Goal: Information Seeking & Learning: Learn about a topic

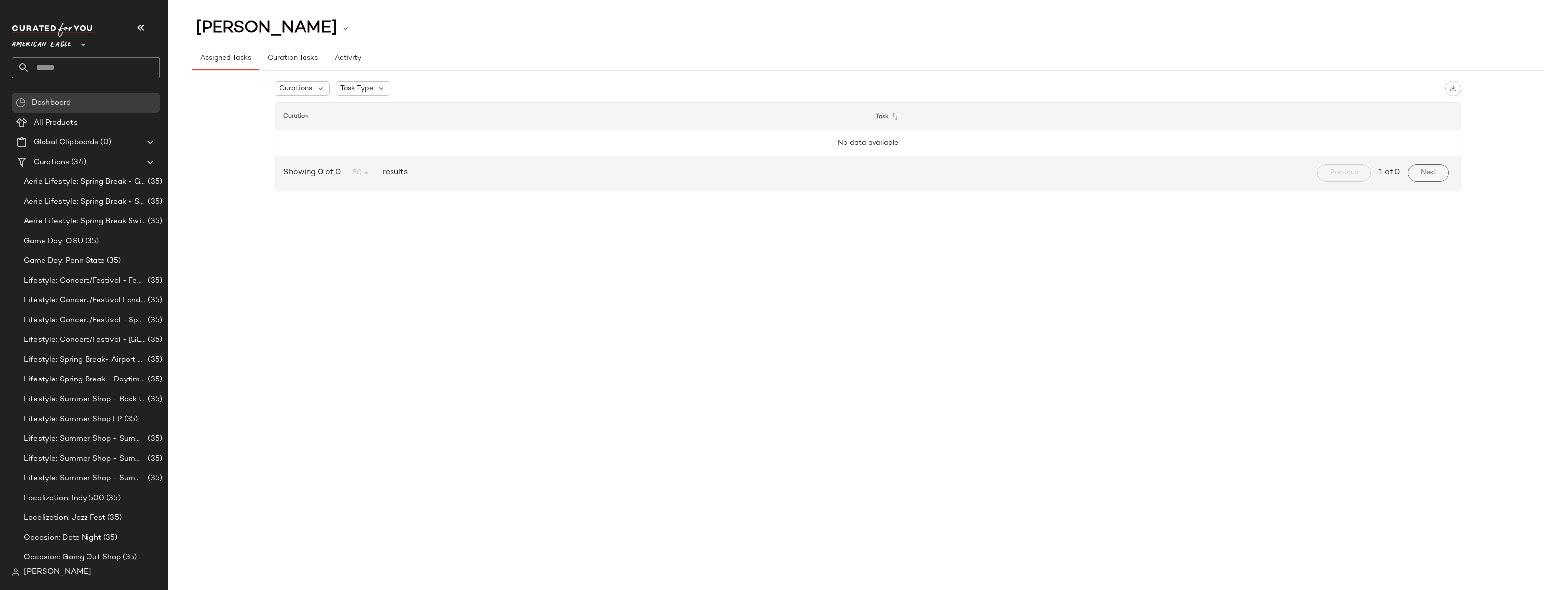
click at [45, 43] on span "American Eagle" at bounding box center [41, 43] width 59 height 18
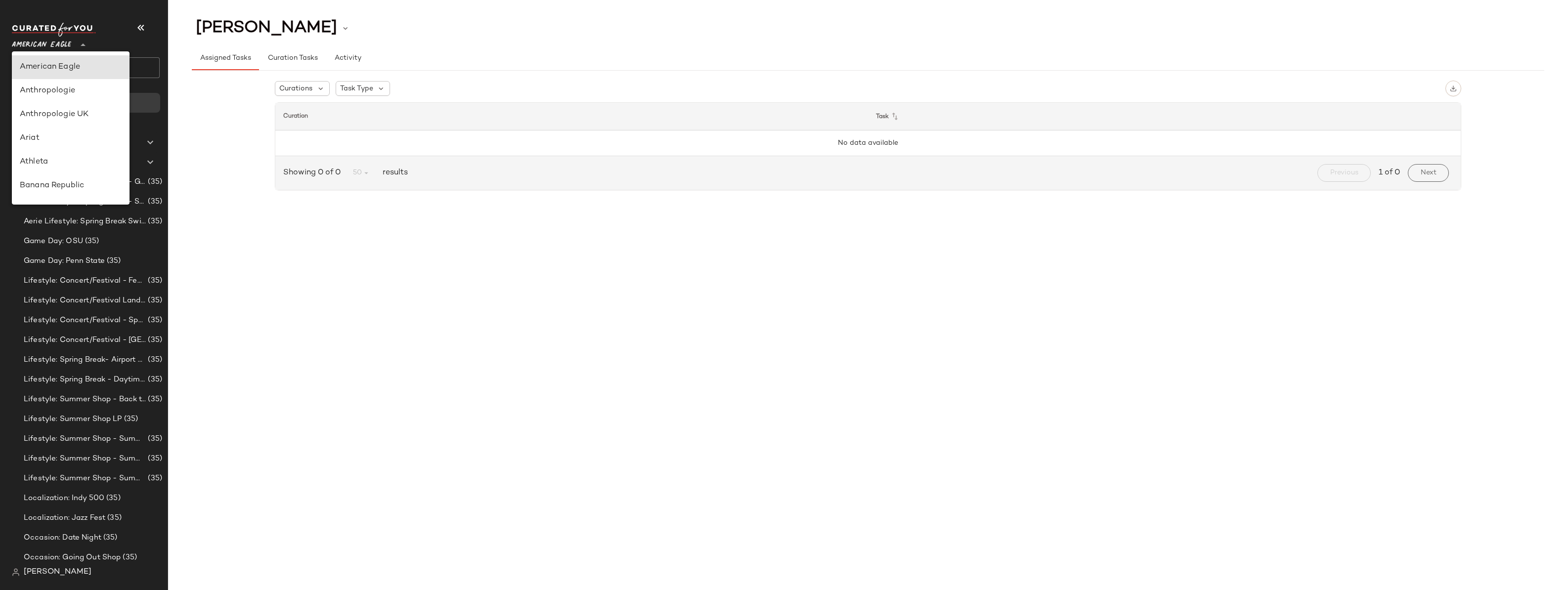
type input "**"
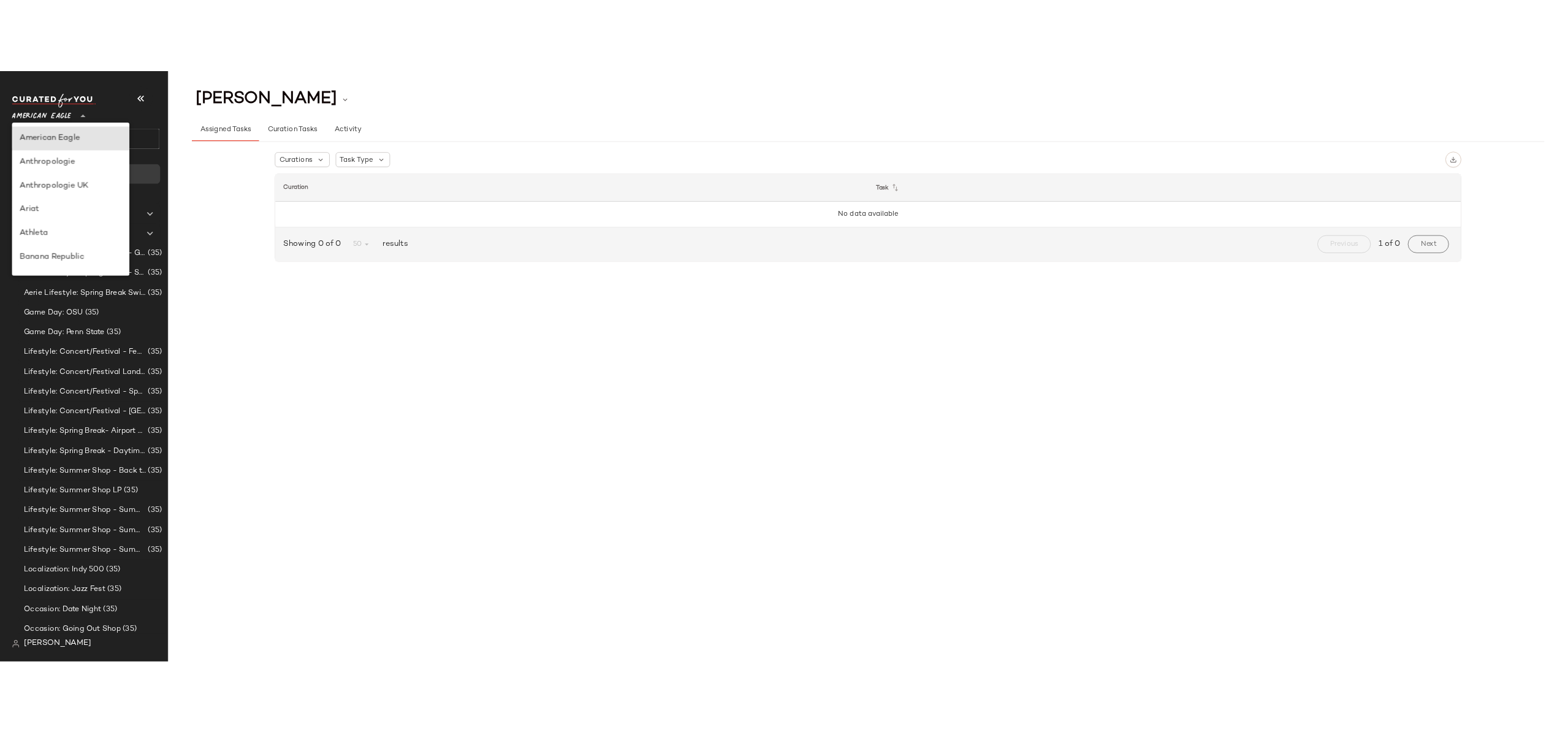
scroll to position [572, 0]
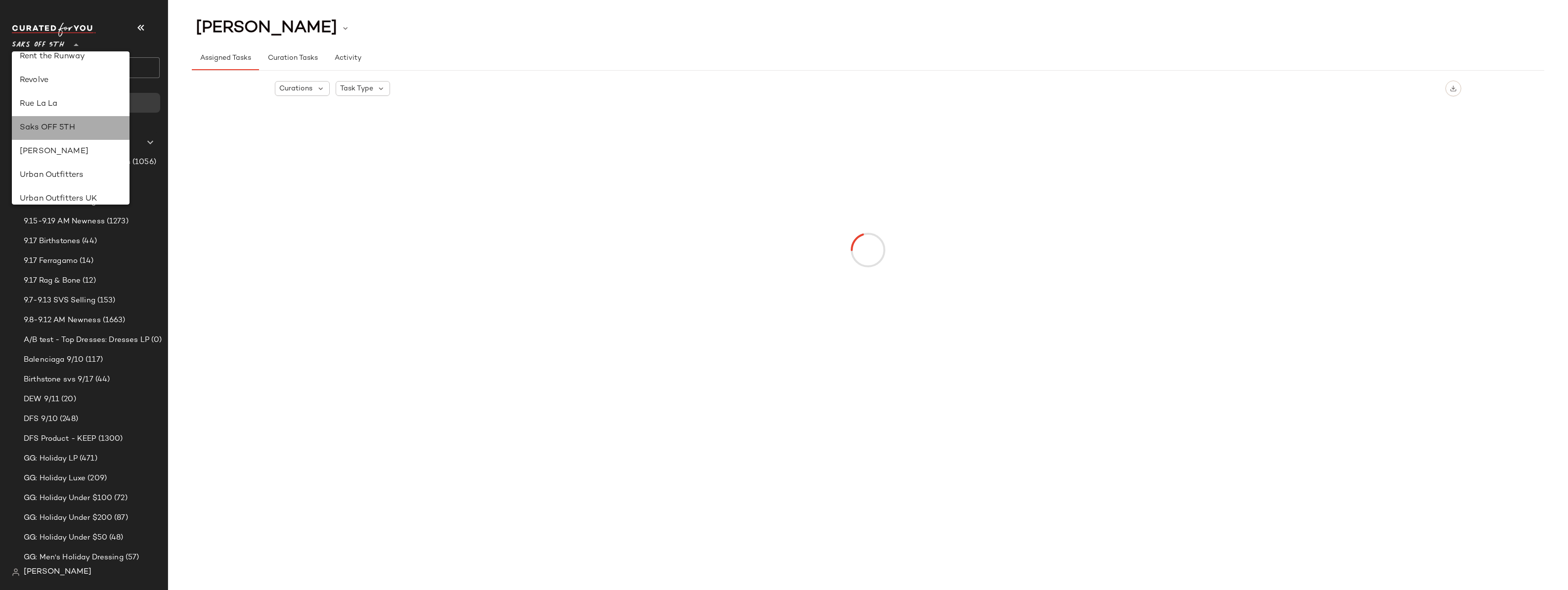
click at [47, 120] on div "Saks OFF 5TH" at bounding box center [71, 128] width 118 height 24
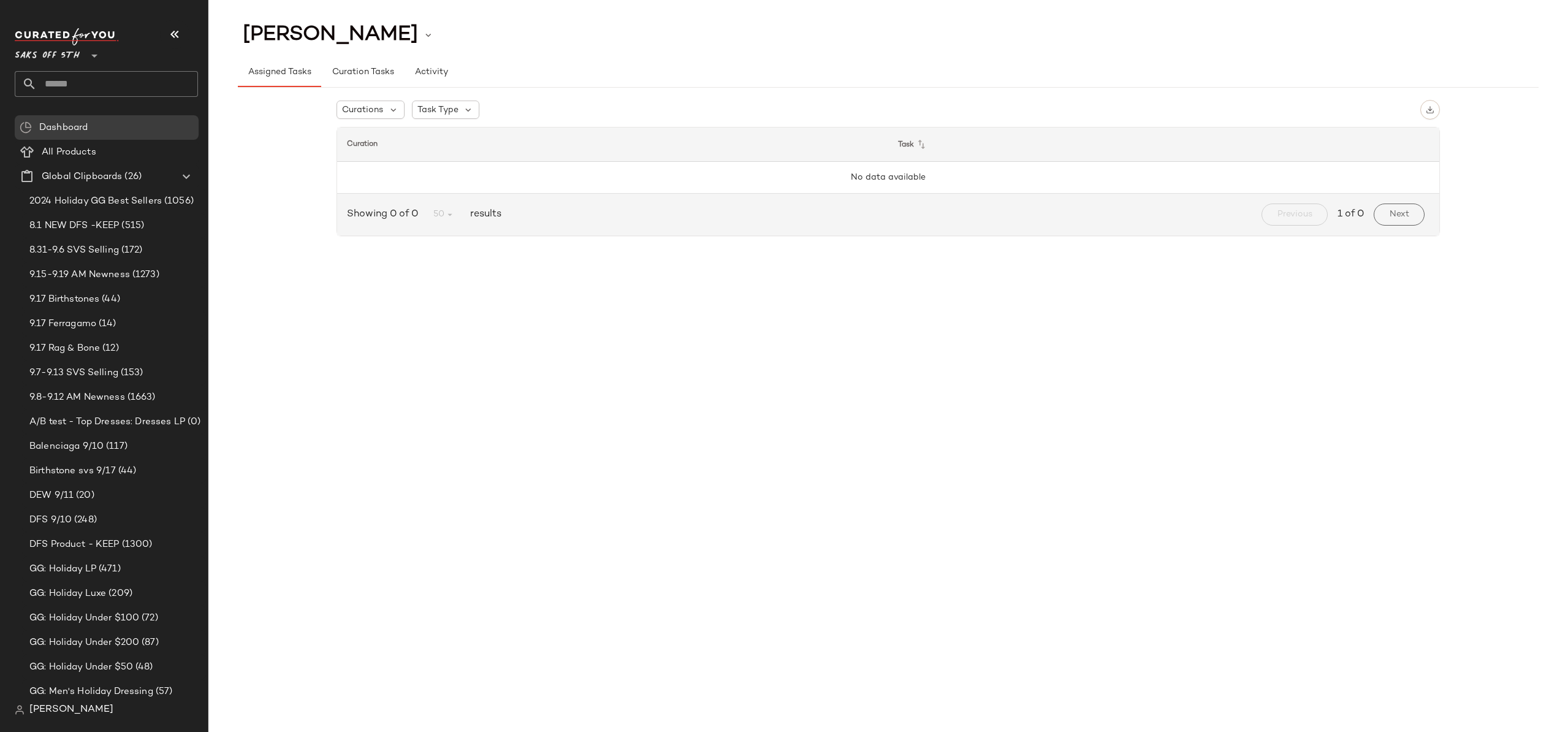
click at [101, 82] on input "text" at bounding box center [116, 84] width 161 height 26
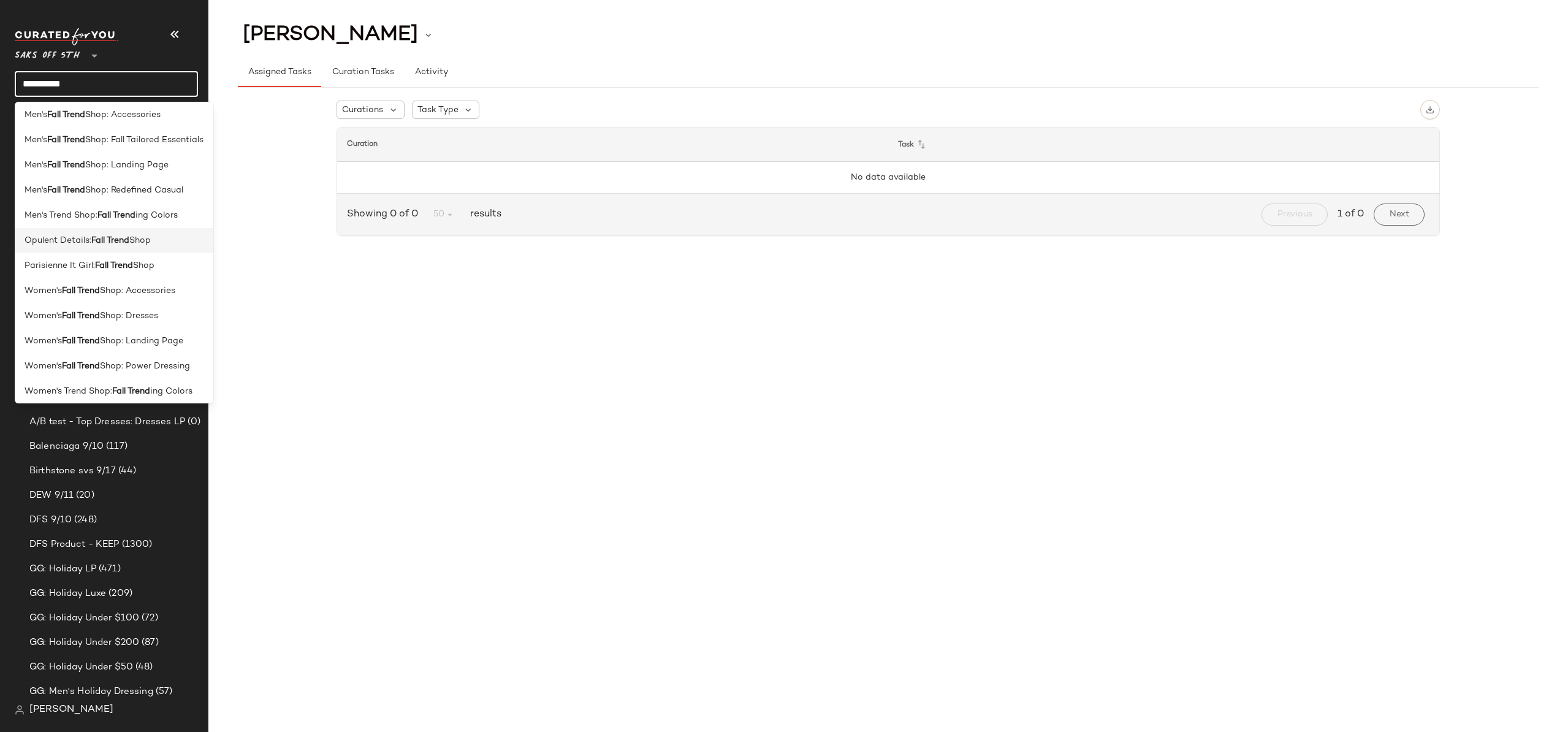
scroll to position [110, 0]
type input "**********"
click at [137, 330] on span "Shop: Landing Page" at bounding box center [142, 336] width 84 height 13
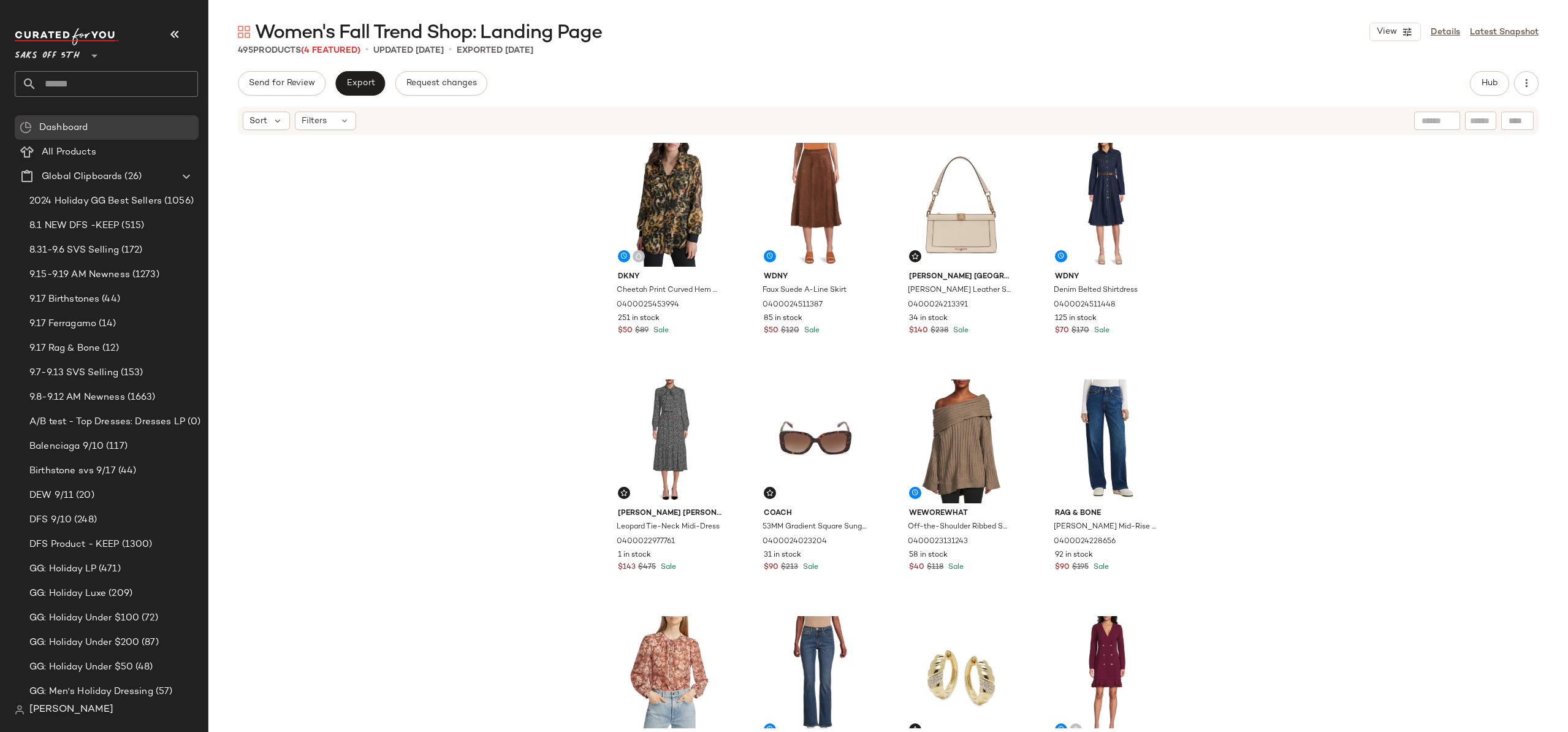
click at [1267, 301] on div "Dkny Cheetah Print Curved Hem Shirt 0400025453994 251 in stock $50 $89 Sale Wdn…" at bounding box center [888, 432] width 1359 height 592
click at [1491, 85] on span "Hub" at bounding box center [1489, 83] width 17 height 10
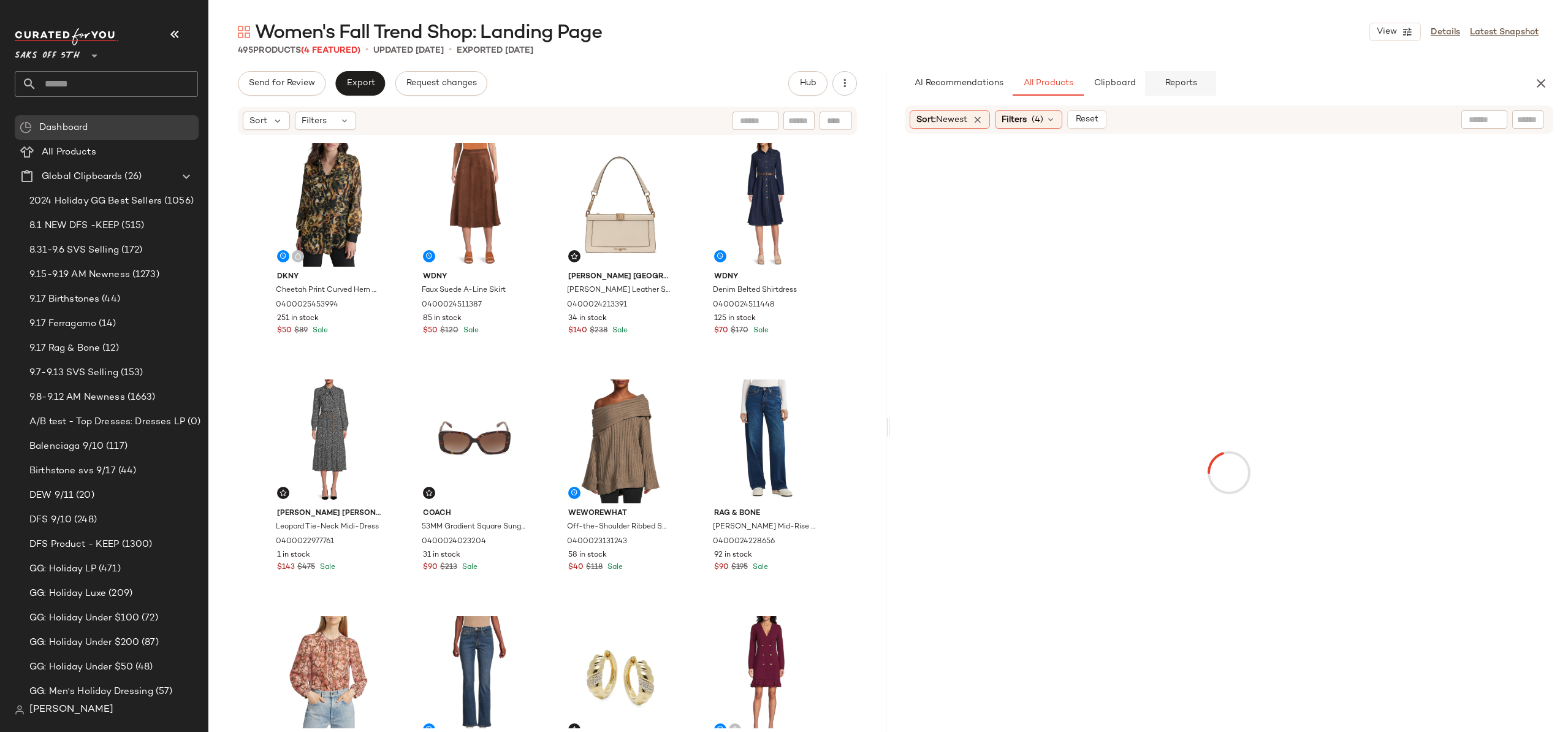
drag, startPoint x: 1174, startPoint y: 80, endPoint x: 1201, endPoint y: 88, distance: 28.2
click at [1173, 80] on span "Reports" at bounding box center [1180, 83] width 33 height 10
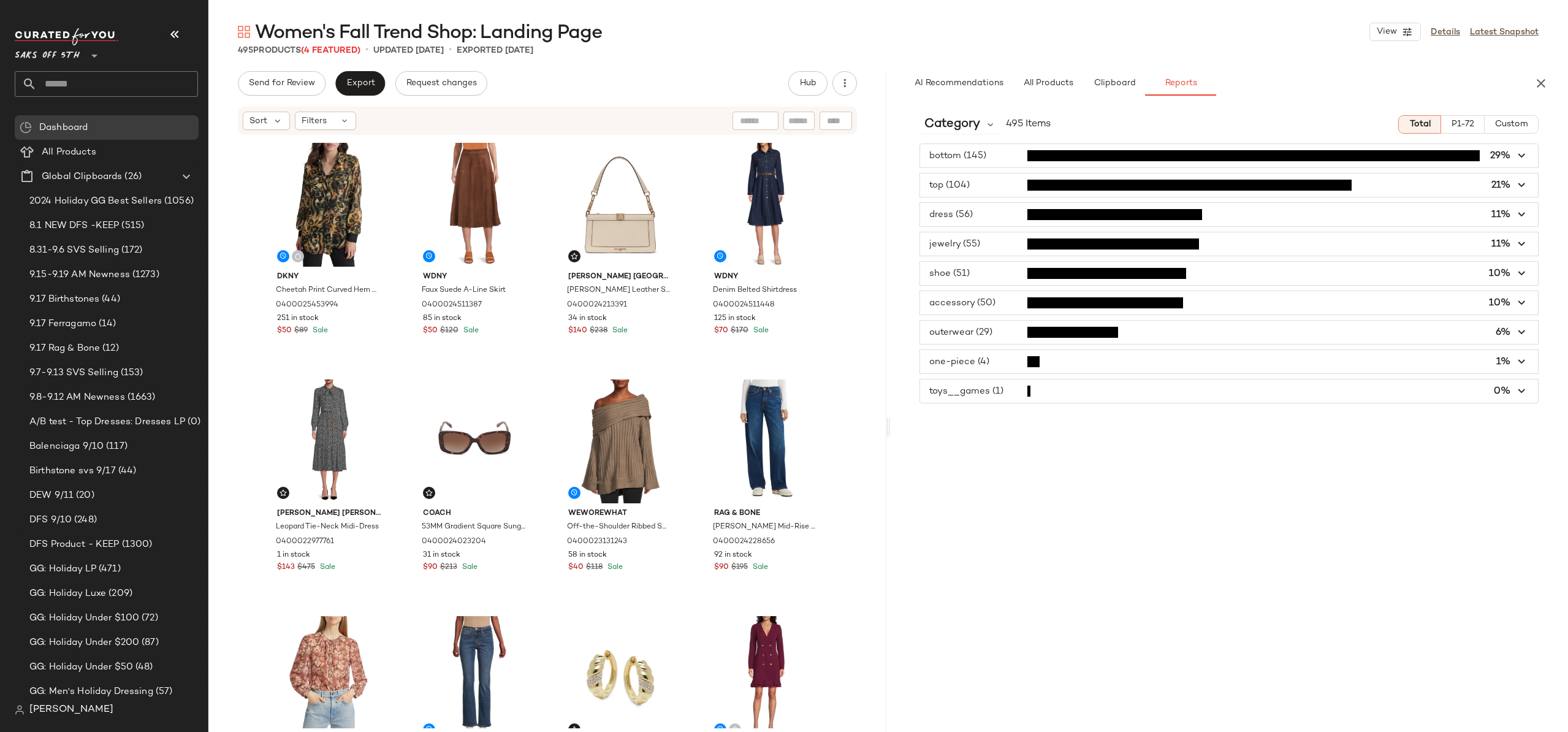
click at [1470, 127] on span "P1-72" at bounding box center [1462, 124] width 23 height 10
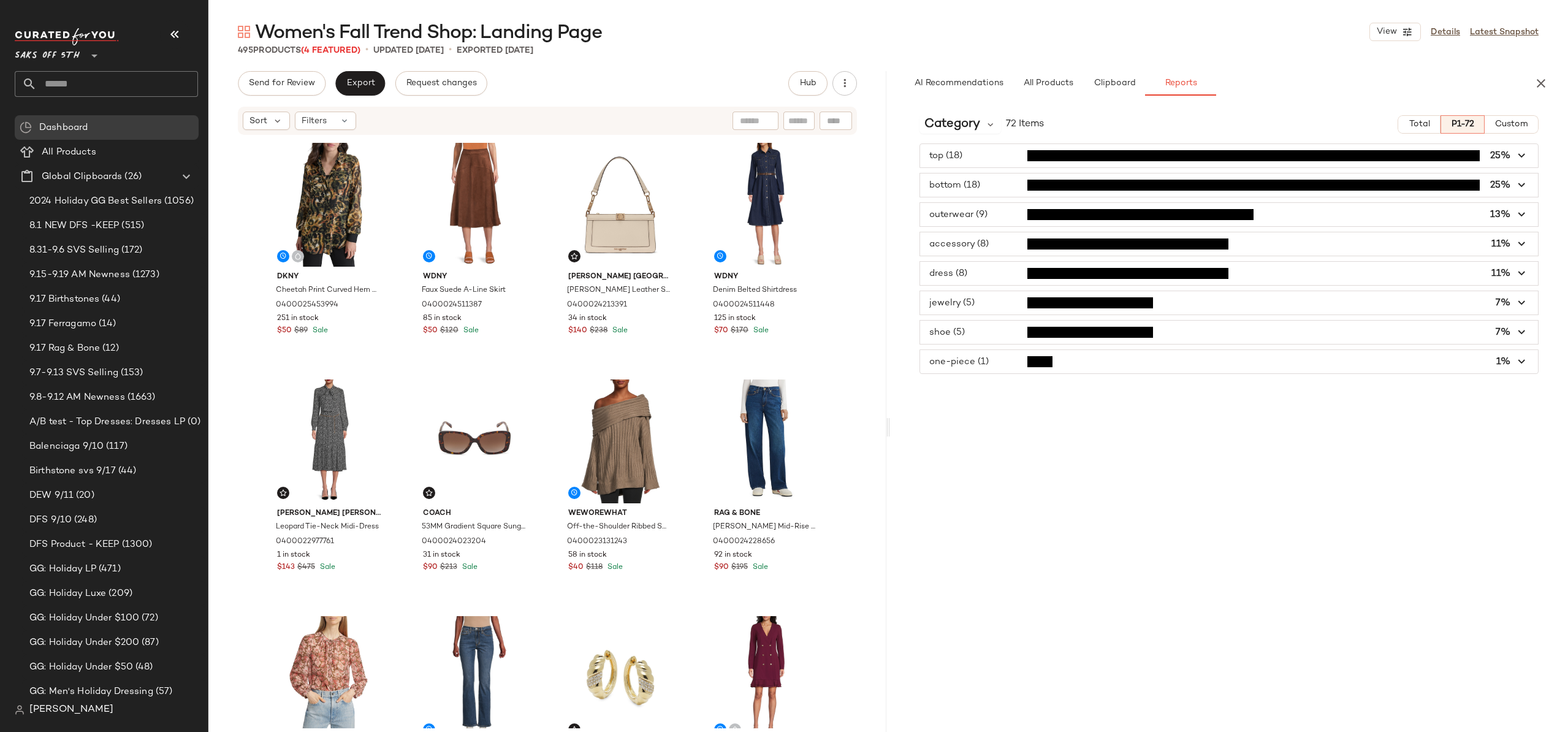
click at [994, 332] on span "button" at bounding box center [1229, 332] width 618 height 23
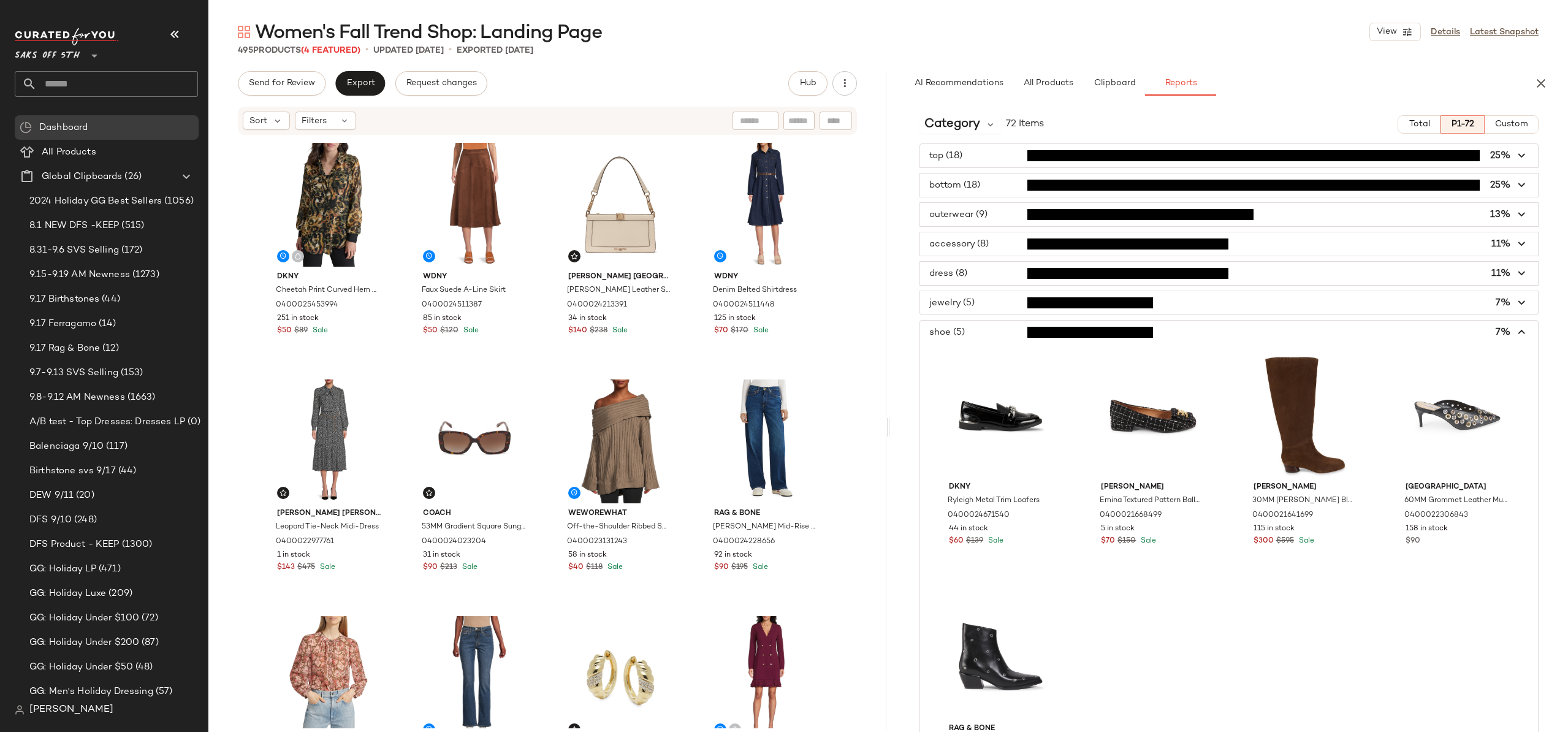
click at [994, 332] on span "button" at bounding box center [1229, 332] width 618 height 23
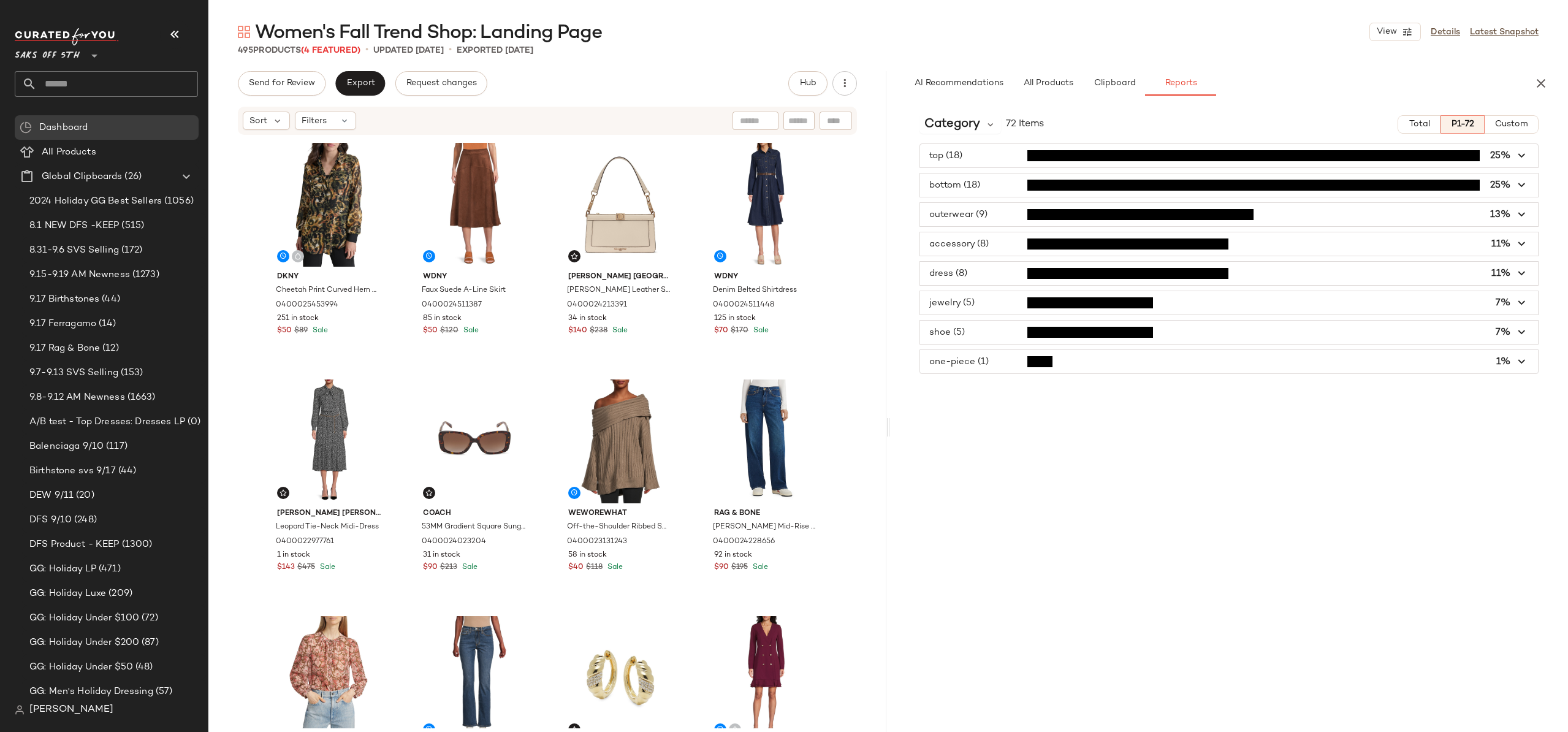
click at [1014, 251] on span "button" at bounding box center [1229, 243] width 618 height 23
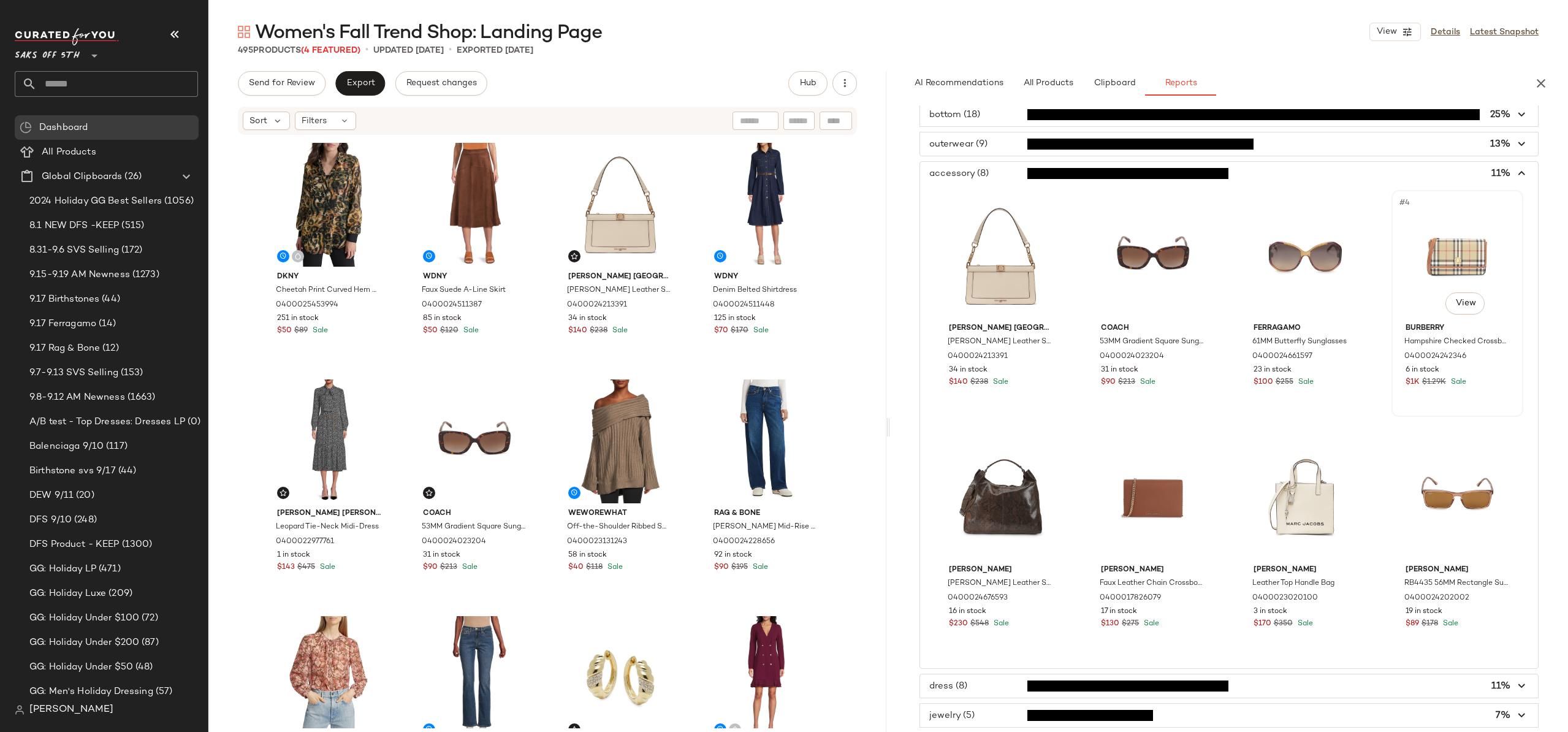
scroll to position [74, 0]
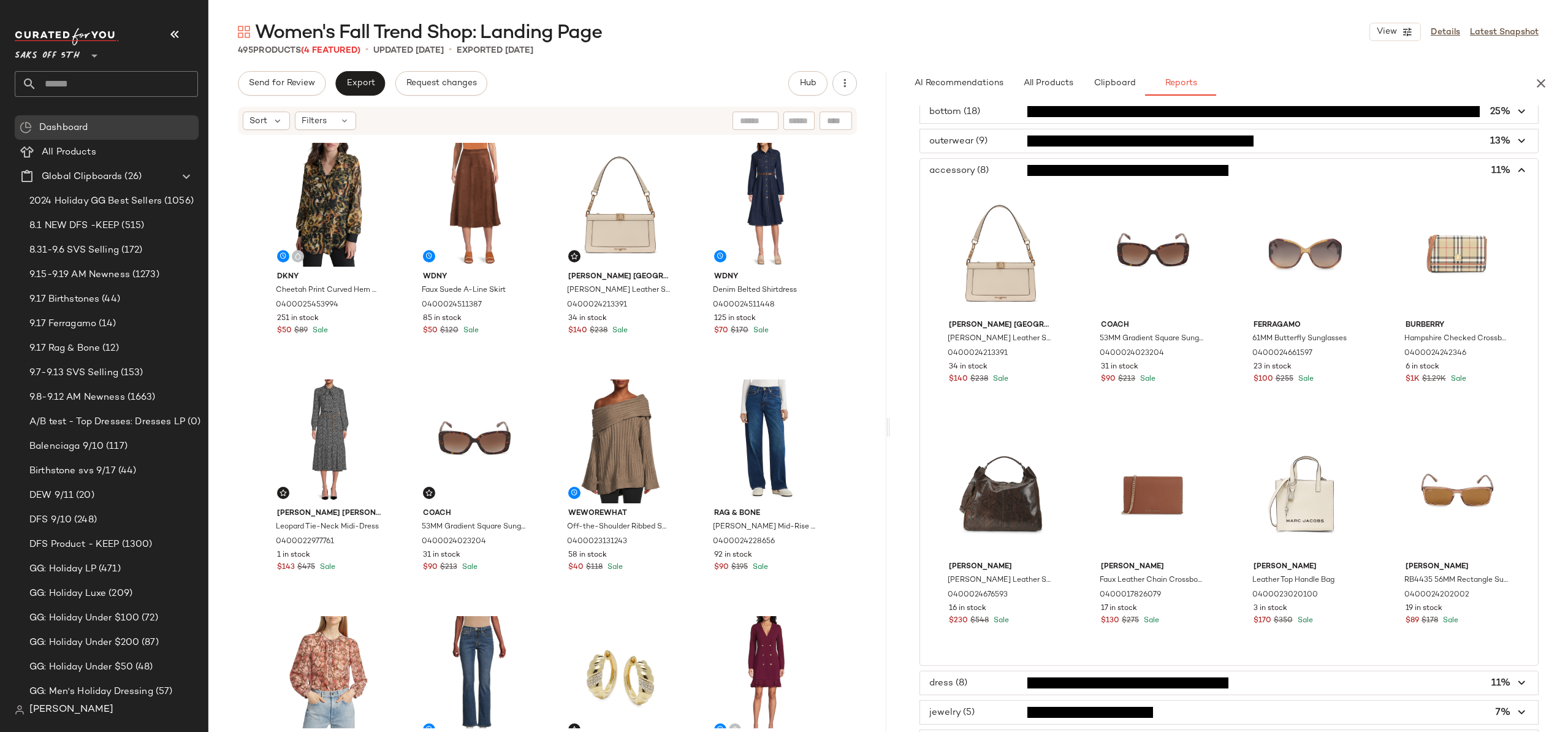
click at [1515, 167] on icon "button" at bounding box center [1521, 170] width 14 height 14
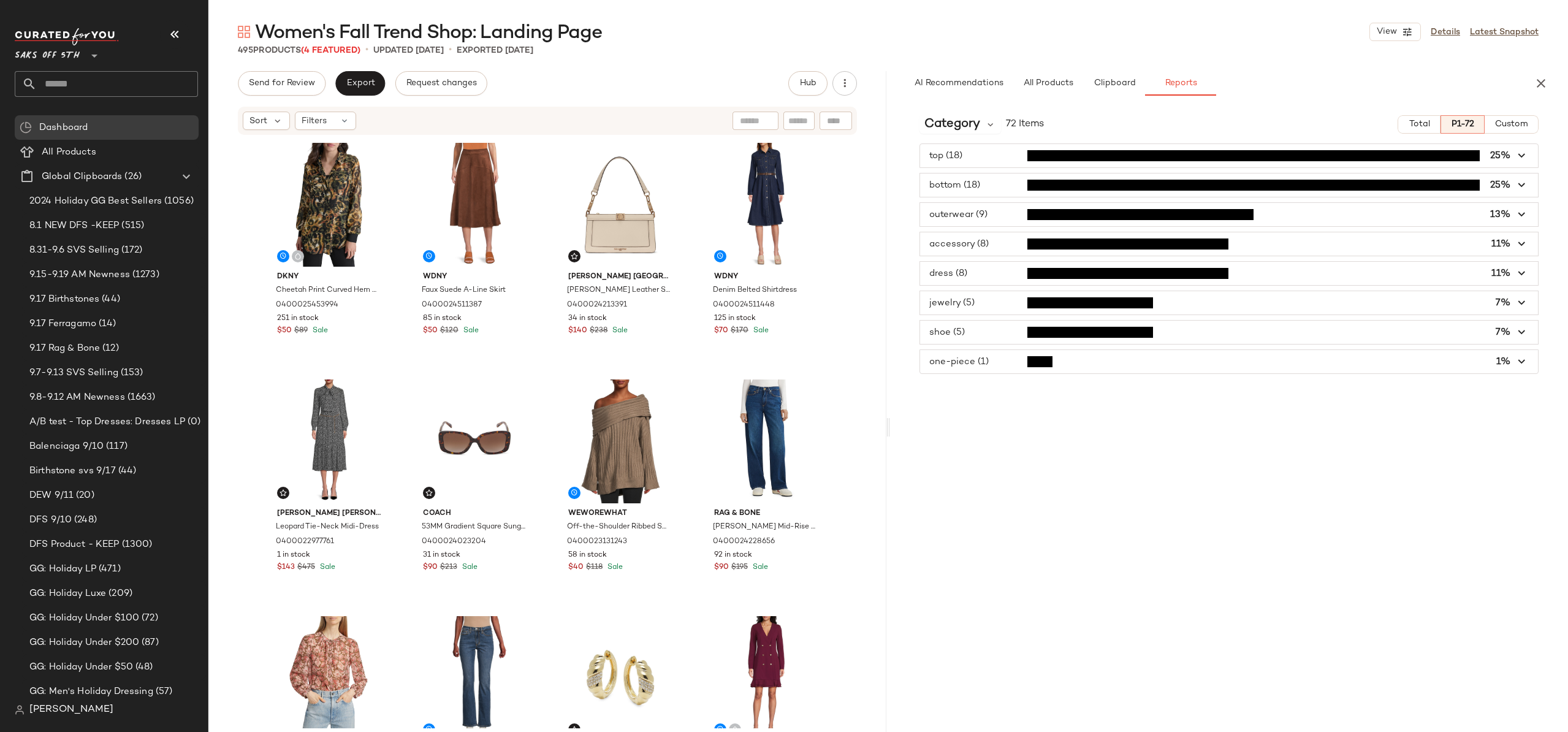
scroll to position [0, 0]
click at [1546, 83] on icon "button" at bounding box center [1541, 84] width 15 height 15
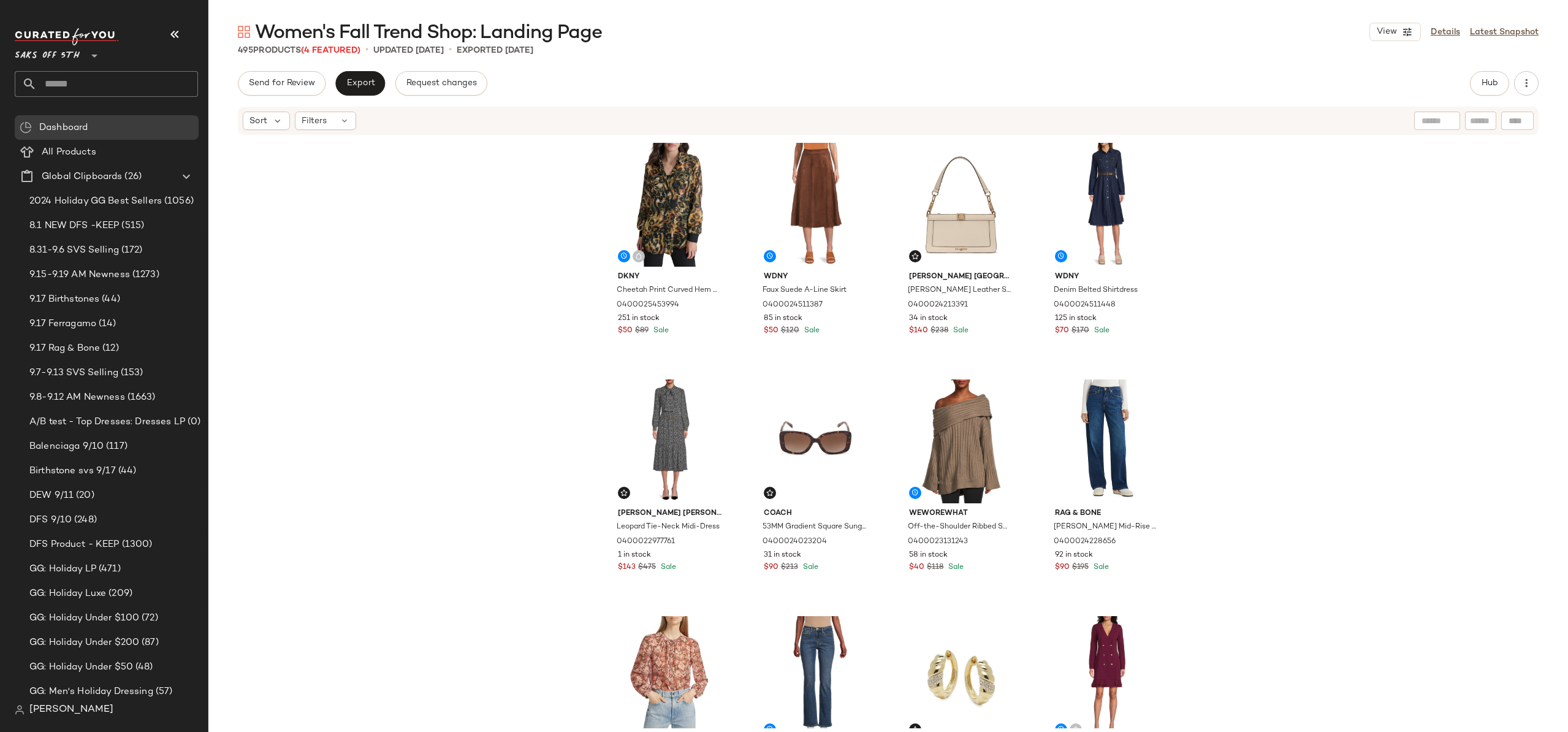
click at [1271, 281] on div "Dkny Cheetah Print Curved Hem Shirt 0400025453994 251 in stock $50 $89 Sale Wdn…" at bounding box center [888, 432] width 1359 height 592
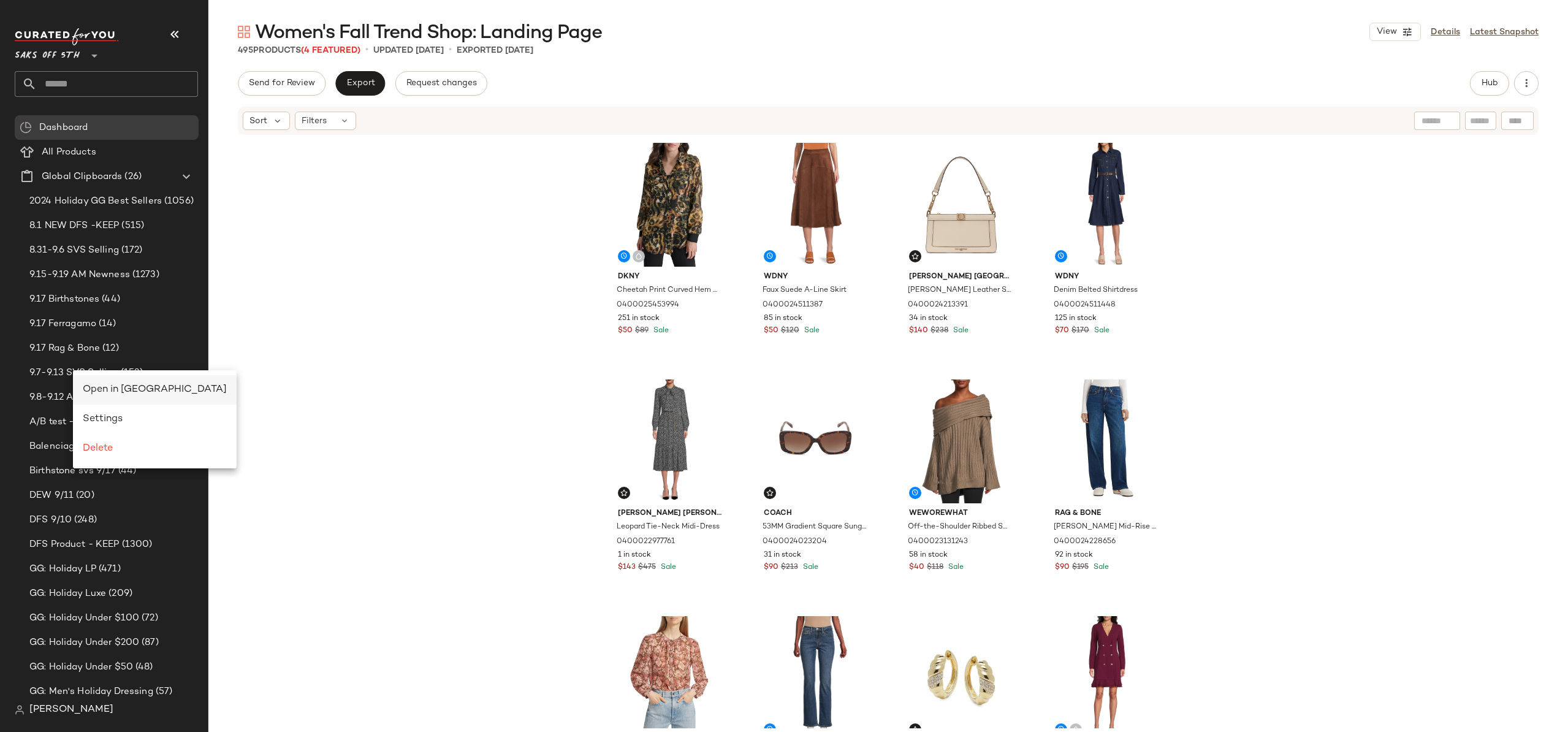
click at [117, 383] on div "Open in [GEOGRAPHIC_DATA]" at bounding box center [155, 390] width 144 height 15
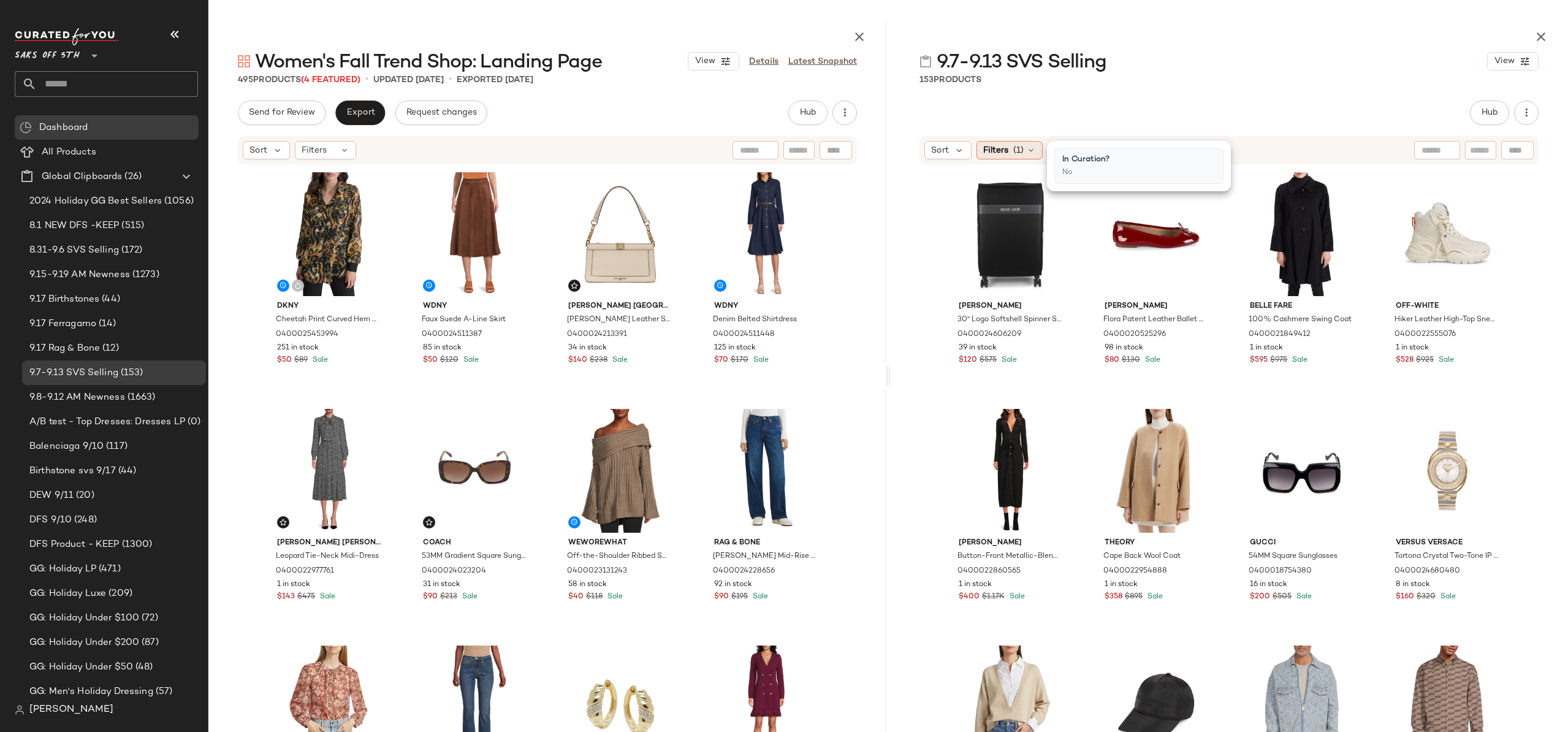
click at [1007, 148] on div "Filters (1)" at bounding box center [1009, 150] width 66 height 19
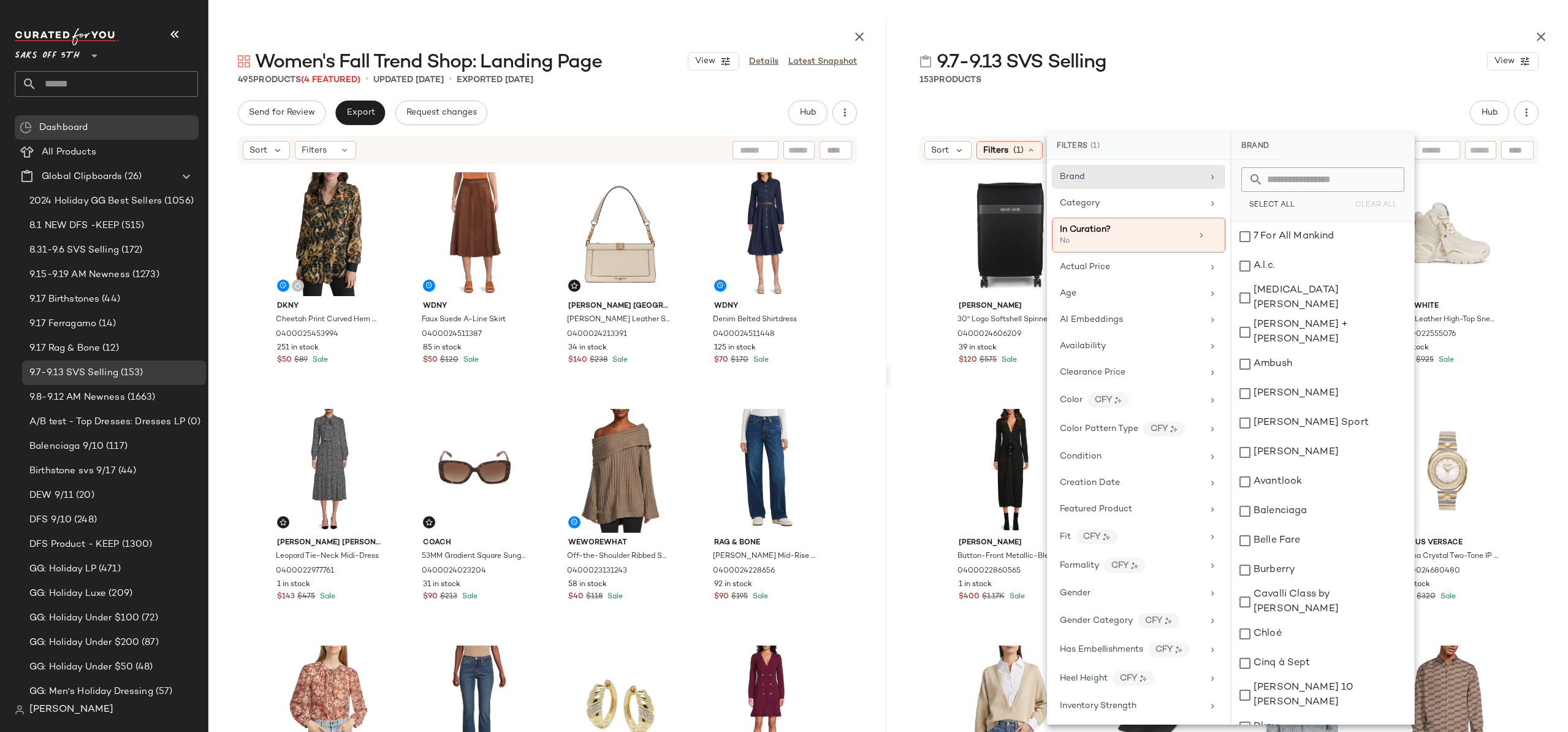
click at [1200, 113] on div "Hub" at bounding box center [1228, 113] width 619 height 24
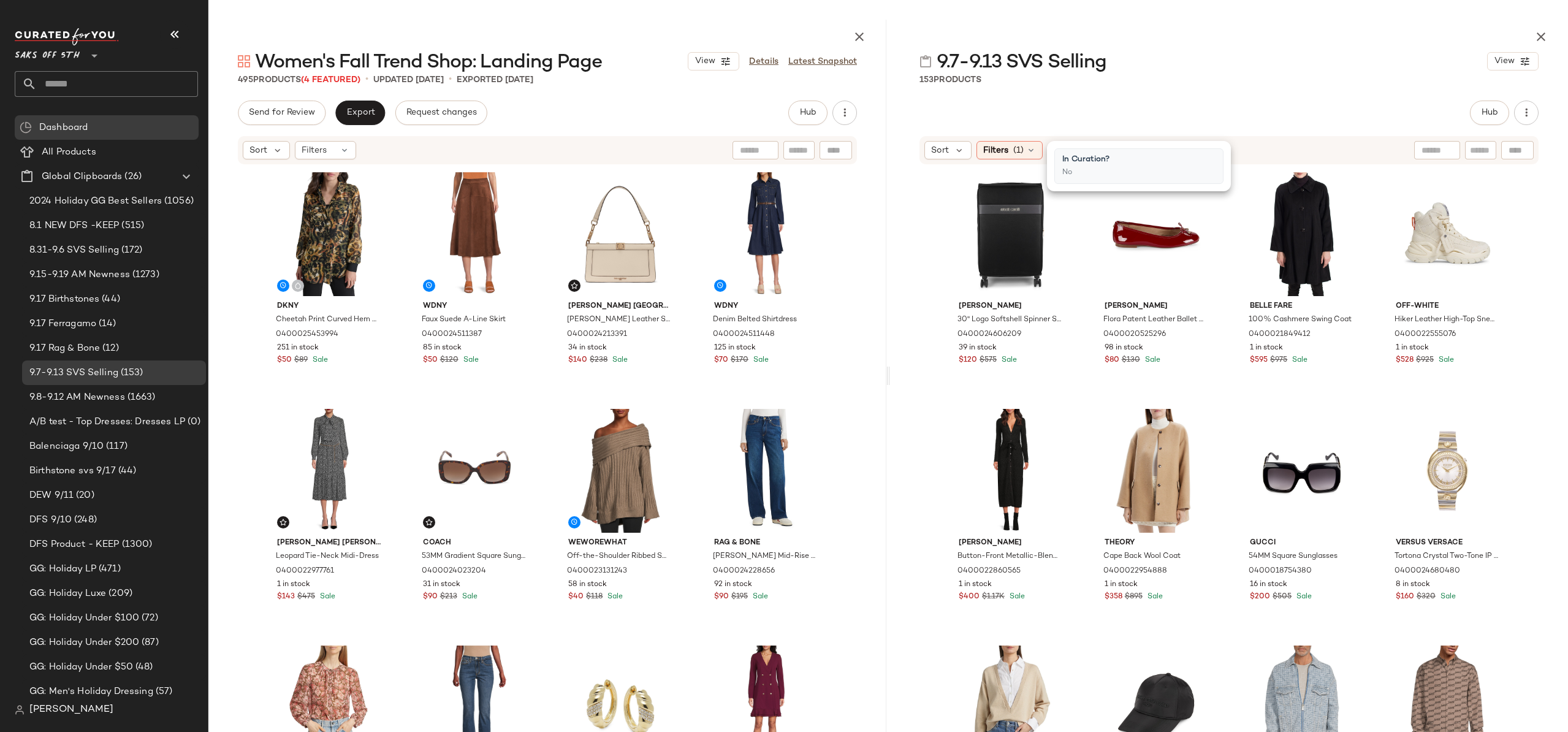
click at [1200, 113] on div "Hub" at bounding box center [1228, 113] width 619 height 24
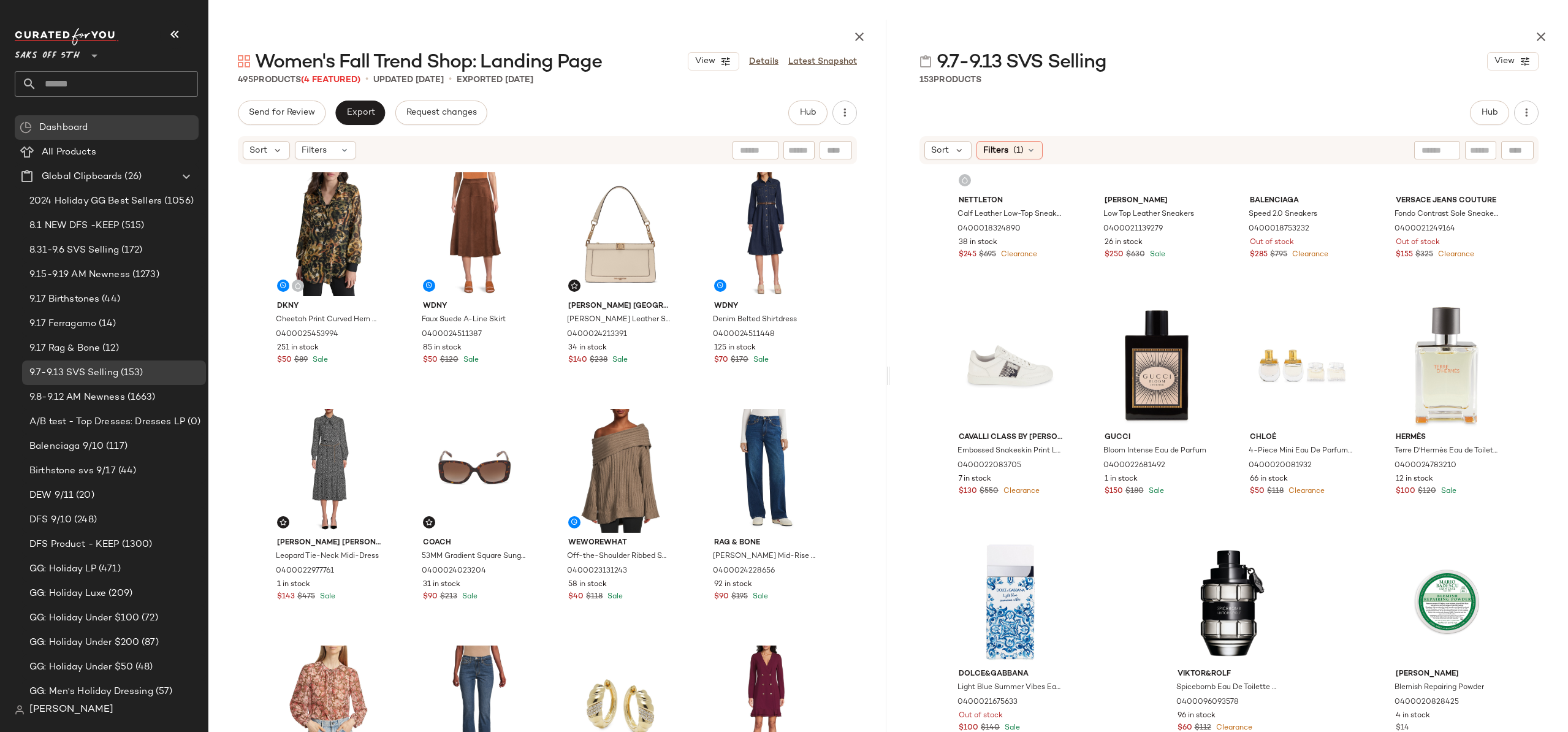
scroll to position [7219, 0]
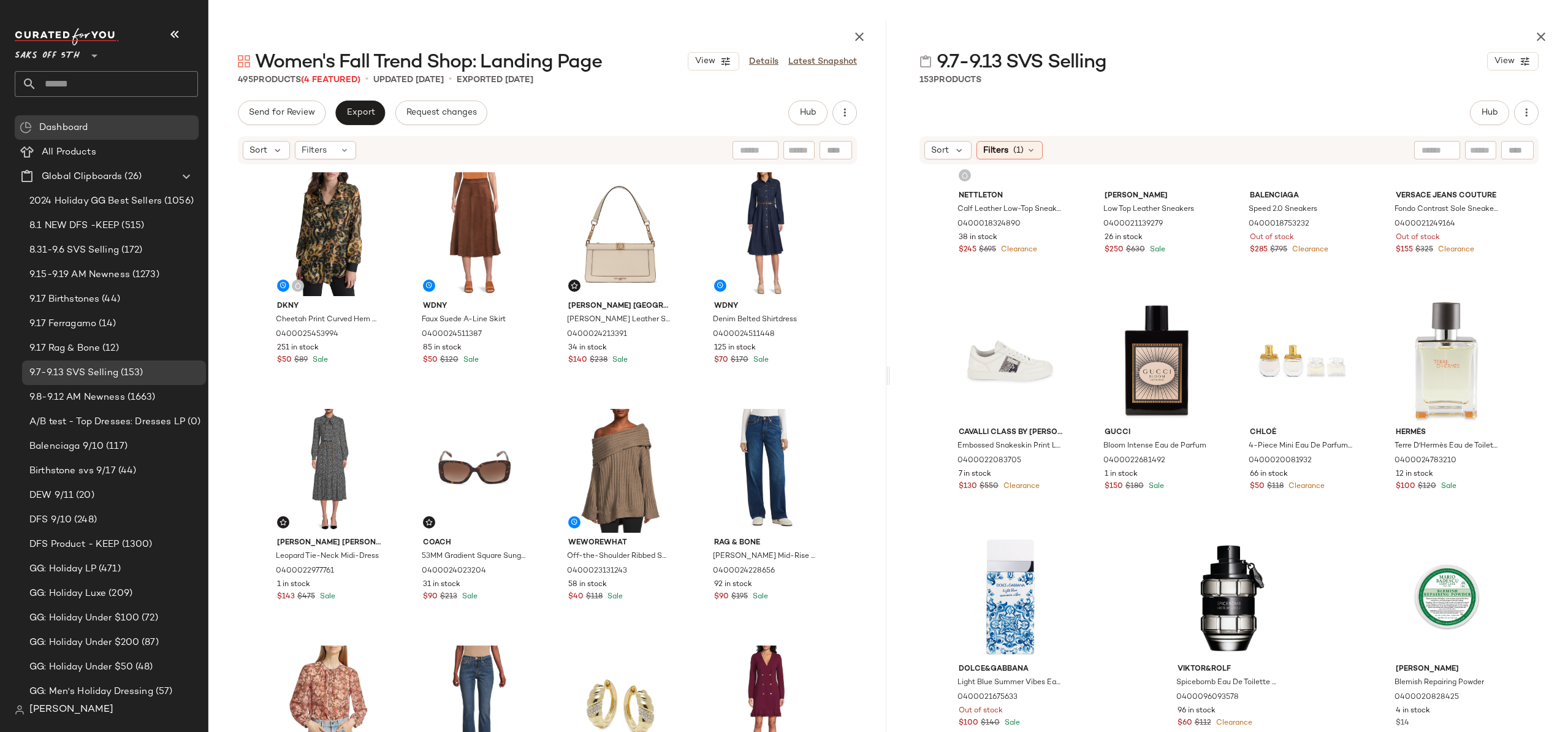
click at [1524, 361] on div "[PERSON_NAME] Calf Leather Low-Top Sneakers 0400018324890 38 in stock $245 $695…" at bounding box center [1229, 462] width 678 height 592
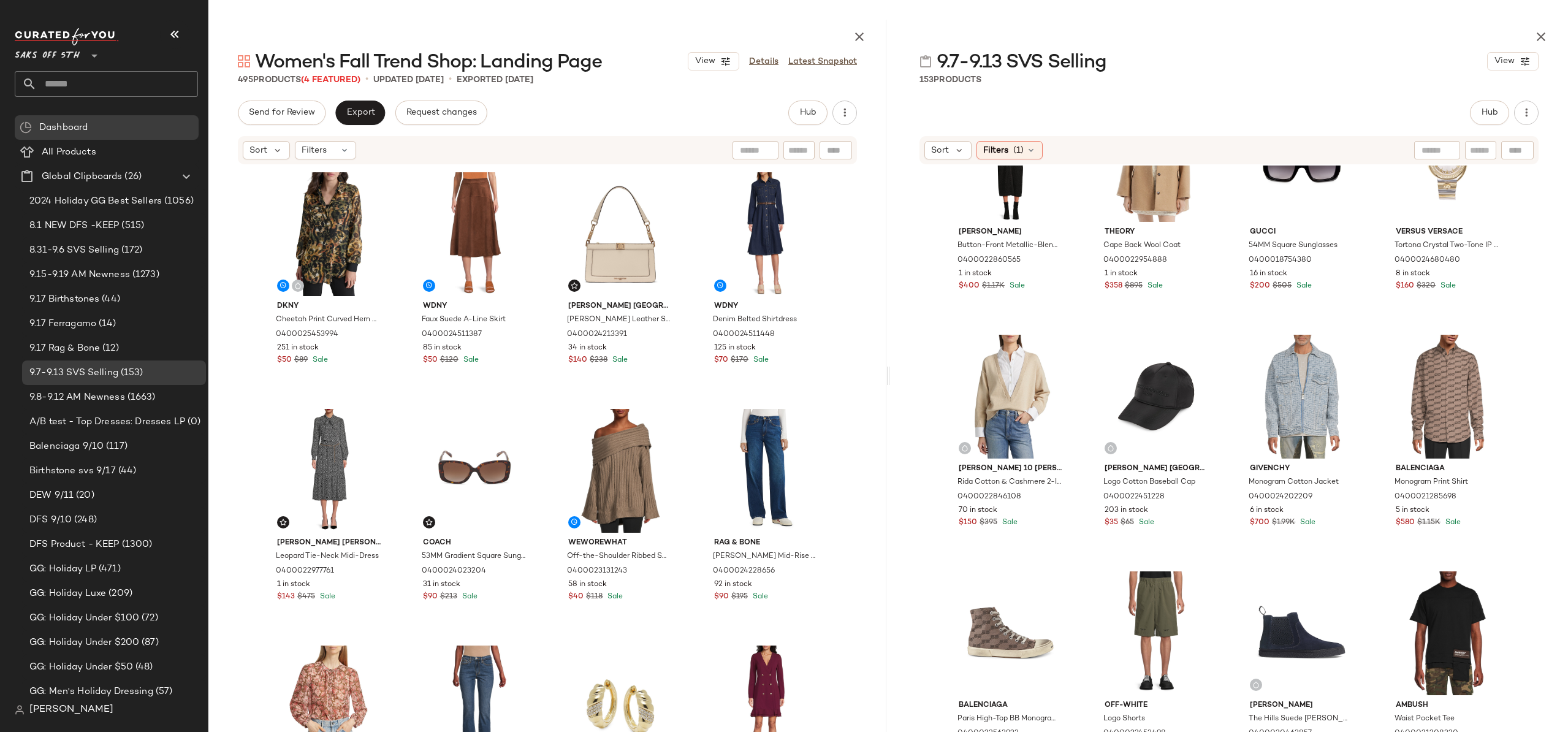
scroll to position [0, 0]
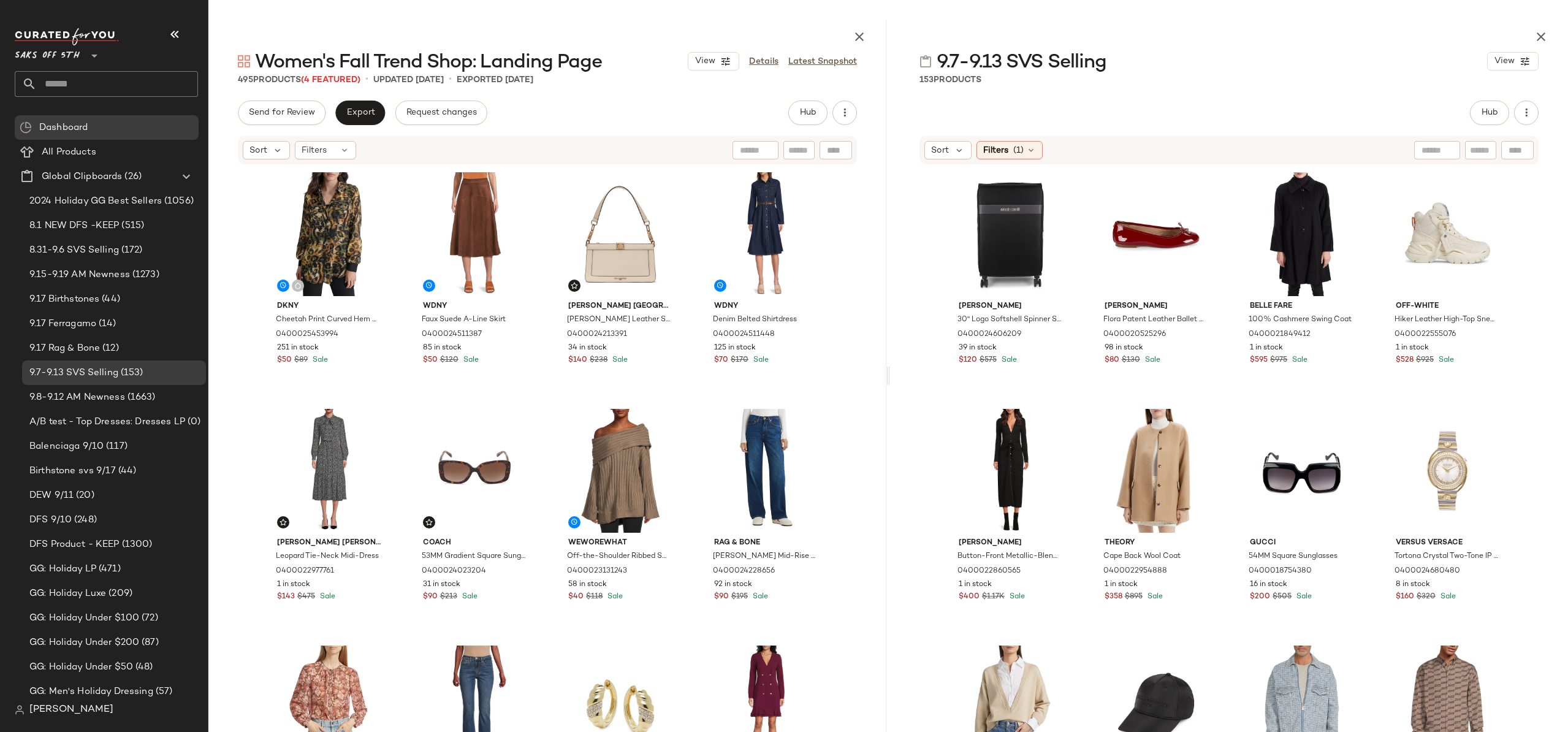
click at [86, 85] on input "text" at bounding box center [116, 84] width 161 height 26
click at [132, 82] on input "text" at bounding box center [116, 84] width 161 height 26
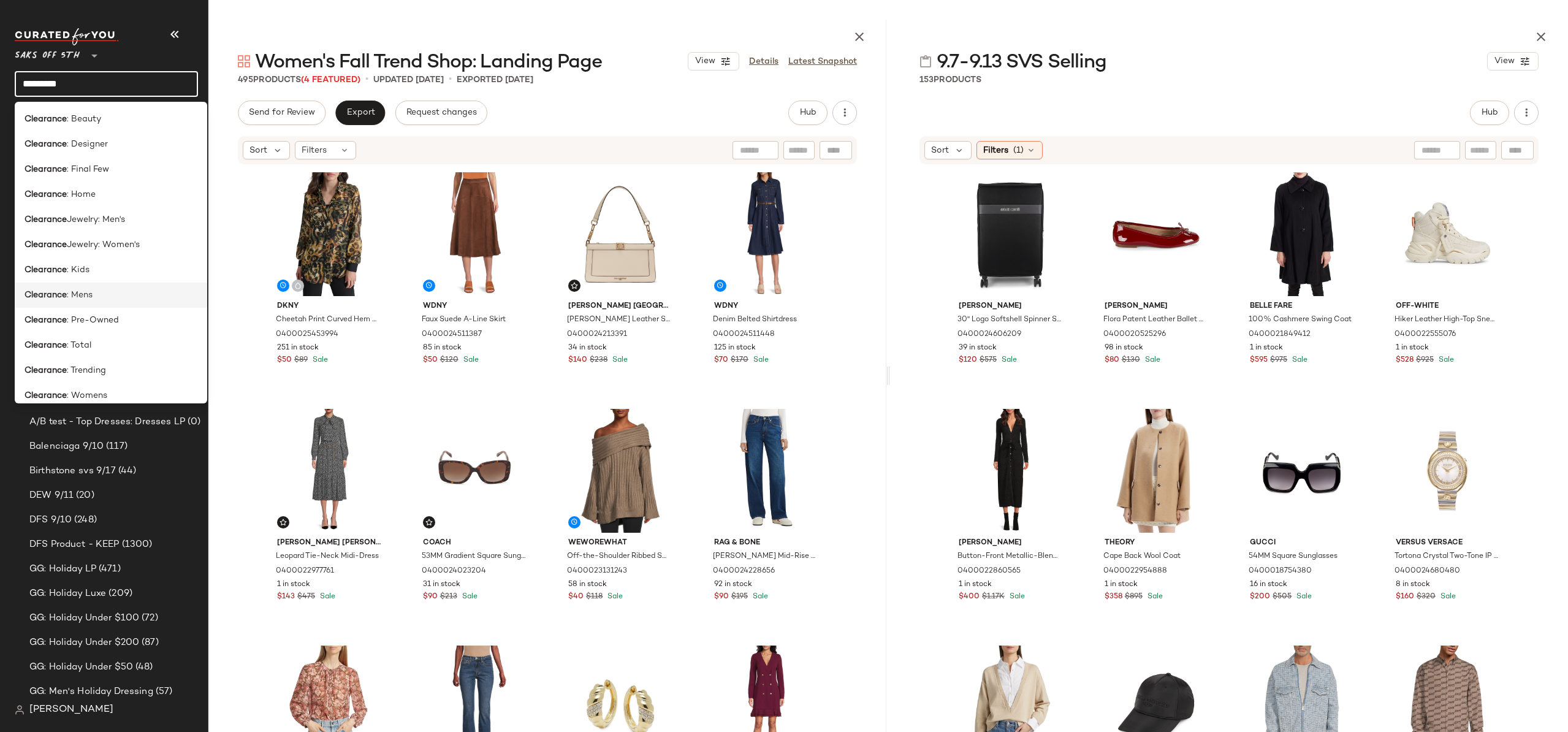
type input "*********"
click at [101, 297] on div "Clearance : Mens" at bounding box center [111, 295] width 173 height 13
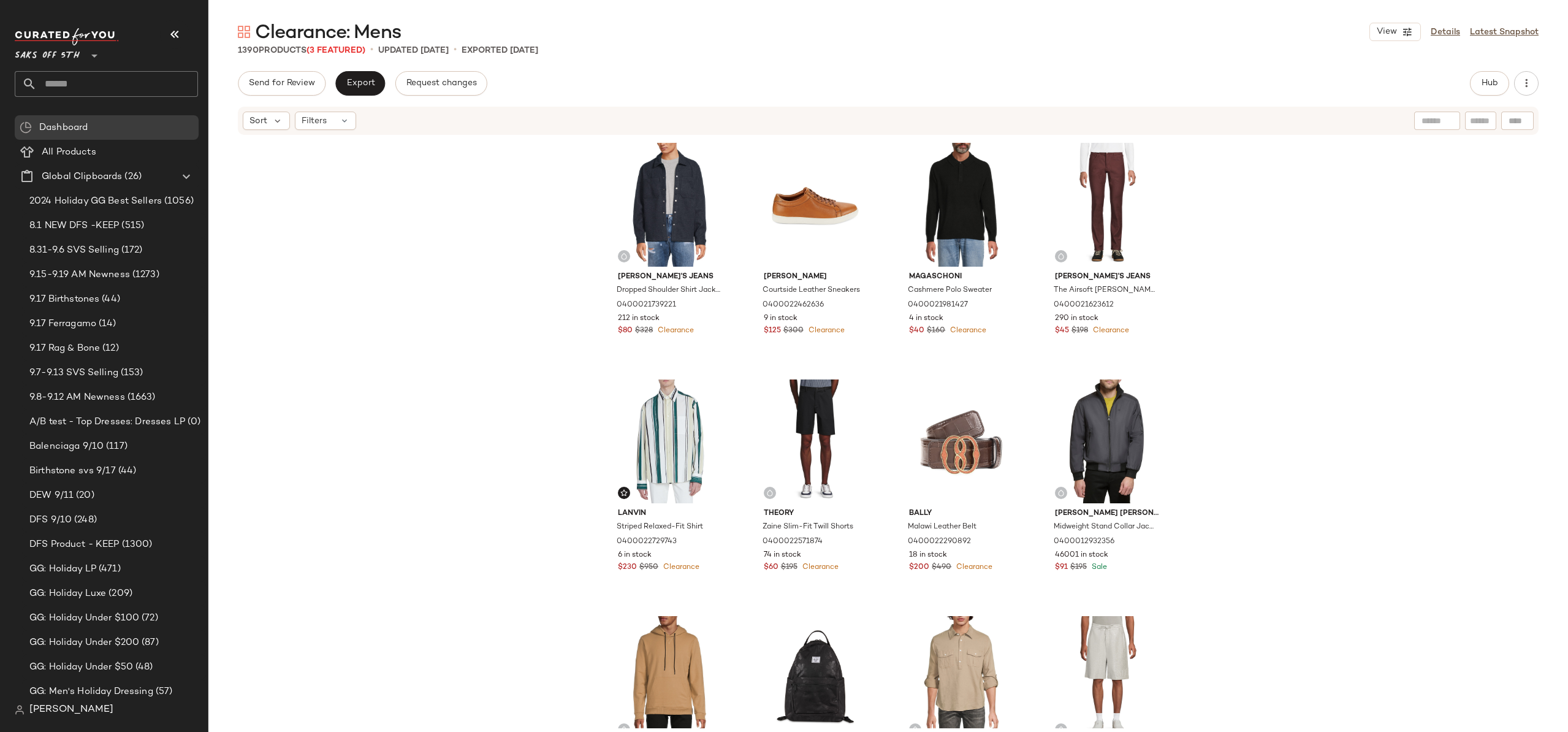
click at [1237, 202] on div "[PERSON_NAME]'s Jeans Dropped Shoulder Shirt Jacket 0400021739221 212 in stock …" at bounding box center [888, 432] width 1359 height 592
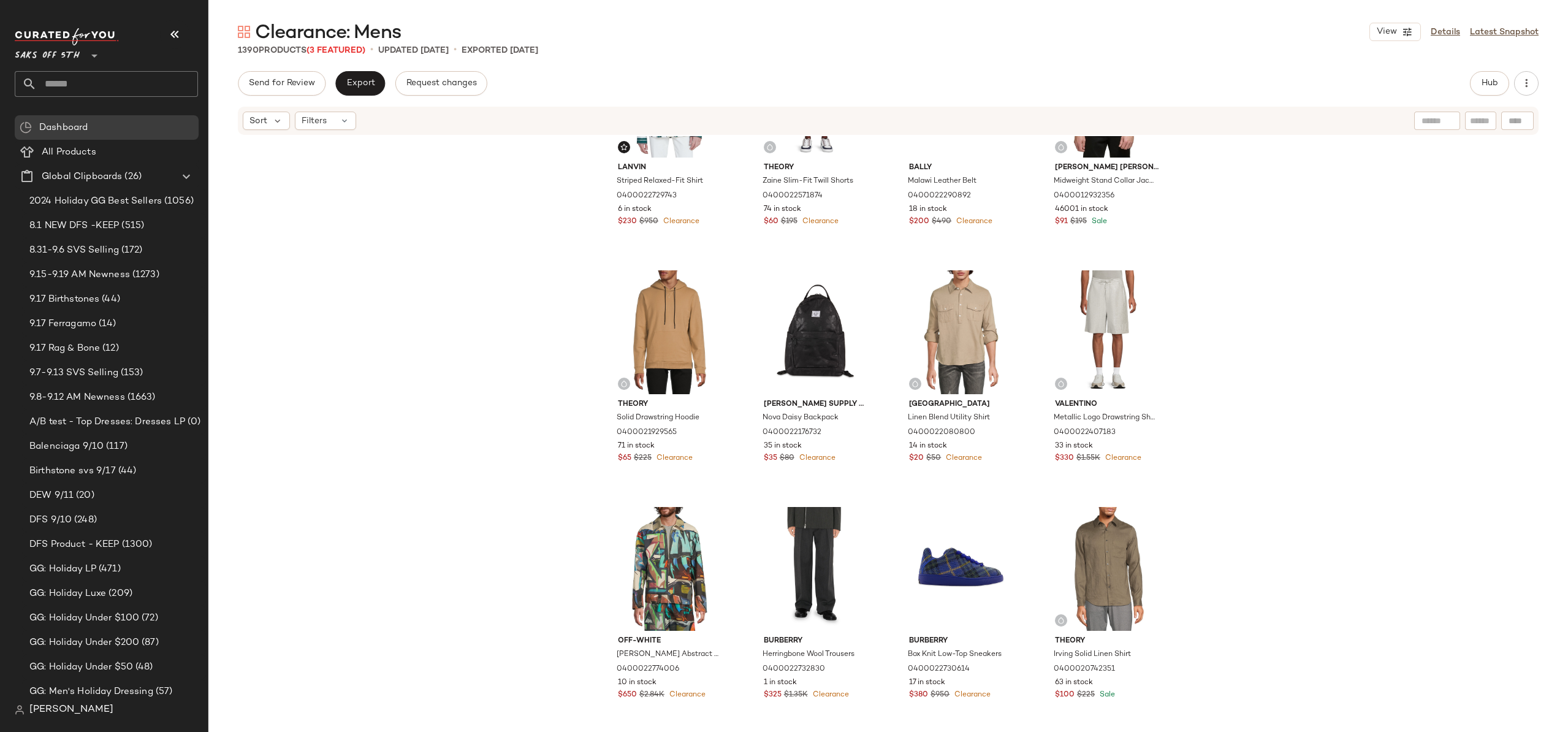
scroll to position [647, 0]
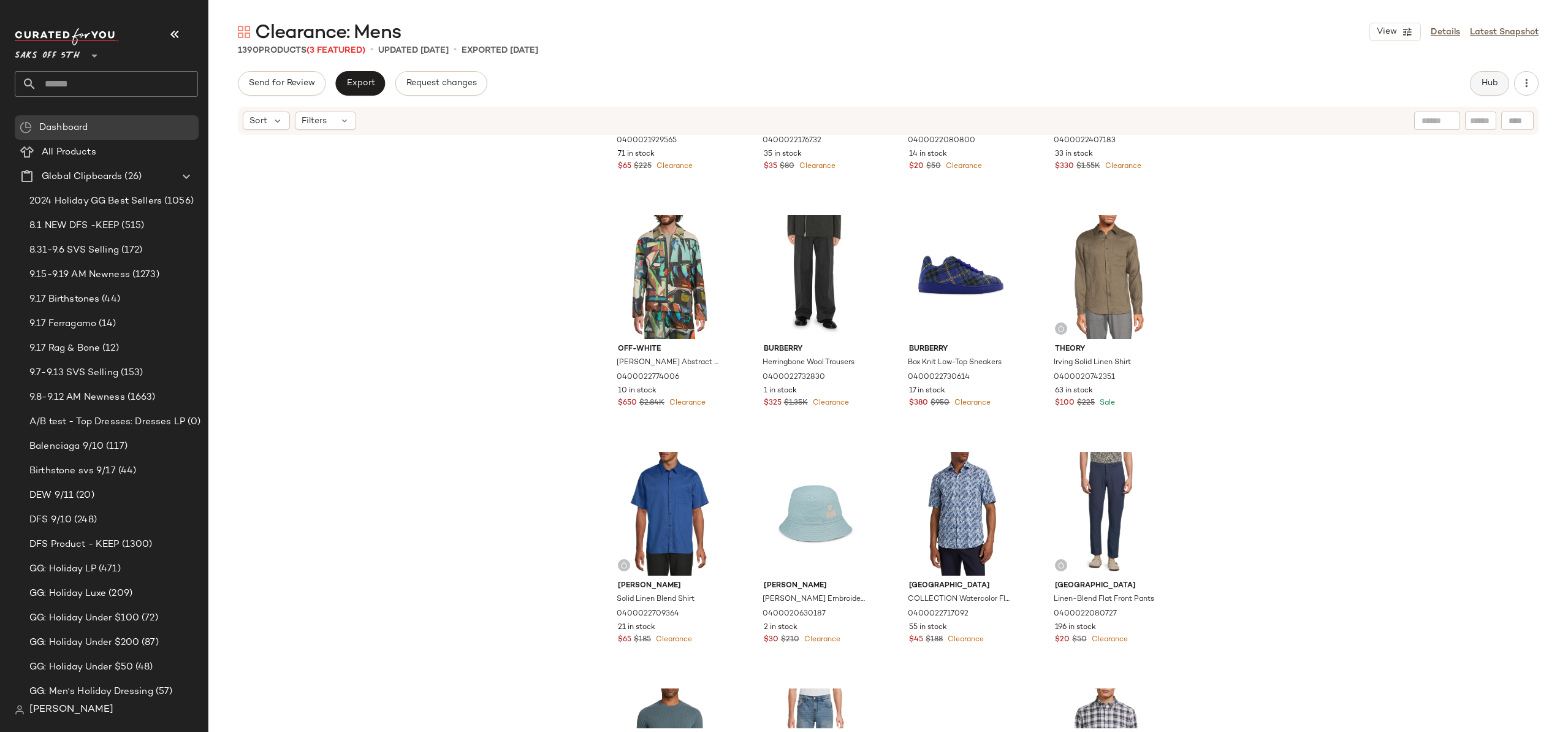
click at [1496, 87] on span "Hub" at bounding box center [1489, 83] width 17 height 10
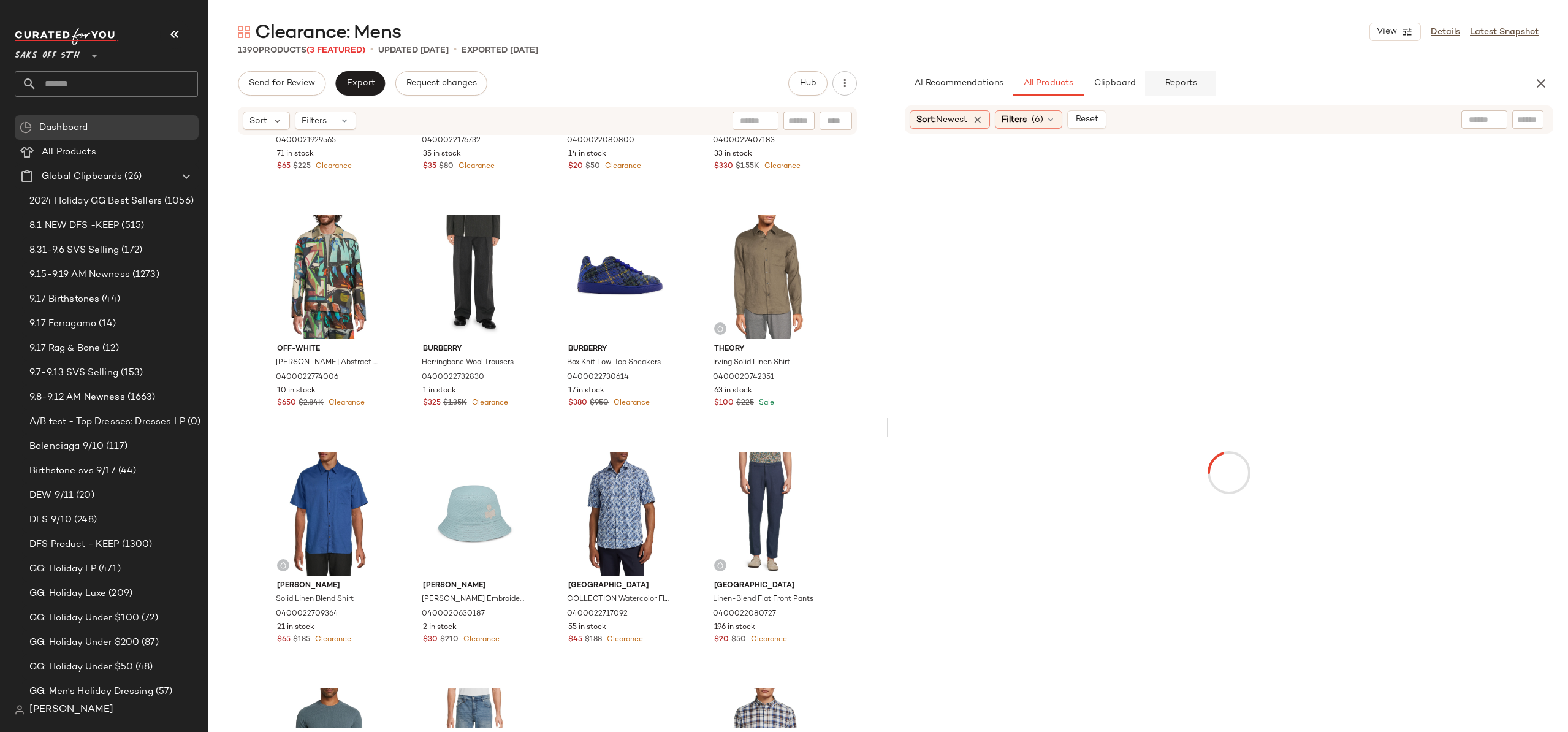
click at [1190, 84] on span "Reports" at bounding box center [1180, 83] width 33 height 10
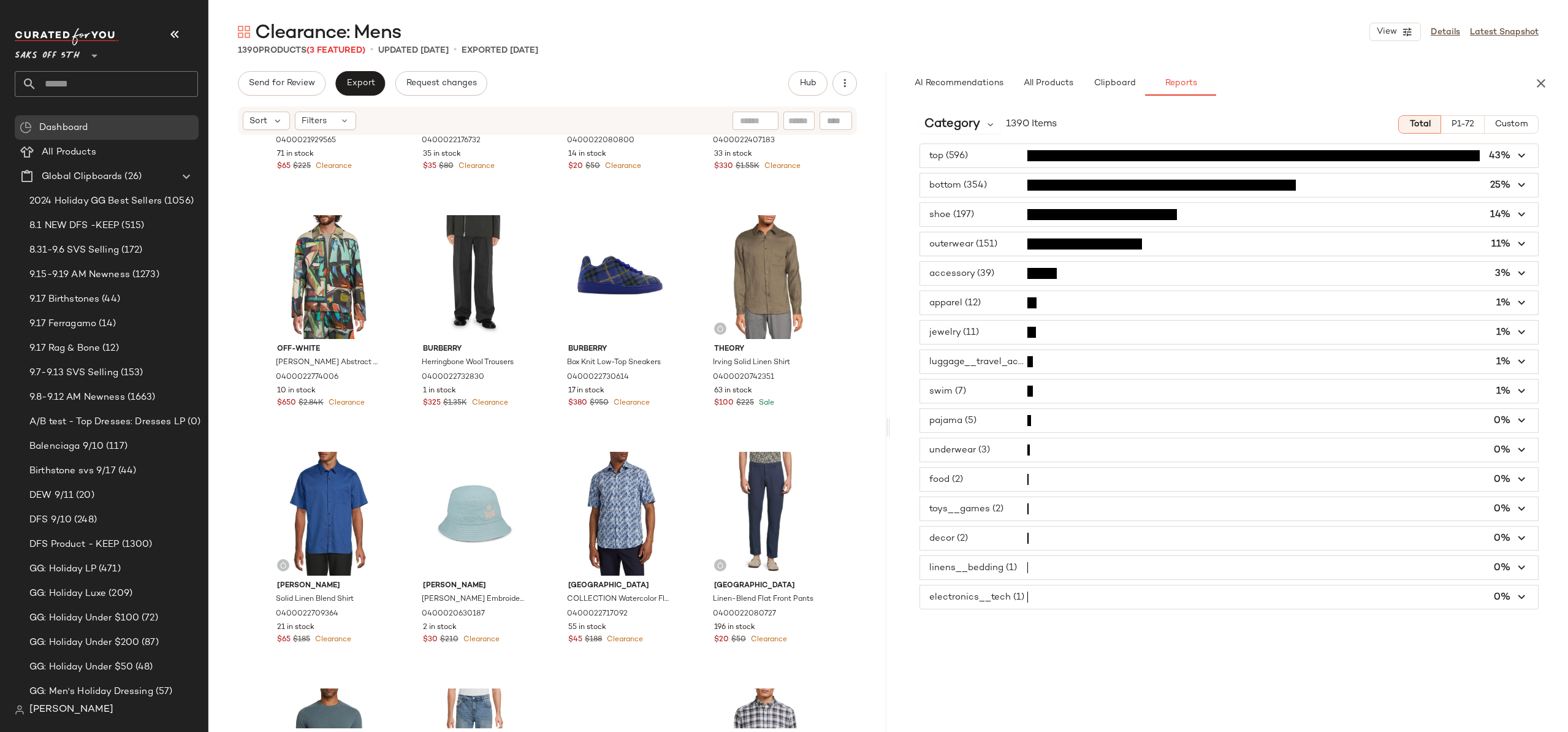
click at [1455, 125] on span "P1-72" at bounding box center [1462, 124] width 23 height 10
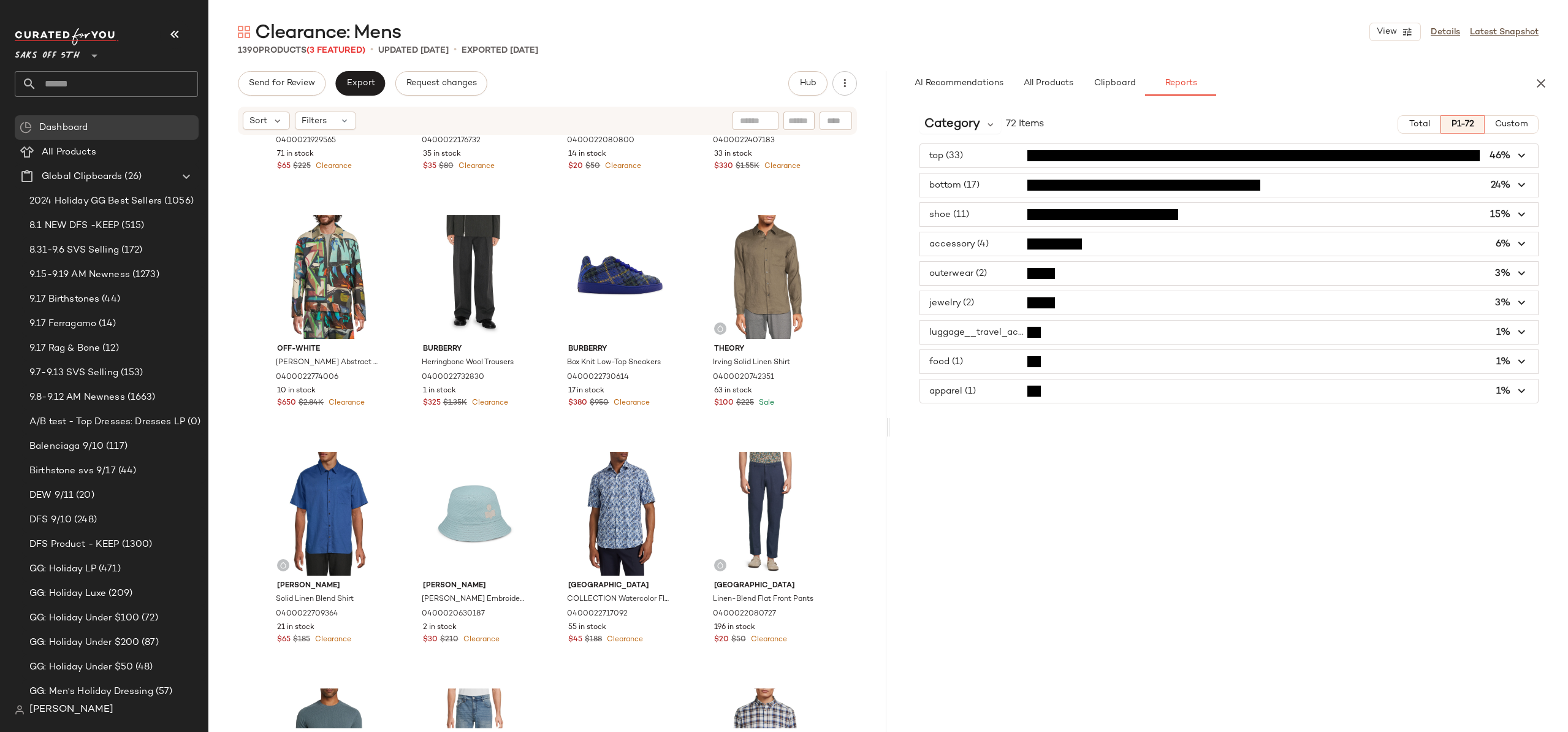
click at [1512, 215] on span "button" at bounding box center [1229, 214] width 618 height 23
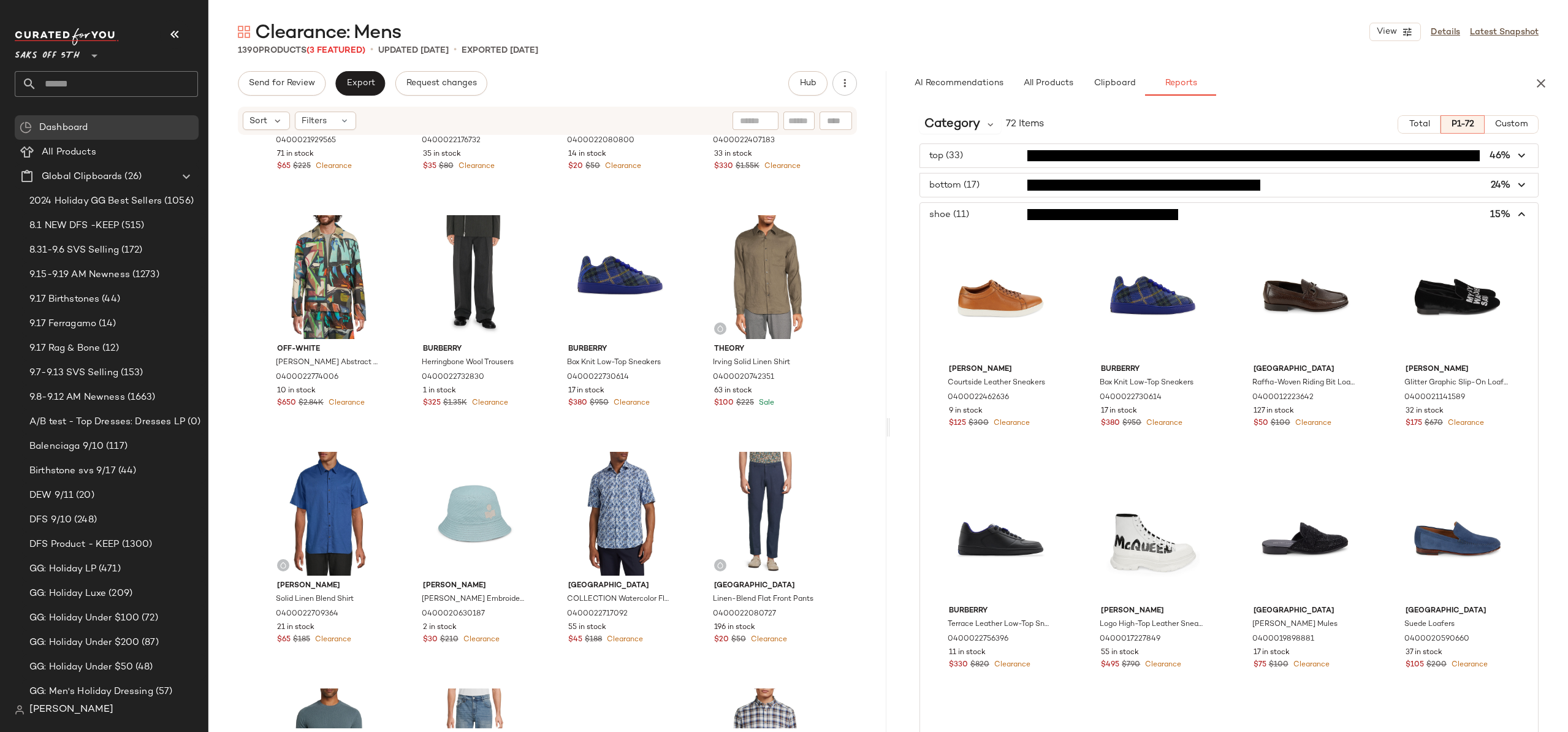
click at [1515, 215] on icon "button" at bounding box center [1521, 214] width 14 height 14
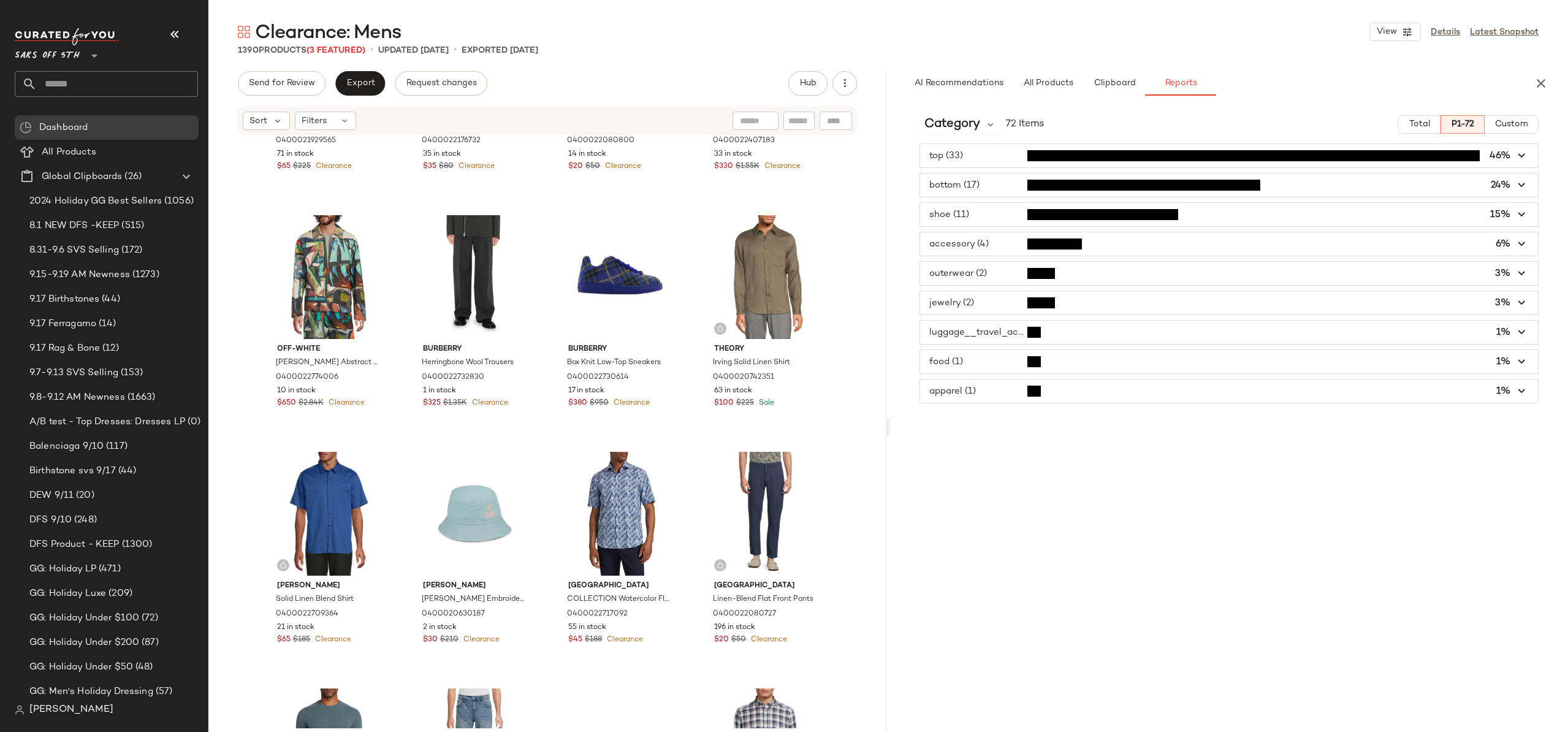
click at [988, 273] on span "button" at bounding box center [1229, 273] width 618 height 23
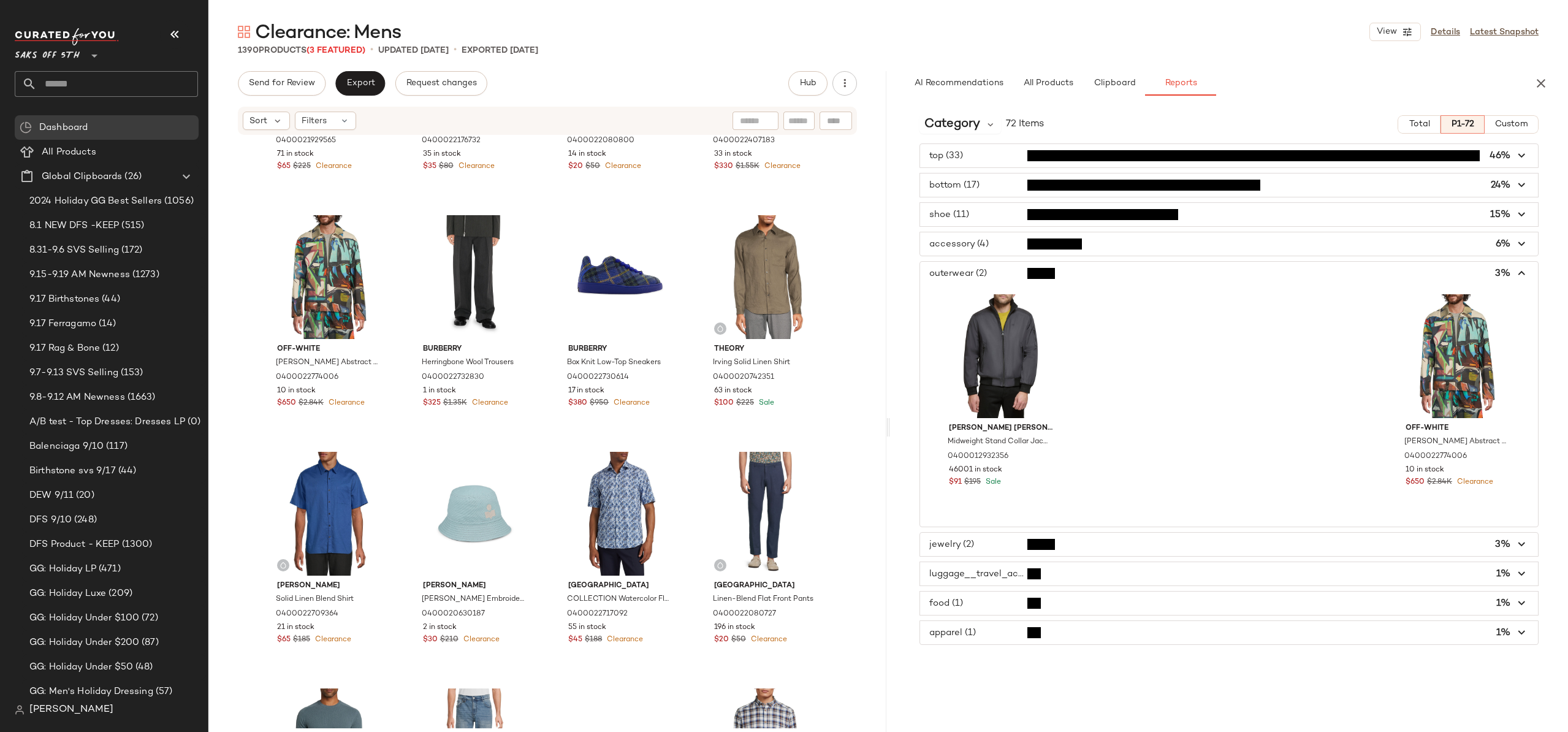
click at [988, 273] on span "button" at bounding box center [1229, 273] width 618 height 23
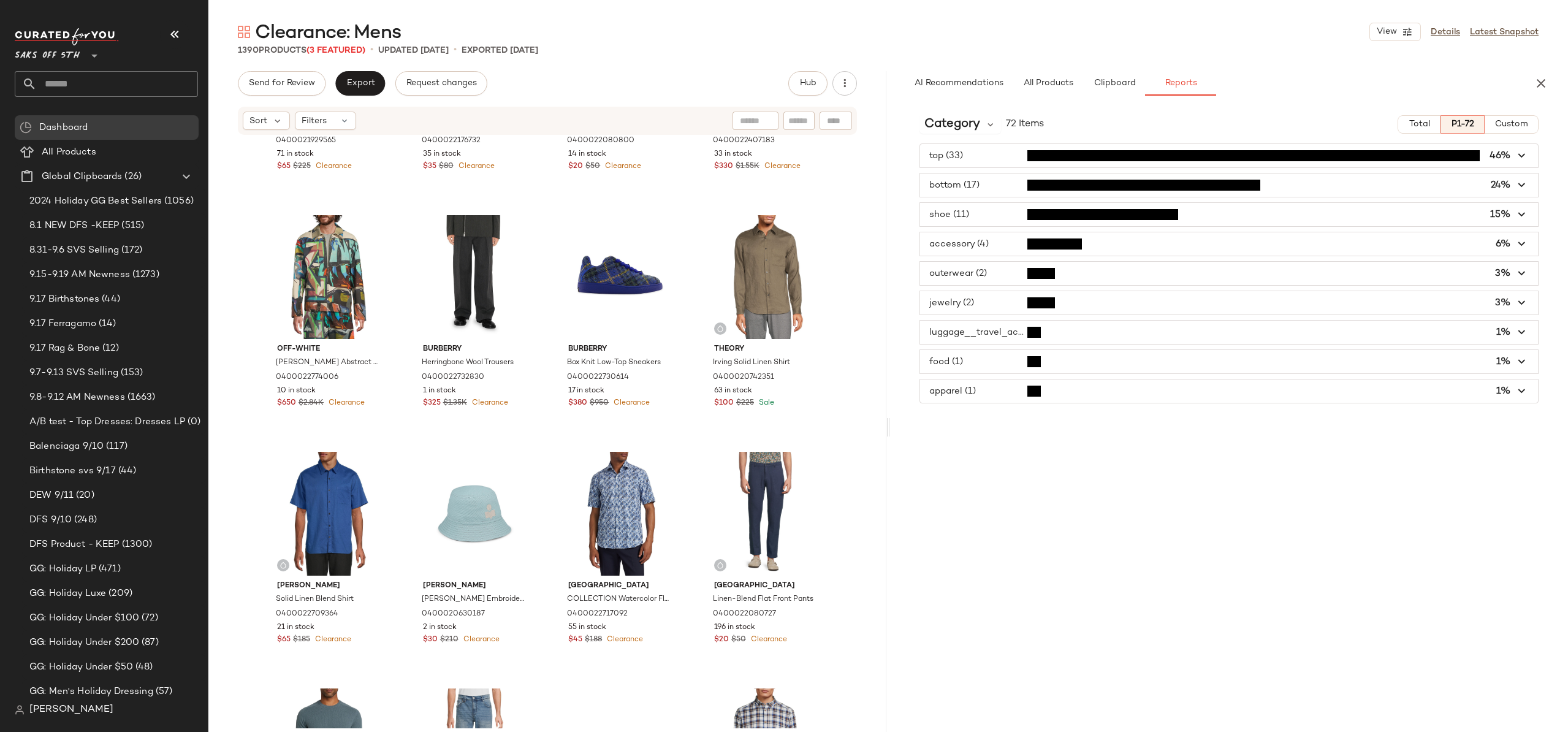
click at [975, 305] on span "button" at bounding box center [1229, 303] width 618 height 23
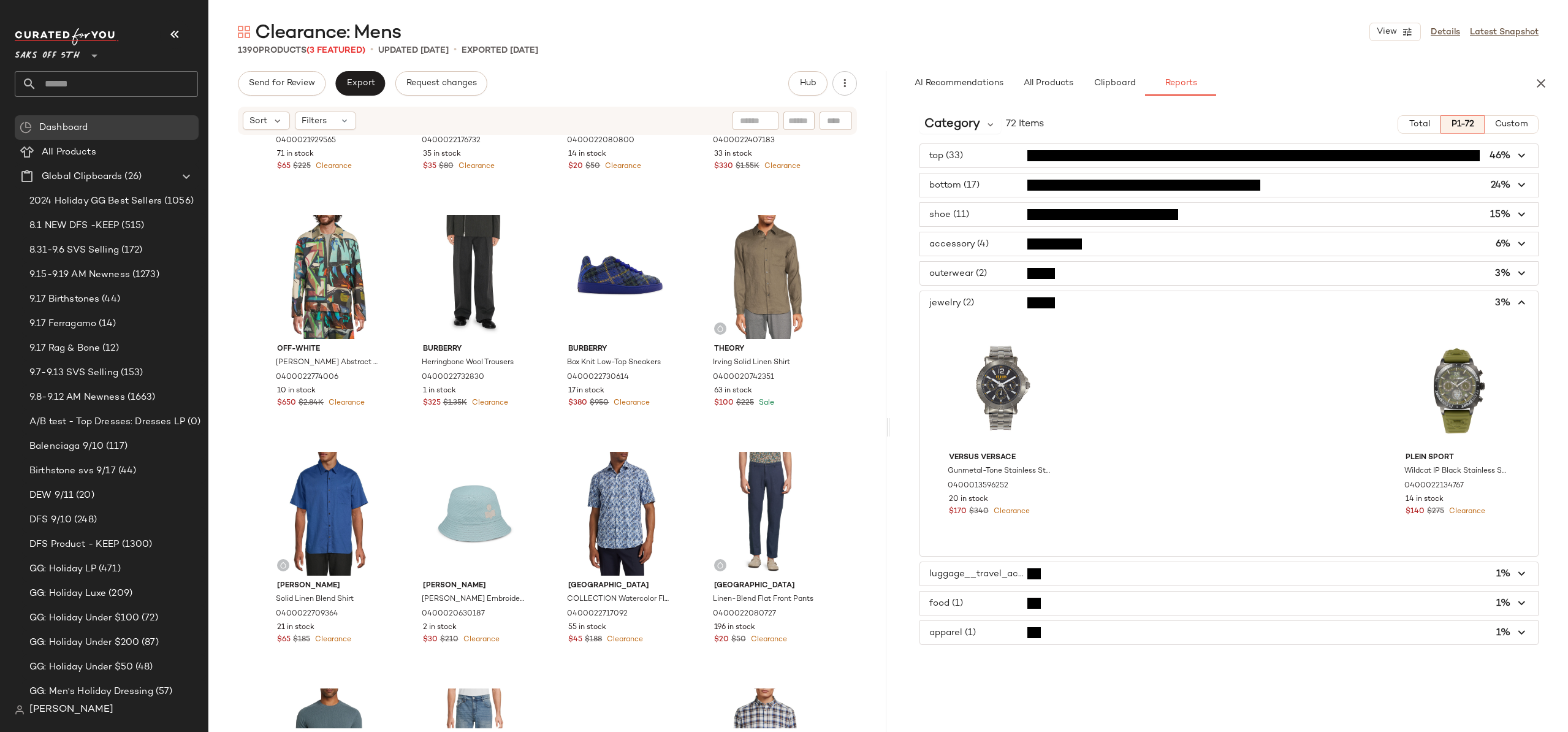
click at [976, 305] on span "button" at bounding box center [1229, 303] width 618 height 23
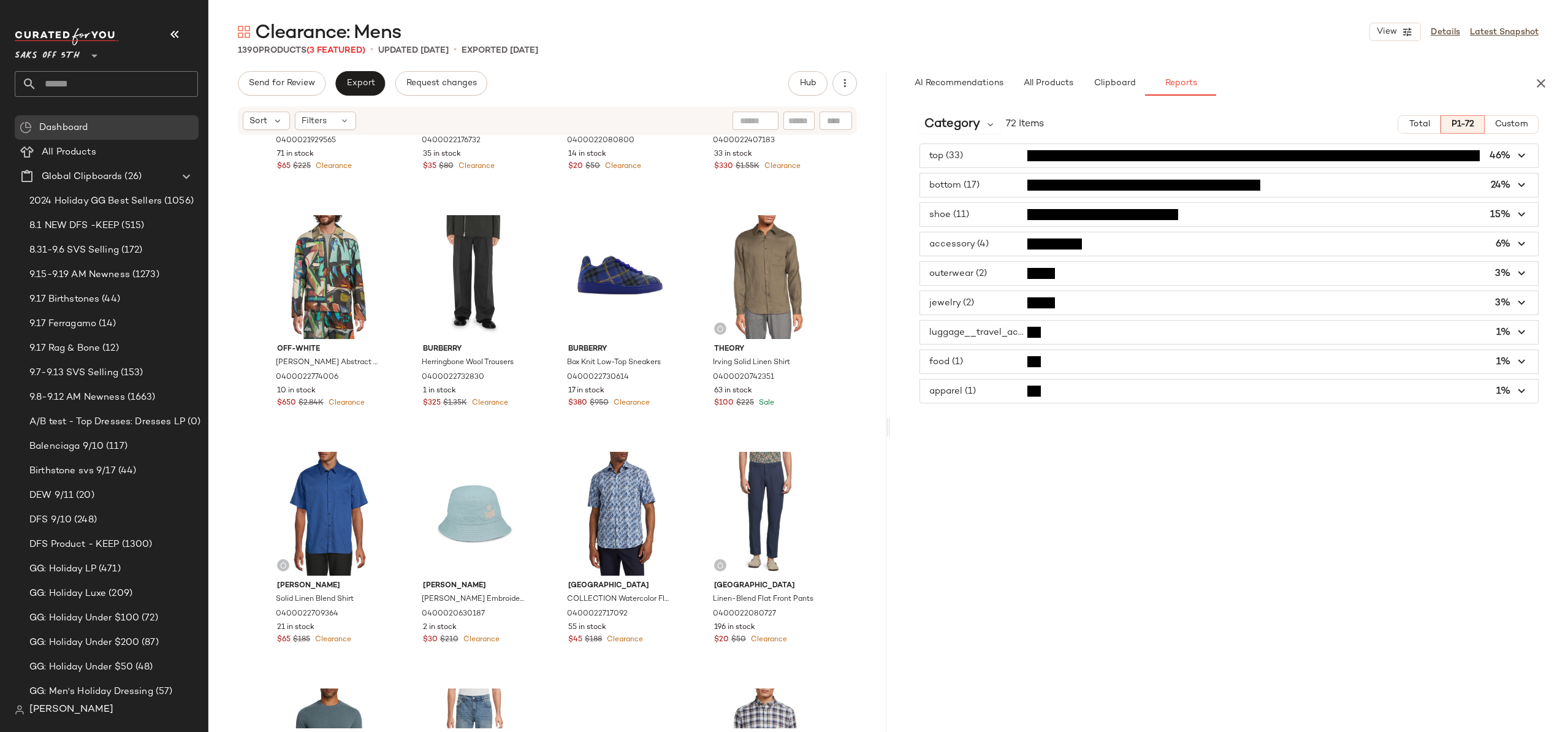
click at [978, 335] on span "button" at bounding box center [1229, 332] width 618 height 23
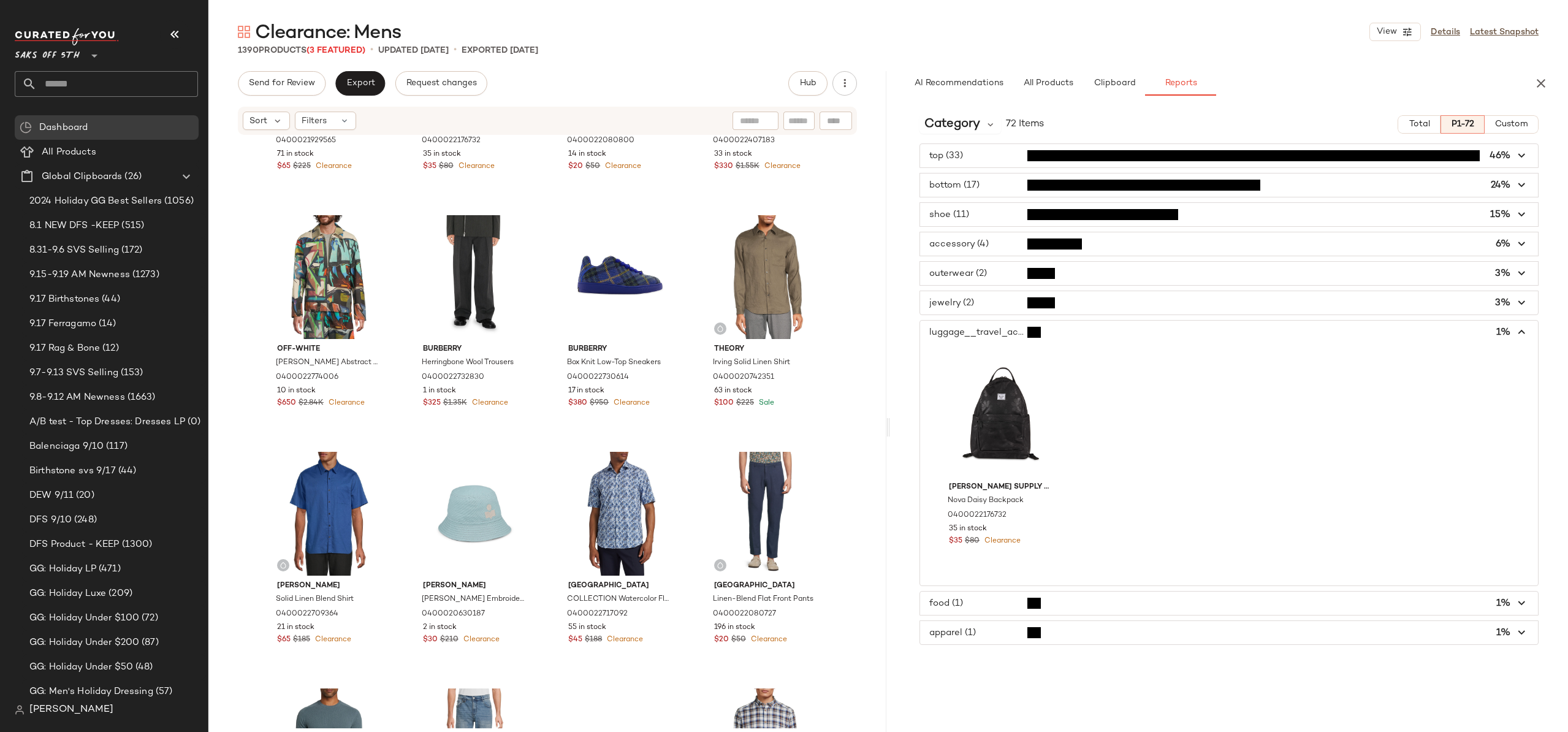
click at [978, 335] on span "button" at bounding box center [1229, 332] width 618 height 23
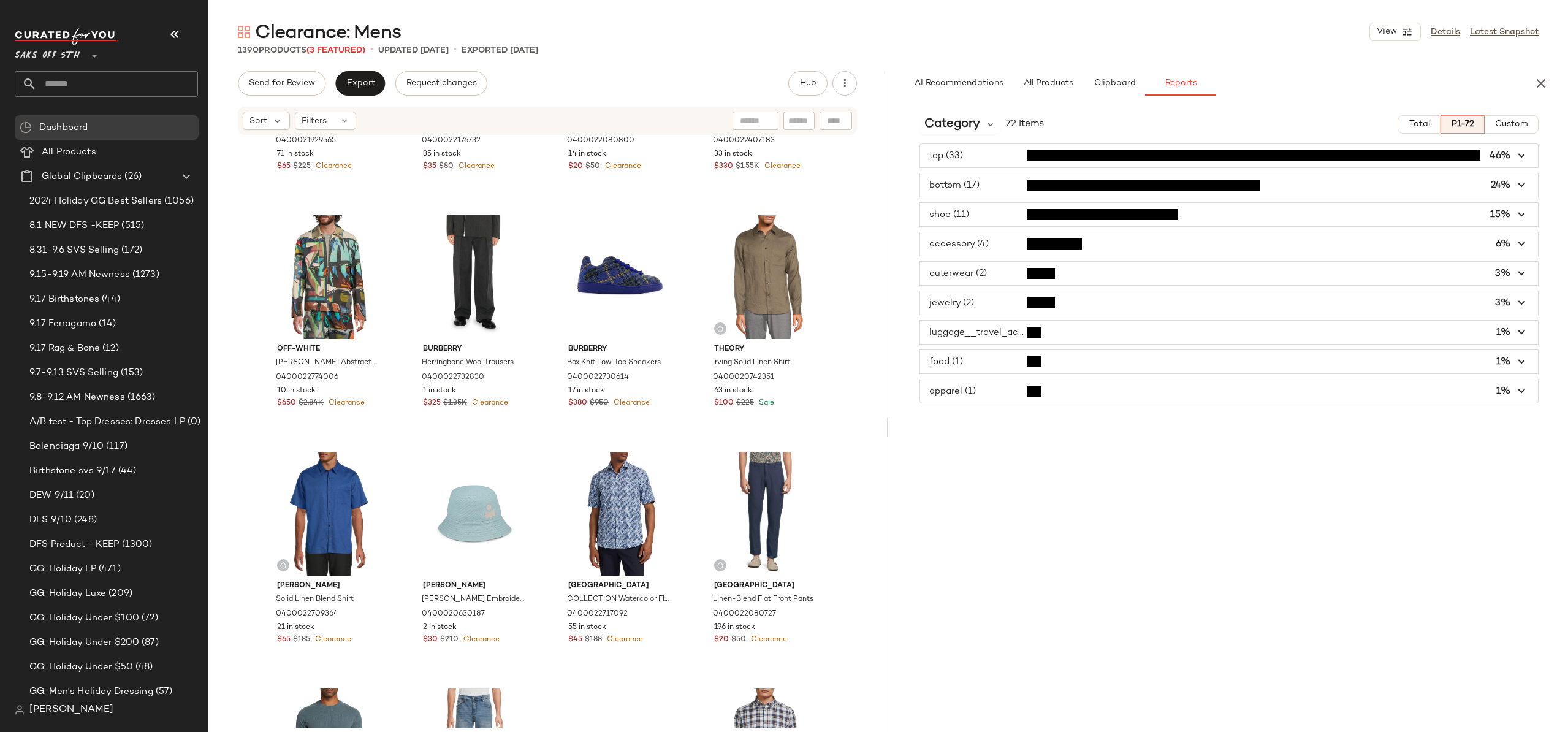
click at [980, 158] on span "button" at bounding box center [1229, 156] width 618 height 23
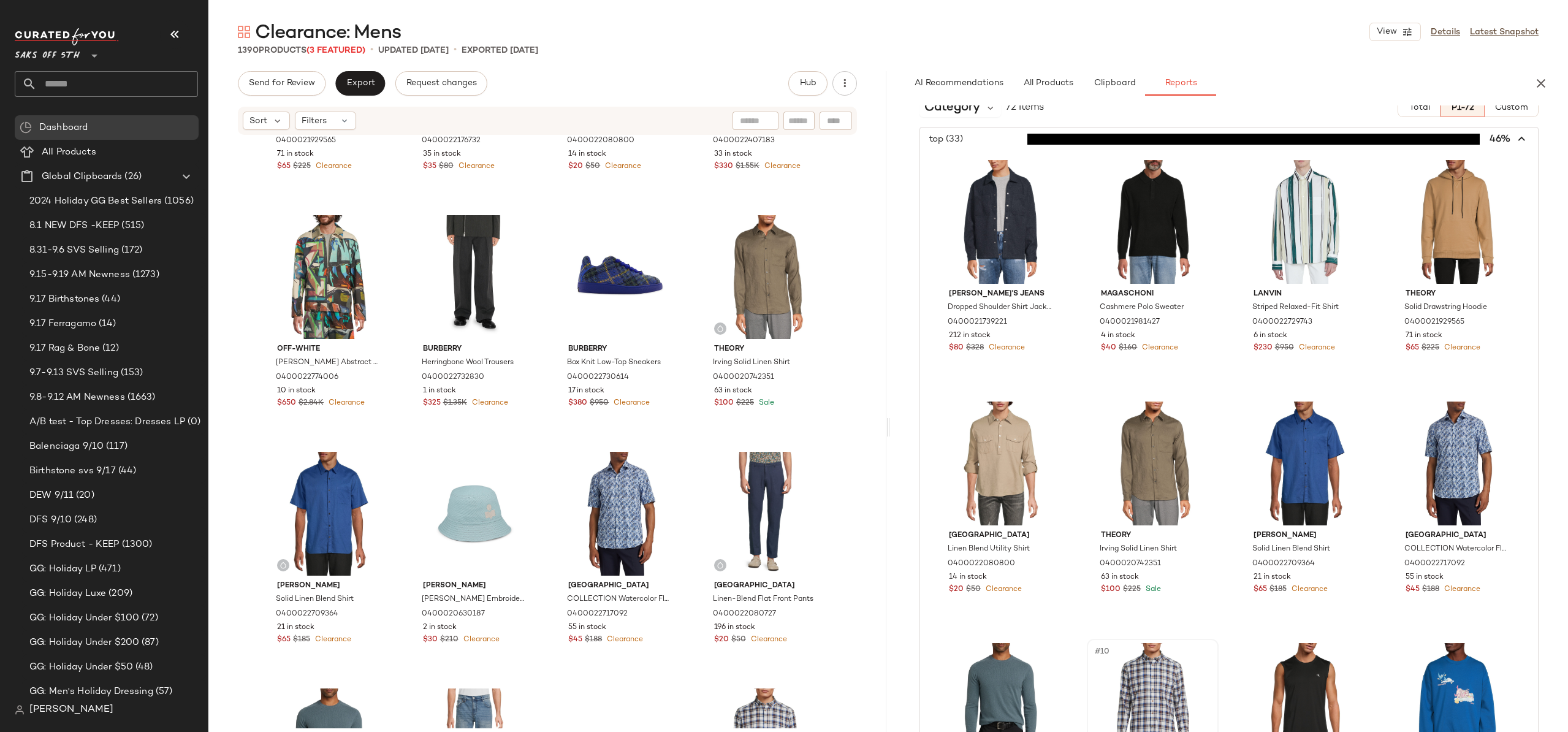
scroll to position [0, 0]
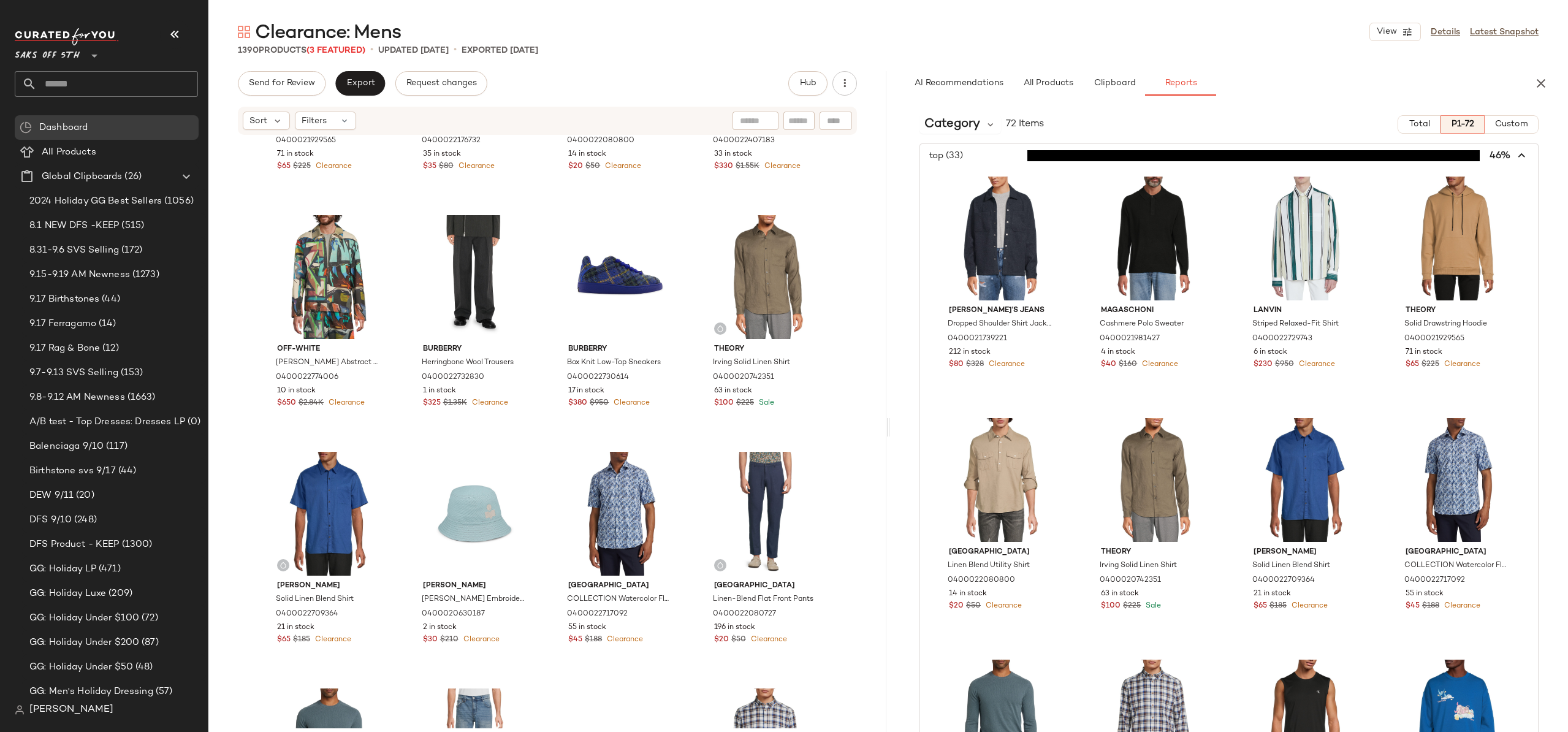
click at [1515, 154] on icon "button" at bounding box center [1521, 156] width 14 height 14
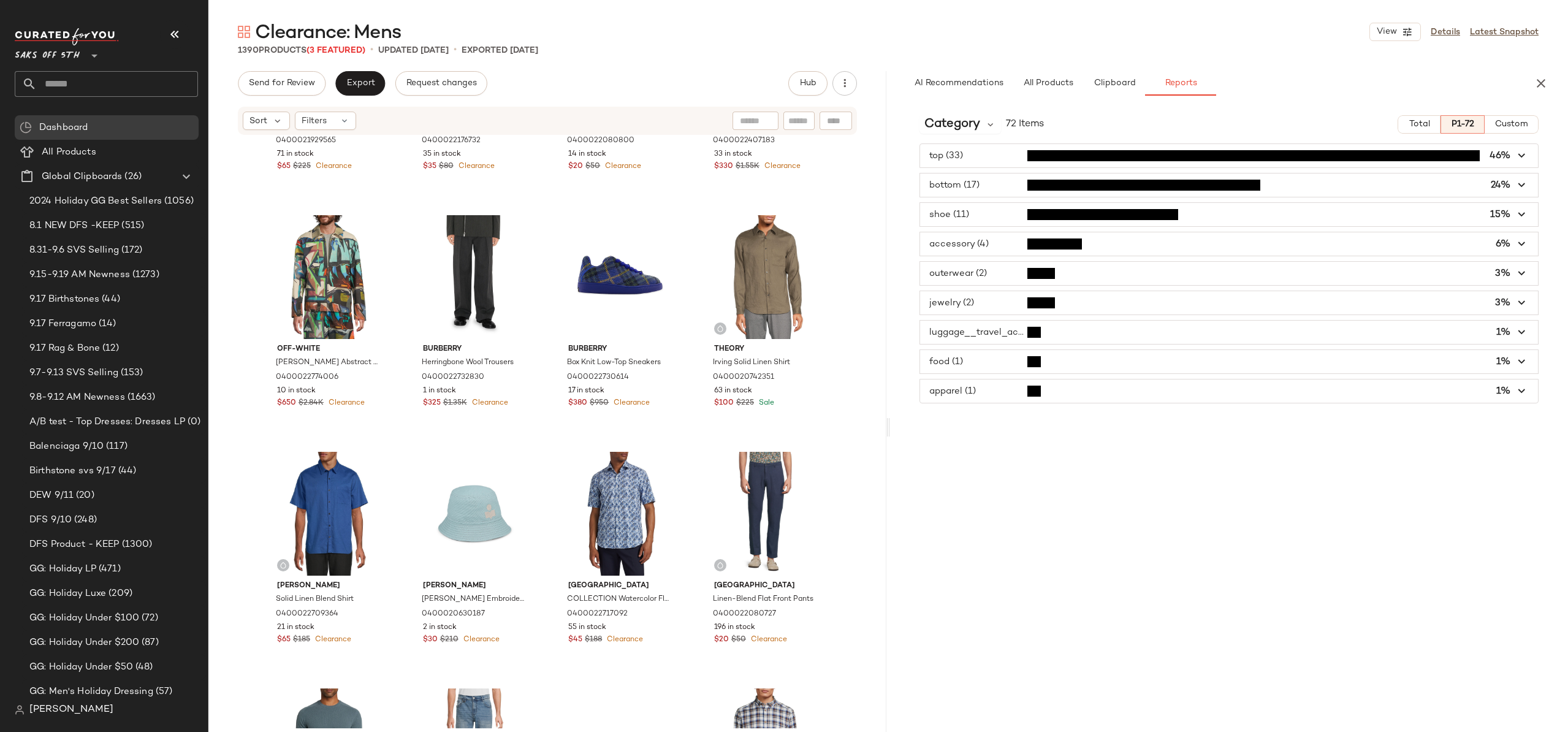
click at [974, 190] on span "button" at bounding box center [1229, 184] width 618 height 23
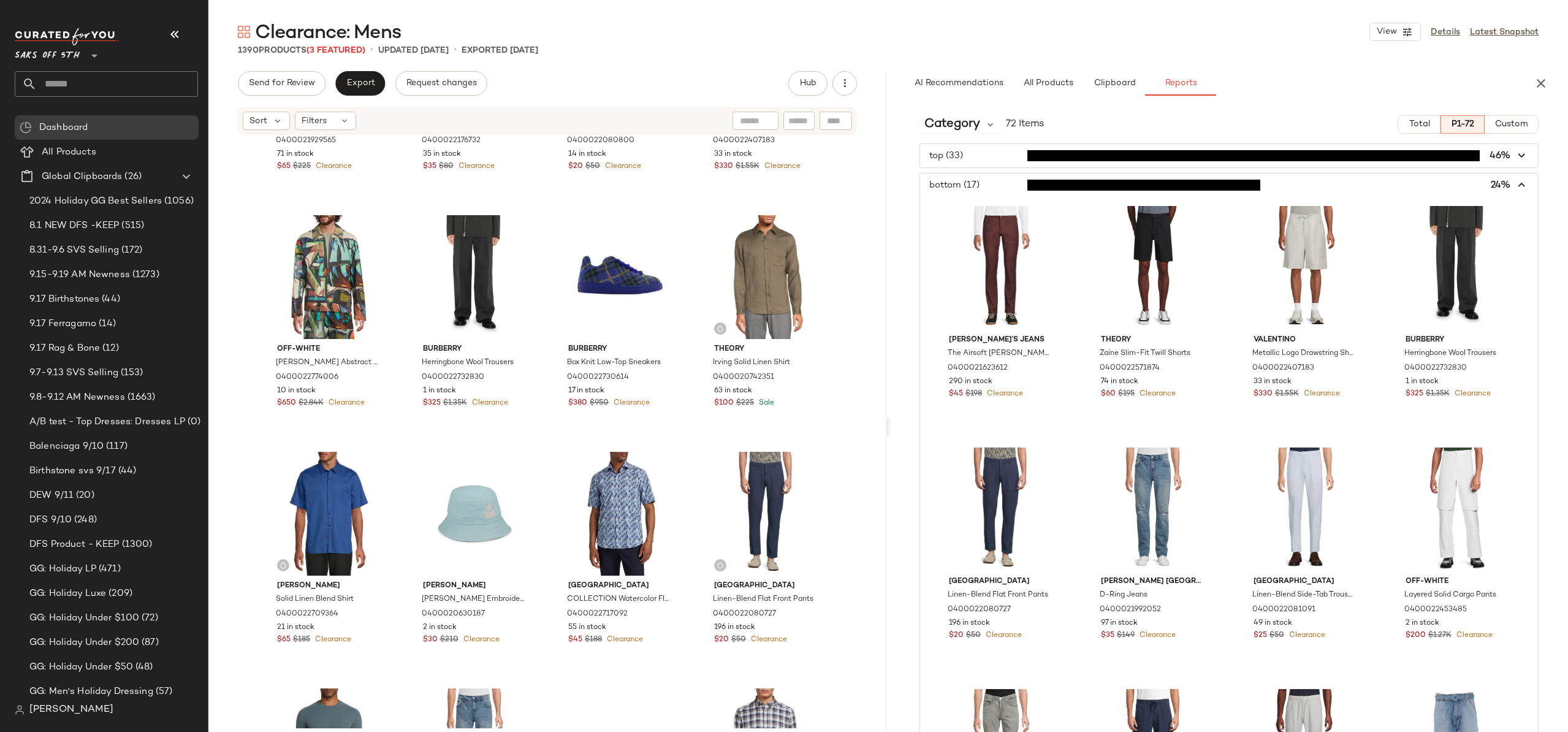
click at [1515, 183] on icon "button" at bounding box center [1521, 185] width 14 height 14
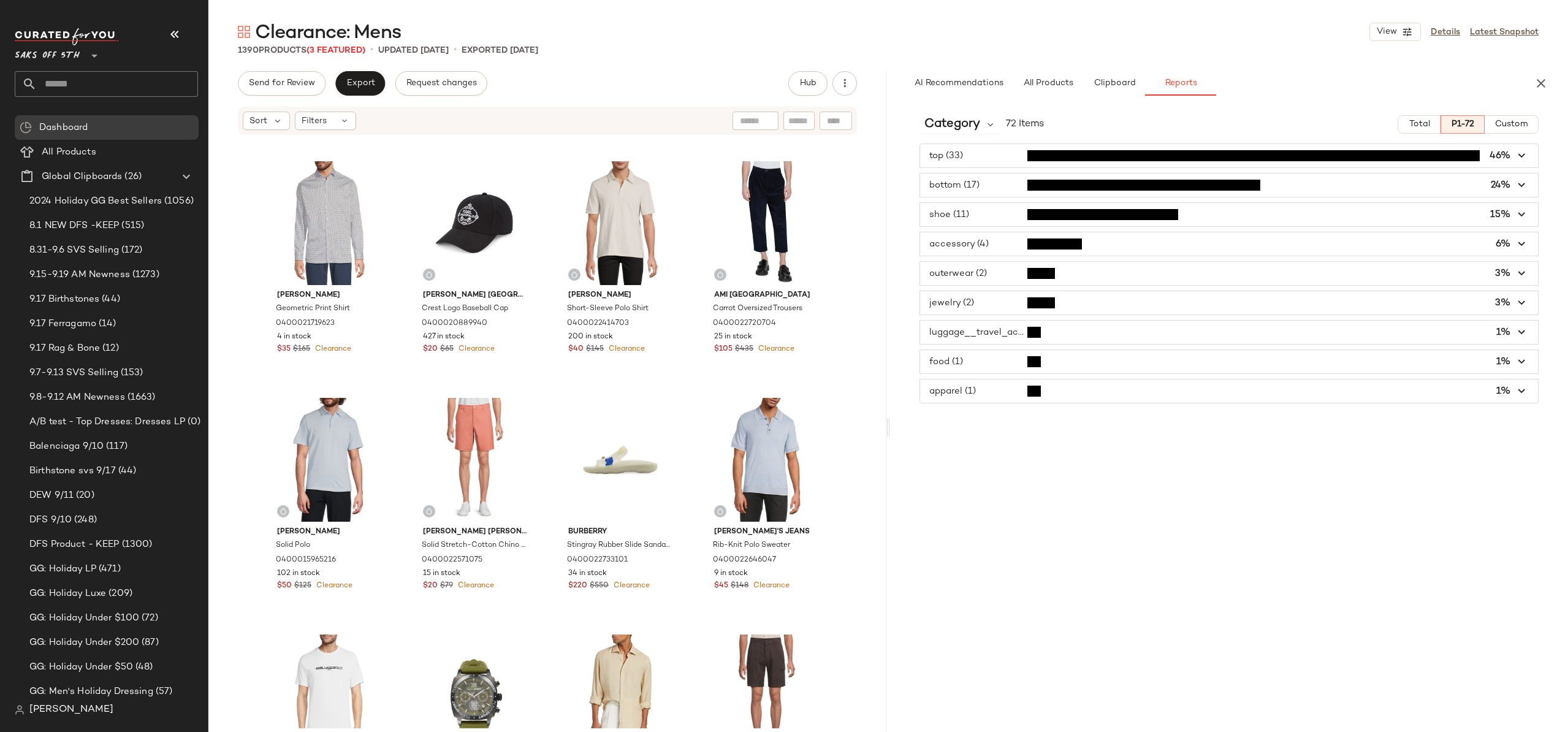
scroll to position [2714, 0]
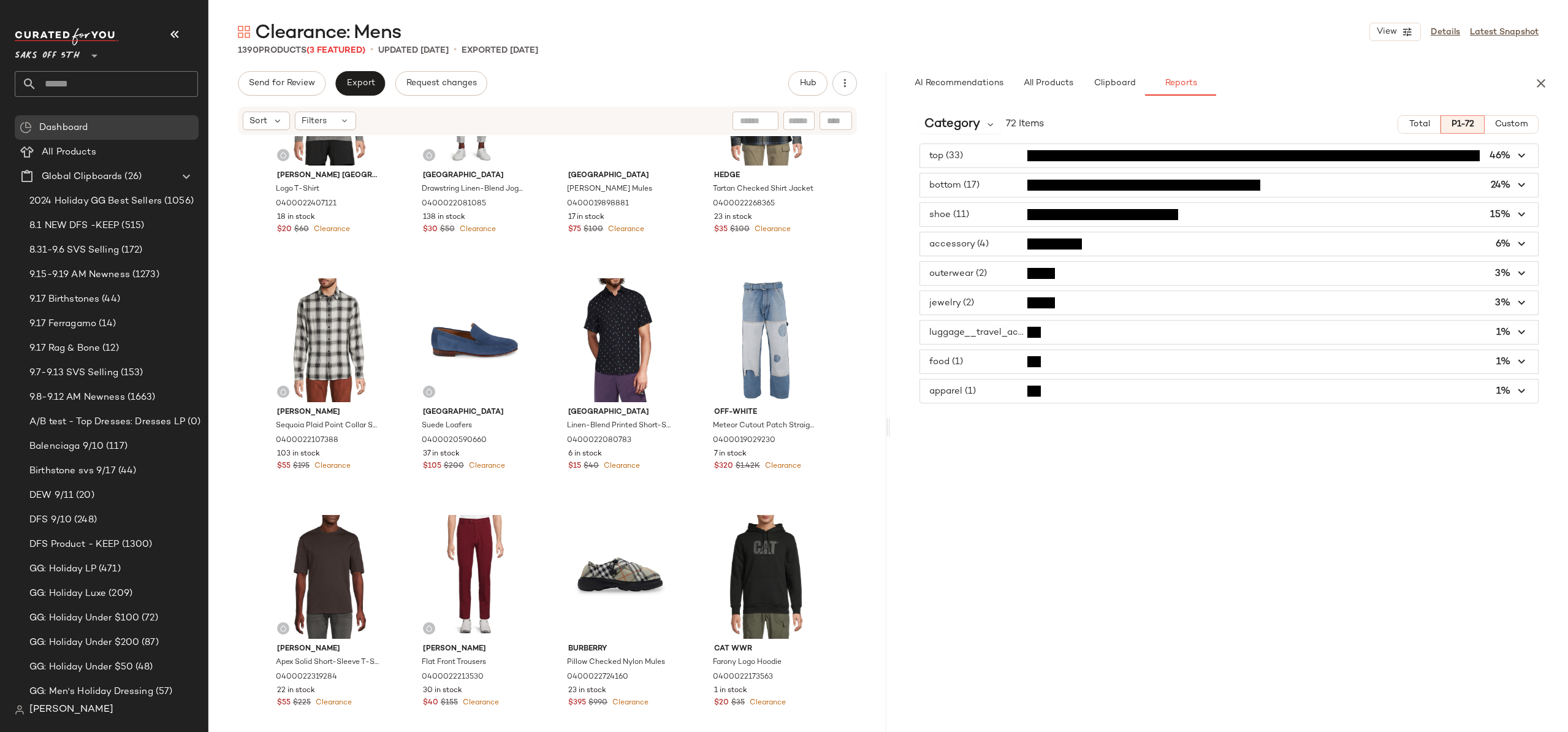
click at [1006, 156] on span "button" at bounding box center [1229, 156] width 618 height 23
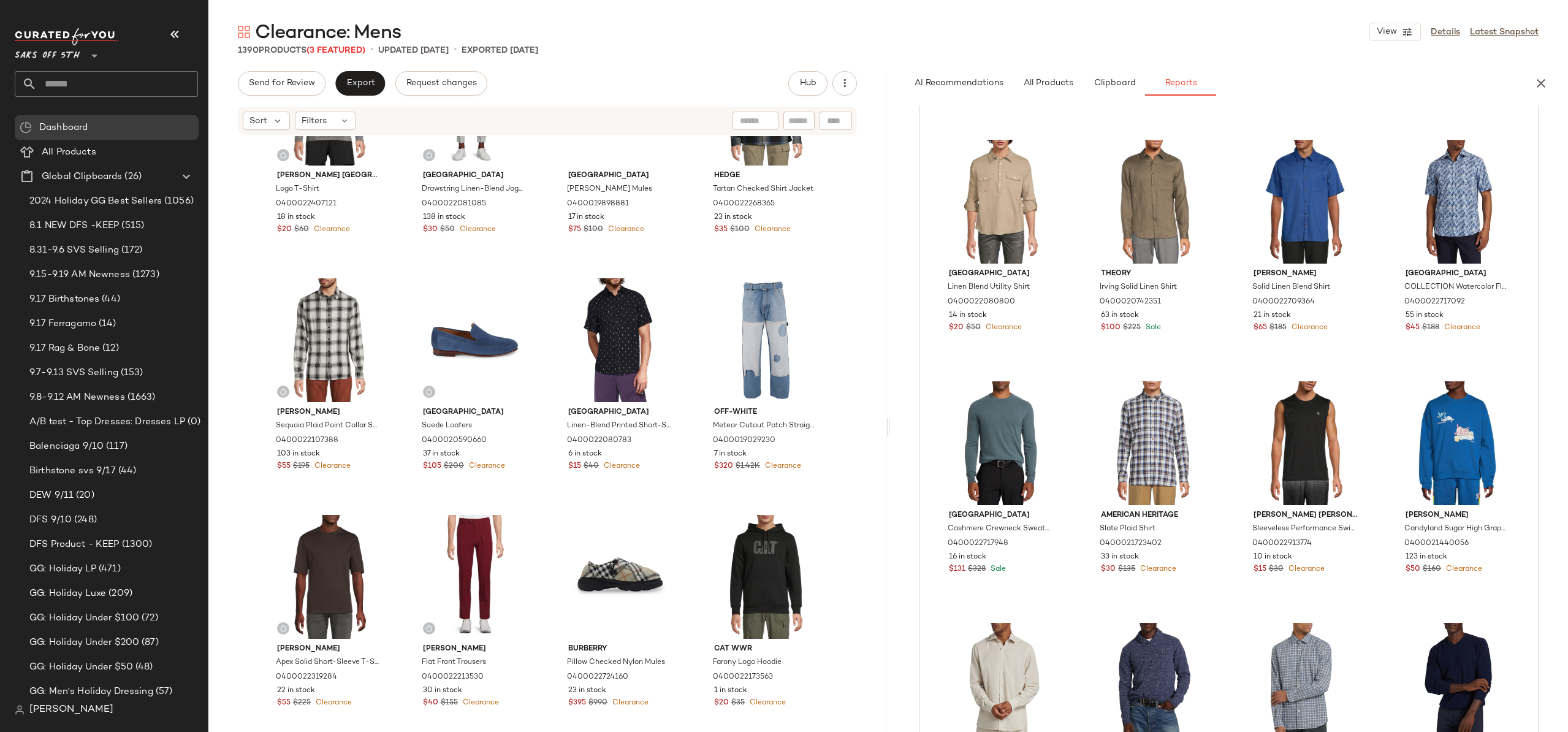
scroll to position [0, 0]
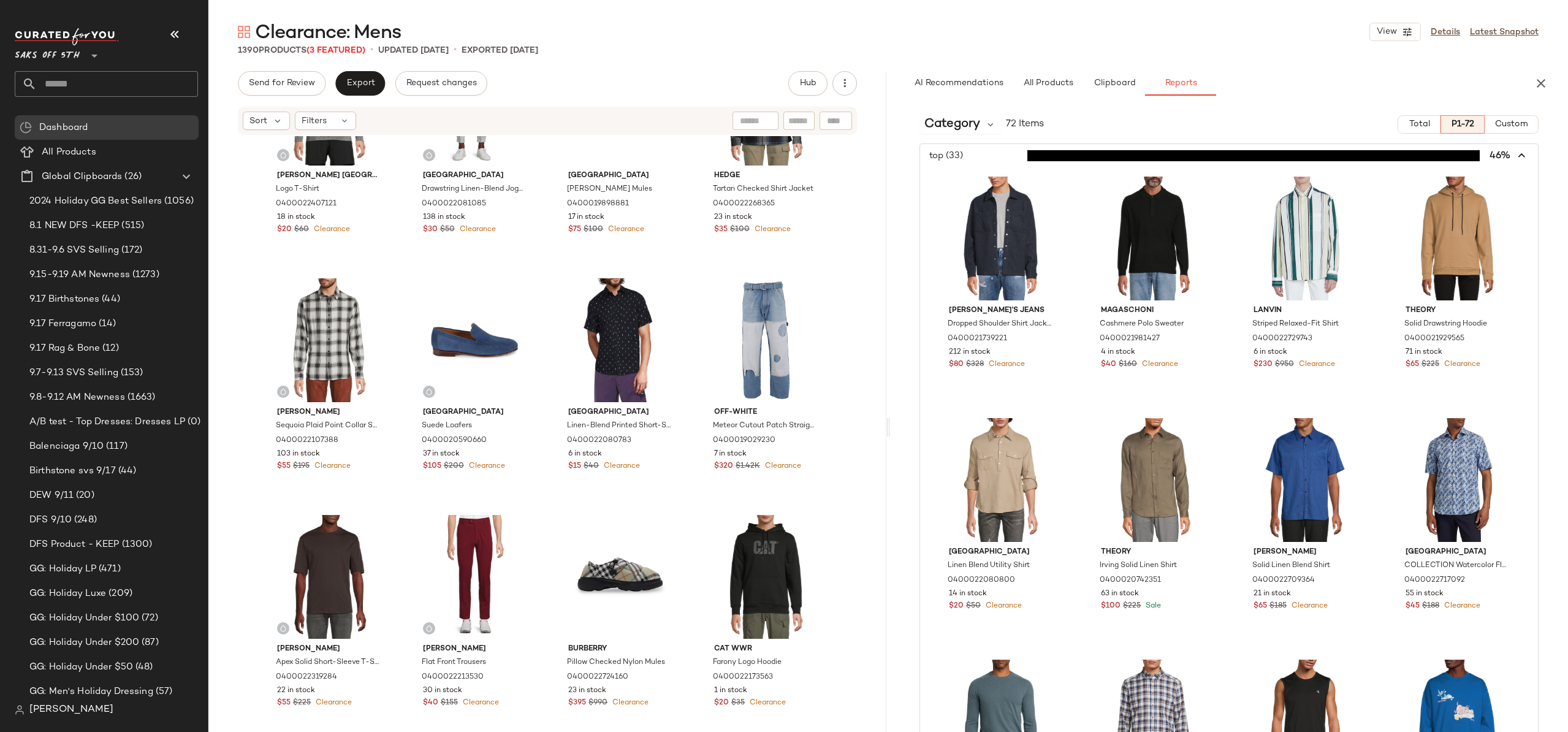
click at [1515, 158] on icon "button" at bounding box center [1521, 156] width 14 height 14
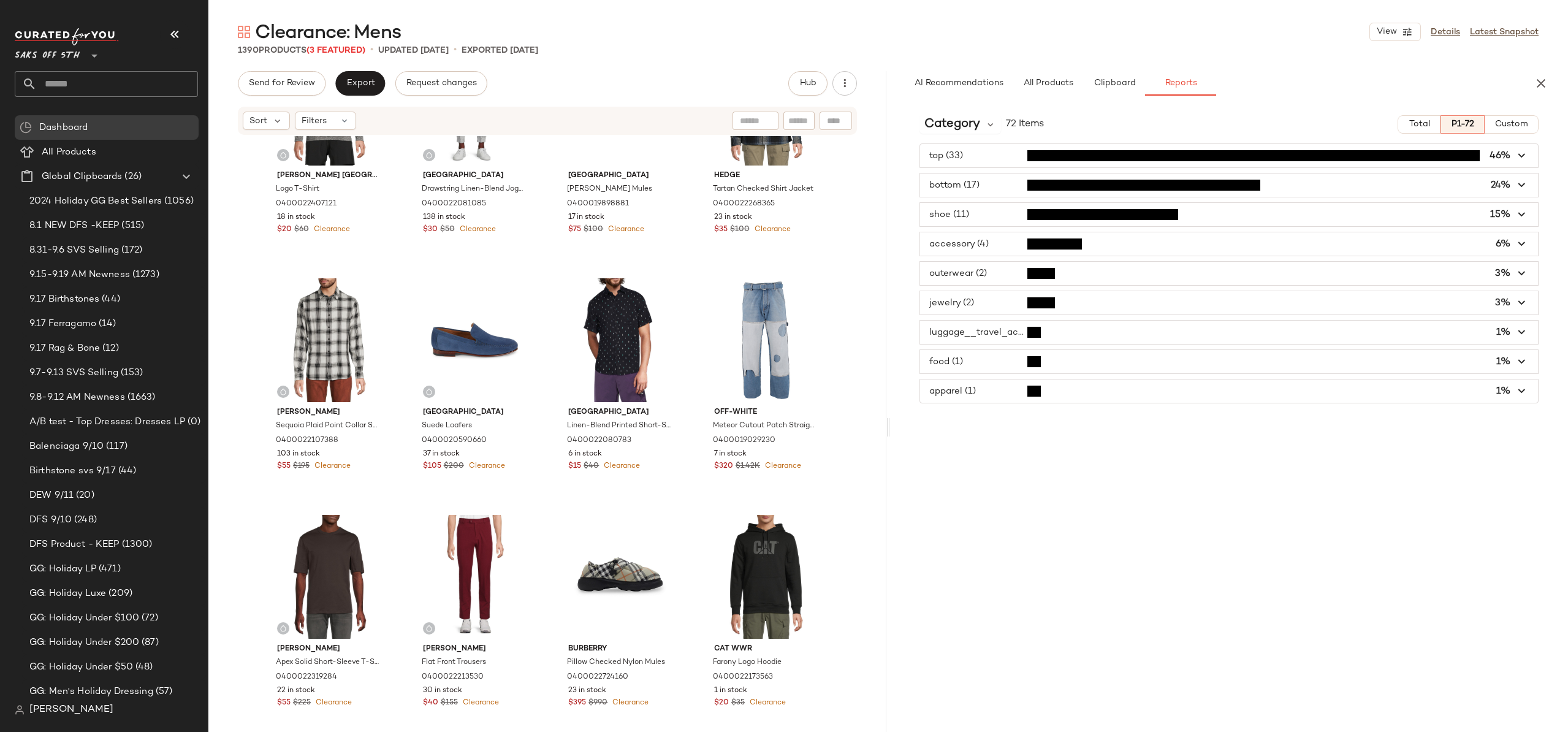
click at [953, 189] on span "button" at bounding box center [1229, 184] width 618 height 23
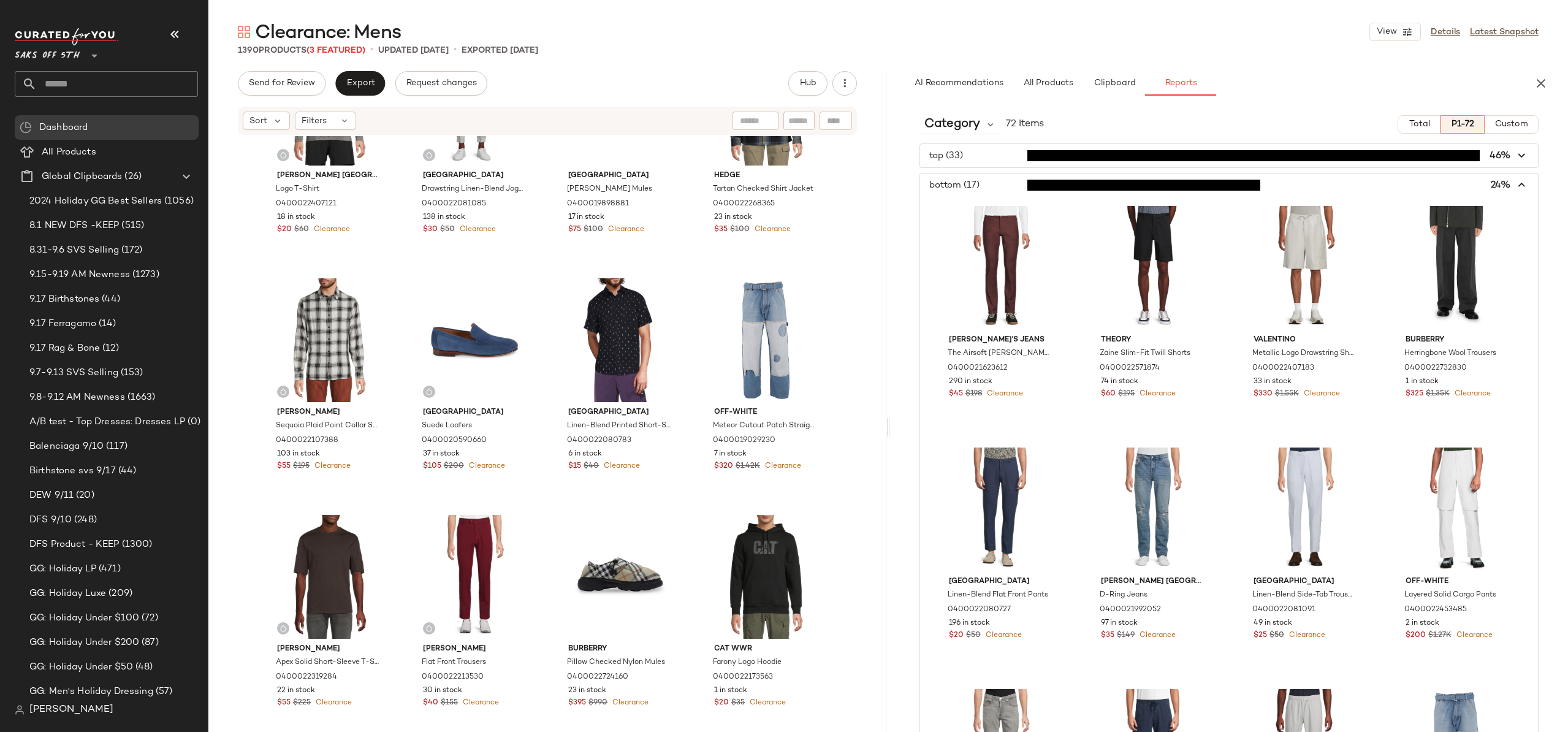
click at [981, 185] on span "button" at bounding box center [1229, 184] width 618 height 23
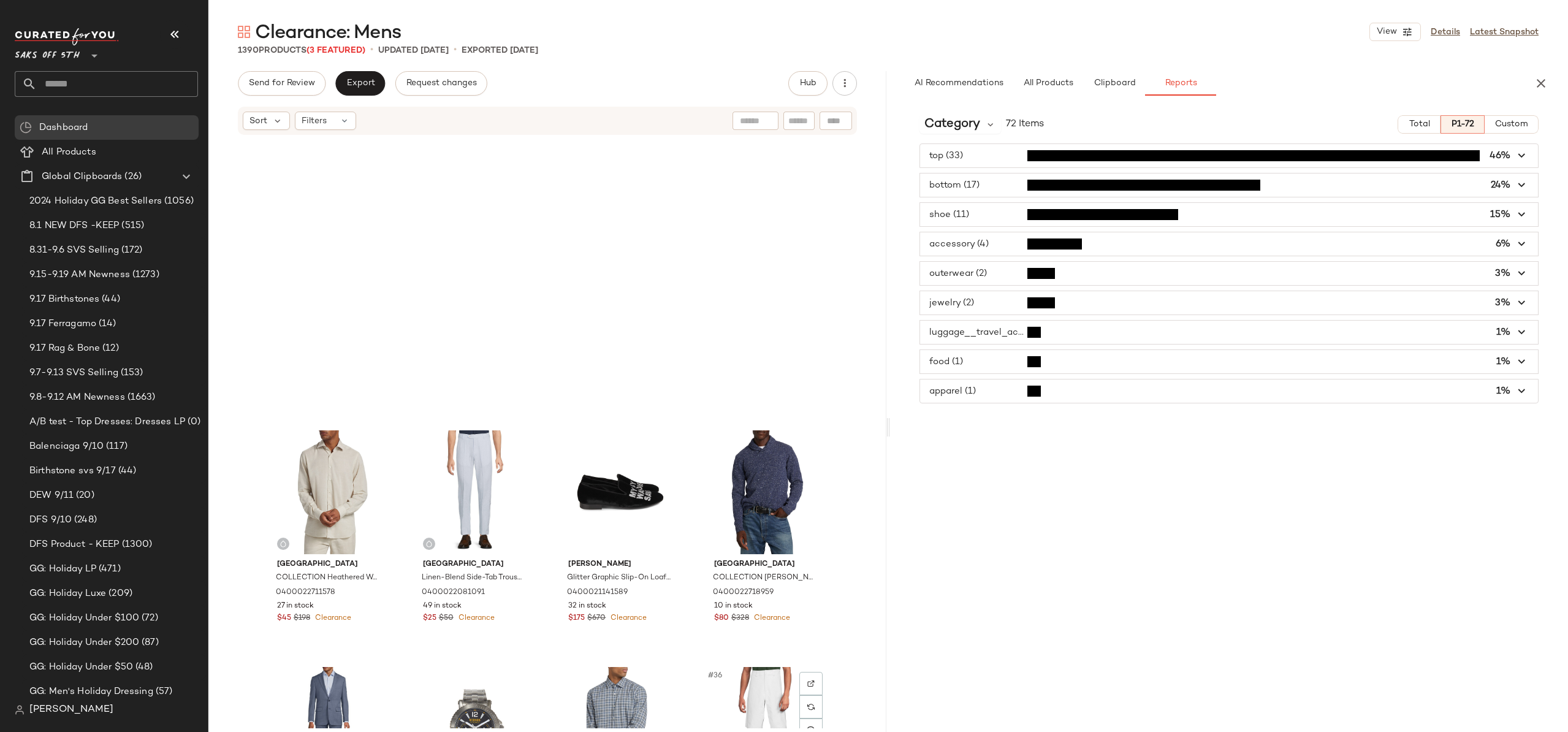
scroll to position [1127, 0]
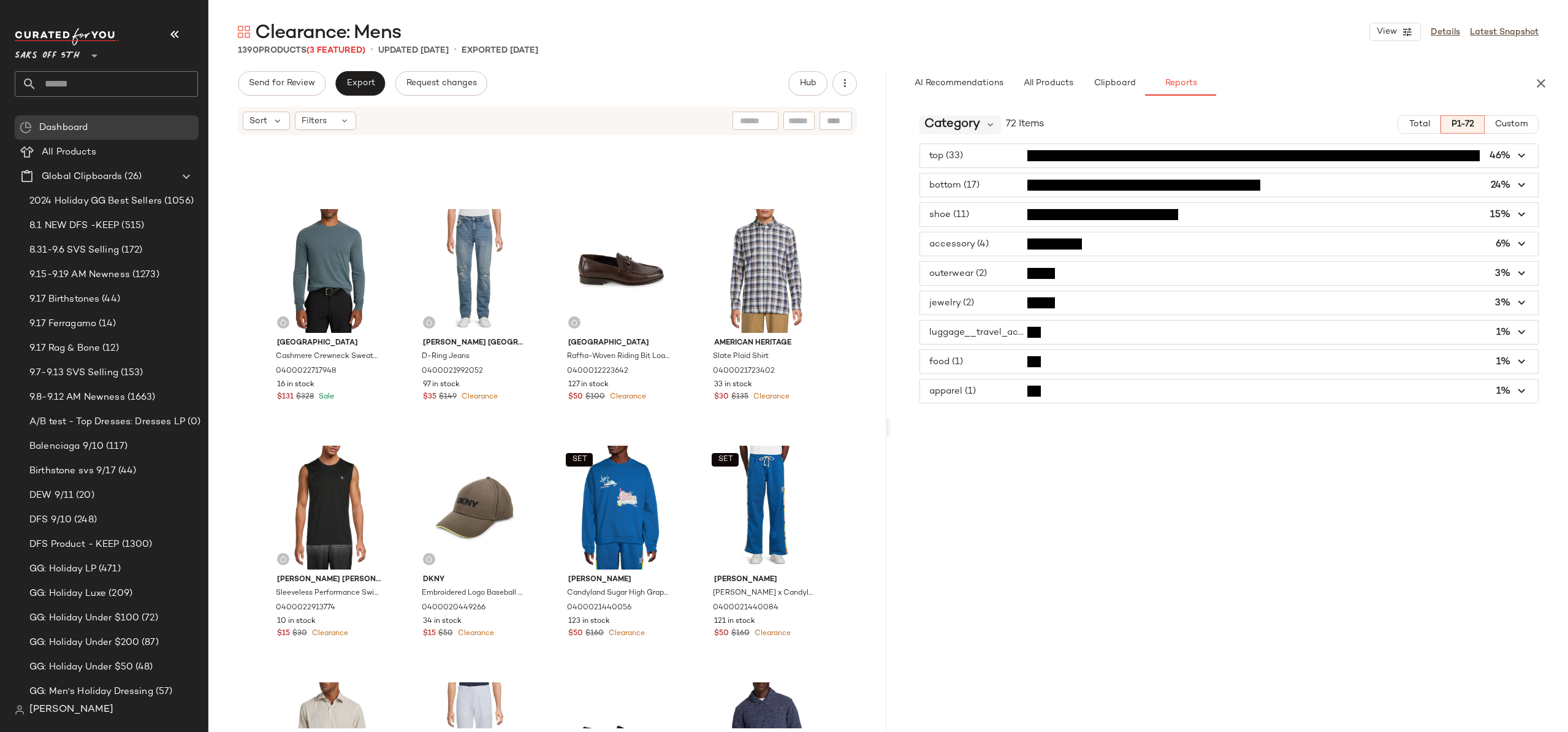
click at [971, 123] on span "Category" at bounding box center [953, 125] width 56 height 19
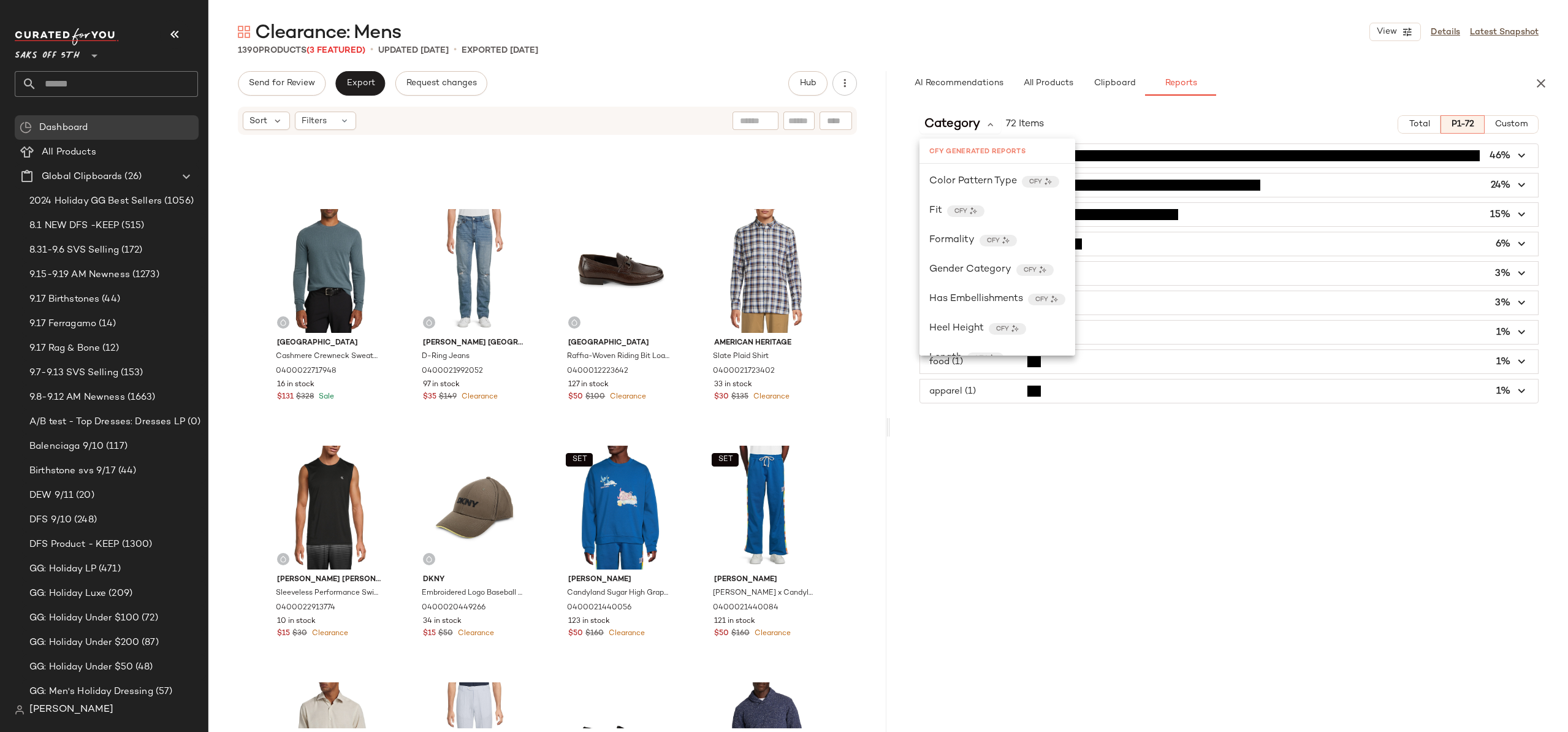
scroll to position [162, 0]
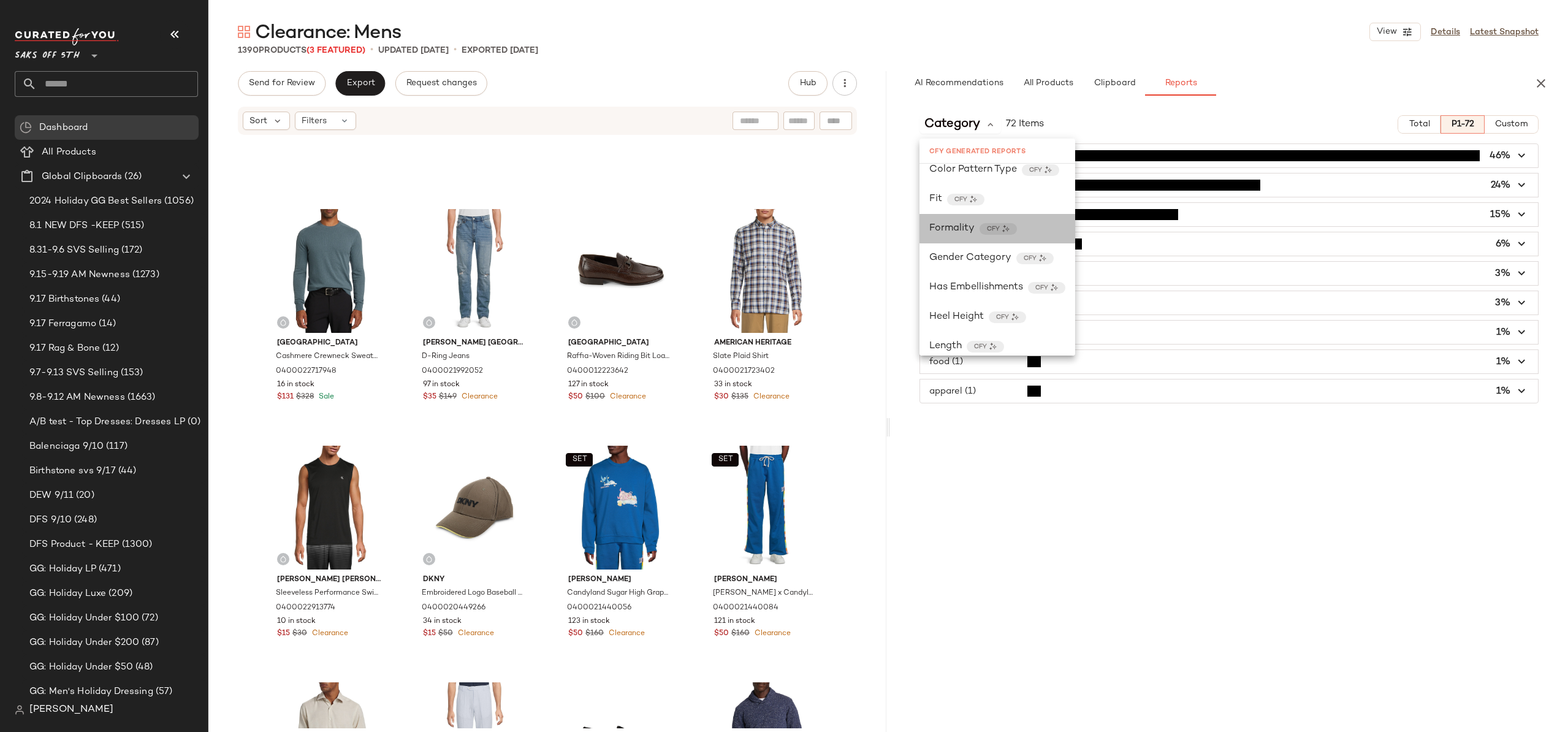
click at [950, 231] on span "Formality" at bounding box center [952, 229] width 46 height 15
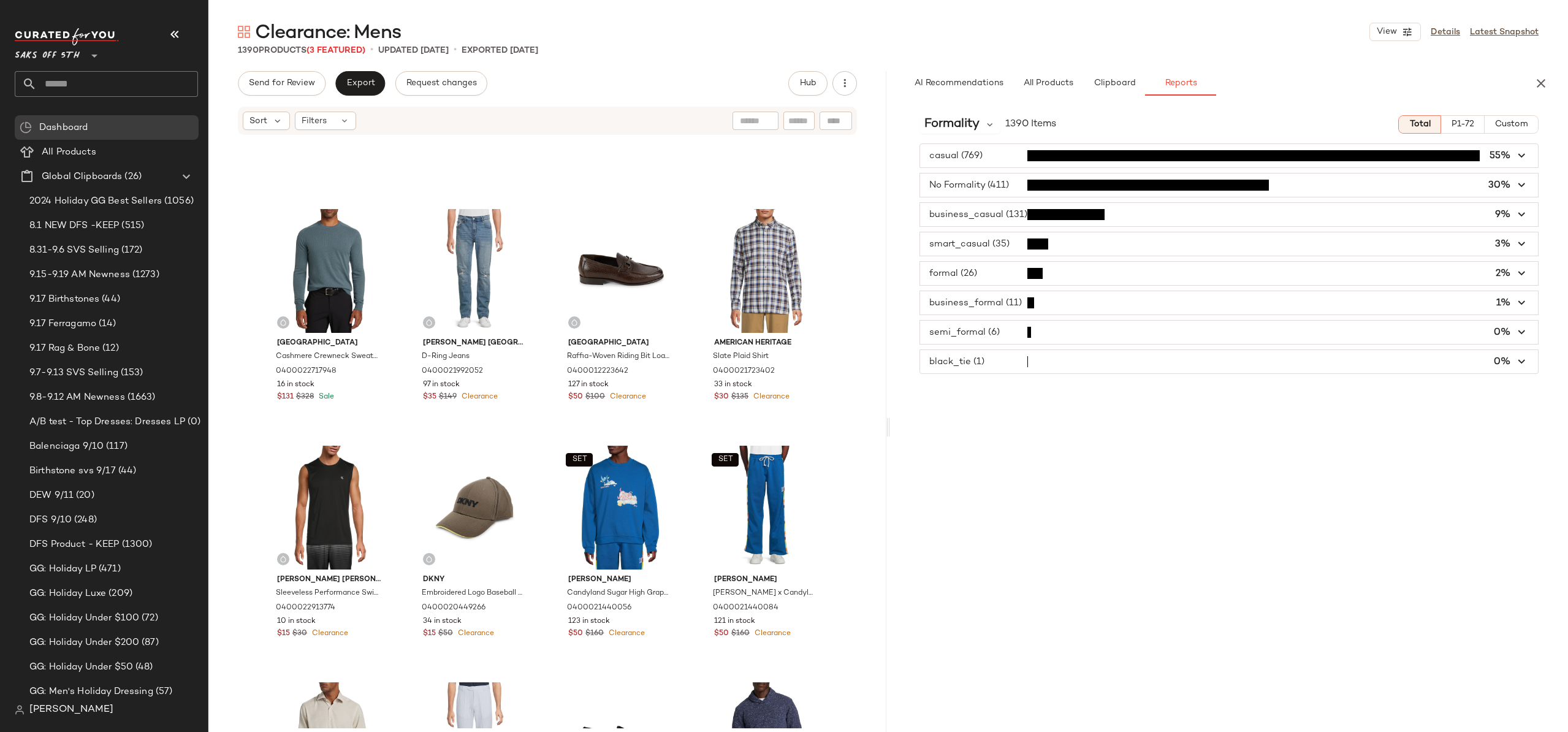
click at [1462, 126] on span "P1-72" at bounding box center [1462, 124] width 23 height 10
click at [1474, 191] on span "button" at bounding box center [1229, 184] width 618 height 23
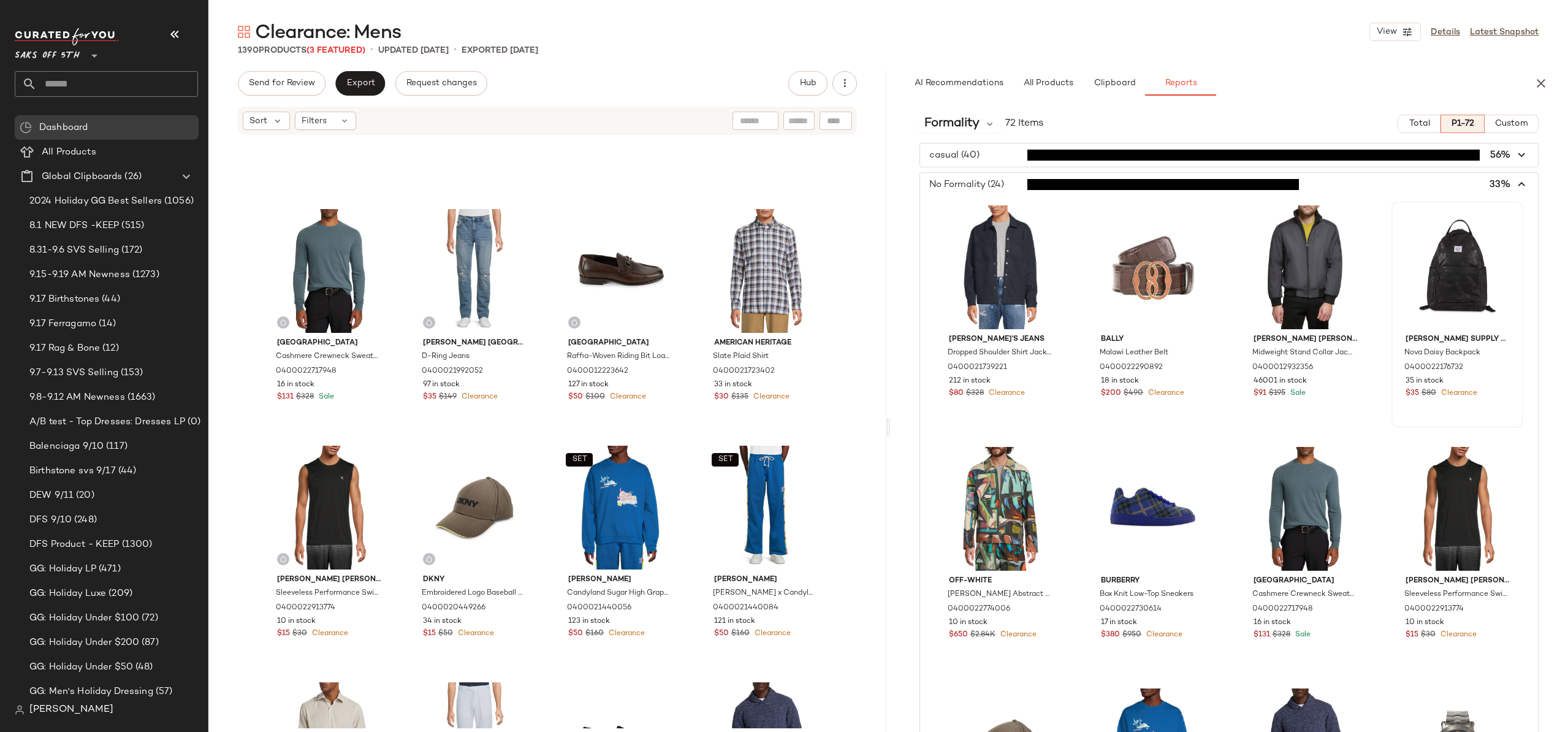
scroll to position [0, 0]
click at [1515, 183] on icon "button" at bounding box center [1521, 185] width 14 height 14
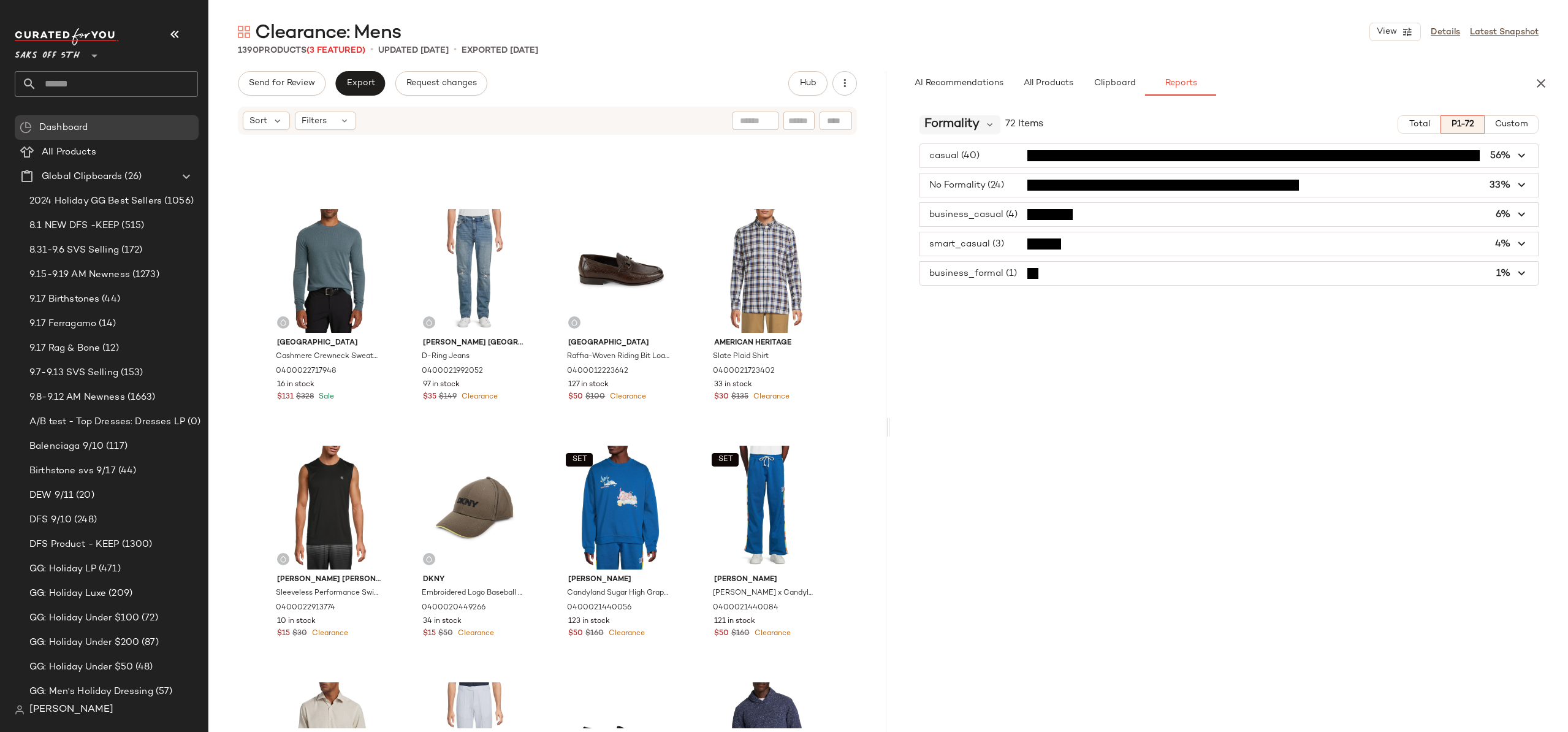
click at [980, 117] on div "Formality" at bounding box center [959, 125] width 81 height 19
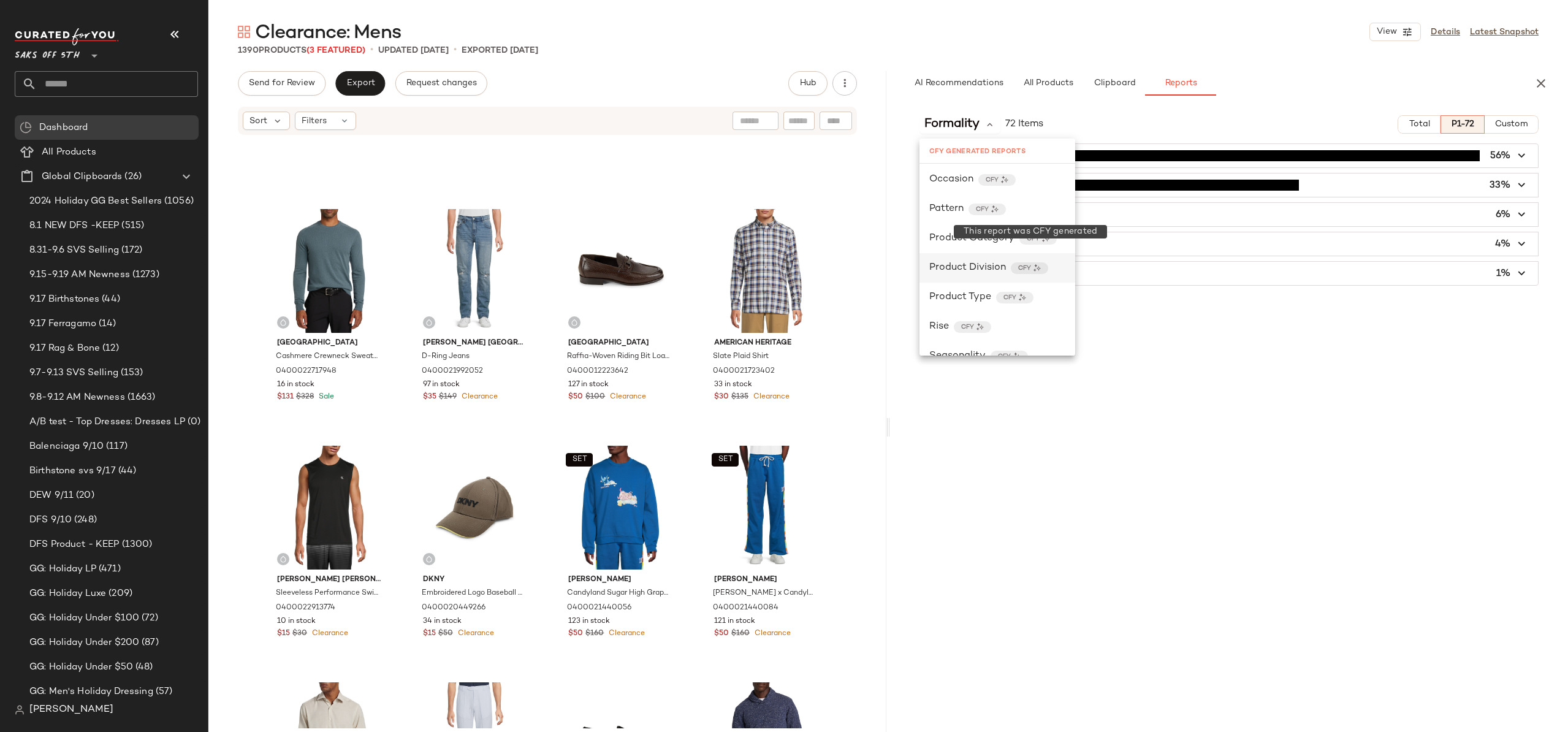
scroll to position [435, 0]
click at [1318, 332] on div "Formality 72 Items Total P1-72 Custom casual (40) 56% No Formality (24) 33% bus…" at bounding box center [1229, 444] width 678 height 678
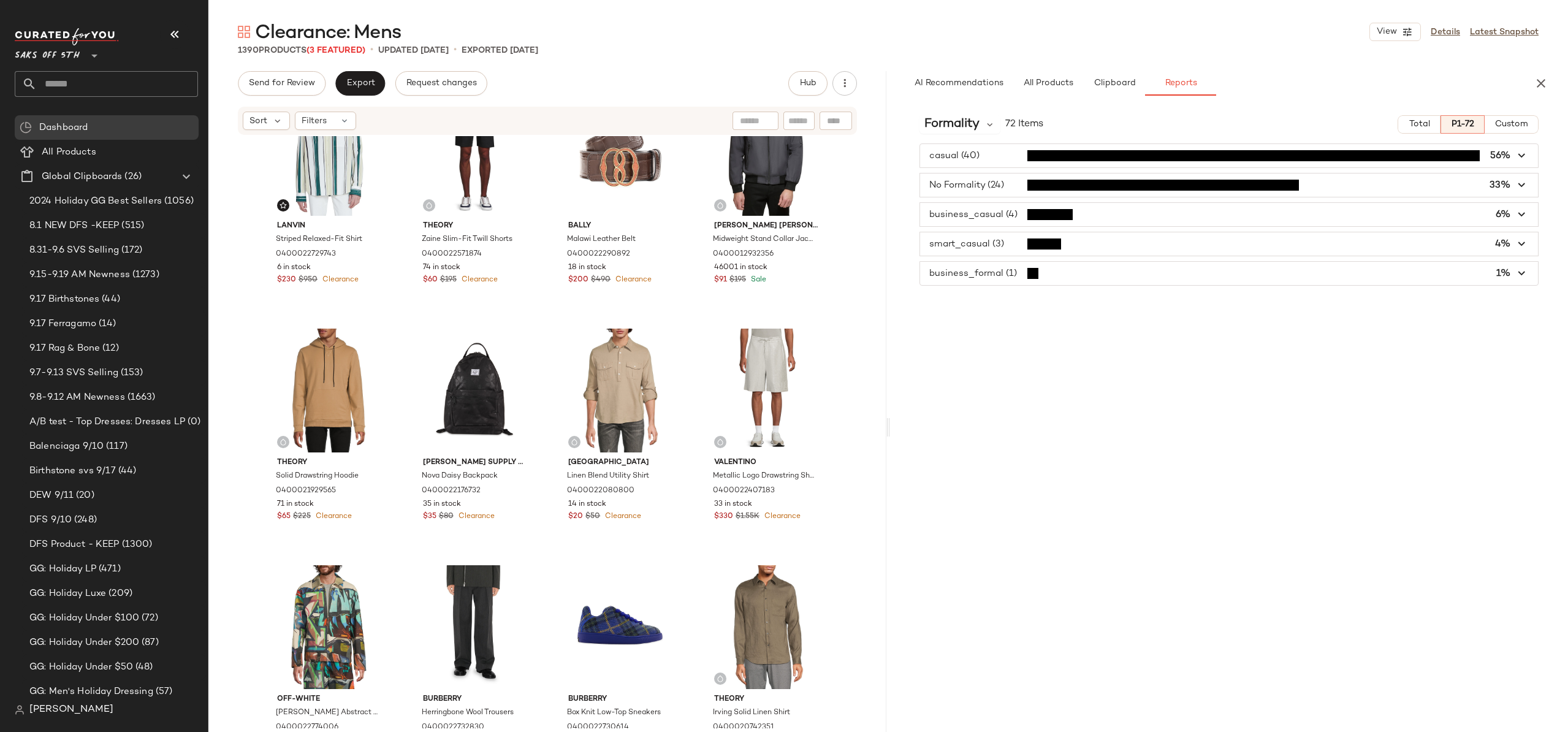
scroll to position [0, 0]
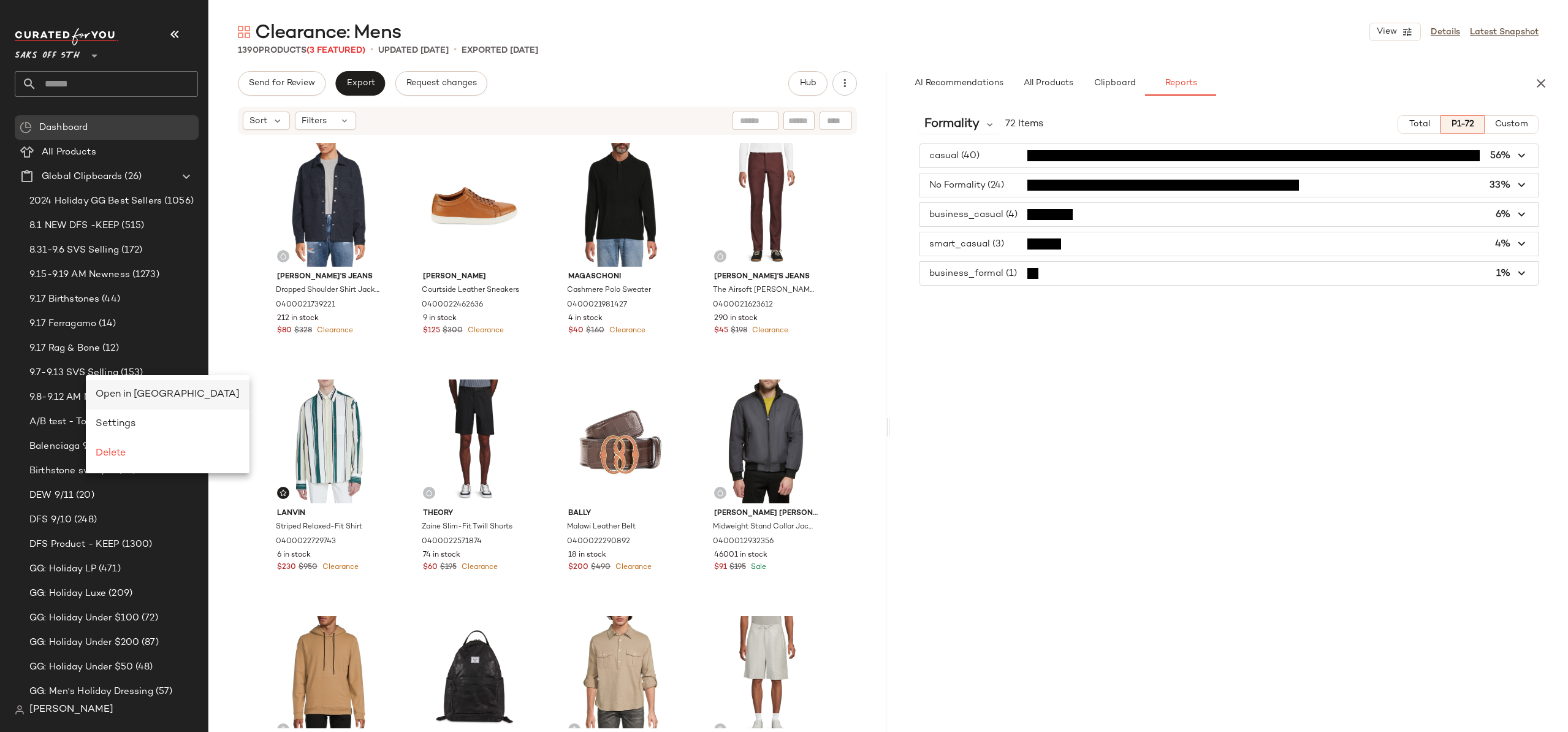
click at [115, 399] on span "Open in [GEOGRAPHIC_DATA]" at bounding box center [168, 394] width 144 height 10
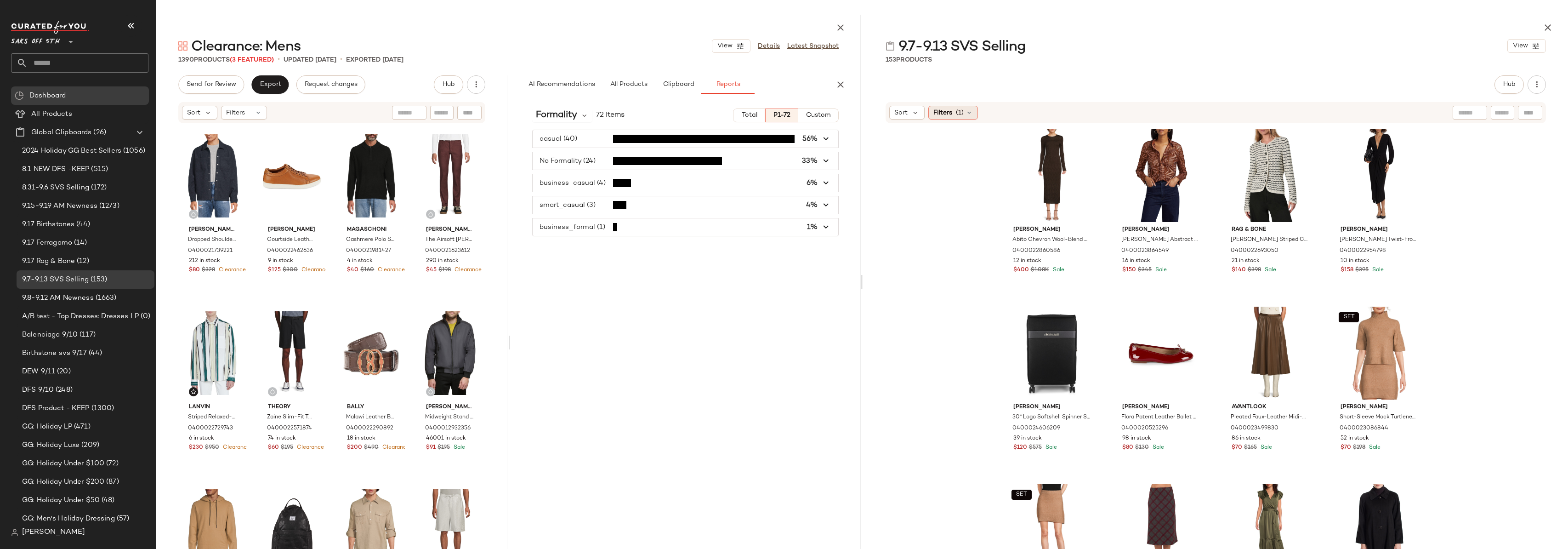
click at [952, 114] on div "Filters (1)" at bounding box center [953, 112] width 50 height 14
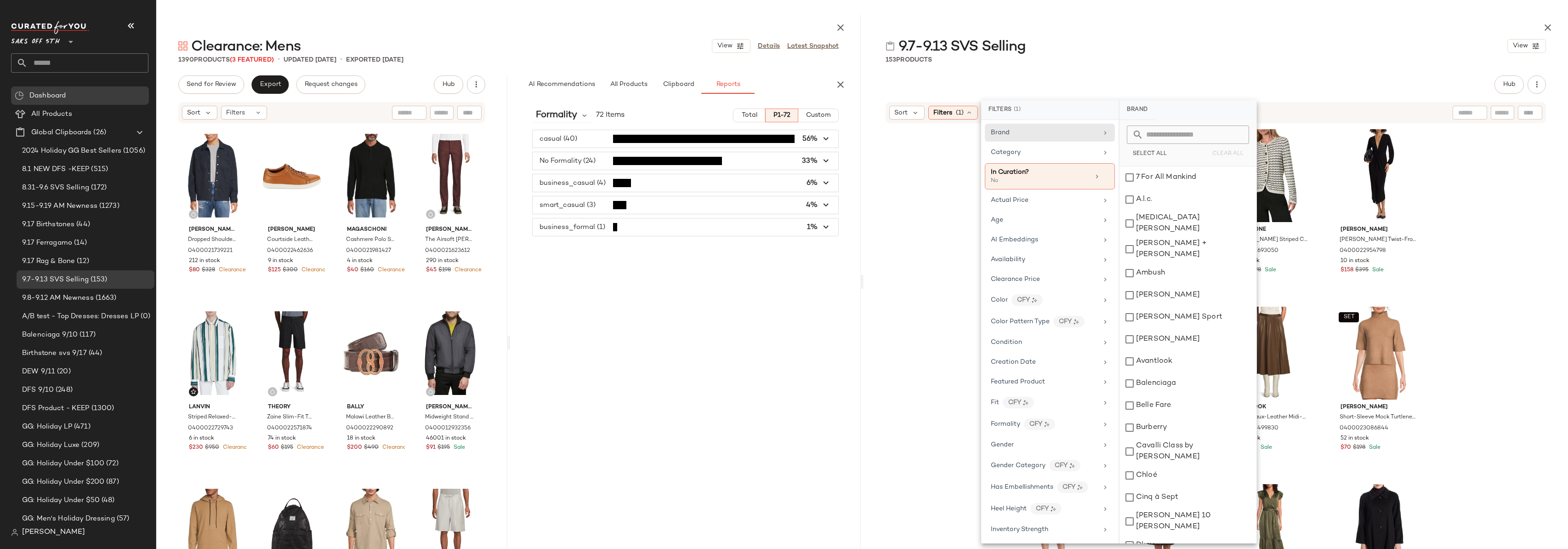
click at [952, 114] on div "Filters (1)" at bounding box center [953, 112] width 50 height 14
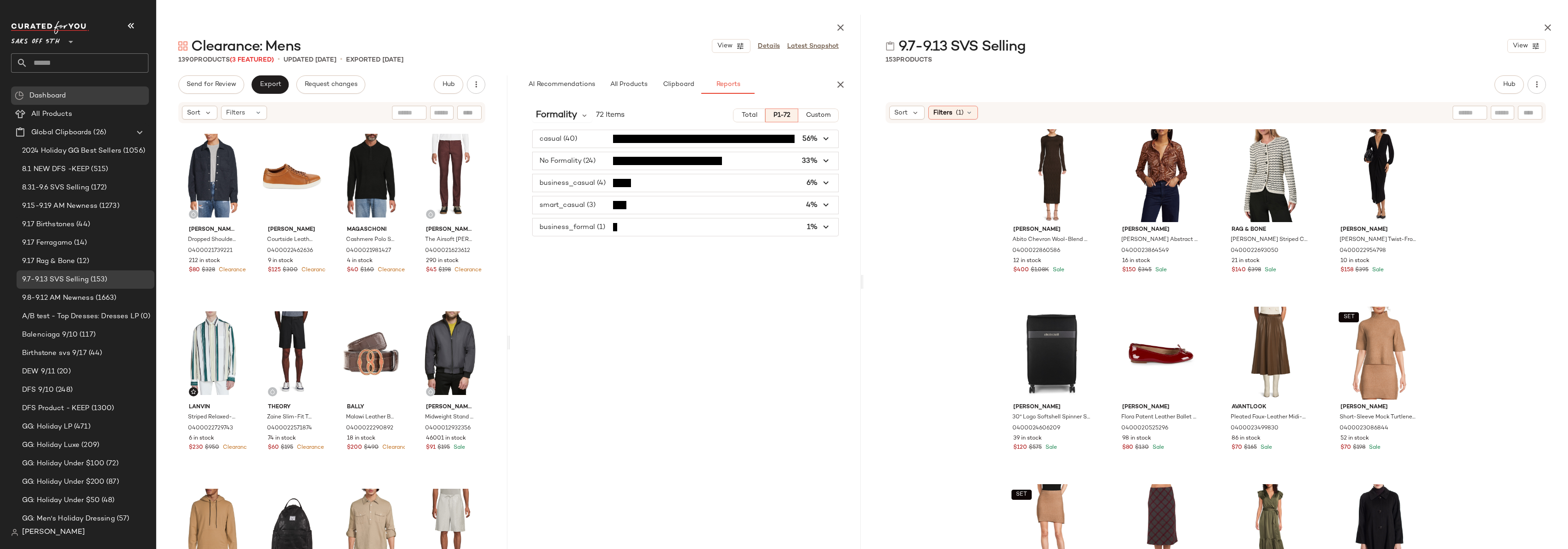
click at [1269, 67] on div "9.7-9.13 SVS Selling View 153 Products Hub Sort Filters (1) [PERSON_NAME] Abito…" at bounding box center [1215, 281] width 704 height 534
click at [1457, 83] on span "Hub" at bounding box center [1509, 85] width 13 height 8
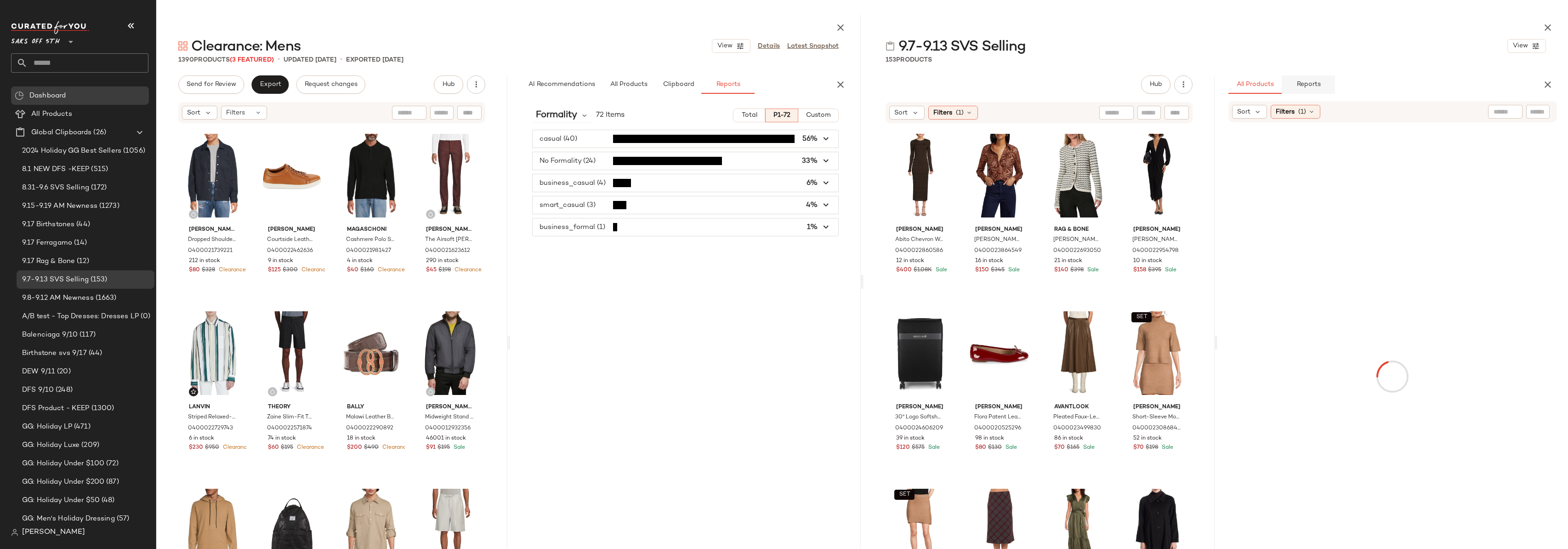
click at [1313, 87] on span "Reports" at bounding box center [1308, 85] width 24 height 8
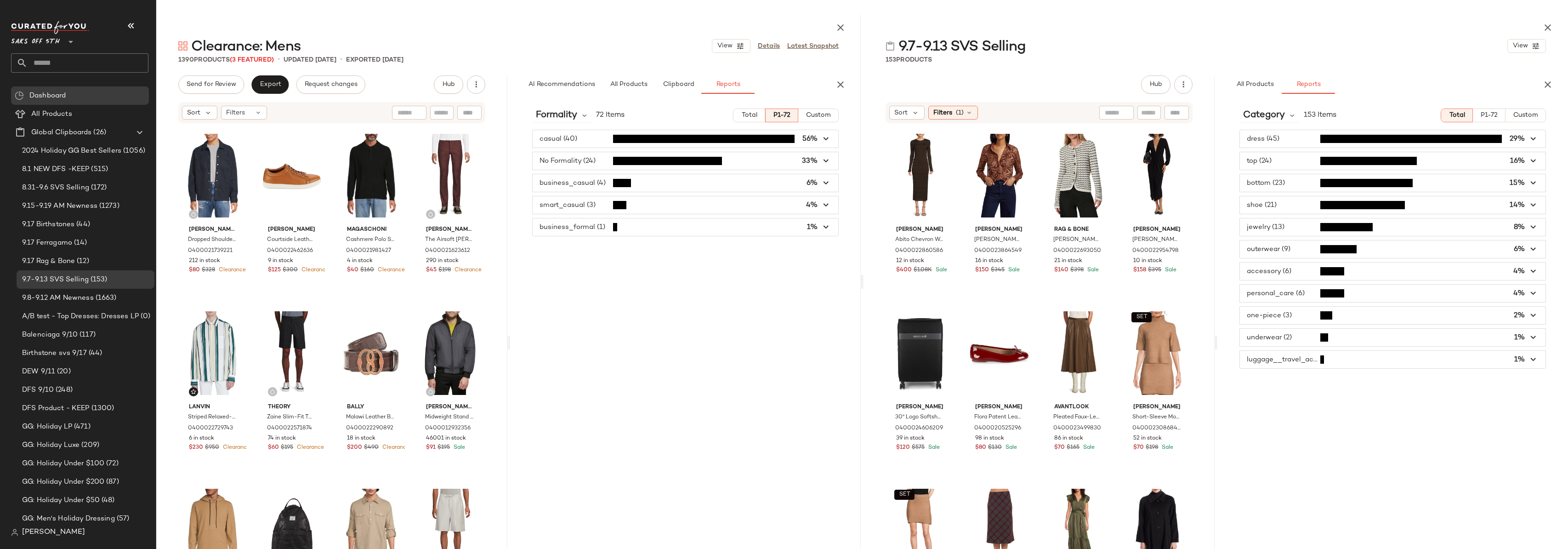
click at [1285, 184] on span "button" at bounding box center [1393, 182] width 306 height 17
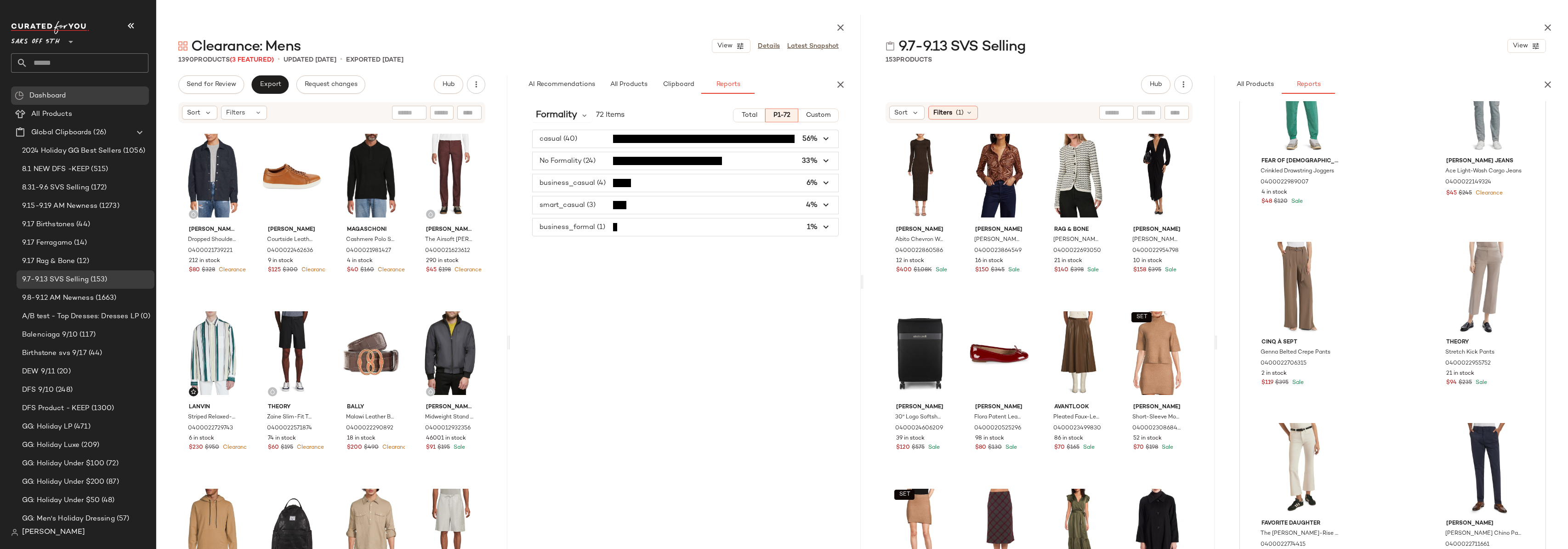
scroll to position [596, 0]
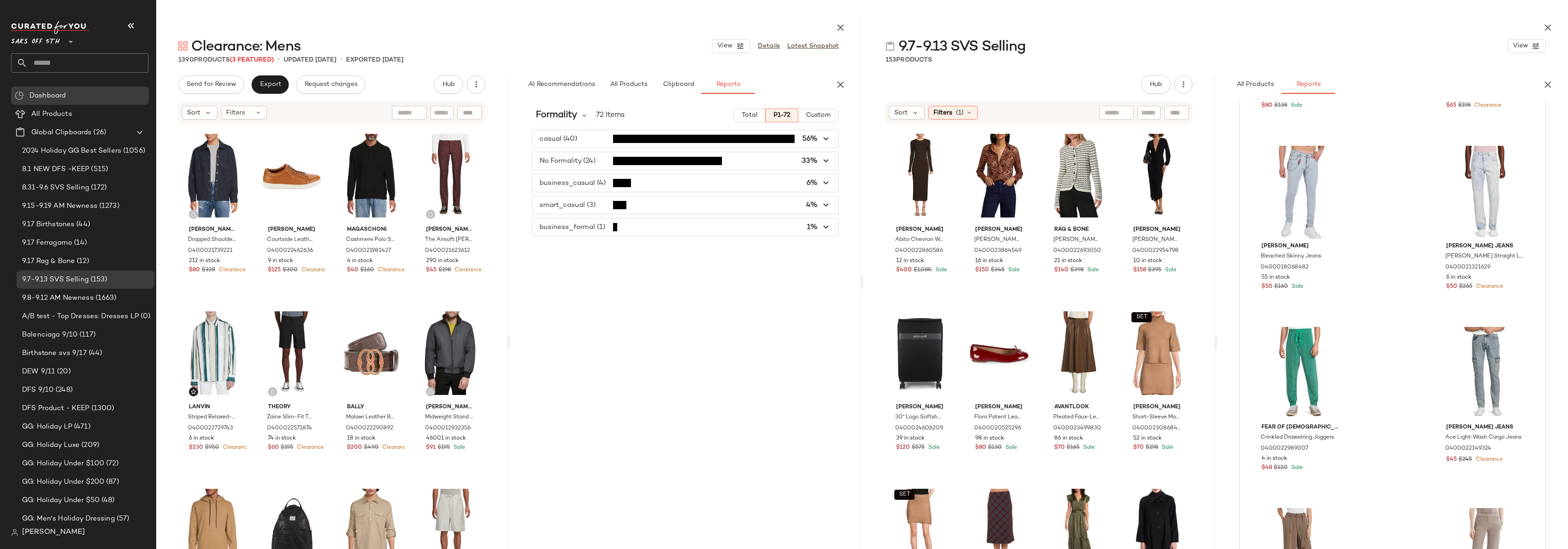
click at [730, 319] on div "Formality 72 Items Total P1-72 Custom casual (40) 56% No Formality (24) 33% bus…" at bounding box center [686, 356] width 351 height 508
click at [1457, 85] on icon "button" at bounding box center [1548, 85] width 11 height 11
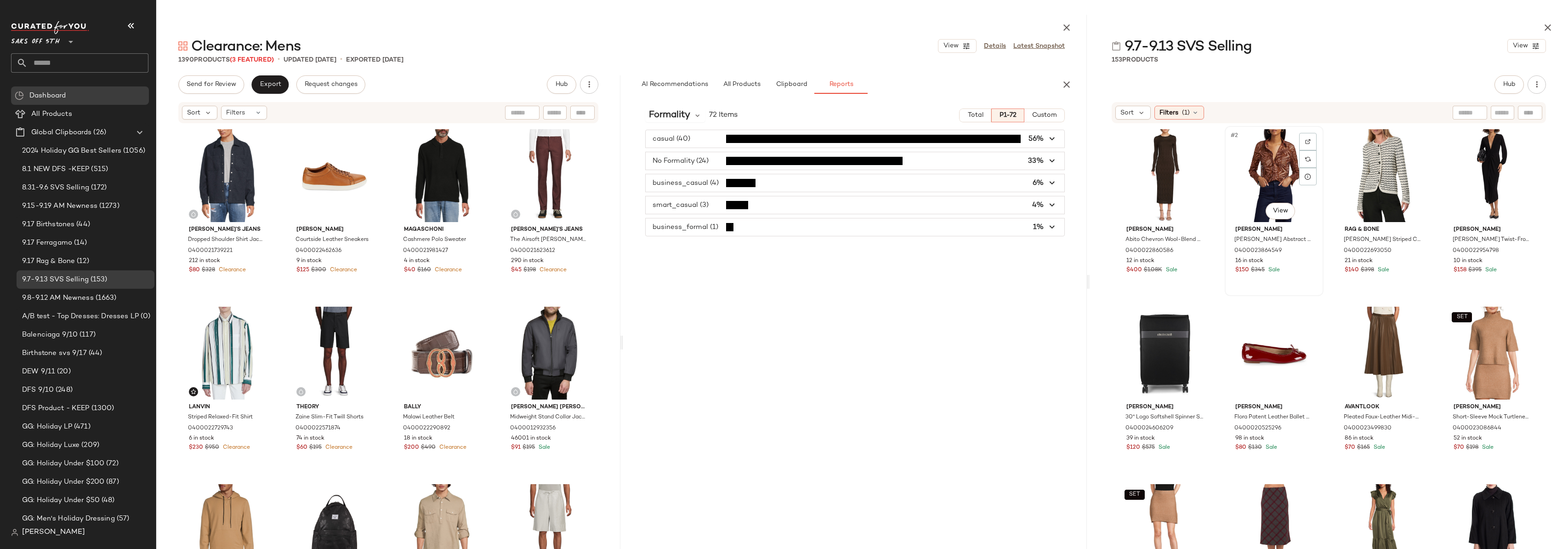
drag, startPoint x: 861, startPoint y: 126, endPoint x: 1278, endPoint y: 127, distance: 417.0
click at [1278, 127] on div "Clearance: Mens View Details Latest Snapshot 1390 Products (3 Featured) • updat…" at bounding box center [862, 281] width 1412 height 534
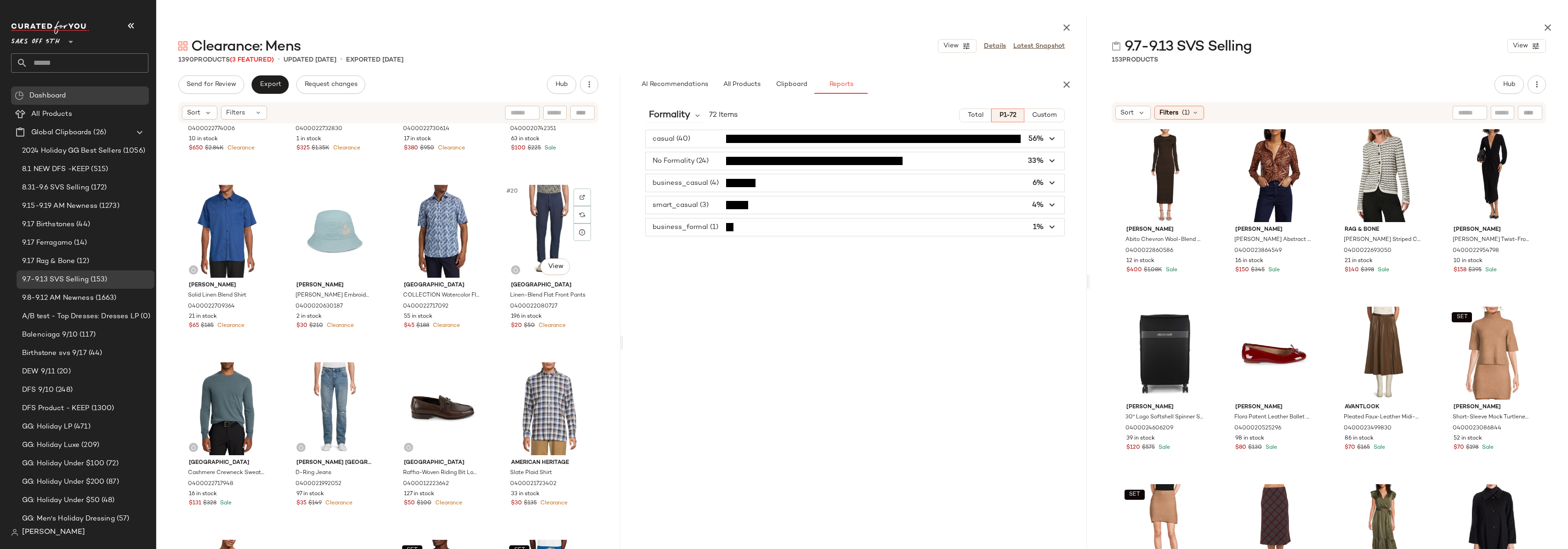
scroll to position [316, 0]
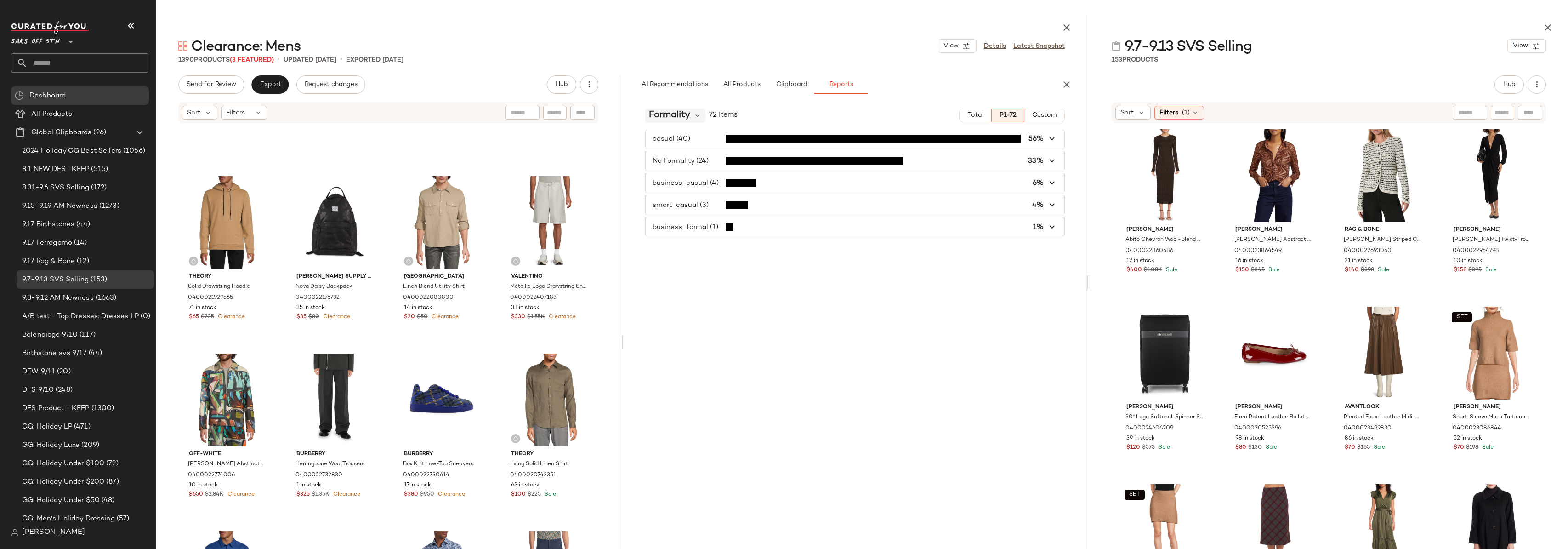
click at [679, 117] on span "Formality" at bounding box center [670, 115] width 41 height 14
click at [693, 200] on div "Brand" at bounding box center [704, 201] width 102 height 11
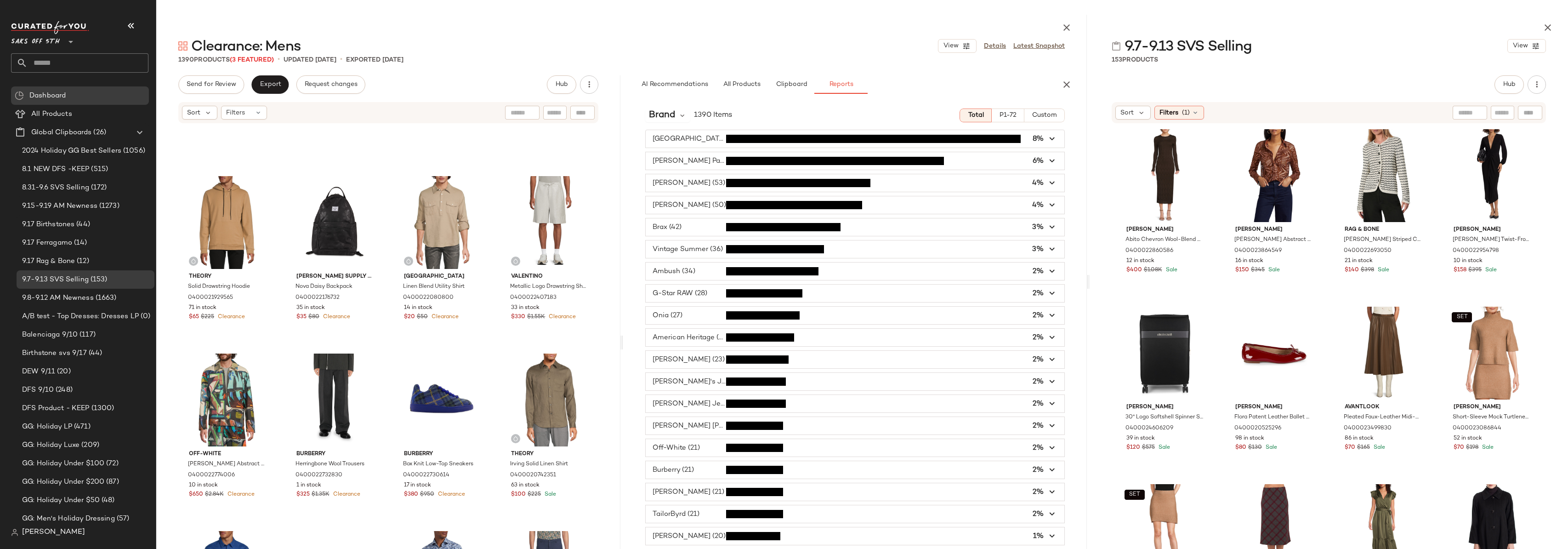
click at [704, 41] on div "Clearance: Mens View Details Latest Snapshot" at bounding box center [621, 46] width 931 height 18
click at [712, 43] on div "Clearance: Mens View Details Latest Snapshot" at bounding box center [621, 46] width 931 height 18
click at [82, 64] on input "text" at bounding box center [87, 63] width 121 height 20
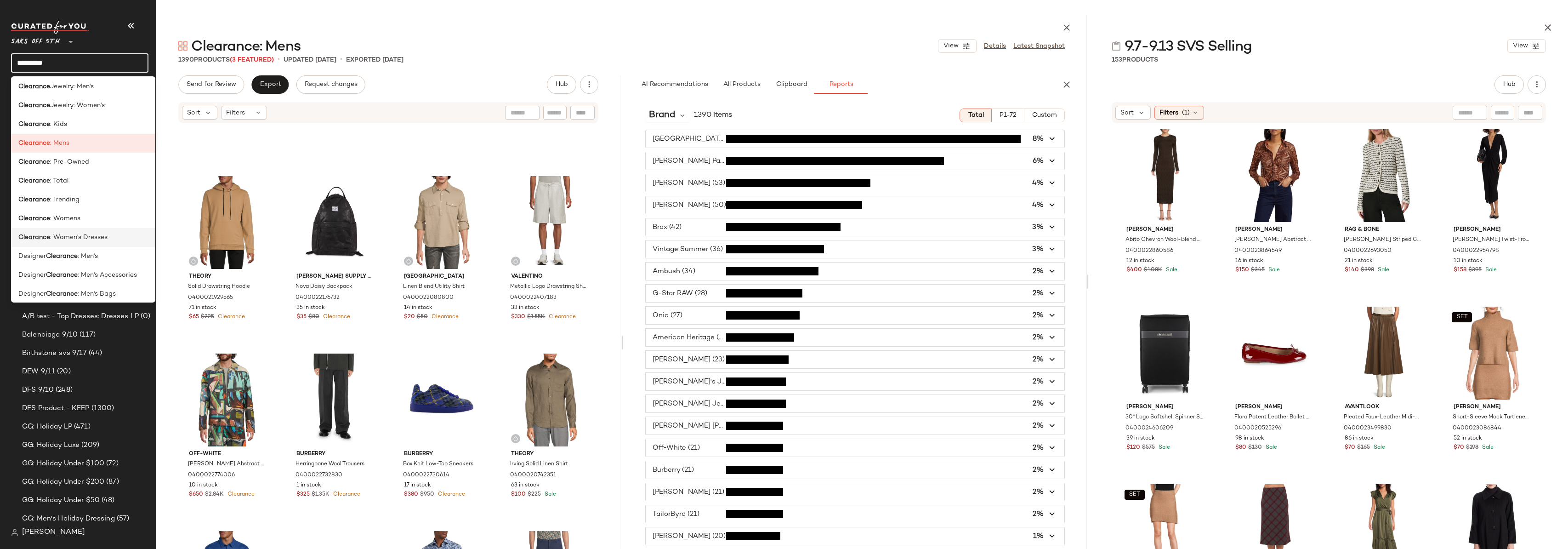
scroll to position [80, 0]
type input "*********"
click at [62, 219] on span ": Womens" at bounding box center [65, 217] width 30 height 10
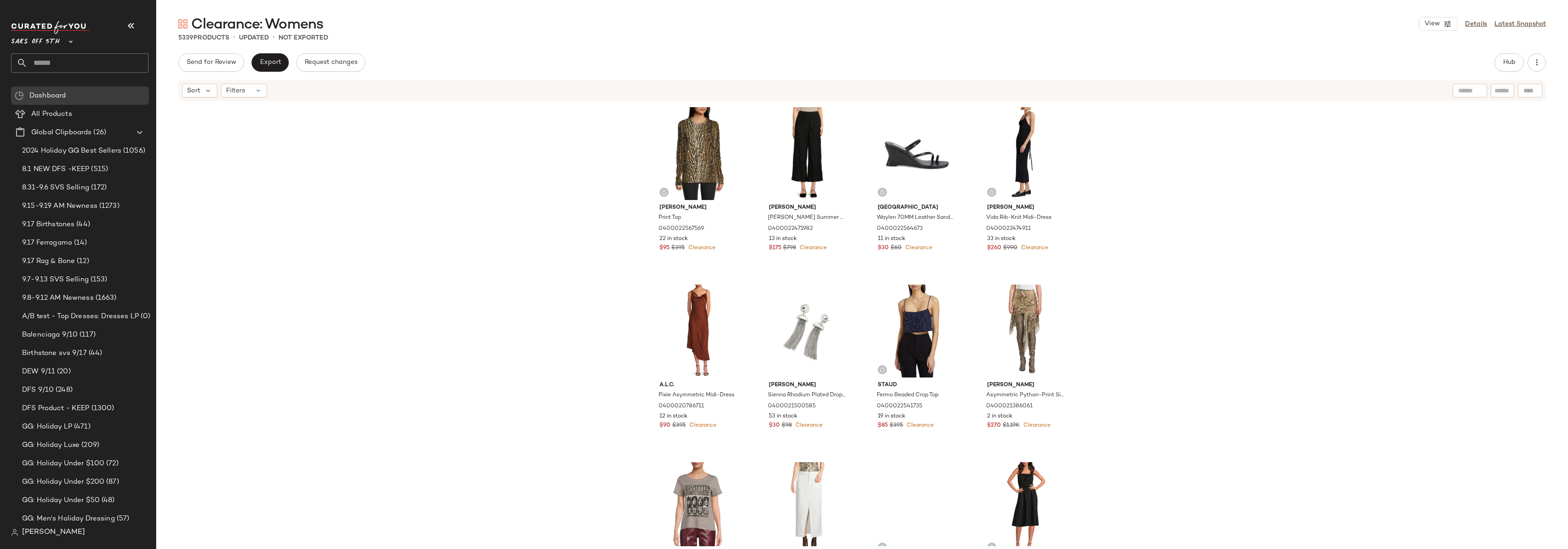
click at [1082, 174] on div "[PERSON_NAME] Print Top 0400022567569 22 in stock $95 $395 Clearance Kobi [PERS…" at bounding box center [862, 324] width 1412 height 444
click at [1134, 136] on div "[PERSON_NAME] Print Top 0400022567569 22 in stock $95 $395 Clearance Kobi [PERS…" at bounding box center [862, 324] width 1412 height 444
click at [1457, 63] on span "Hub" at bounding box center [1509, 62] width 13 height 8
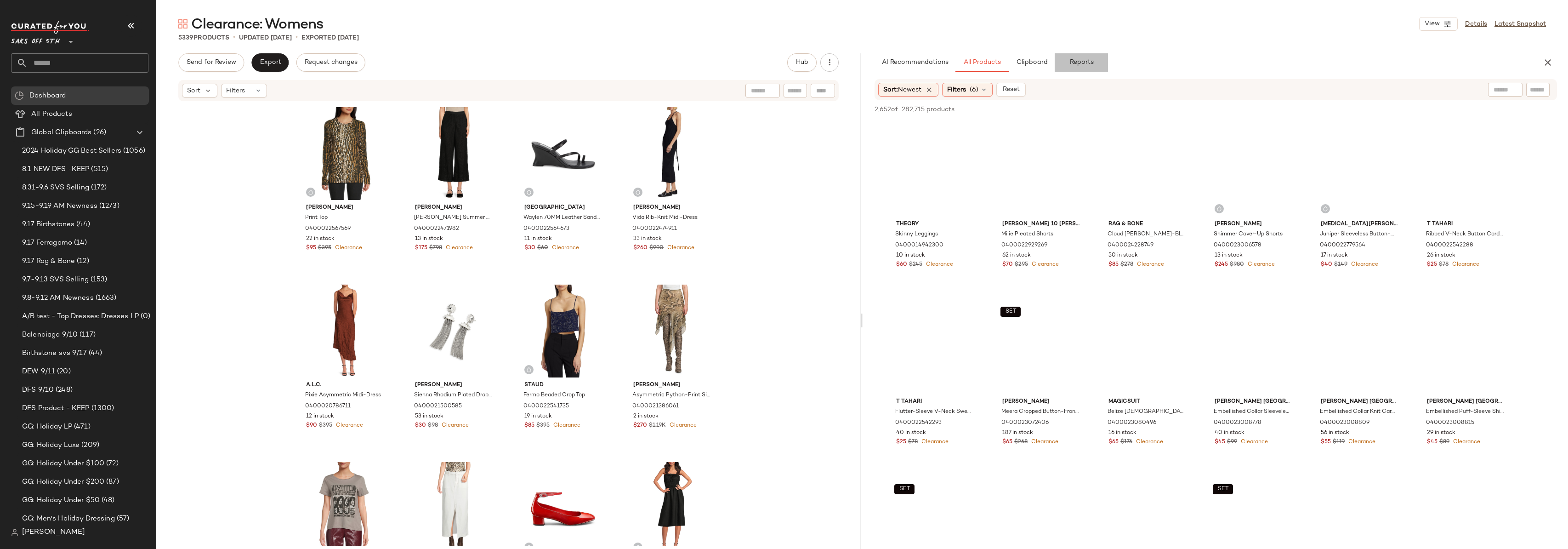
click at [1087, 61] on span "Reports" at bounding box center [1081, 62] width 24 height 8
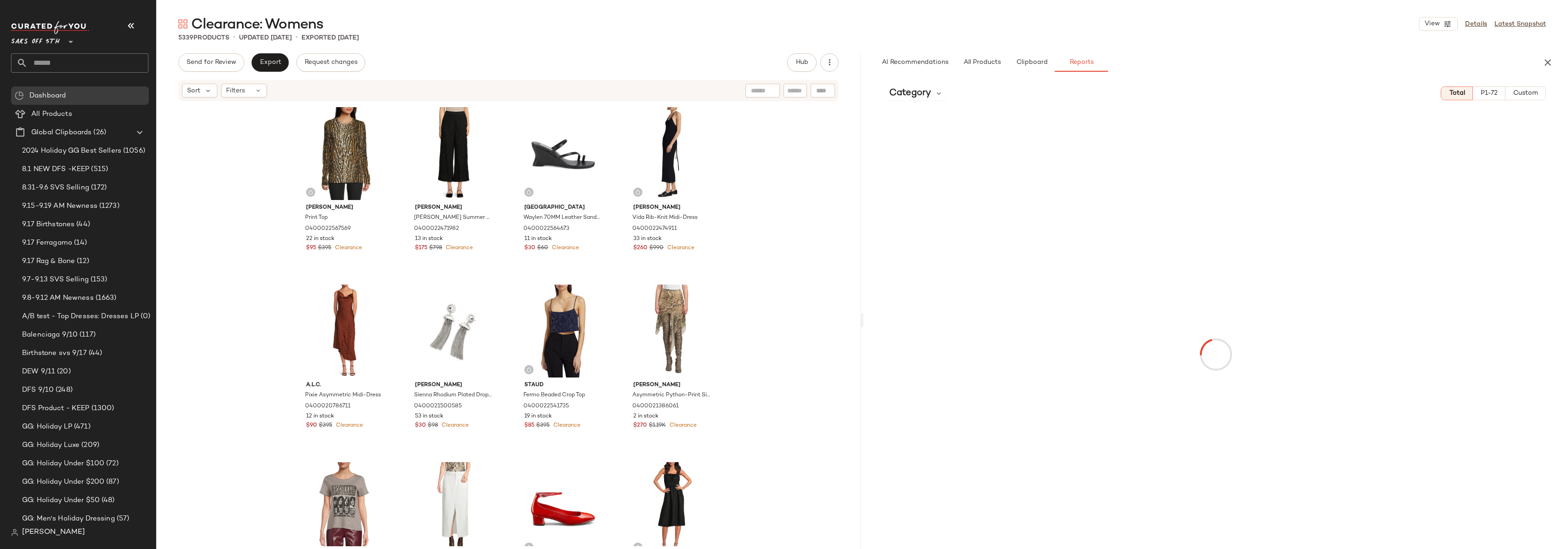
click at [1457, 94] on span "P1-72" at bounding box center [1488, 93] width 17 height 8
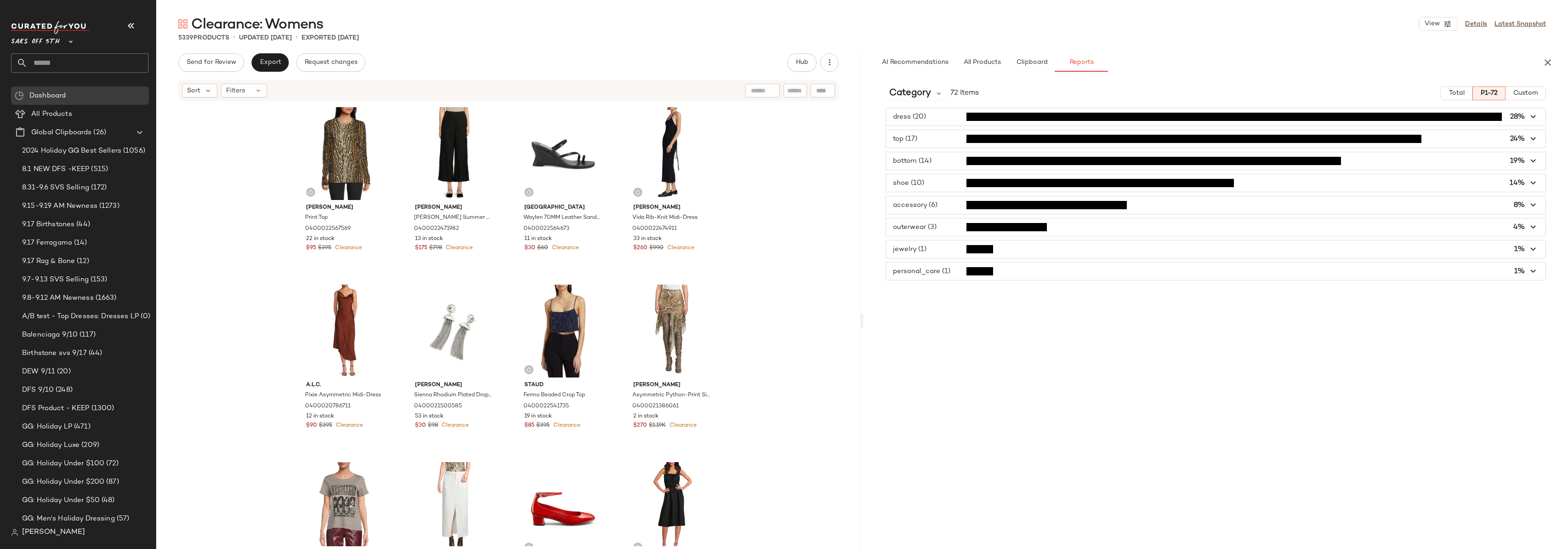
click at [931, 142] on span "button" at bounding box center [1215, 138] width 660 height 17
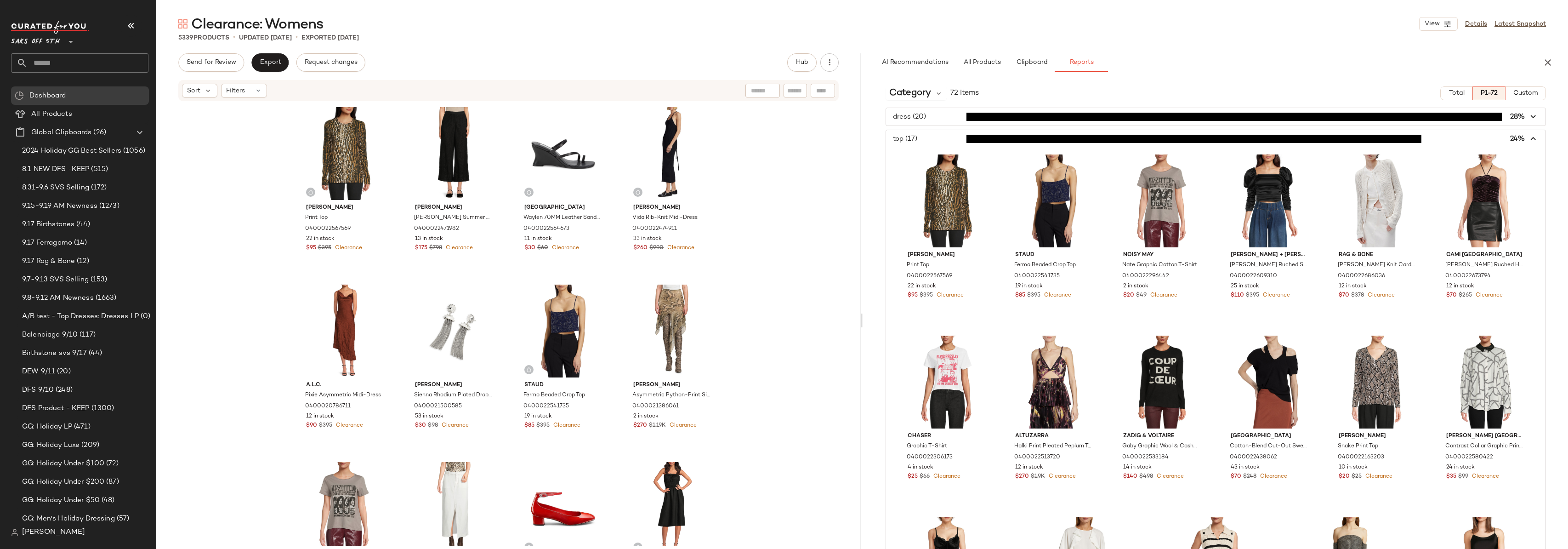
click at [909, 137] on span "button" at bounding box center [1215, 138] width 660 height 17
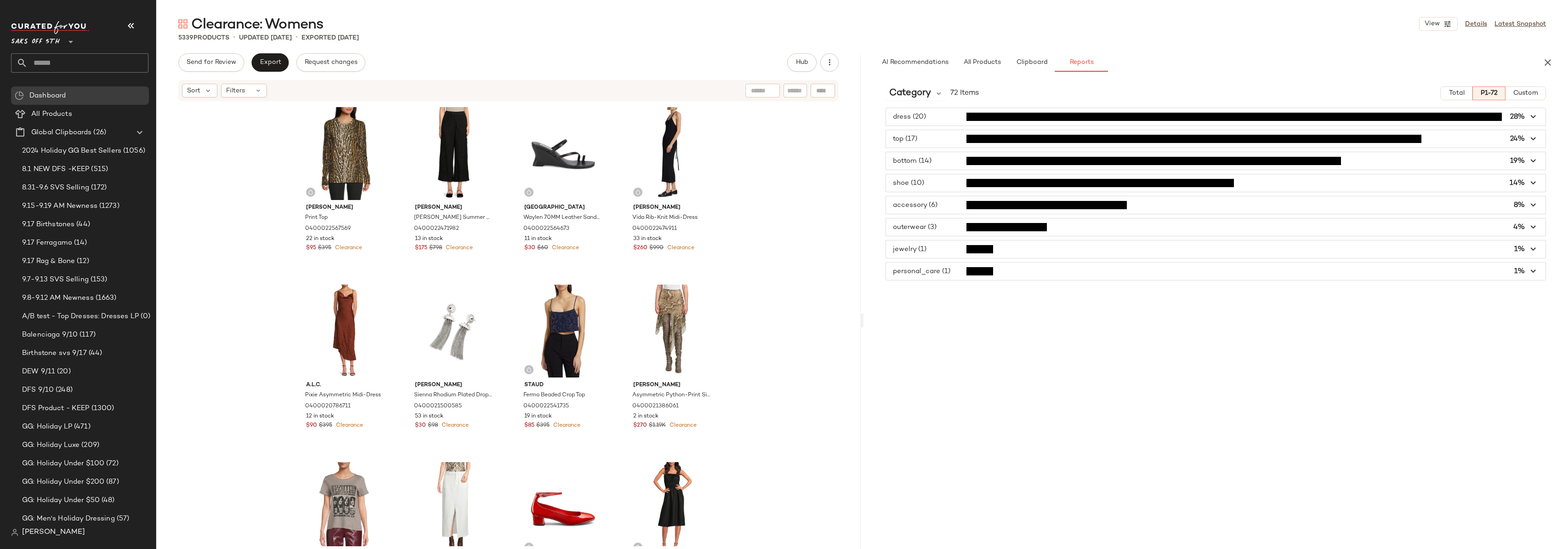
click at [933, 160] on span "button" at bounding box center [1215, 161] width 660 height 17
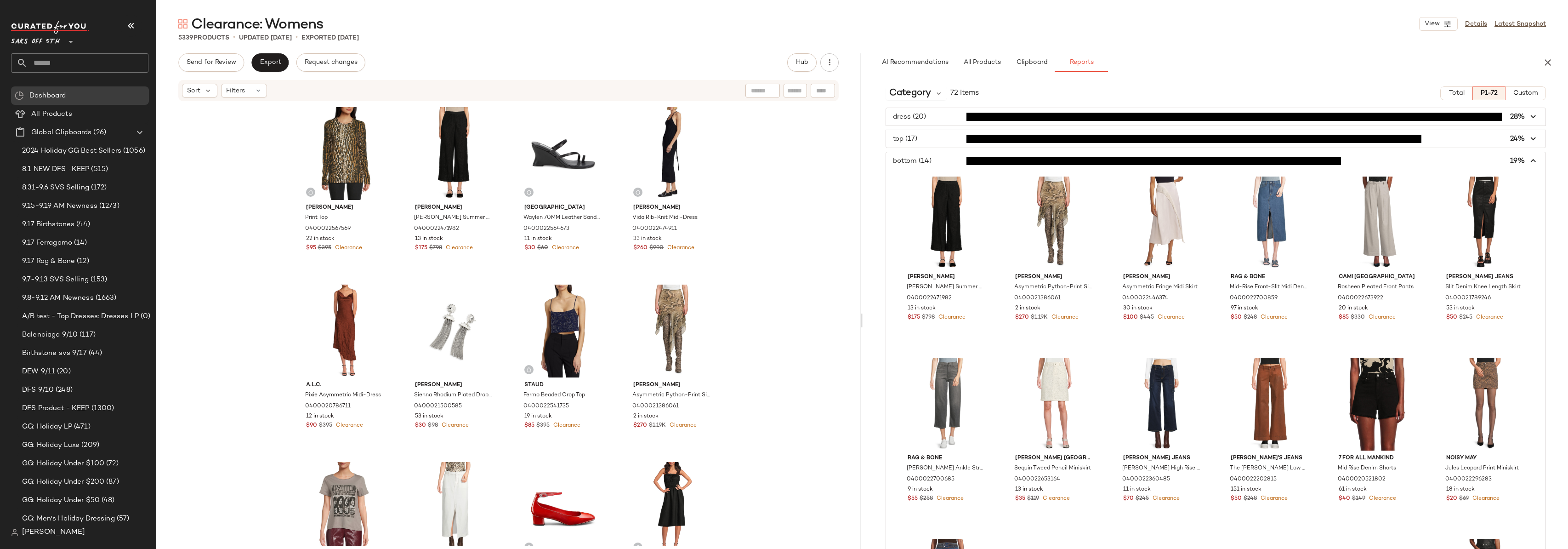
click at [912, 161] on span "button" at bounding box center [1215, 161] width 660 height 17
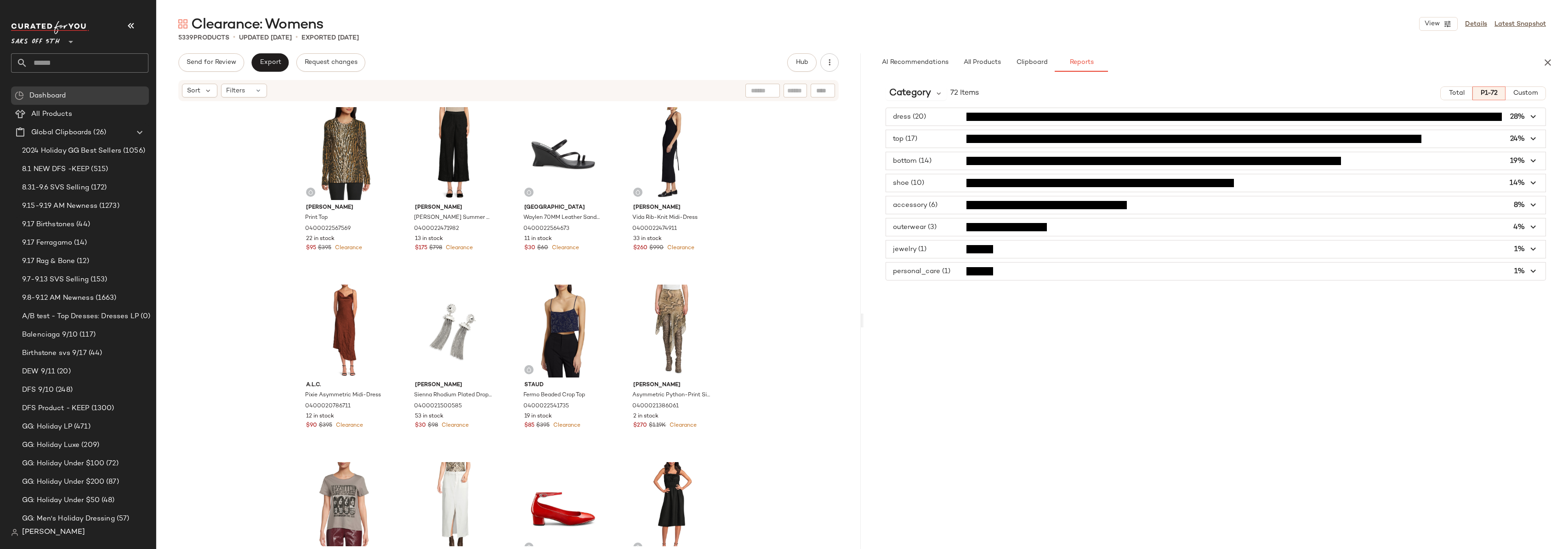
click at [913, 184] on span "button" at bounding box center [1215, 182] width 660 height 17
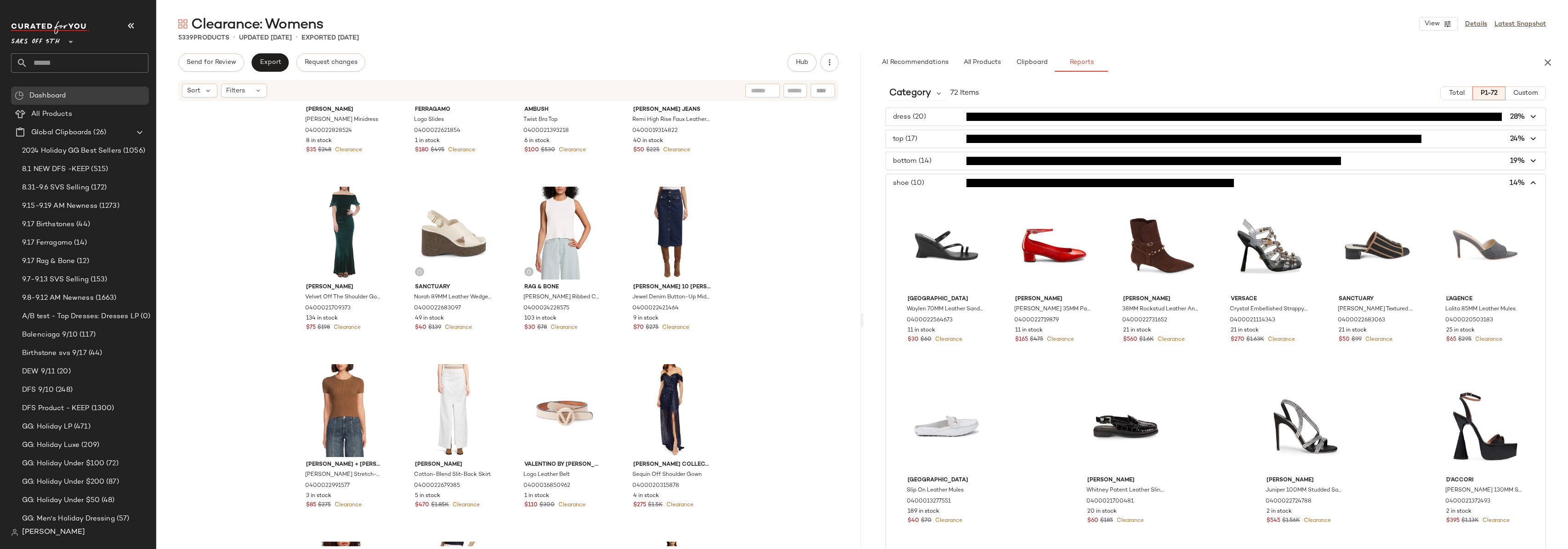
click at [1457, 182] on icon "button" at bounding box center [1534, 183] width 10 height 10
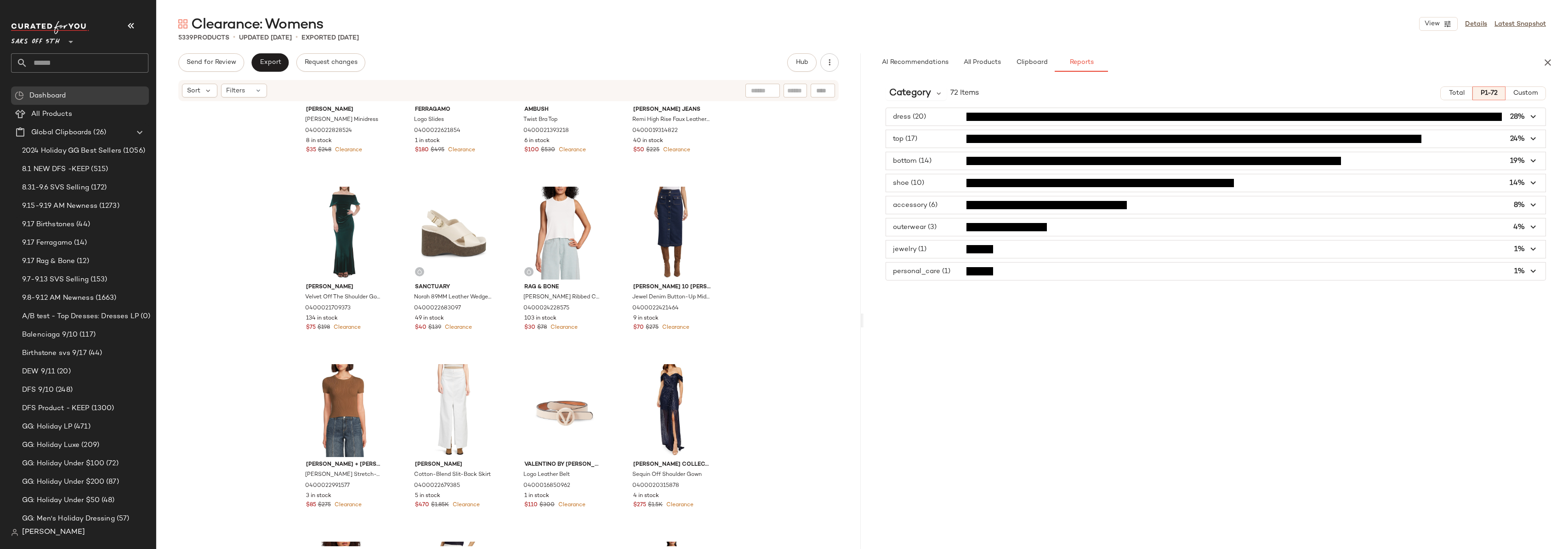
click at [923, 117] on span "button" at bounding box center [1215, 117] width 660 height 17
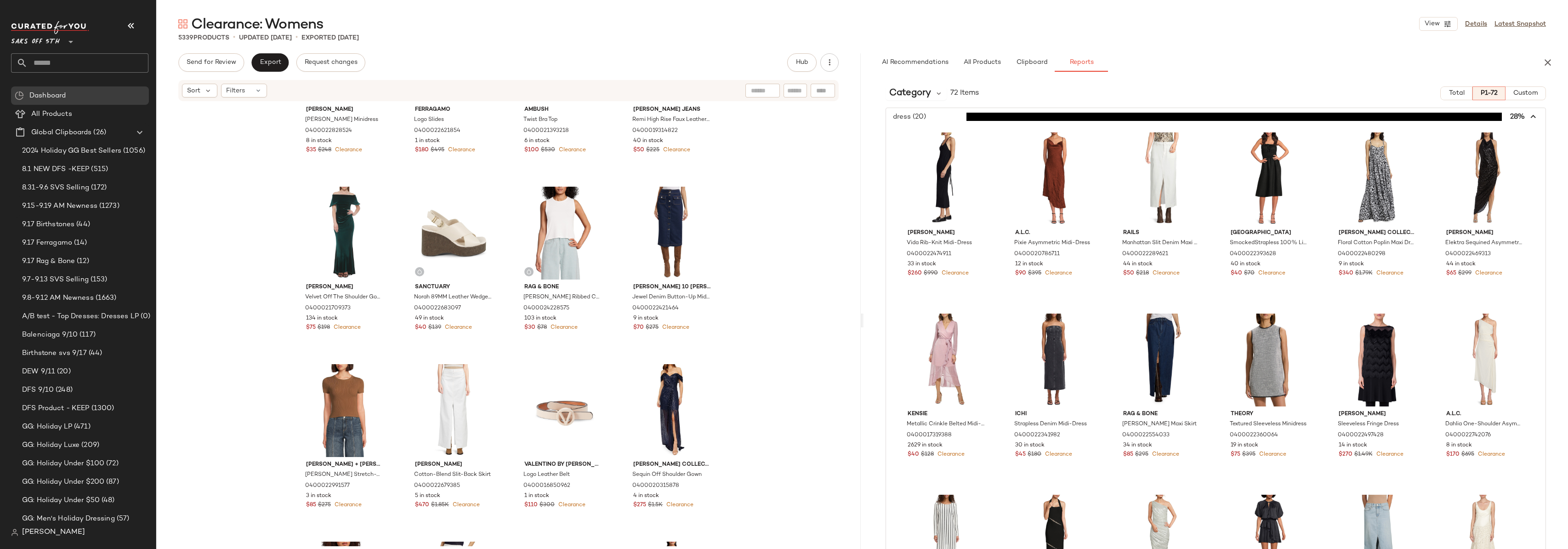
click at [923, 117] on span "button" at bounding box center [1215, 117] width 660 height 17
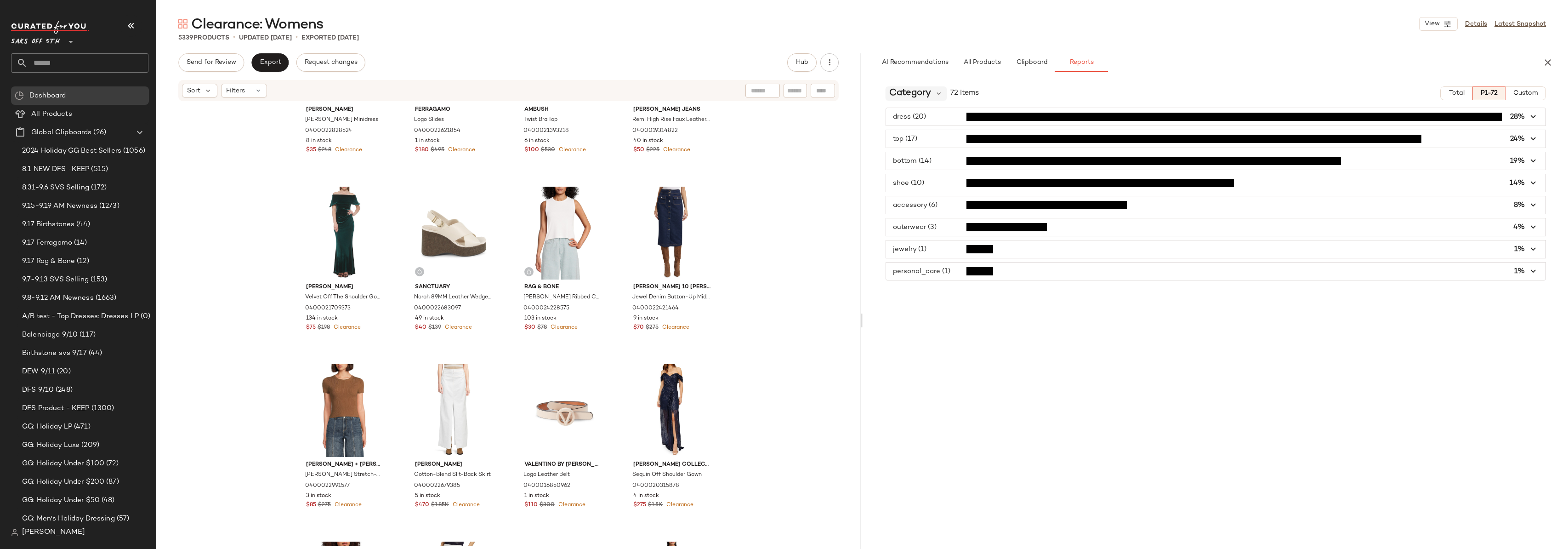
click at [926, 96] on span "Category" at bounding box center [910, 94] width 42 height 14
click at [827, 178] on div "[PERSON_NAME] [PERSON_NAME] Minidress 0400022828524 8 in stock $35 $248 Clearan…" at bounding box center [508, 324] width 704 height 444
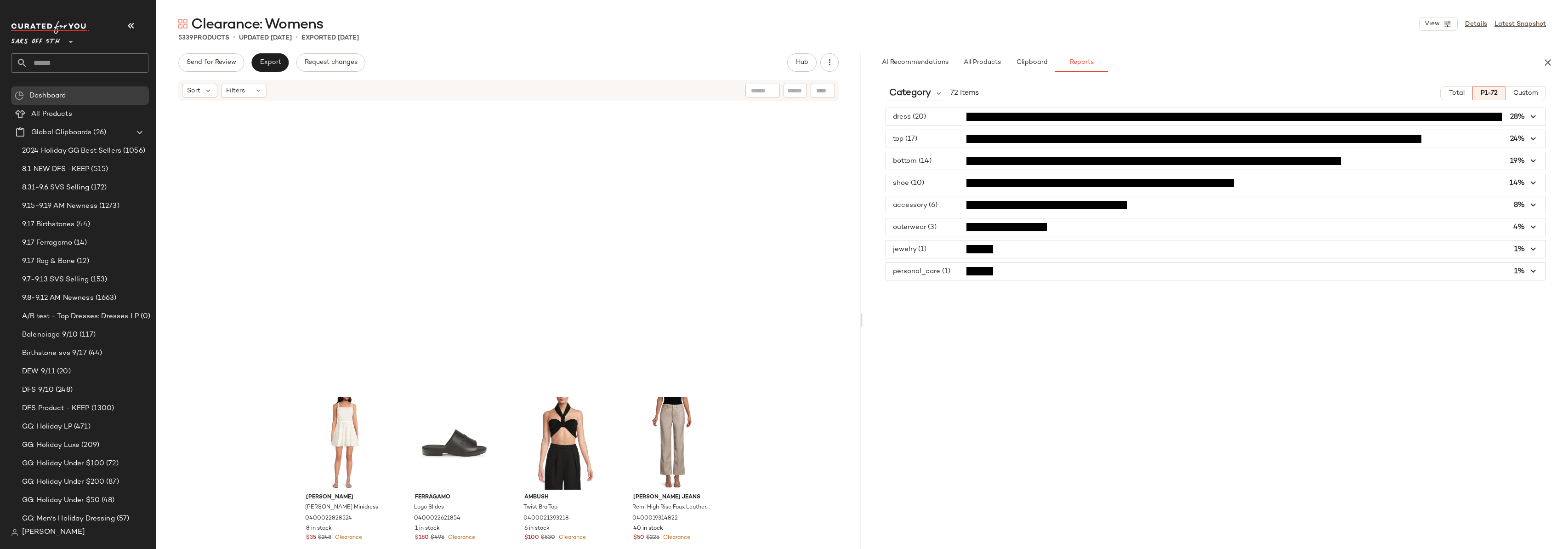
scroll to position [3770, 0]
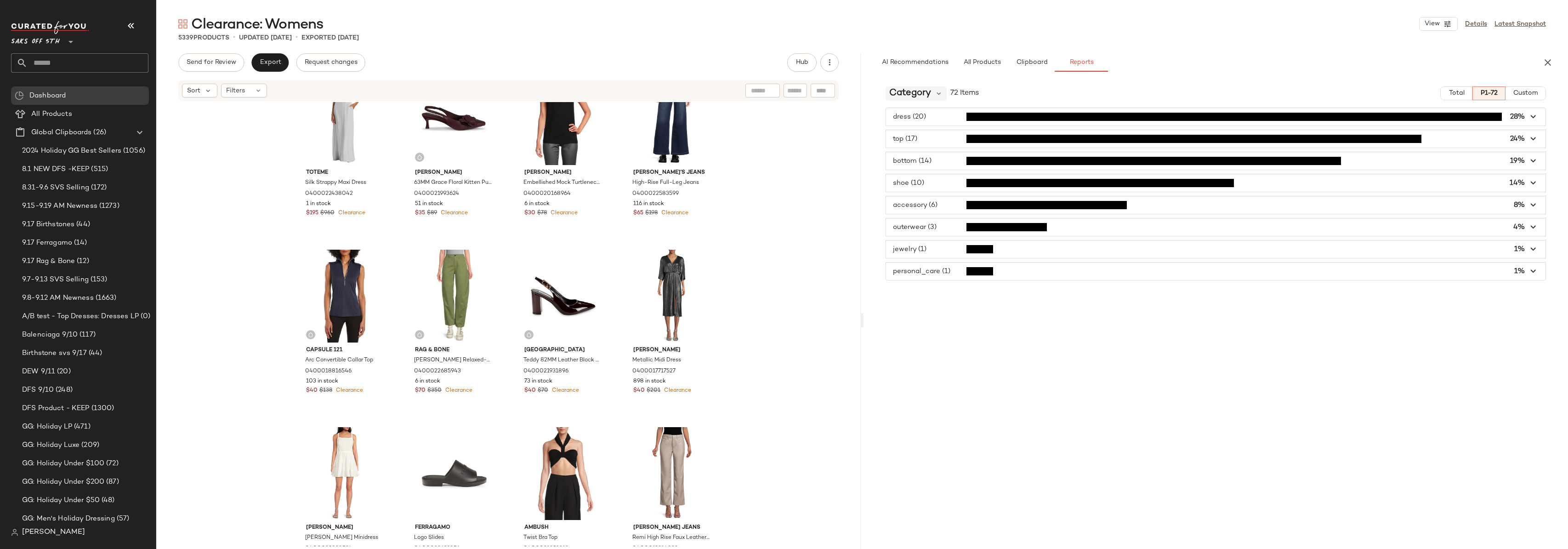
click at [926, 93] on span "Category" at bounding box center [910, 94] width 42 height 14
click at [919, 140] on span "Formality" at bounding box center [910, 140] width 34 height 11
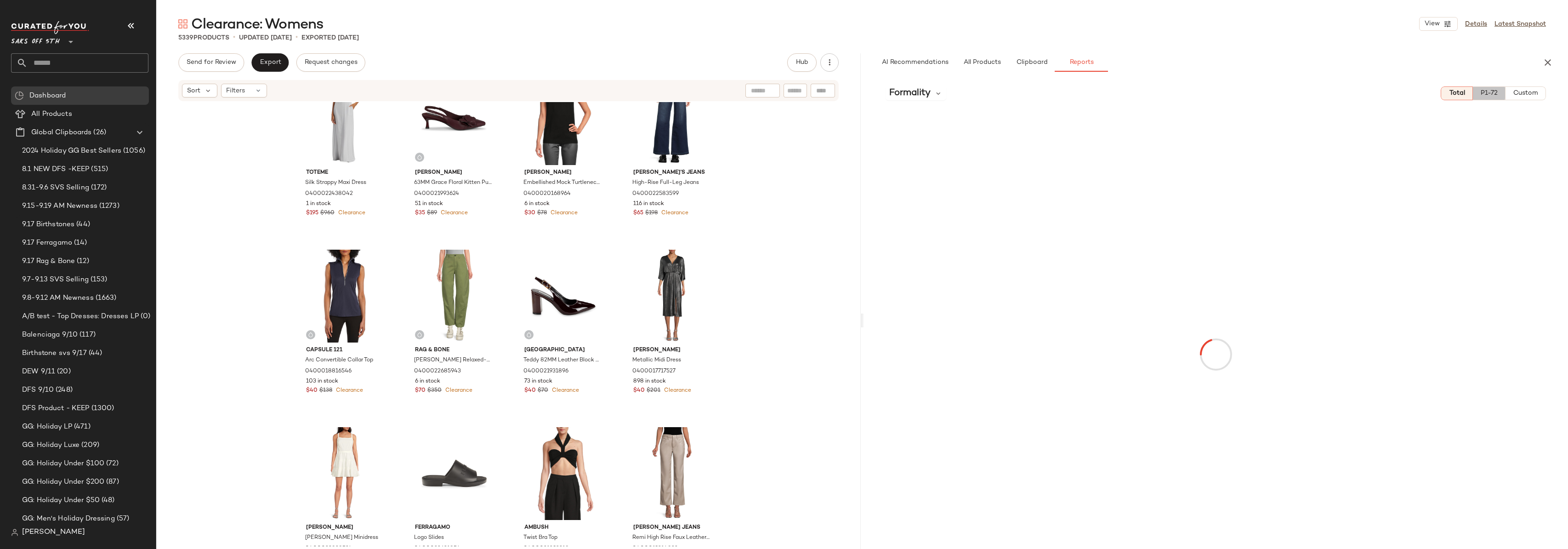
click at [1457, 92] on span "P1-72" at bounding box center [1488, 93] width 17 height 8
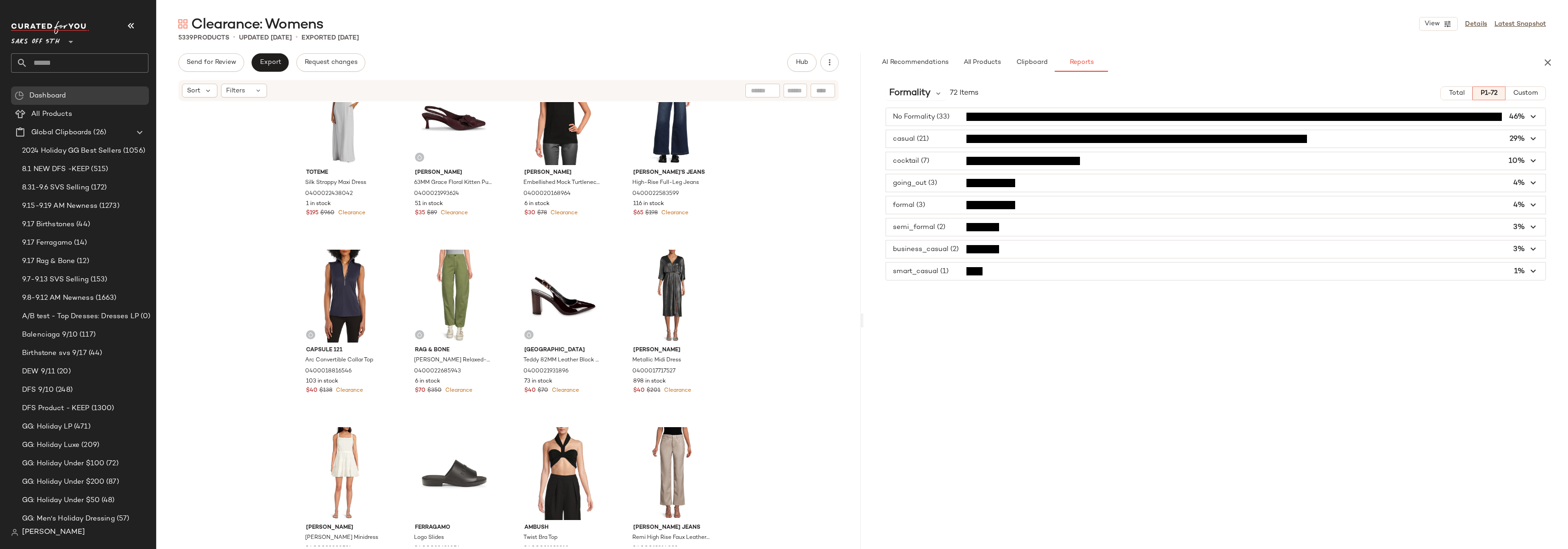
click at [935, 162] on span "button" at bounding box center [1215, 161] width 660 height 17
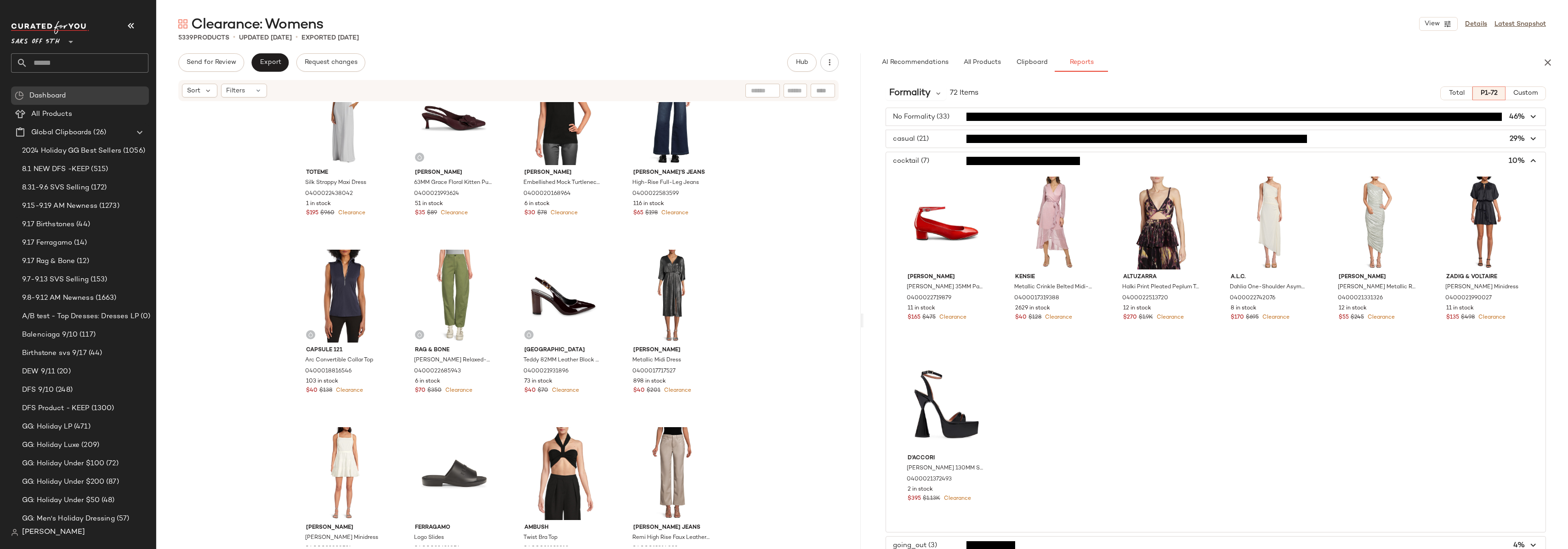
click at [935, 162] on span "button" at bounding box center [1215, 161] width 660 height 17
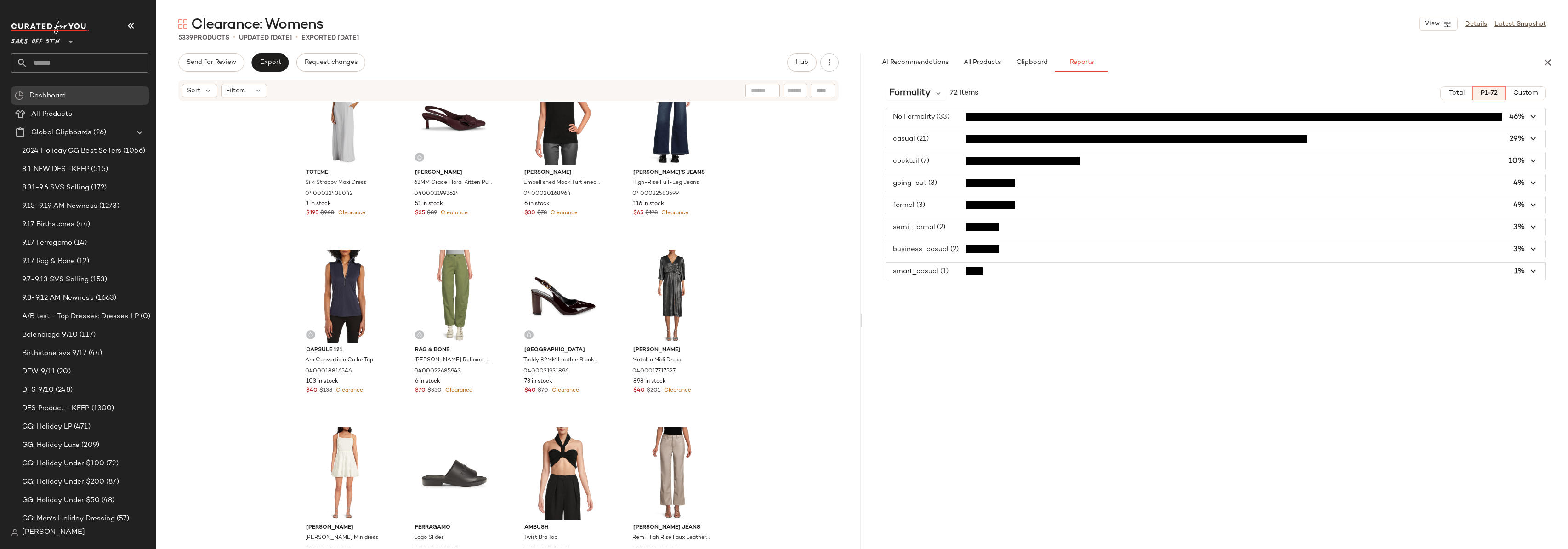
click at [940, 185] on span "button" at bounding box center [1215, 182] width 660 height 17
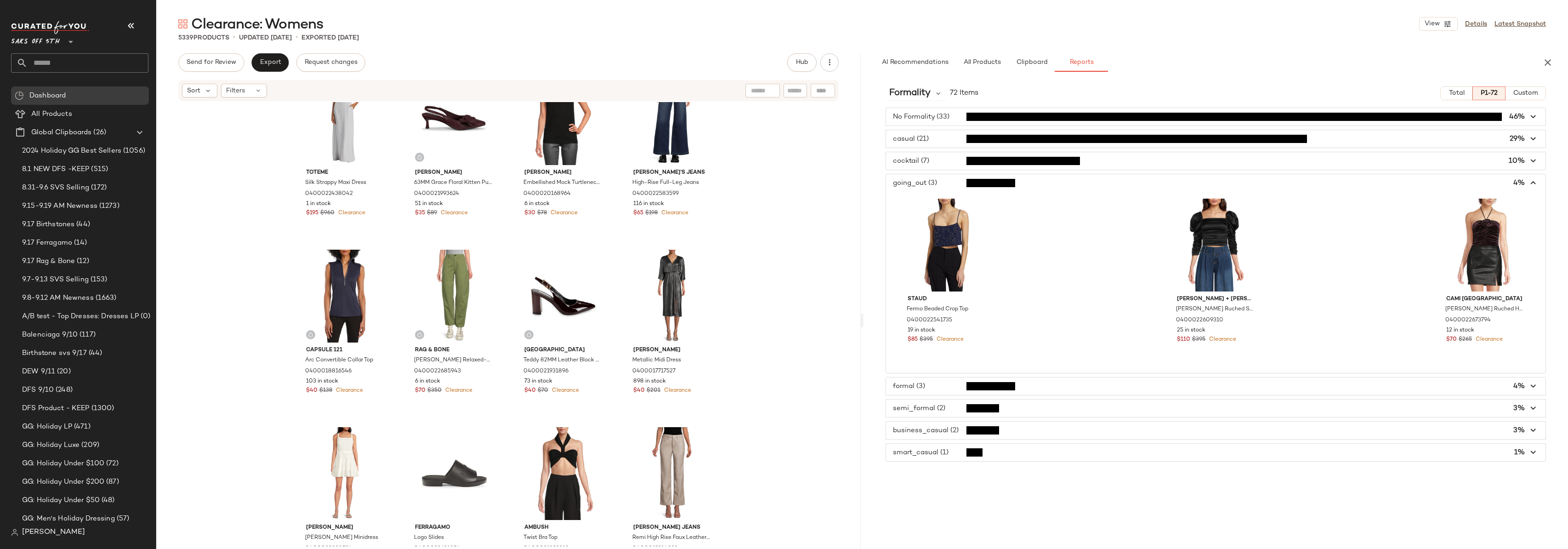
click at [940, 185] on span "button" at bounding box center [1215, 182] width 660 height 17
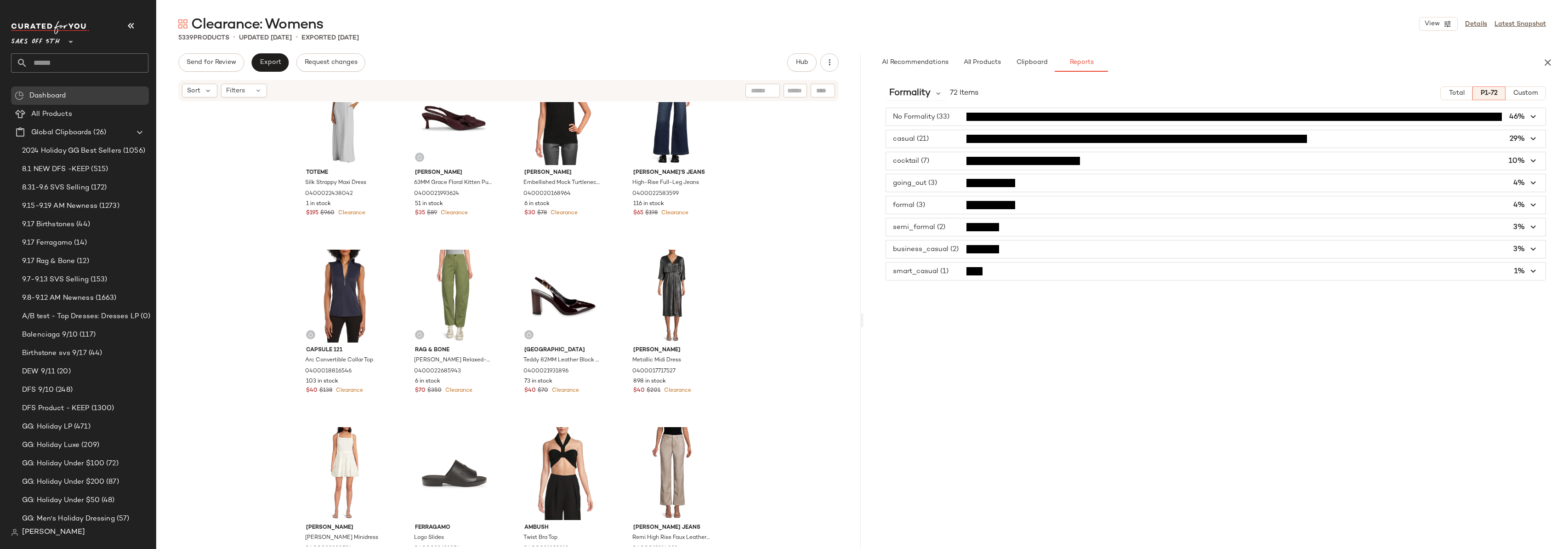
click at [938, 204] on span "button" at bounding box center [1215, 205] width 660 height 17
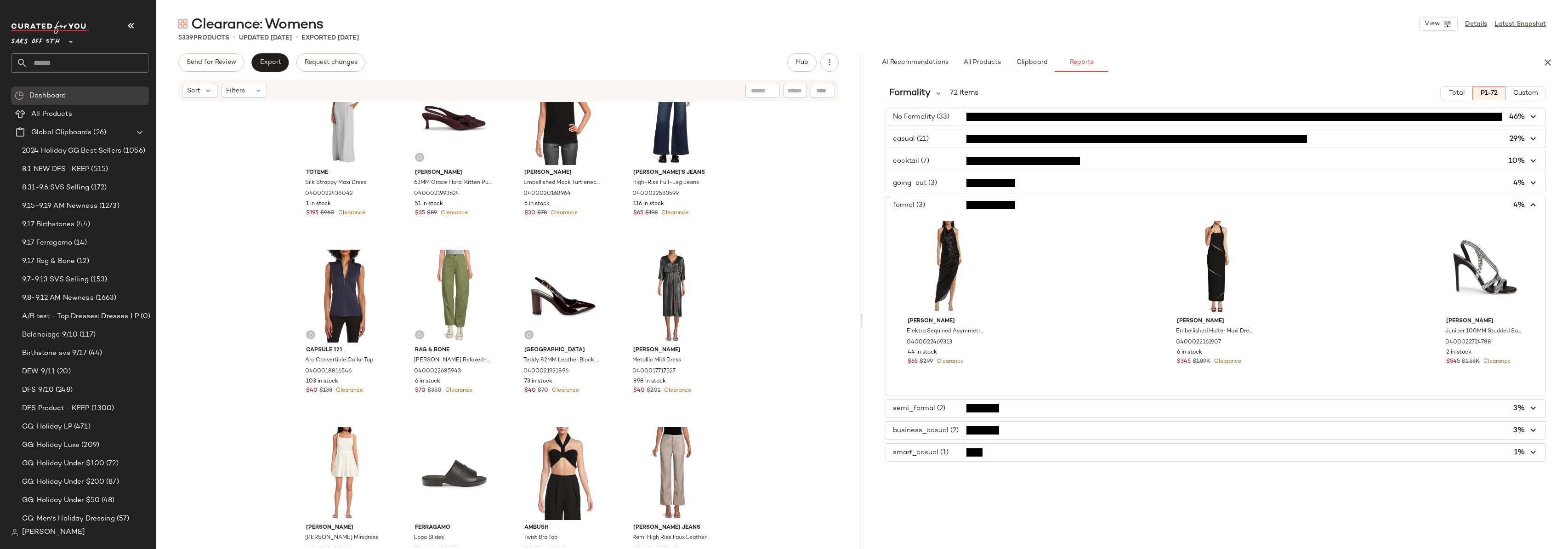
click at [938, 204] on span "button" at bounding box center [1215, 205] width 660 height 17
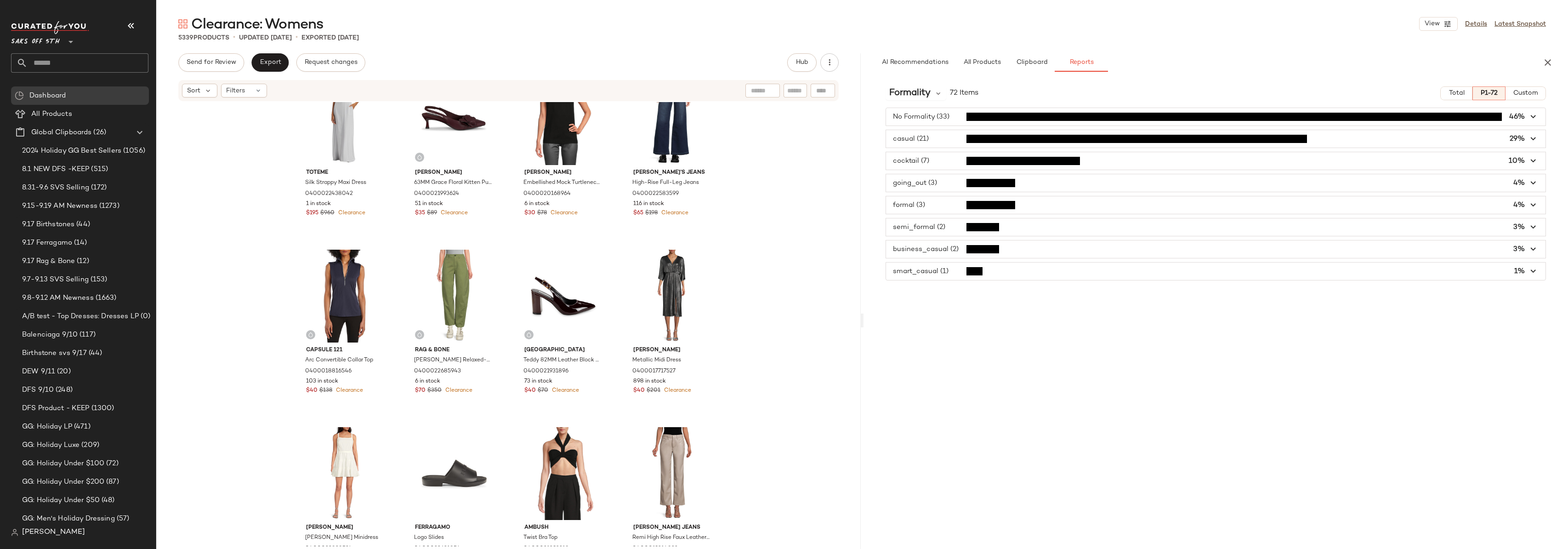
click at [933, 224] on span "button" at bounding box center [1215, 227] width 660 height 17
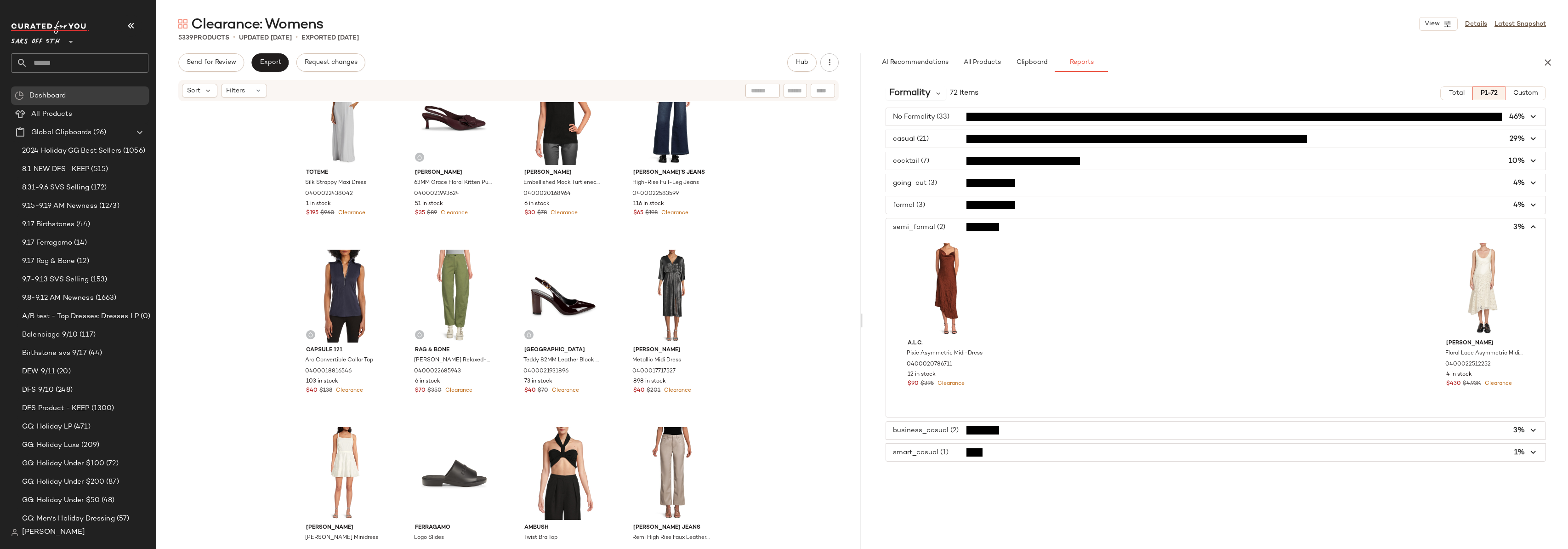
click at [933, 224] on span "button" at bounding box center [1215, 227] width 660 height 17
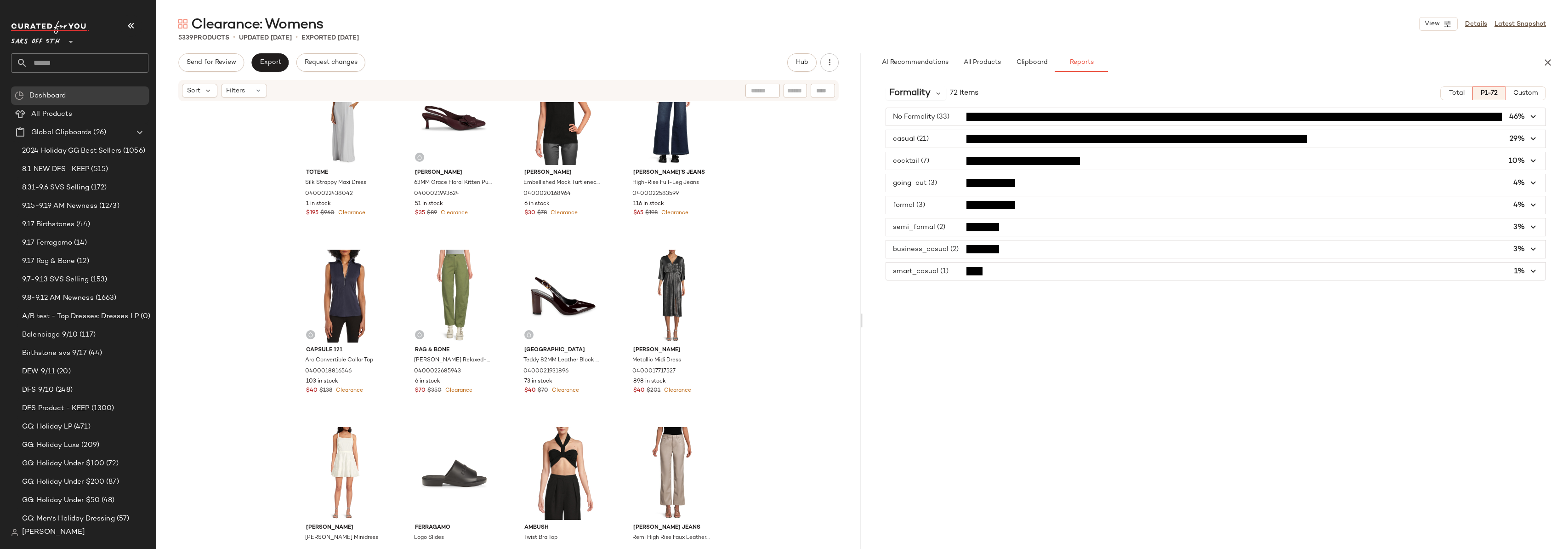
click at [931, 253] on span "button" at bounding box center [1215, 249] width 660 height 17
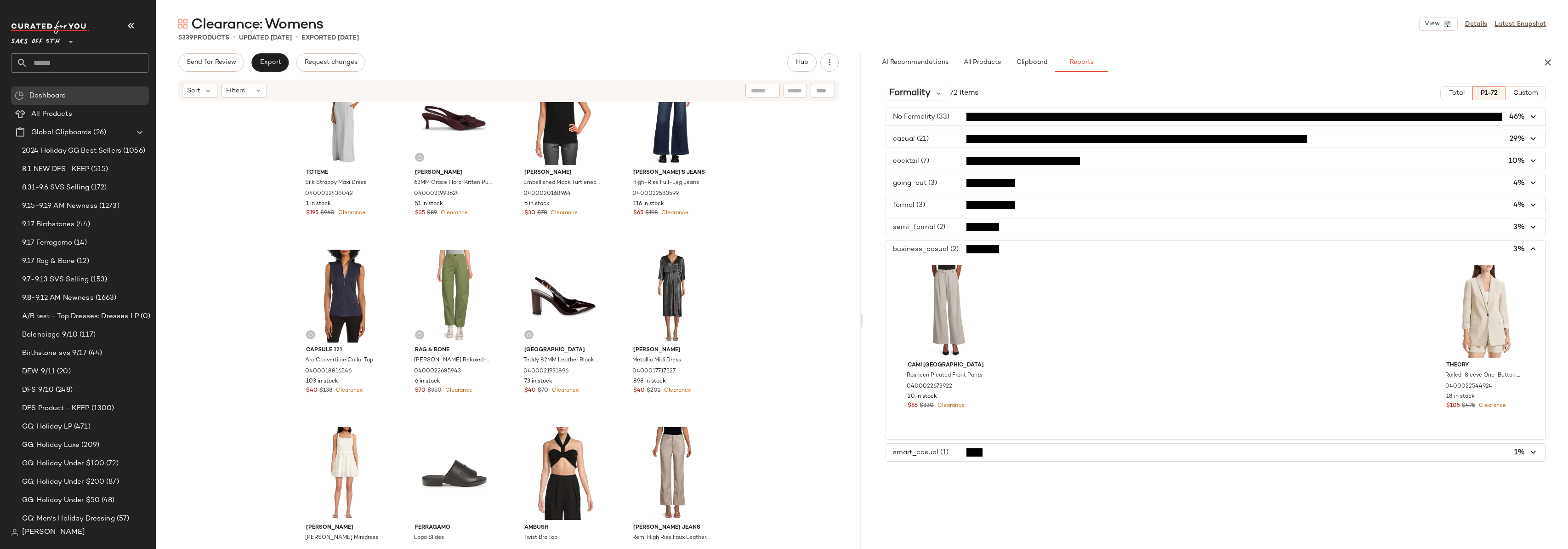
click at [933, 249] on span "button" at bounding box center [1215, 249] width 660 height 17
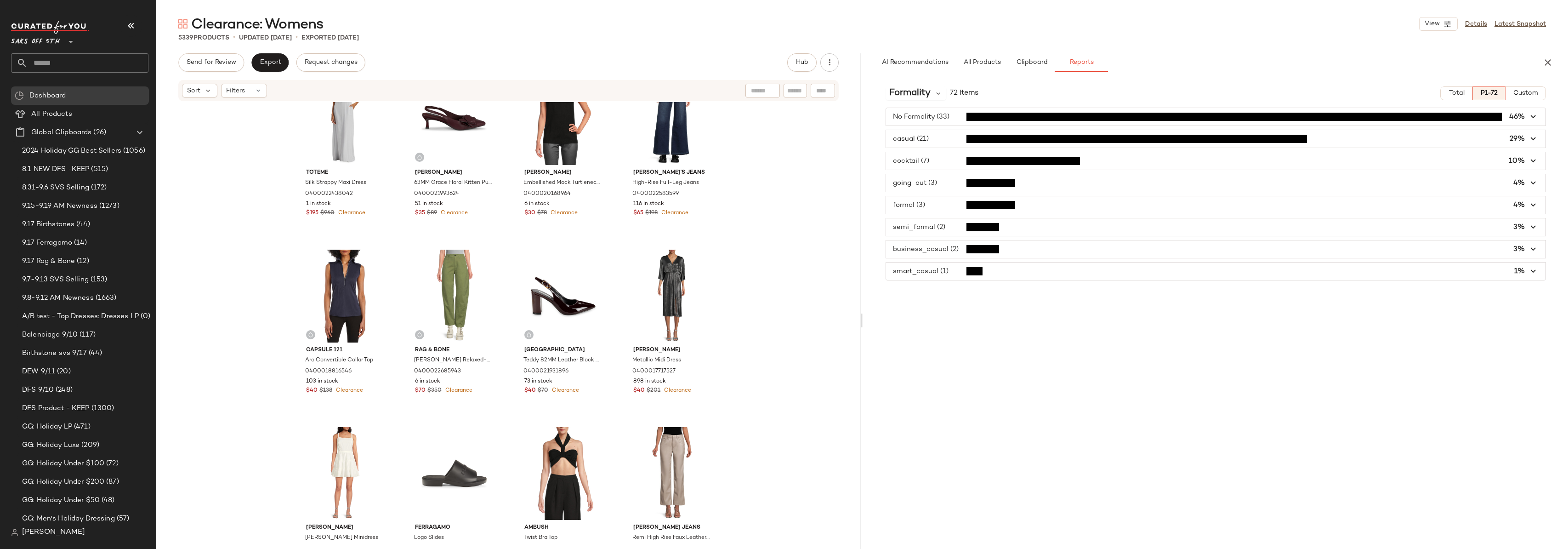
click at [927, 274] on span "button" at bounding box center [1215, 271] width 660 height 17
click at [931, 272] on span "button" at bounding box center [1215, 271] width 660 height 17
click at [940, 117] on span "button" at bounding box center [1215, 117] width 660 height 17
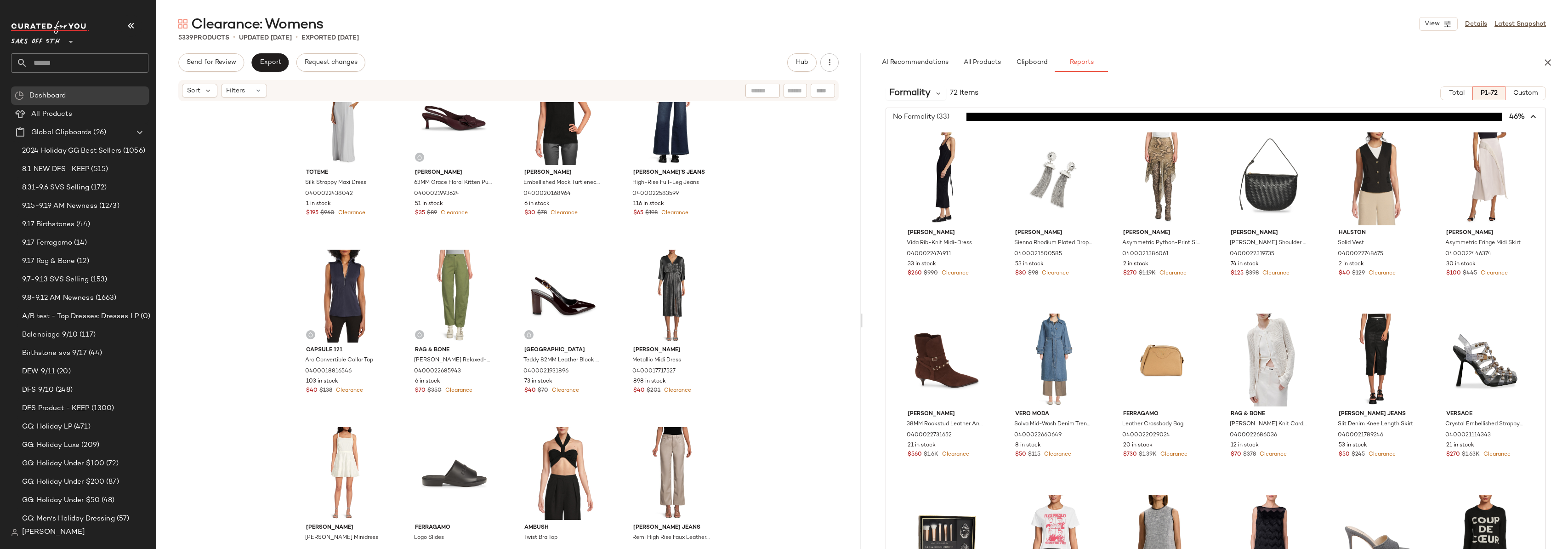
click at [940, 117] on span "button" at bounding box center [1215, 117] width 660 height 17
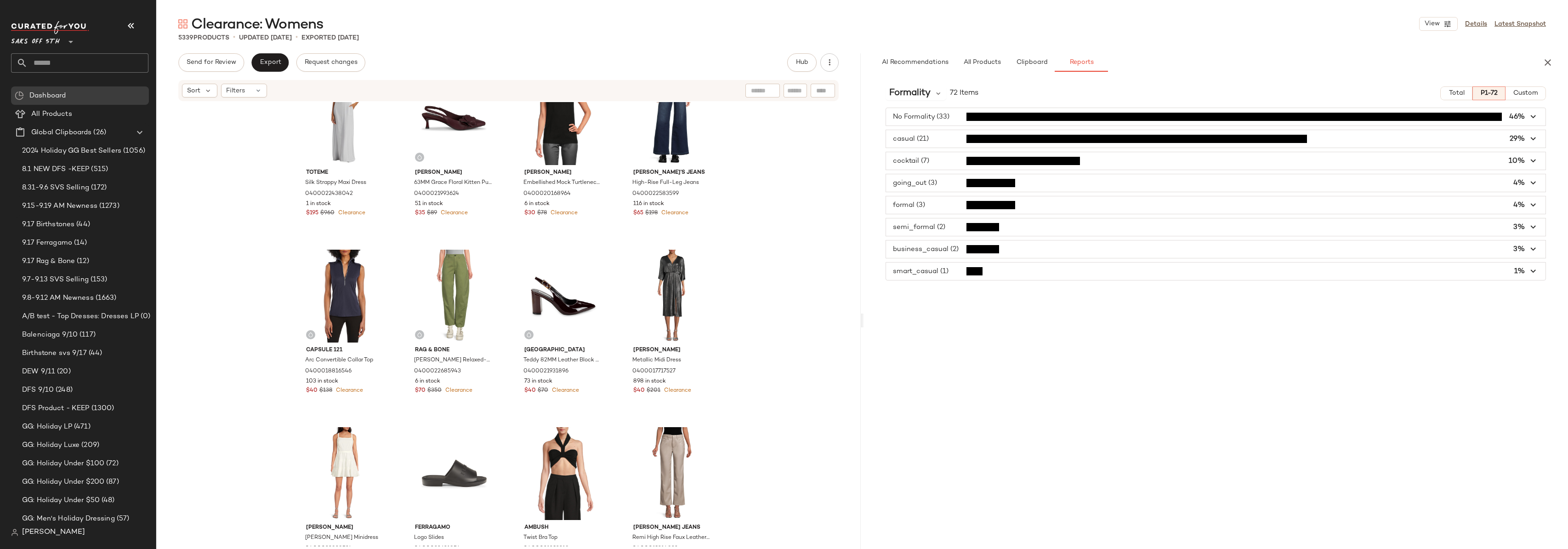
click at [767, 235] on div "Toteme Silk Strappy Maxi Dress 0400022438042 1 in stock $195 $960 Clearance [PE…" at bounding box center [508, 324] width 704 height 444
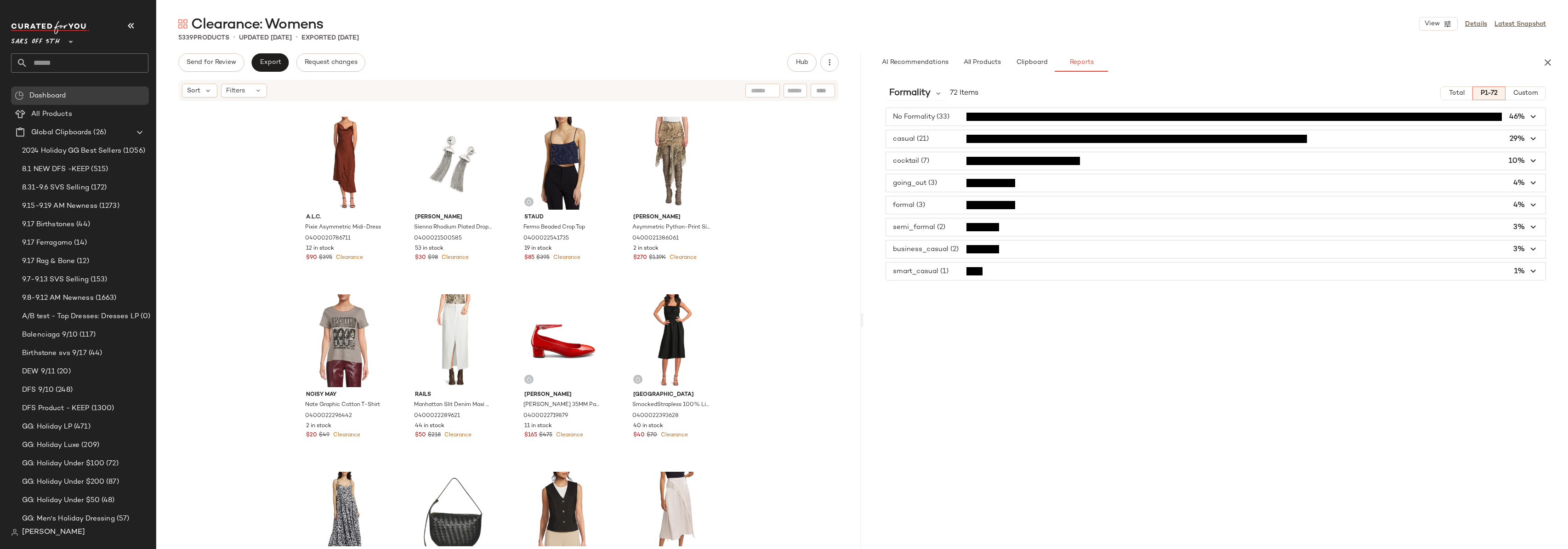
scroll to position [0, 0]
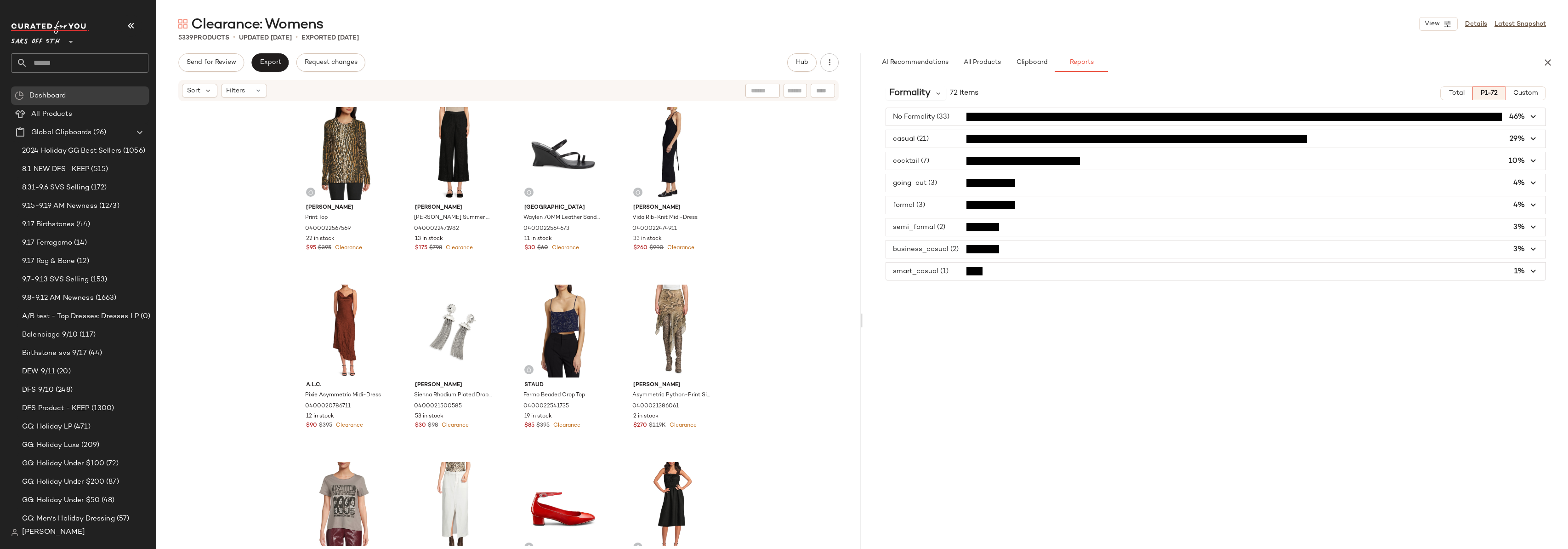
click at [789, 149] on div "[PERSON_NAME] Print Top 0400022567569 22 in stock $95 $395 Clearance Kobi [PERS…" at bounding box center [508, 324] width 704 height 444
click at [781, 173] on div "[PERSON_NAME] Print Top 0400022567569 22 in stock $95 $395 Clearance Kobi [PERS…" at bounding box center [508, 324] width 704 height 444
click at [926, 92] on span "Formality" at bounding box center [910, 94] width 41 height 14
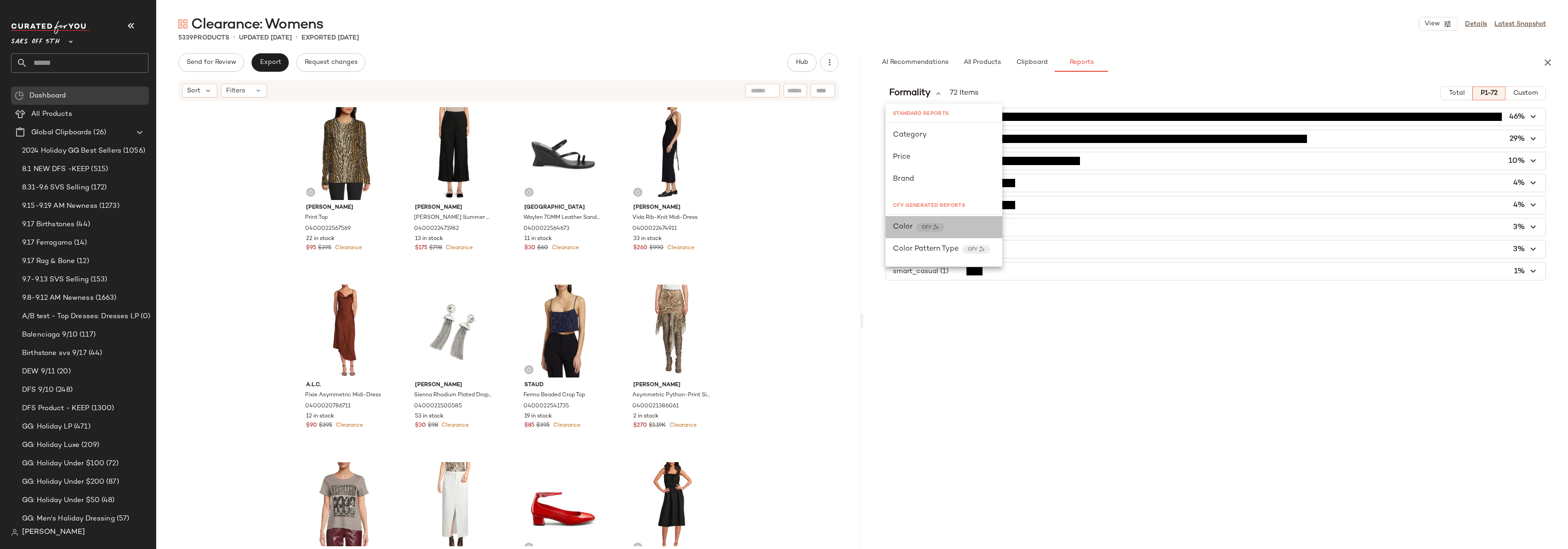
click at [966, 230] on div "Color CFY" at bounding box center [944, 227] width 102 height 11
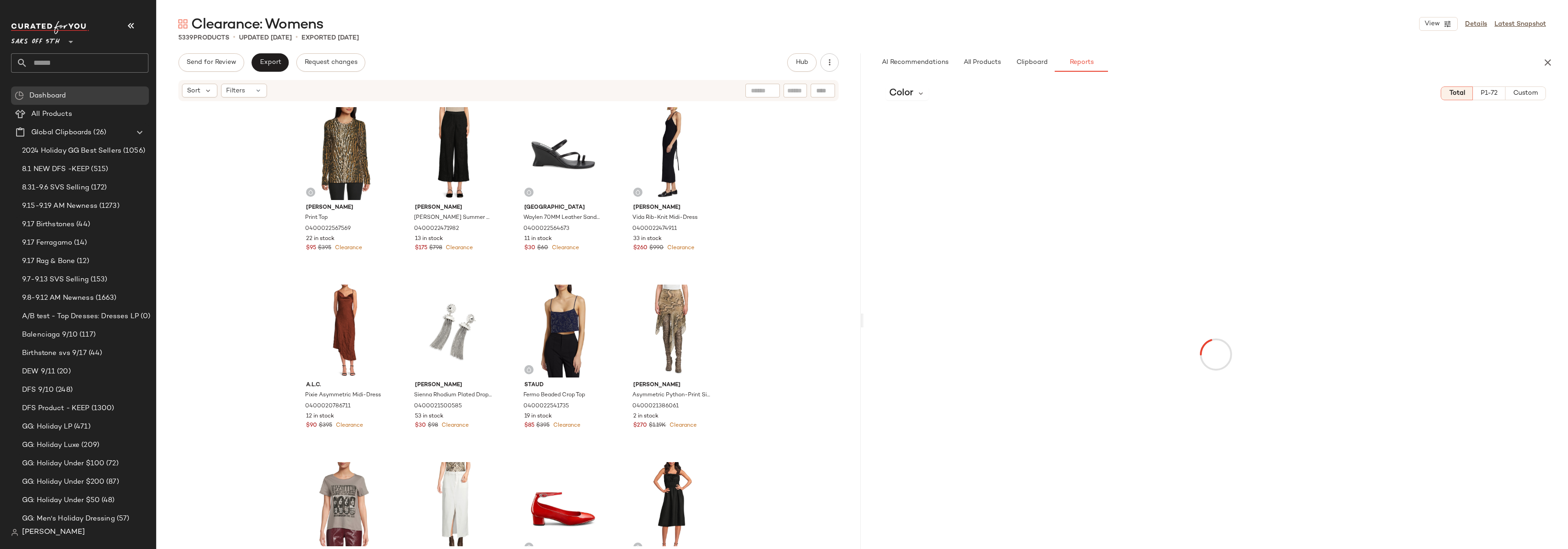
click at [1457, 92] on span "P1-72" at bounding box center [1488, 93] width 17 height 8
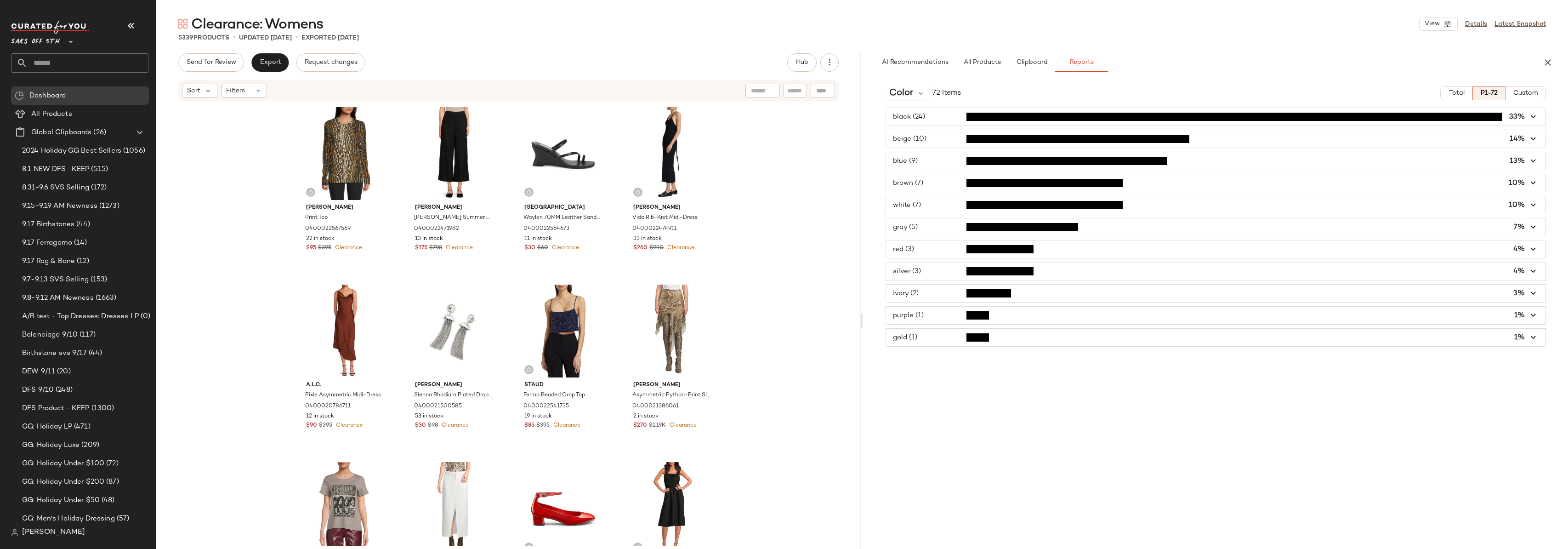
click at [938, 339] on span "button" at bounding box center [1215, 337] width 660 height 17
click at [930, 322] on span "button" at bounding box center [1215, 315] width 660 height 17
click at [930, 321] on span "button" at bounding box center [1215, 315] width 660 height 17
click at [931, 295] on span "button" at bounding box center [1215, 293] width 660 height 17
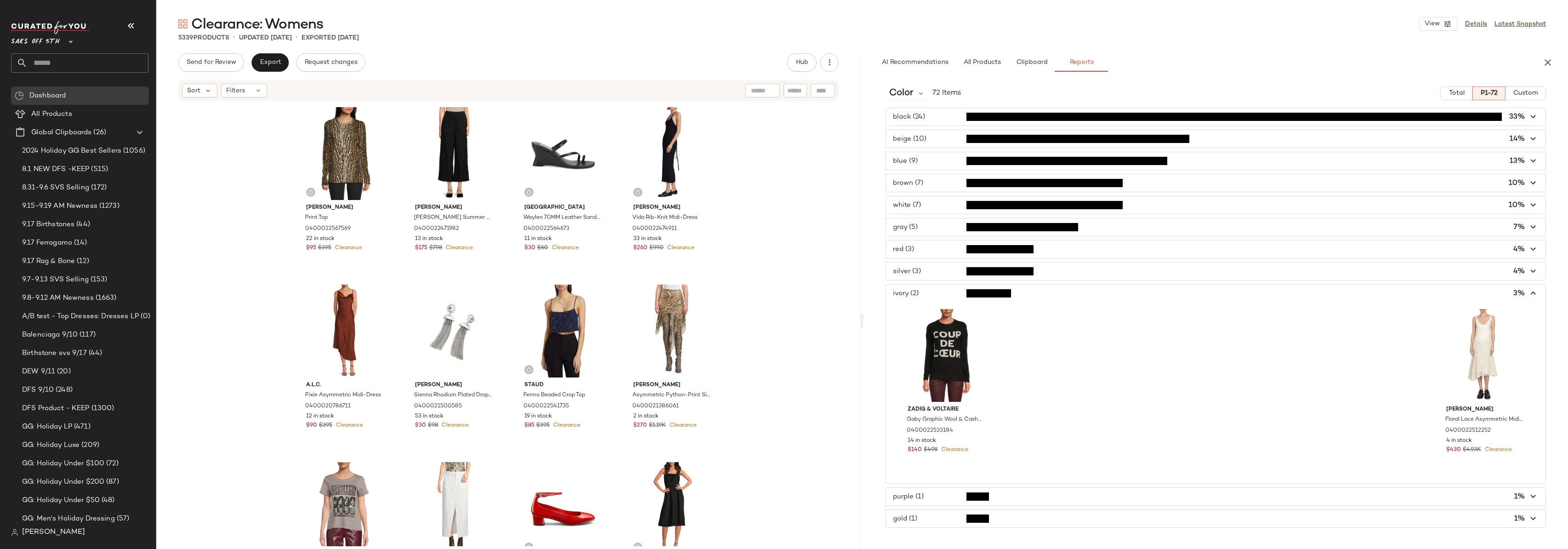
click at [931, 295] on span "button" at bounding box center [1215, 293] width 660 height 17
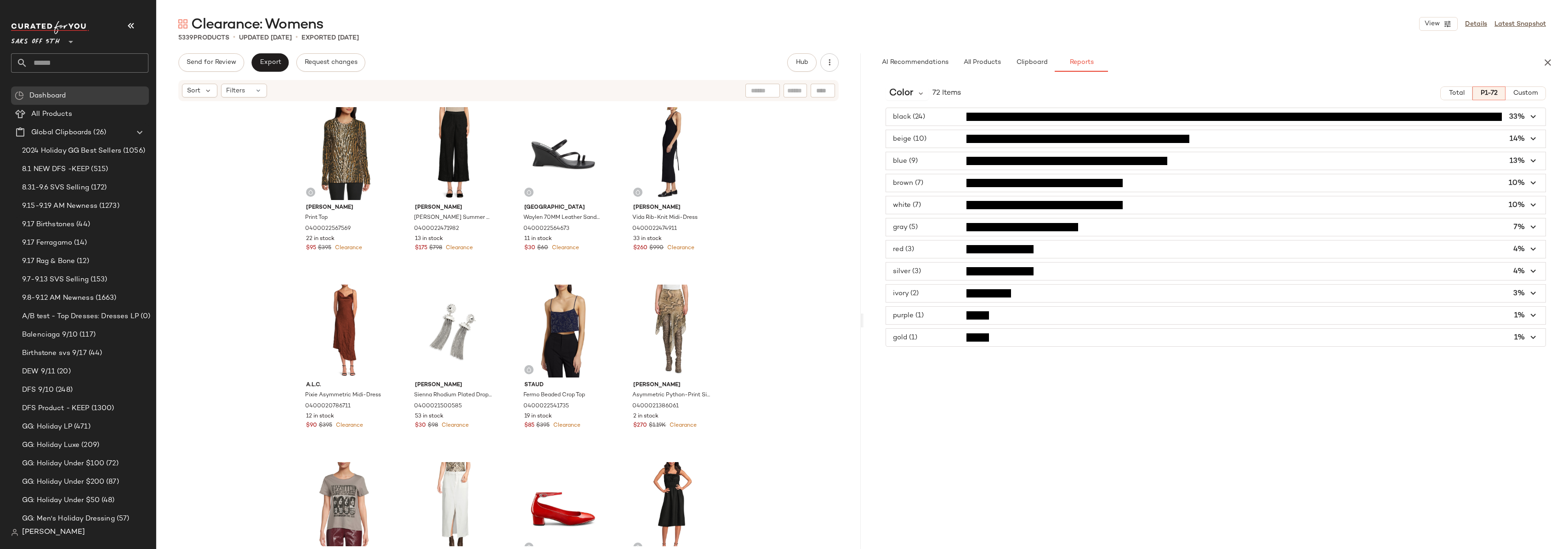
click at [926, 136] on span "button" at bounding box center [1215, 138] width 660 height 17
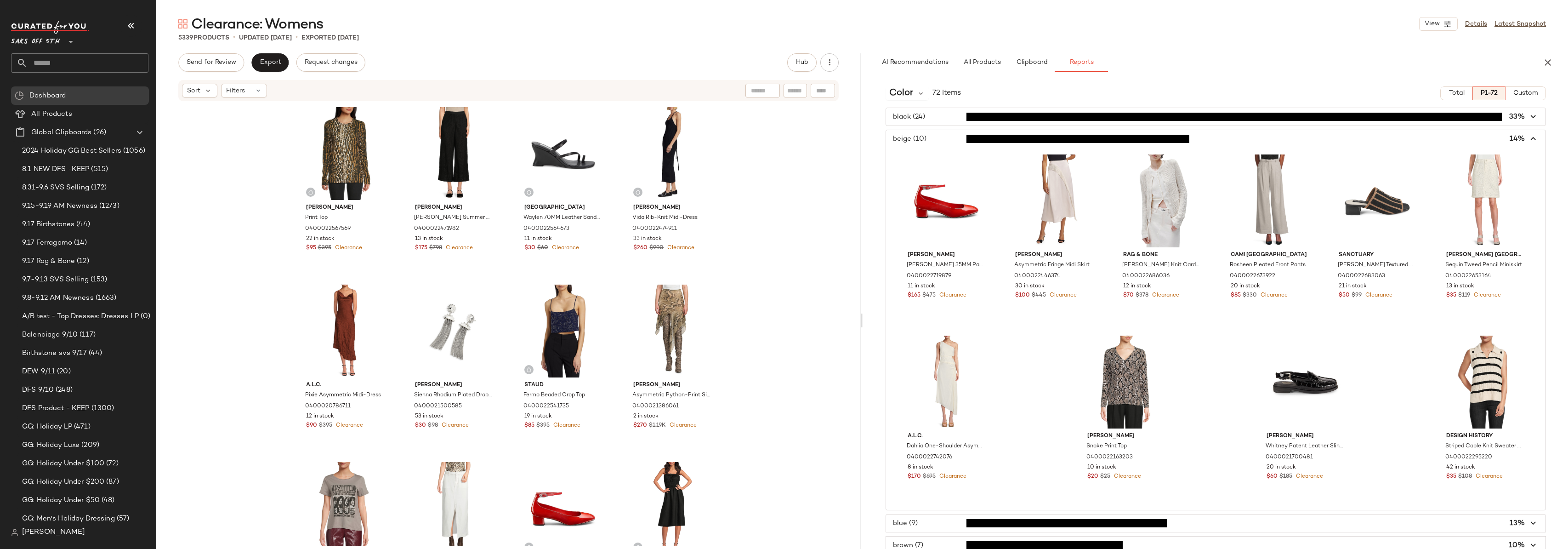
click at [926, 136] on span "button" at bounding box center [1215, 138] width 660 height 17
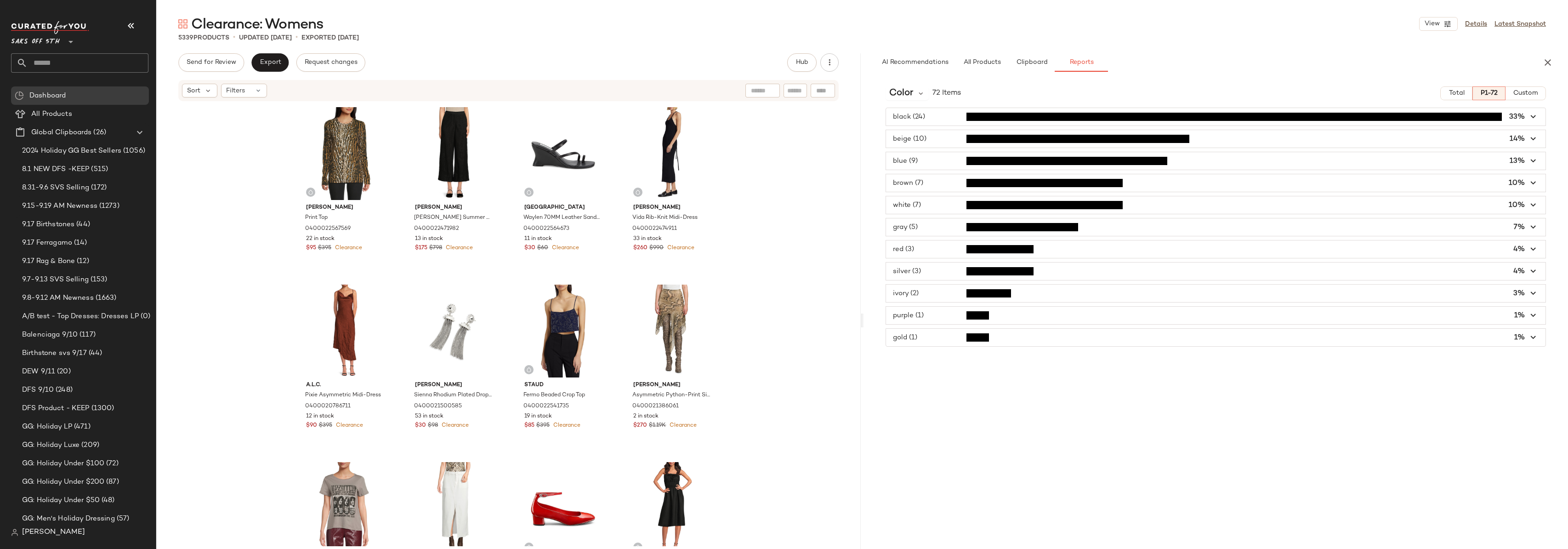
click at [926, 170] on div "black (24) 33% beige (10) 14% blue (9) 13% brown (7) 10% white (7) 10% gray (5)…" at bounding box center [1215, 227] width 704 height 239
click at [927, 166] on span "button" at bounding box center [1215, 161] width 660 height 17
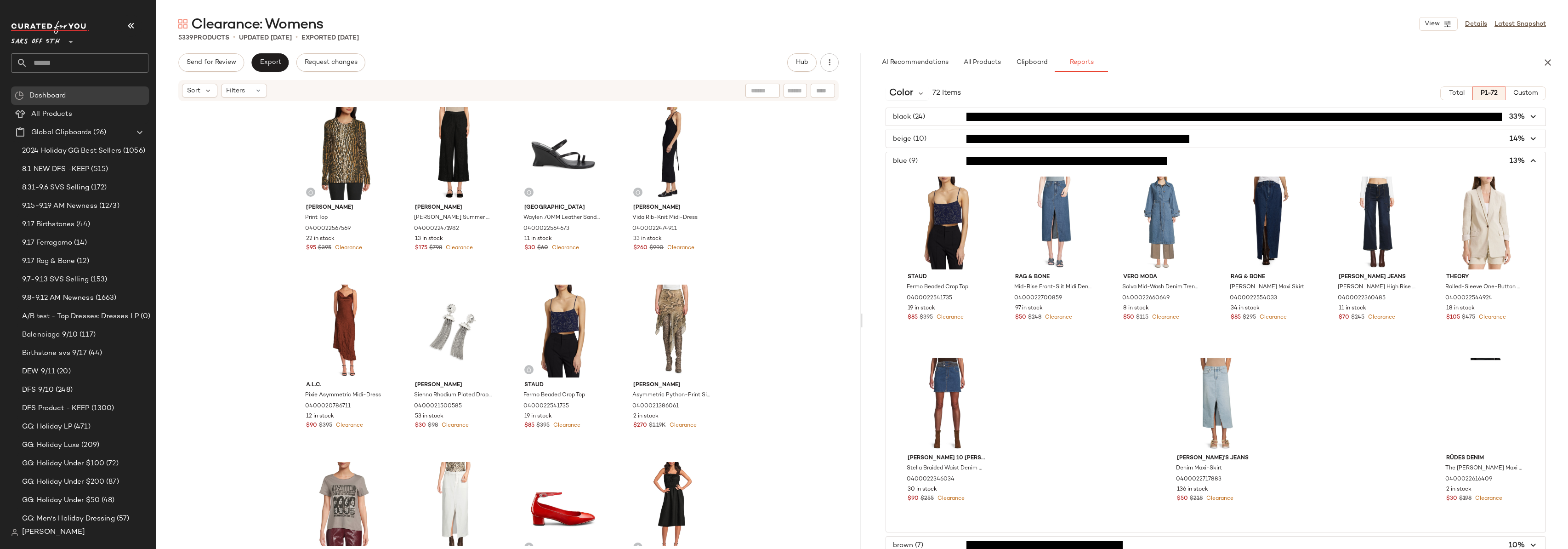
click at [930, 161] on span "button" at bounding box center [1215, 161] width 660 height 17
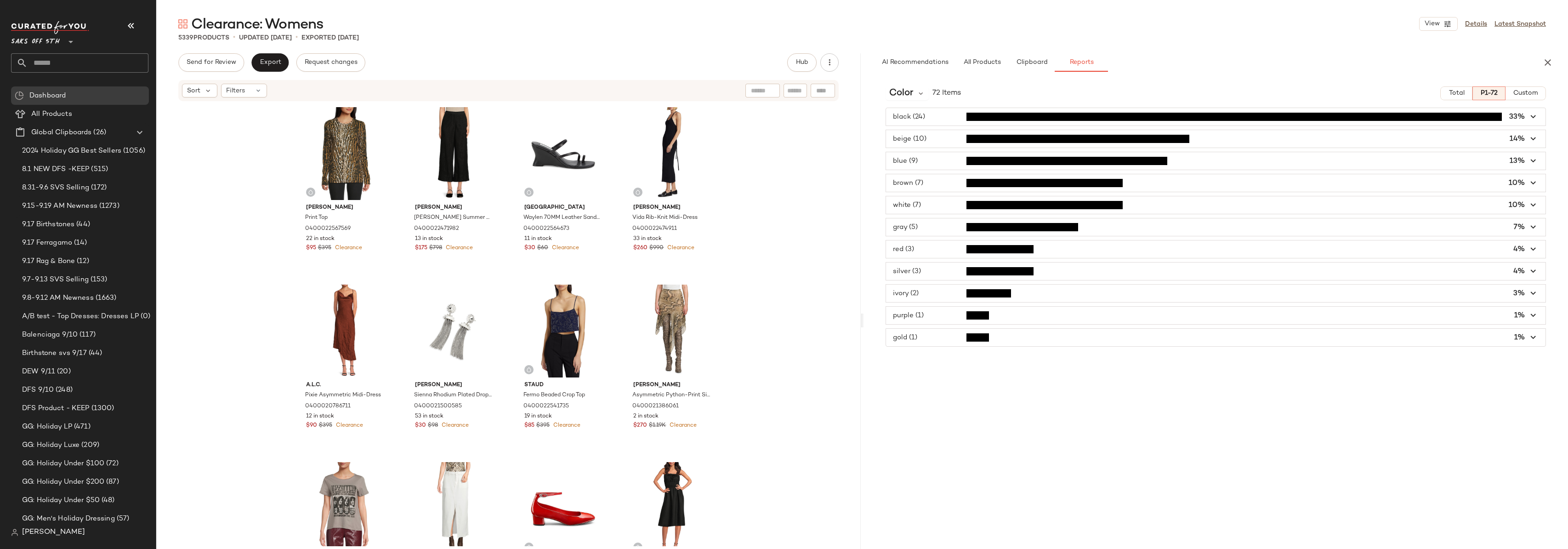
click at [931, 183] on span "button" at bounding box center [1215, 182] width 660 height 17
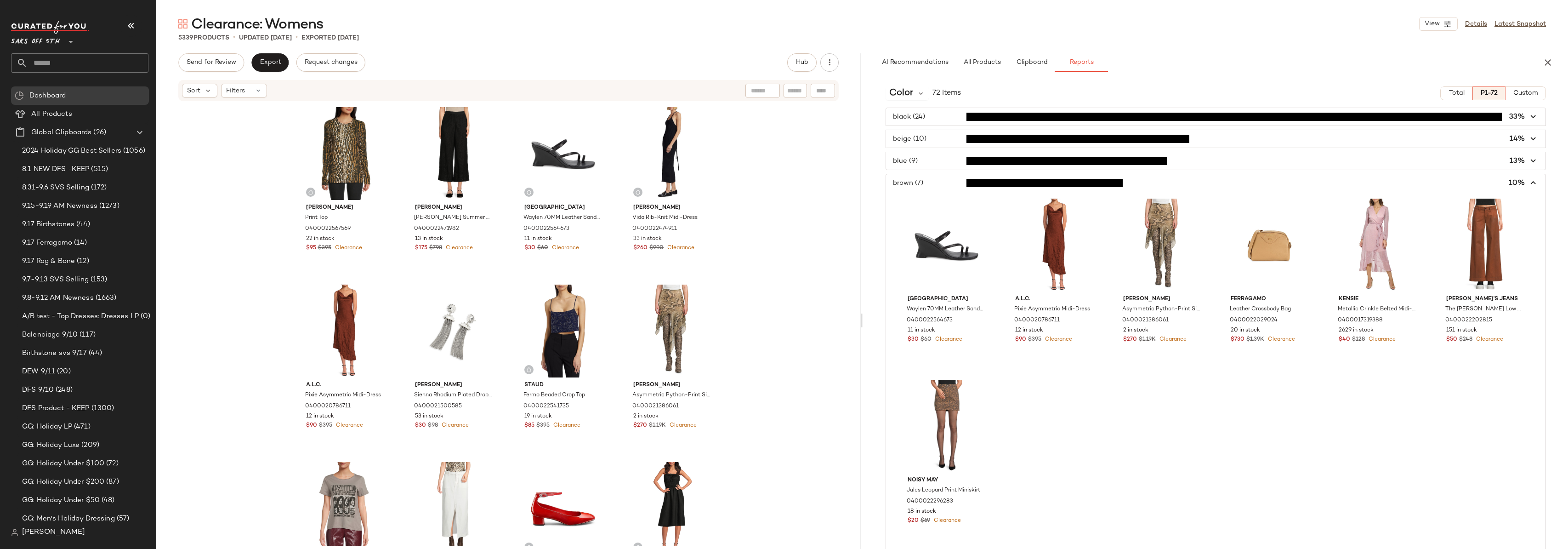
click at [931, 183] on span "button" at bounding box center [1215, 182] width 660 height 17
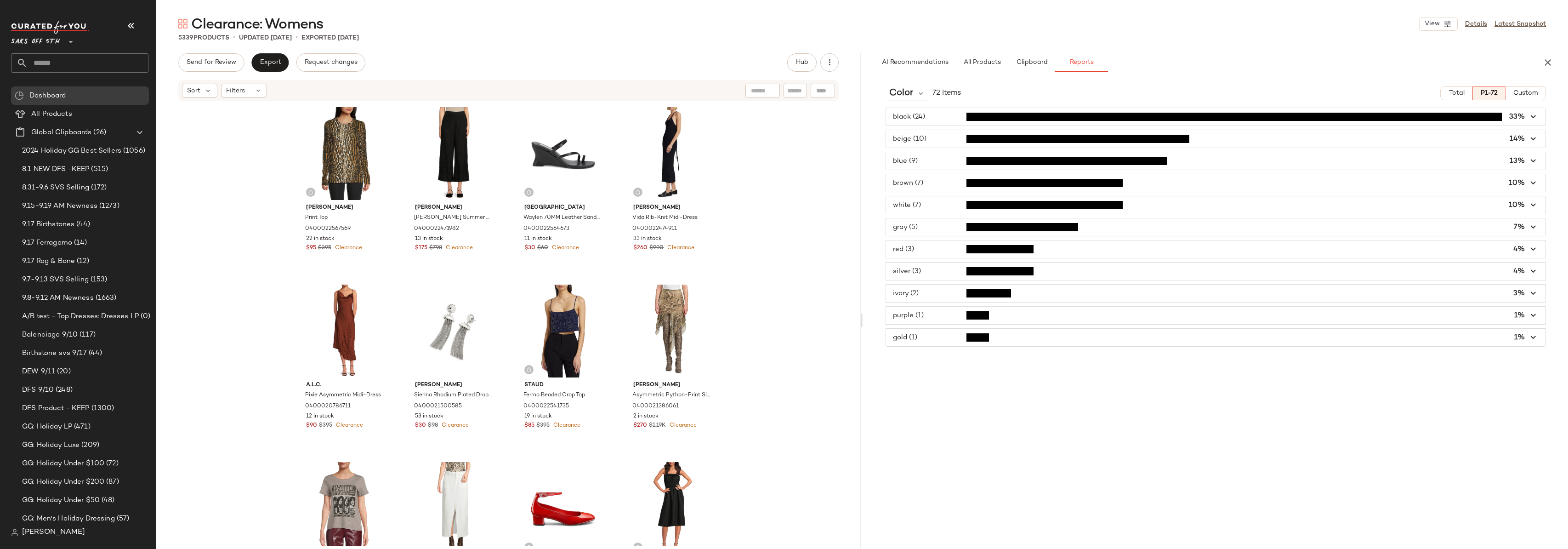
click at [908, 120] on span "button" at bounding box center [1215, 117] width 660 height 17
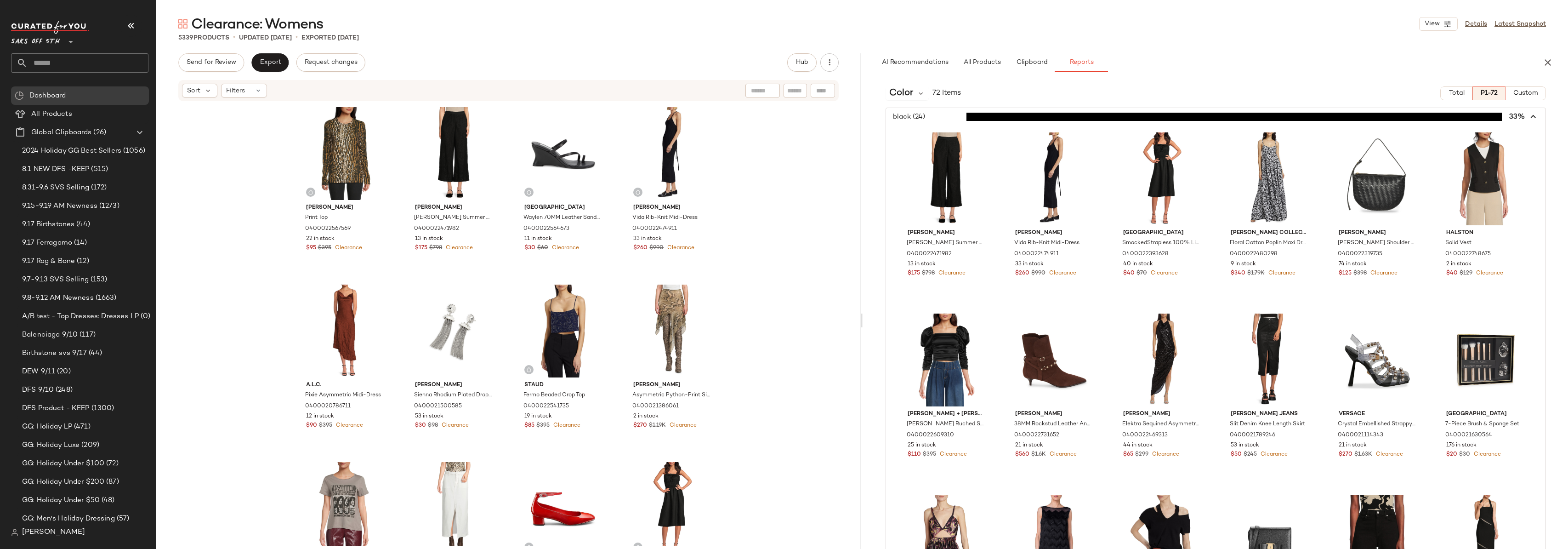
click at [908, 120] on span "button" at bounding box center [1215, 117] width 660 height 17
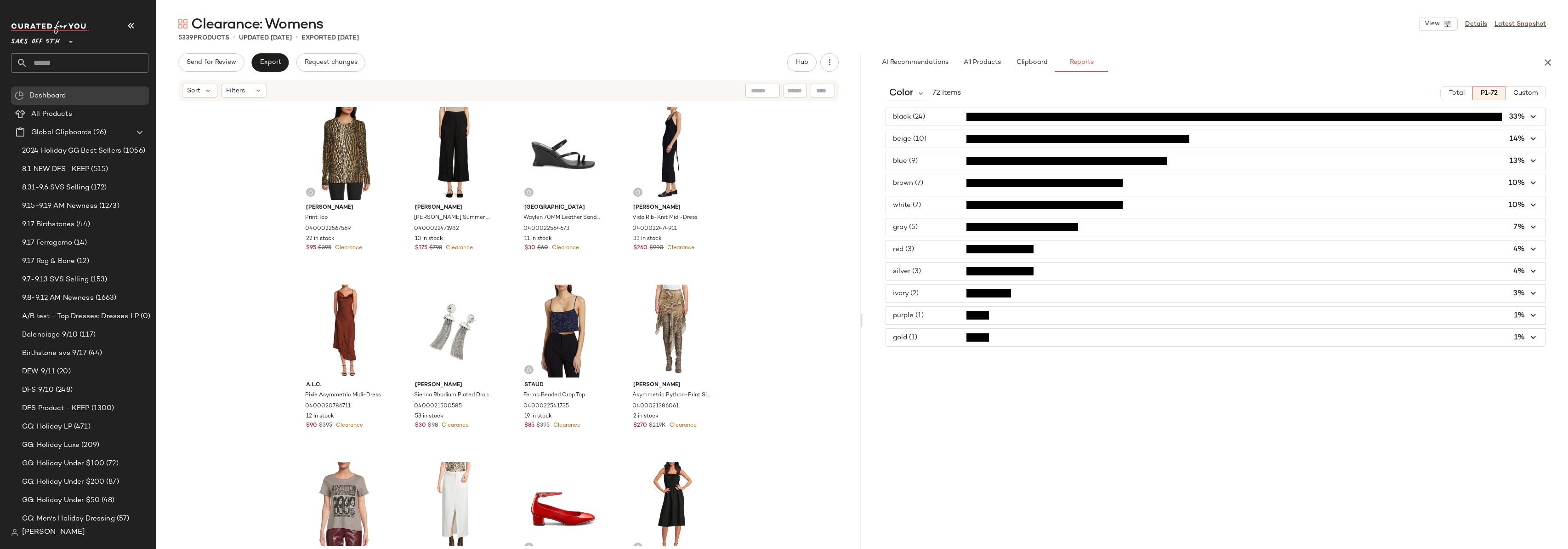
click at [834, 168] on div "[PERSON_NAME] Print Top 0400022567569 22 in stock $95 $395 Clearance Kobi [PERS…" at bounding box center [508, 324] width 704 height 444
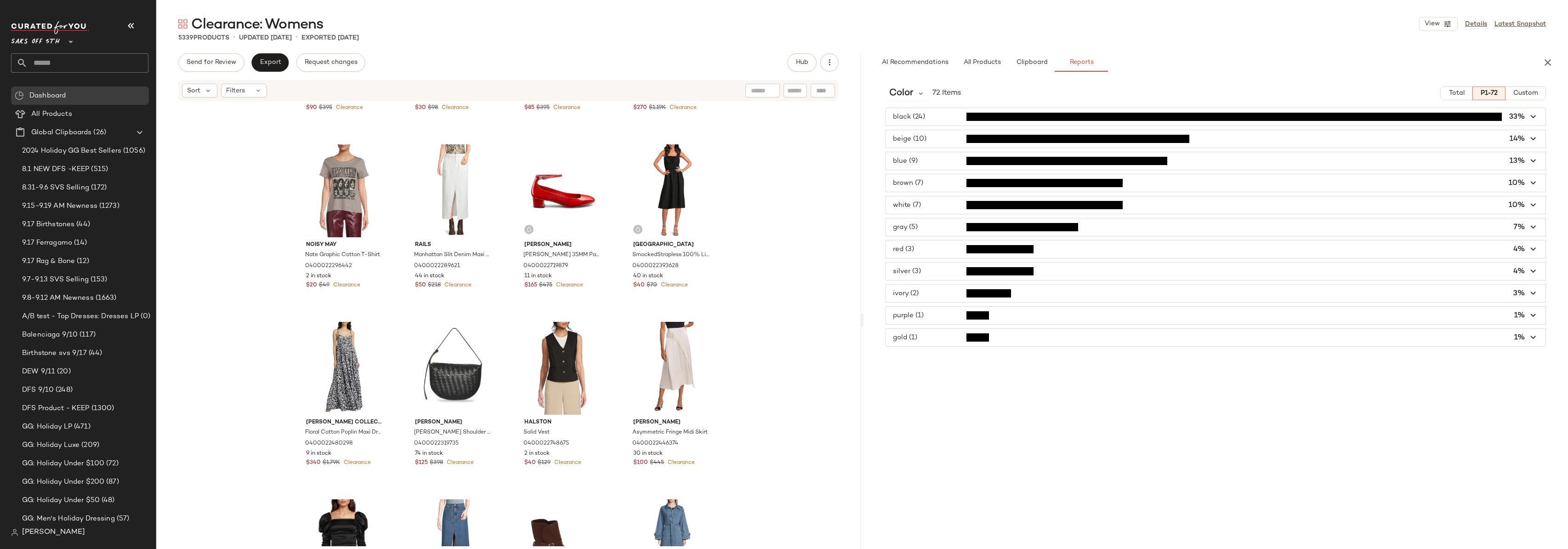
scroll to position [640, 0]
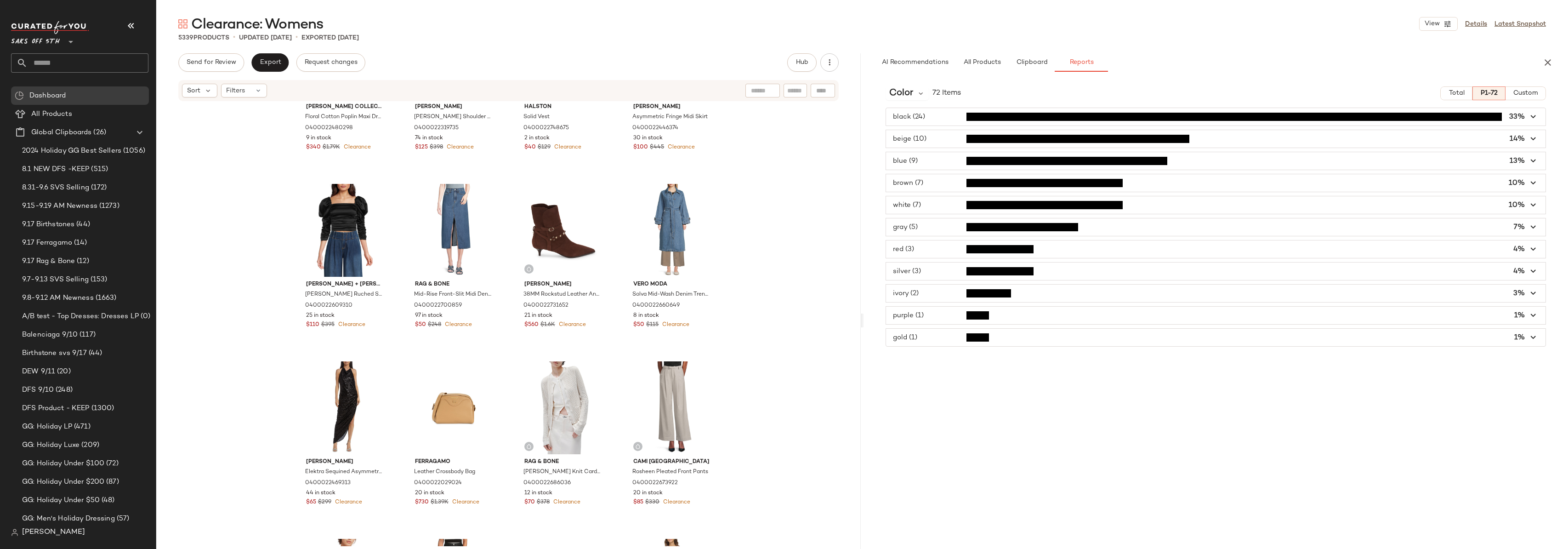
click at [757, 179] on div "[PERSON_NAME] Collection Floral Cotton Poplin Maxi Dress 0400022480298 9 in sto…" at bounding box center [508, 324] width 704 height 444
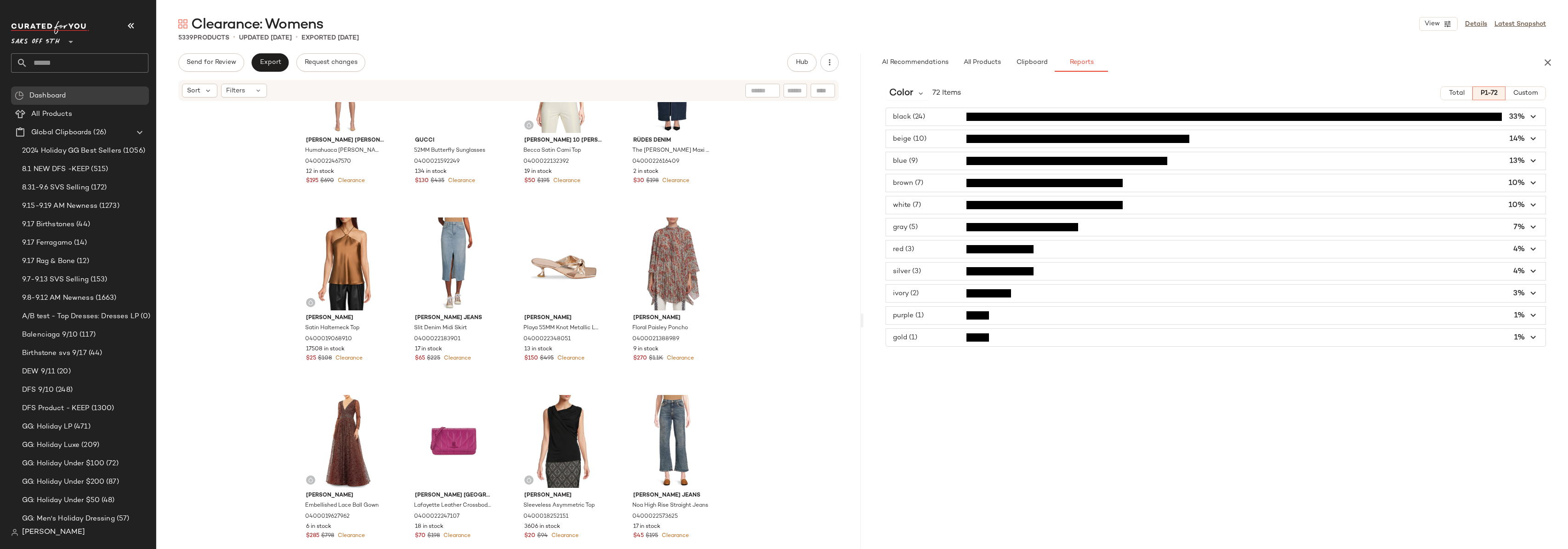
scroll to position [3196, 0]
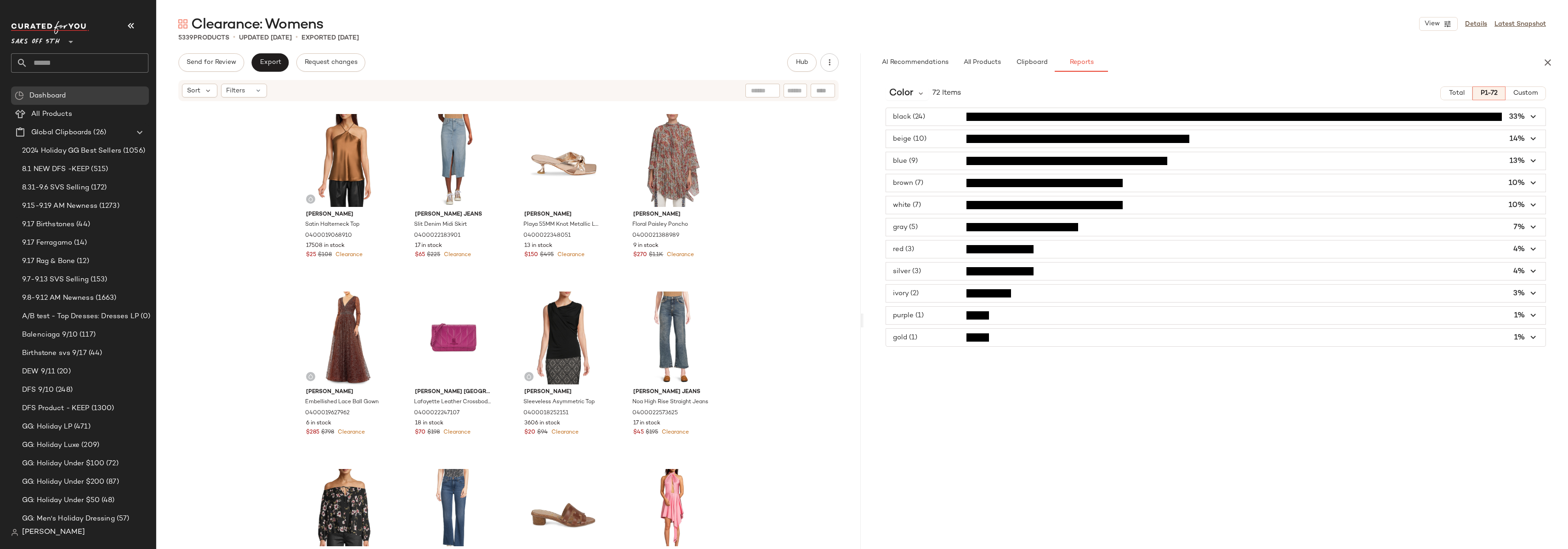
click at [47, 62] on input "text" at bounding box center [87, 63] width 121 height 20
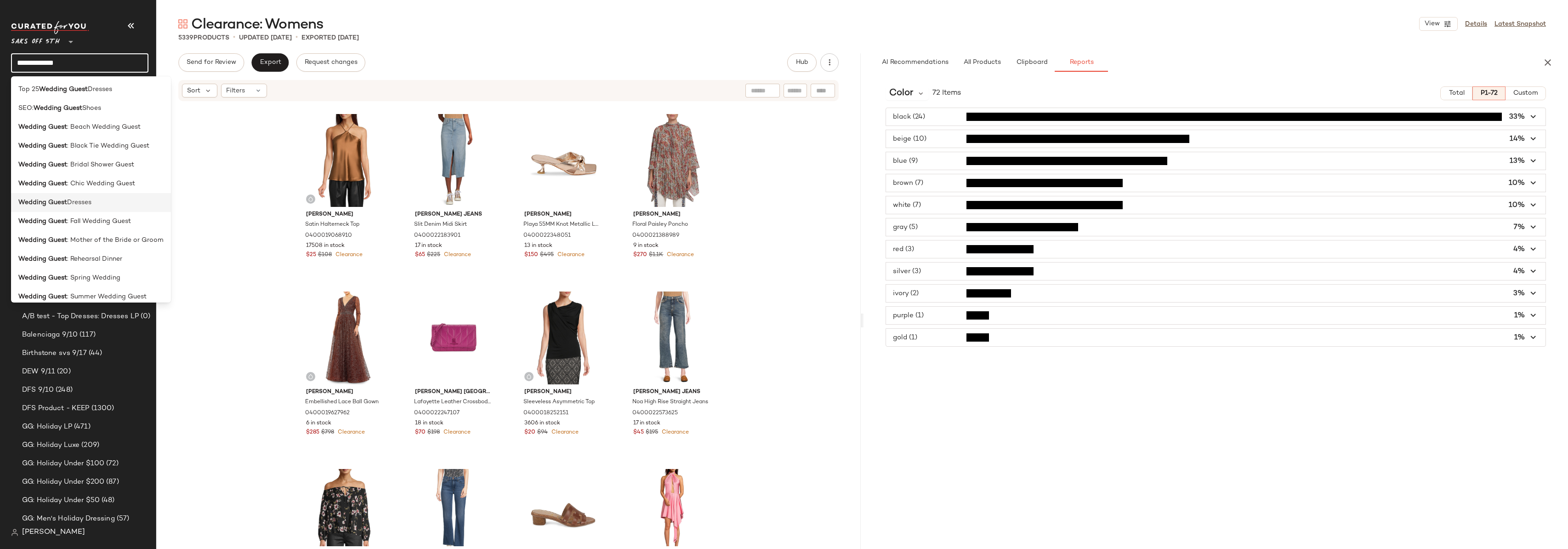
type input "**********"
click at [73, 205] on span "Dresses" at bounding box center [79, 203] width 24 height 10
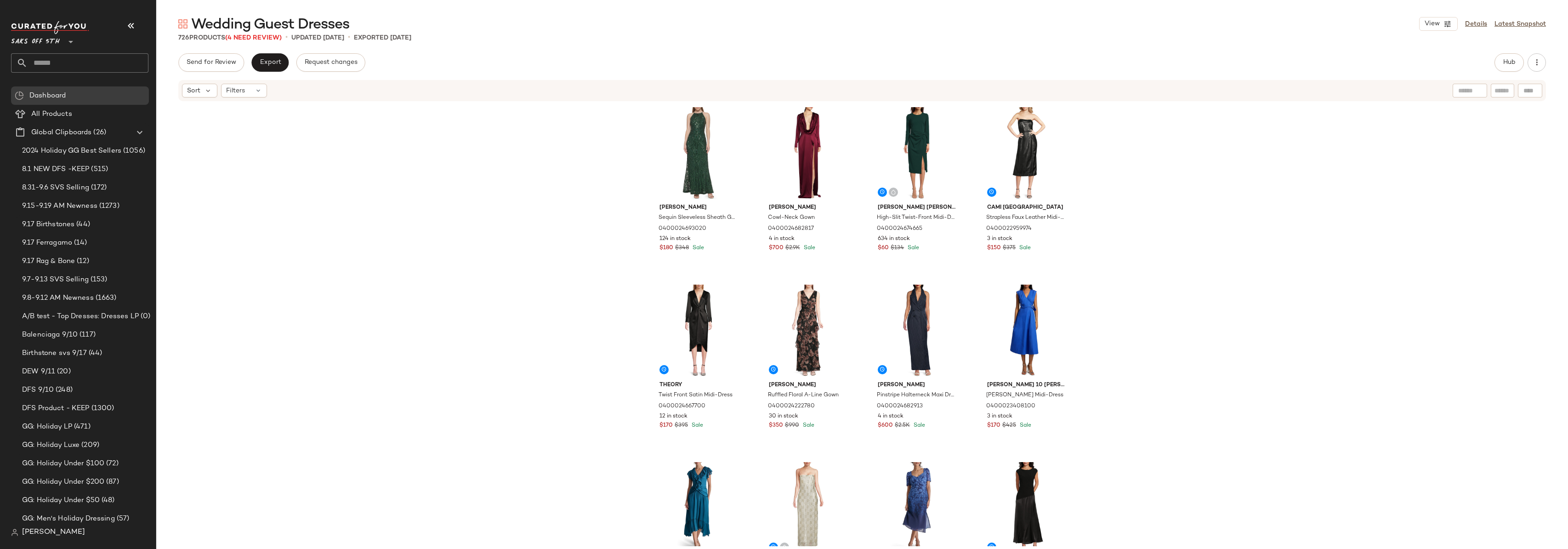
click at [1139, 164] on div "[PERSON_NAME] Sequin Sleeveless Sheath Gown 0400024693020 124 in stock $180 $34…" at bounding box center [862, 324] width 1412 height 444
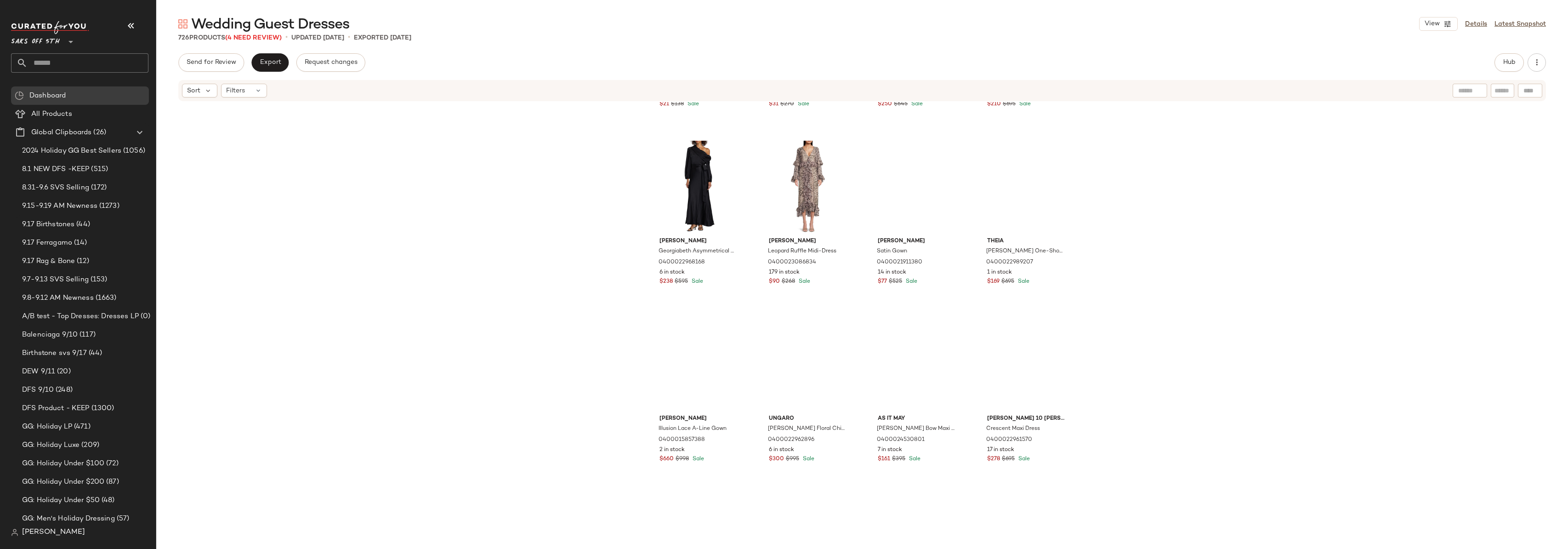
scroll to position [1049, 0]
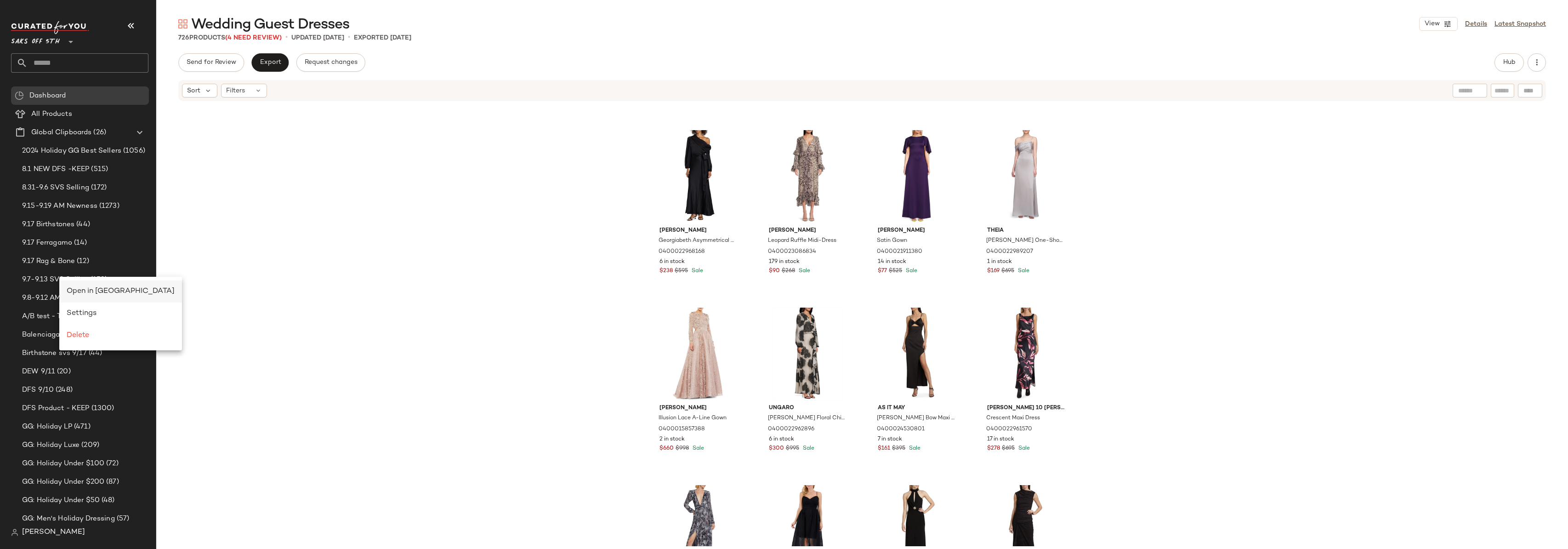
click at [84, 291] on span "Open in [GEOGRAPHIC_DATA]" at bounding box center [120, 291] width 108 height 8
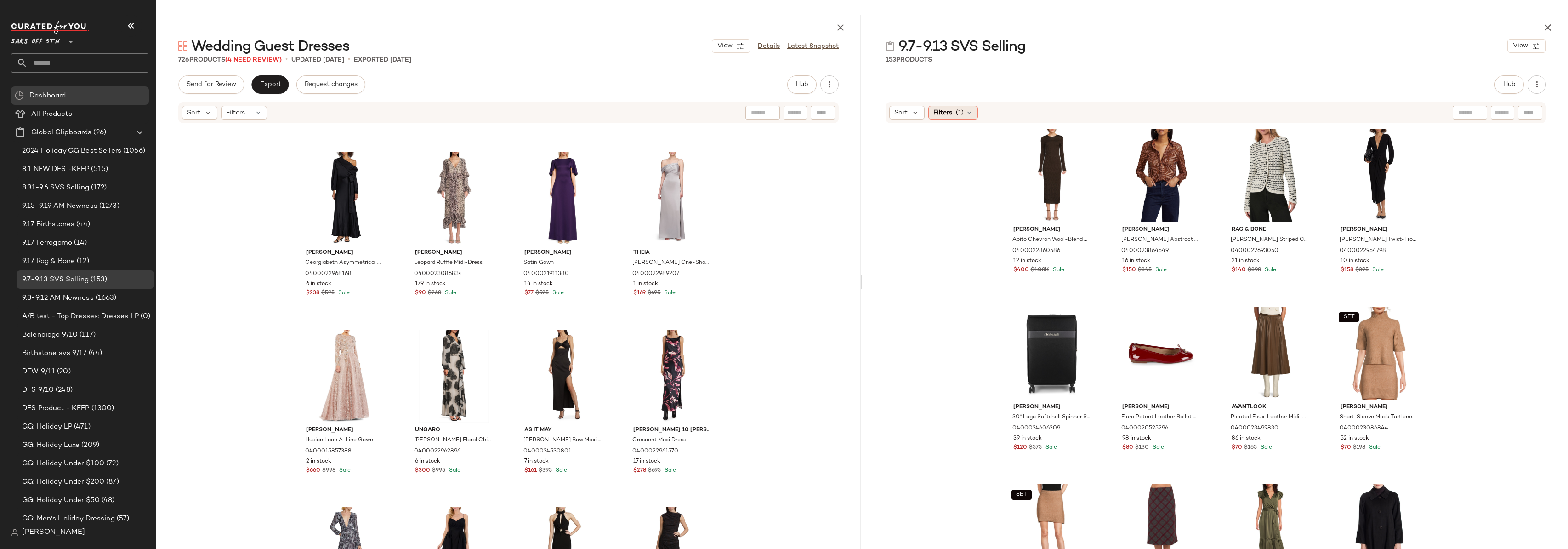
click at [962, 114] on span "(1)" at bounding box center [959, 113] width 8 height 10
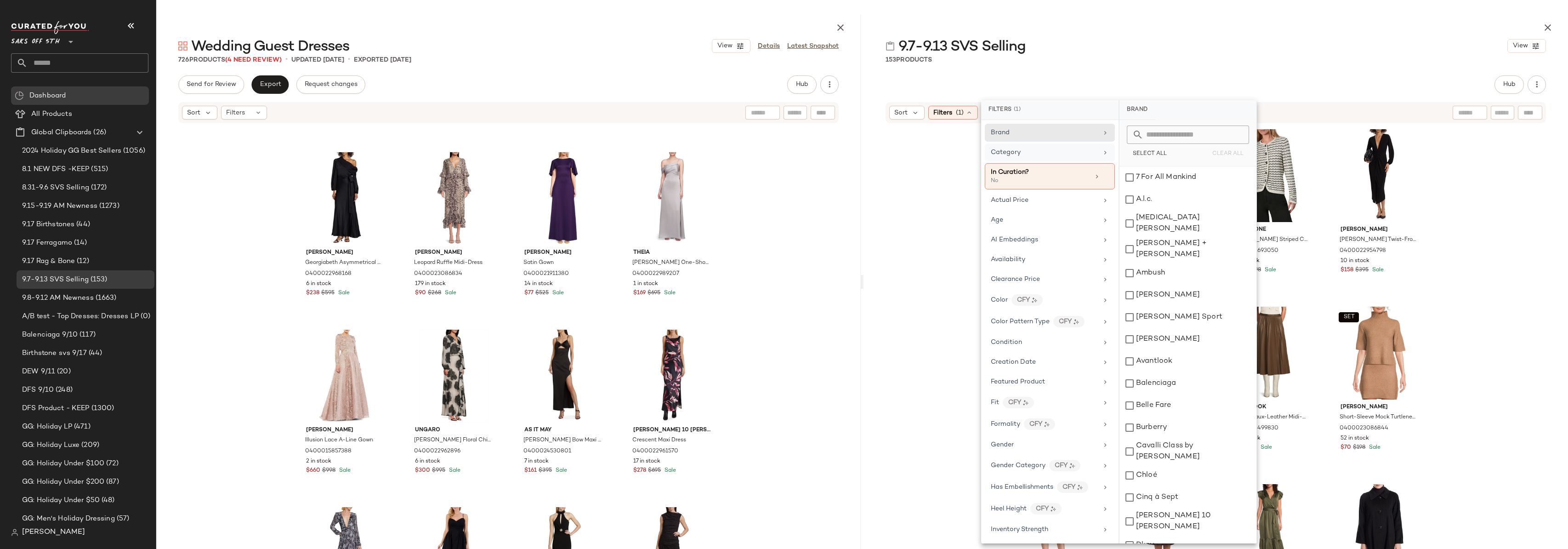
click at [1003, 154] on span "Category" at bounding box center [1005, 152] width 30 height 7
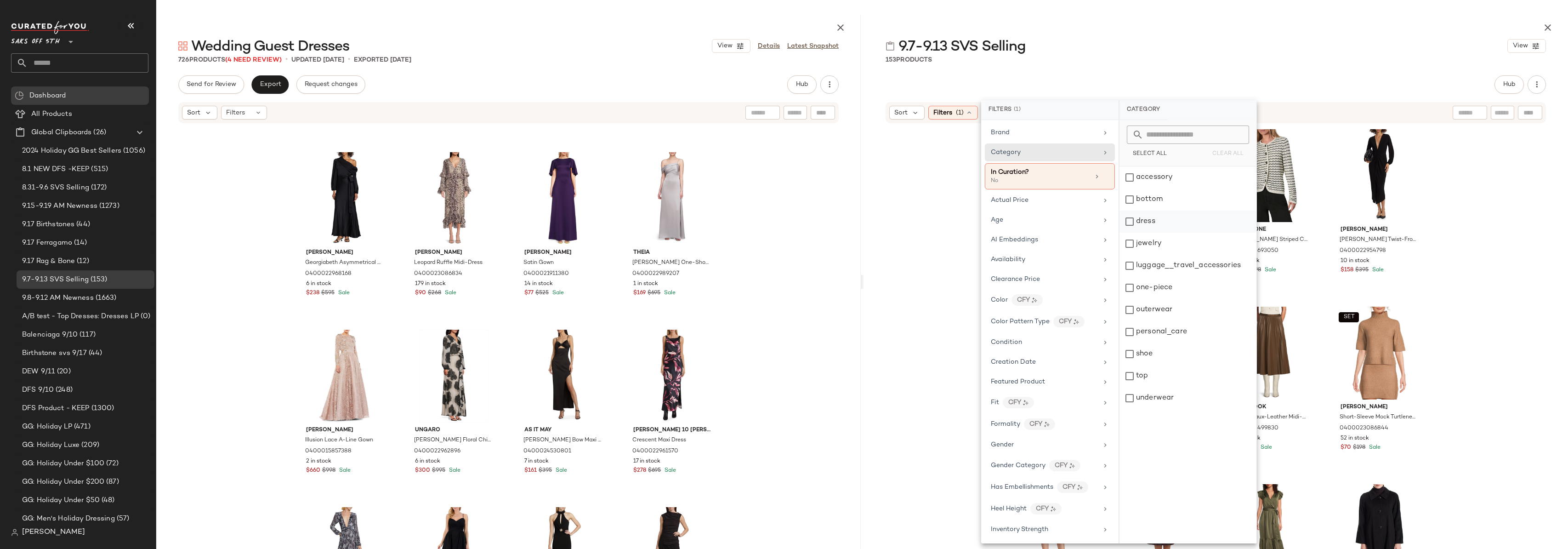
click at [1164, 221] on div "dress" at bounding box center [1188, 222] width 137 height 22
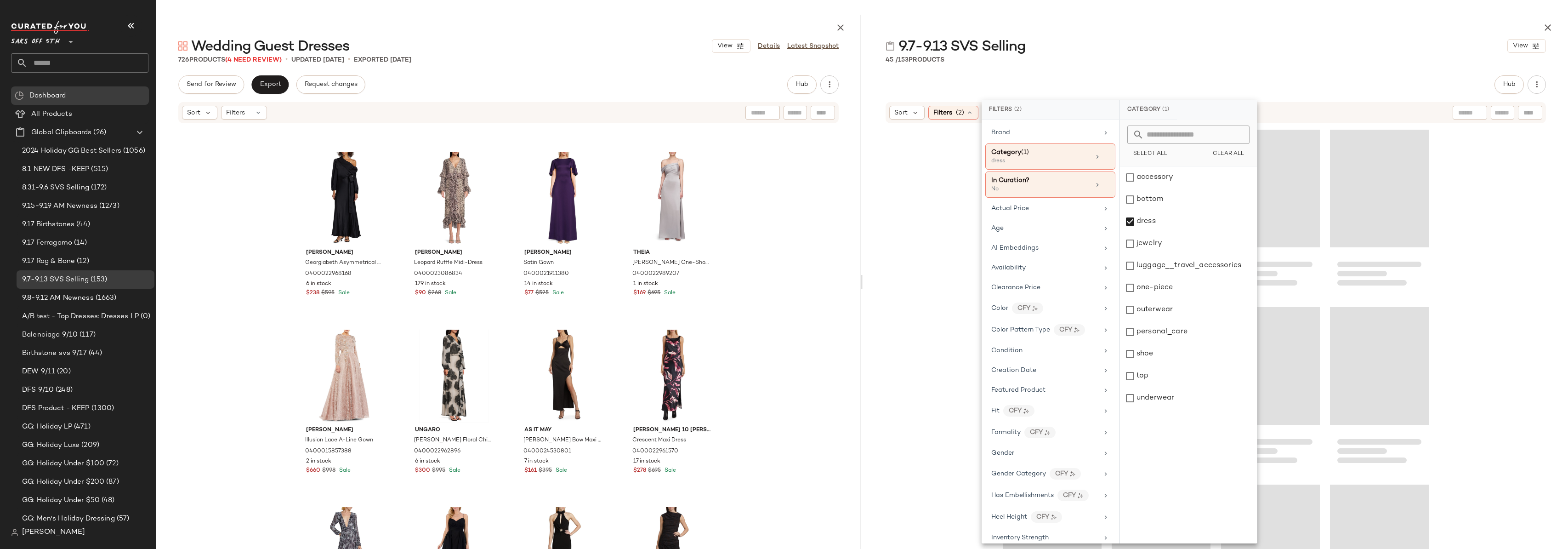
click at [1417, 71] on div "9.7-9.13 SVS Selling View 45 / 153 Products Hub Sort Filters (2) Reset" at bounding box center [1215, 281] width 704 height 534
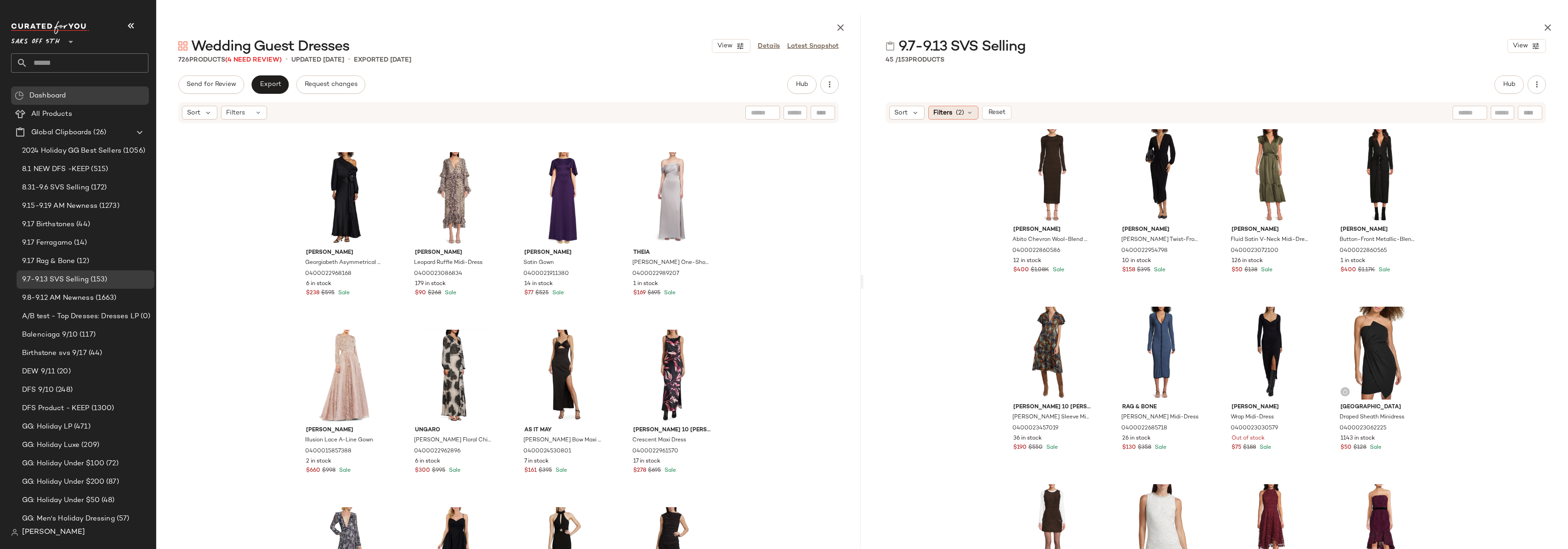
click at [961, 115] on span "(2)" at bounding box center [960, 113] width 8 height 10
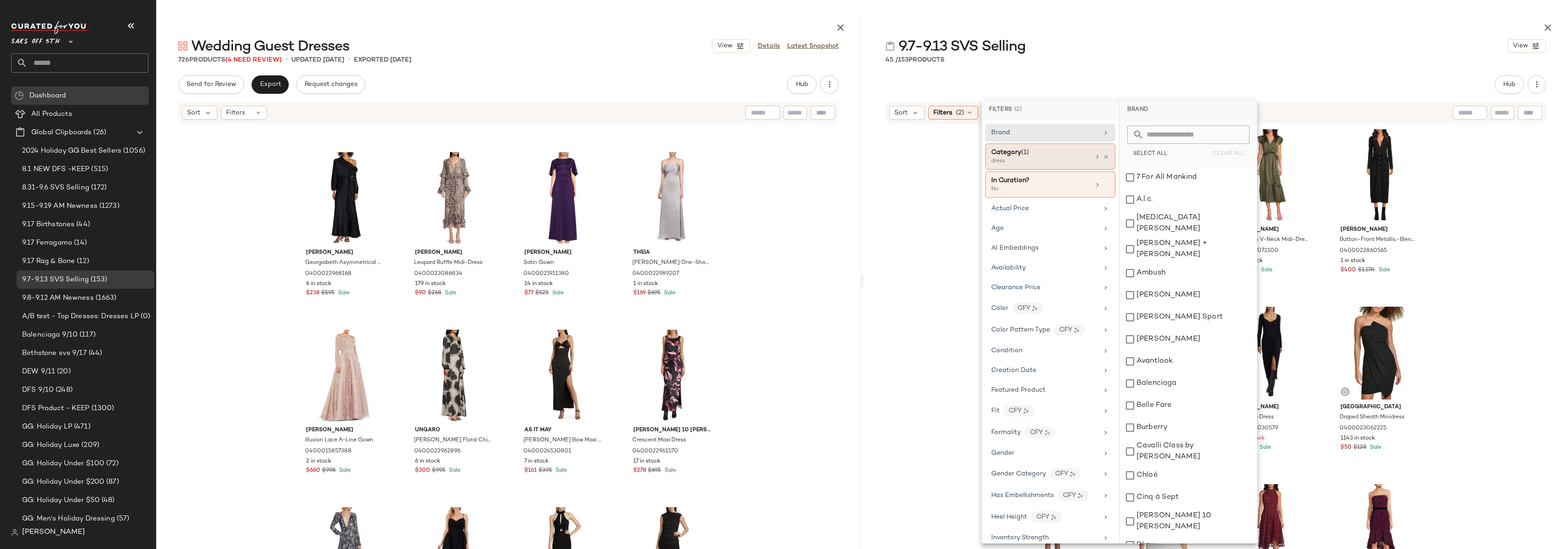
click at [1016, 158] on div "dress" at bounding box center [1037, 161] width 92 height 8
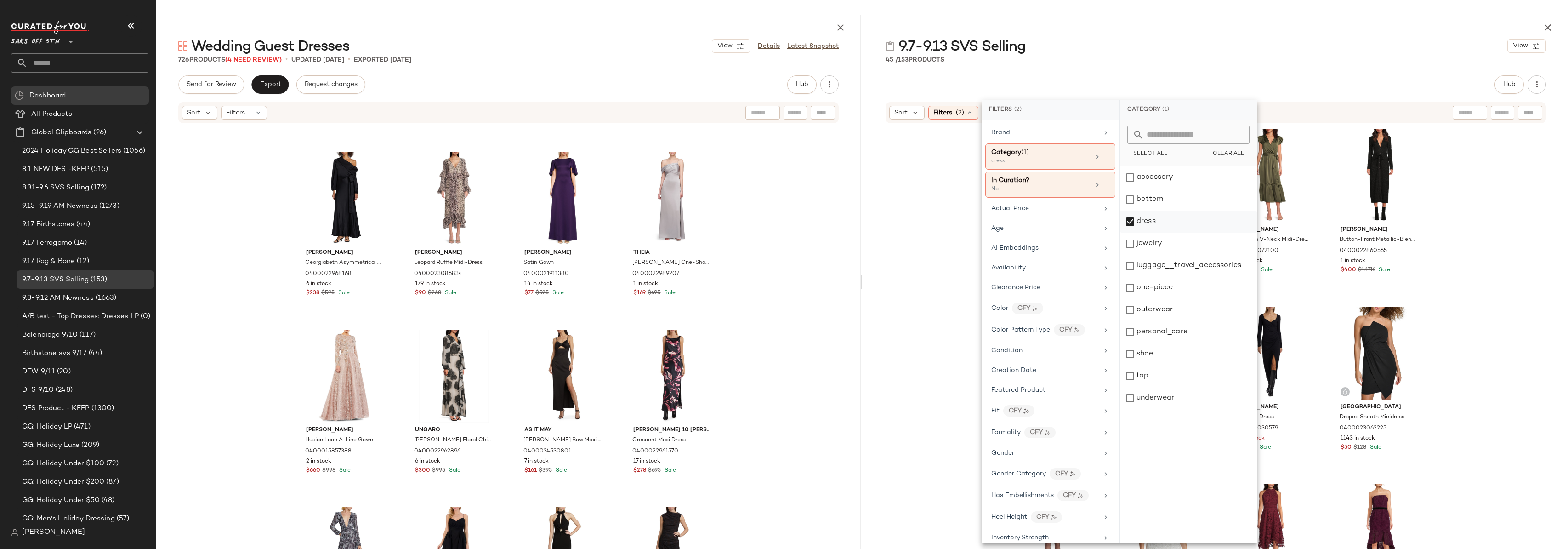
click at [1132, 221] on div "dress" at bounding box center [1188, 222] width 137 height 22
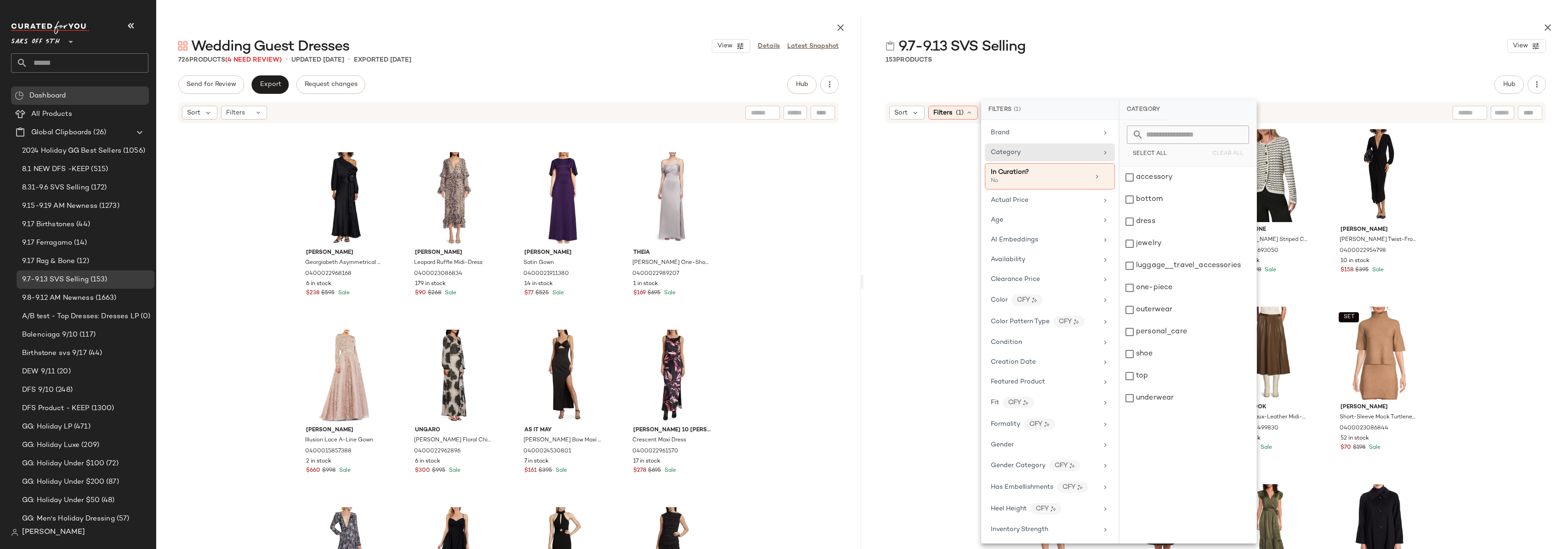
click at [1457, 204] on div "[PERSON_NAME] Abito Chevron Wool-Blend Knit Midi-Dress 0400022860586 12 in stoc…" at bounding box center [1215, 346] width 704 height 444
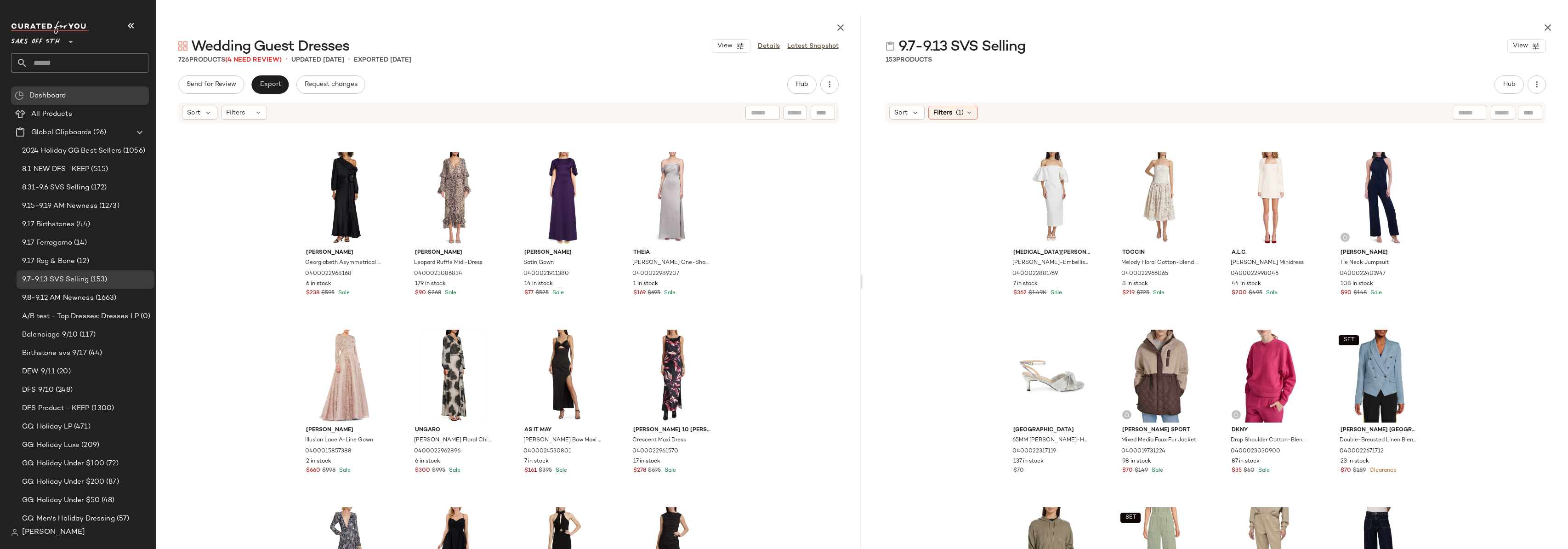
scroll to position [3723, 0]
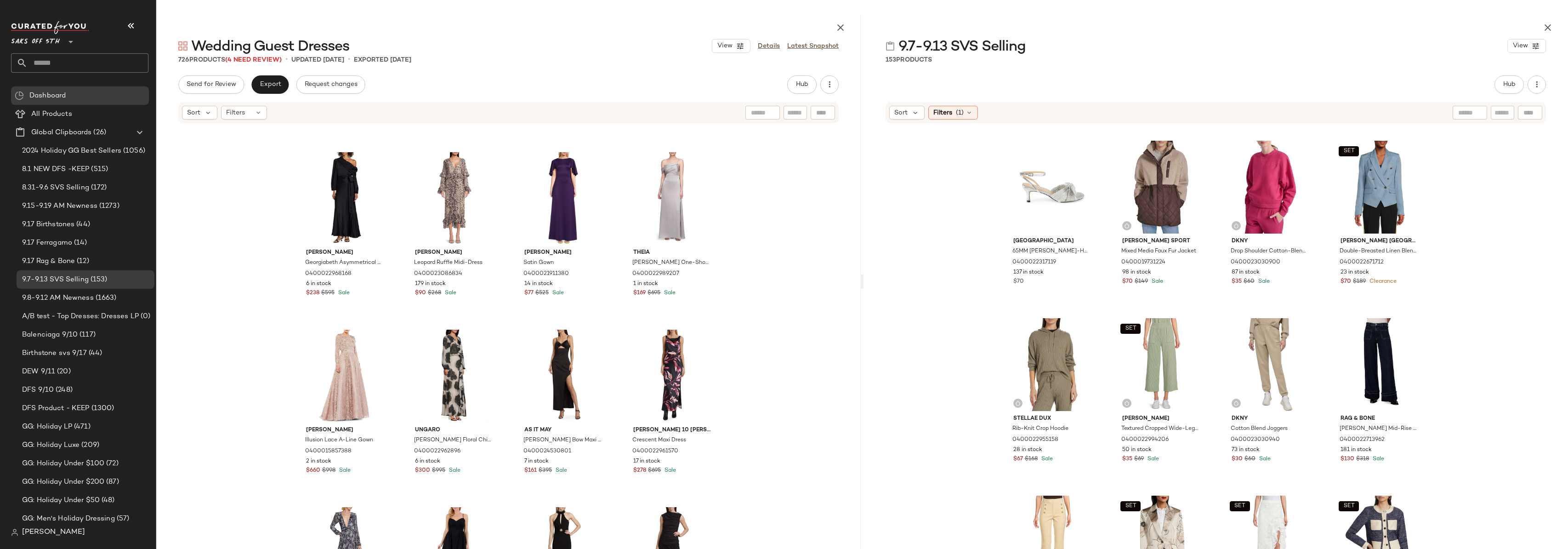
click at [754, 219] on div "Guess Striped Belted Maxi Dress 0400021113628 8 in stock $21 $138 Sale Amsale S…" at bounding box center [508, 346] width 704 height 444
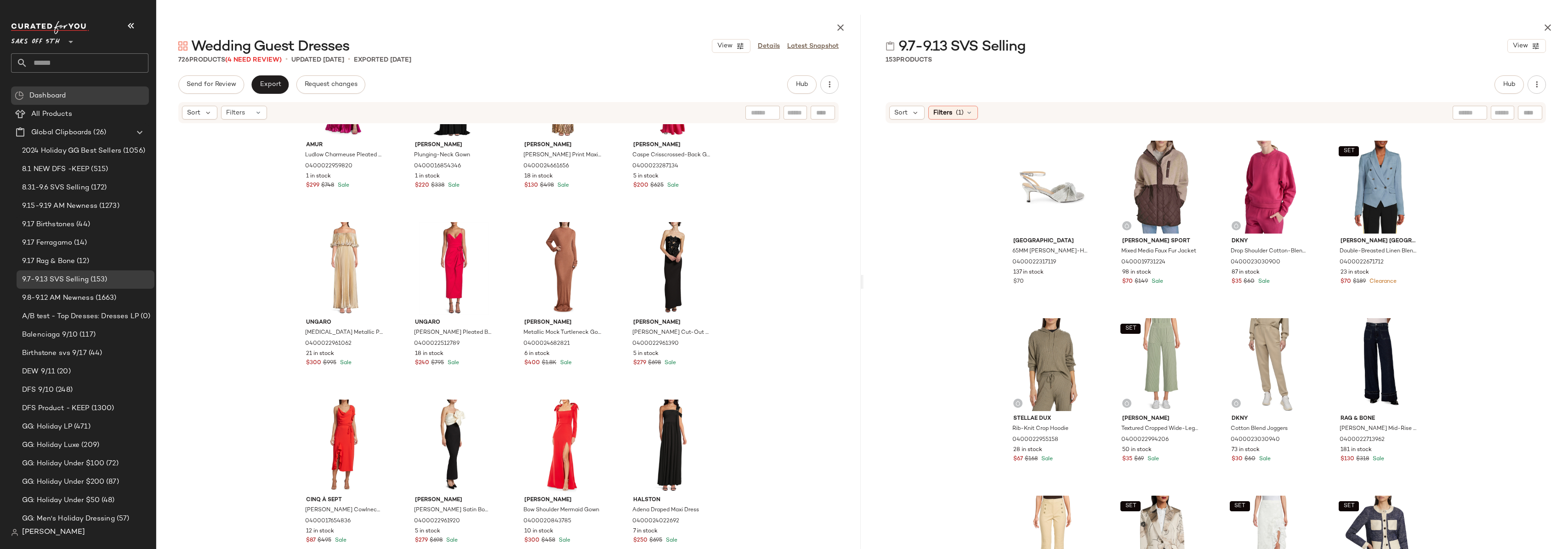
scroll to position [1872, 0]
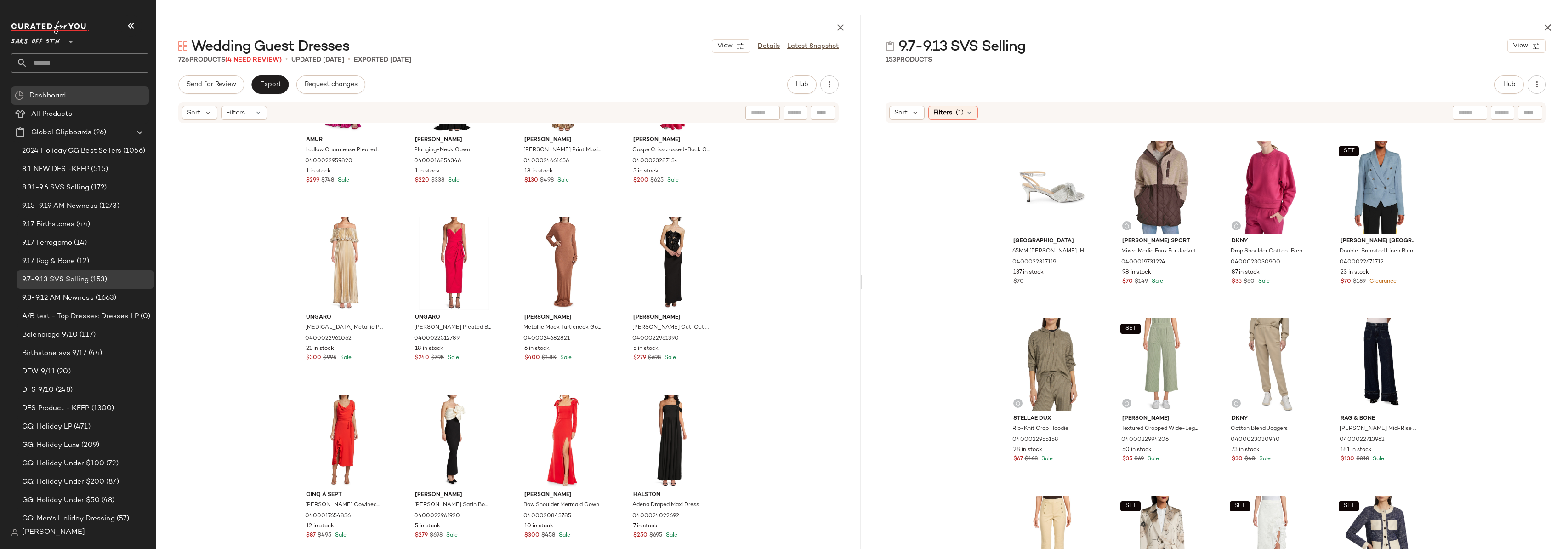
click at [76, 63] on input "text" at bounding box center [87, 63] width 121 height 20
type input "****"
click at [76, 110] on span "sienne It Girl: Fall Trend Shop" at bounding box center [75, 108] width 89 height 10
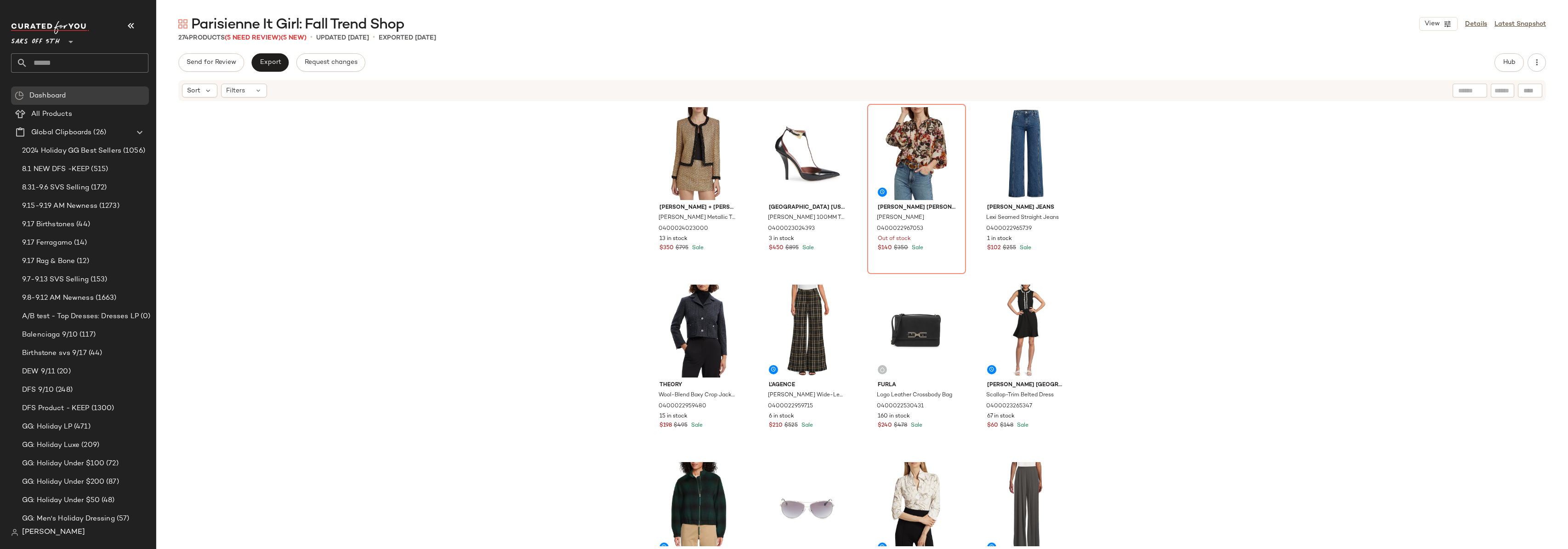
click at [1124, 192] on div "[PERSON_NAME] + [PERSON_NAME] Metallic Tweed Box Jacket 0400024023000 13 in sto…" at bounding box center [862, 324] width 1412 height 444
click at [1236, 174] on div "[PERSON_NAME] + [PERSON_NAME] Metallic Tweed Box Jacket 0400024023000 13 in sto…" at bounding box center [862, 324] width 1412 height 444
click at [1252, 189] on div "[PERSON_NAME] + [PERSON_NAME] Metallic Tweed Box Jacket 0400024023000 13 in sto…" at bounding box center [862, 324] width 1412 height 444
click at [1457, 64] on span "Hub" at bounding box center [1509, 62] width 13 height 8
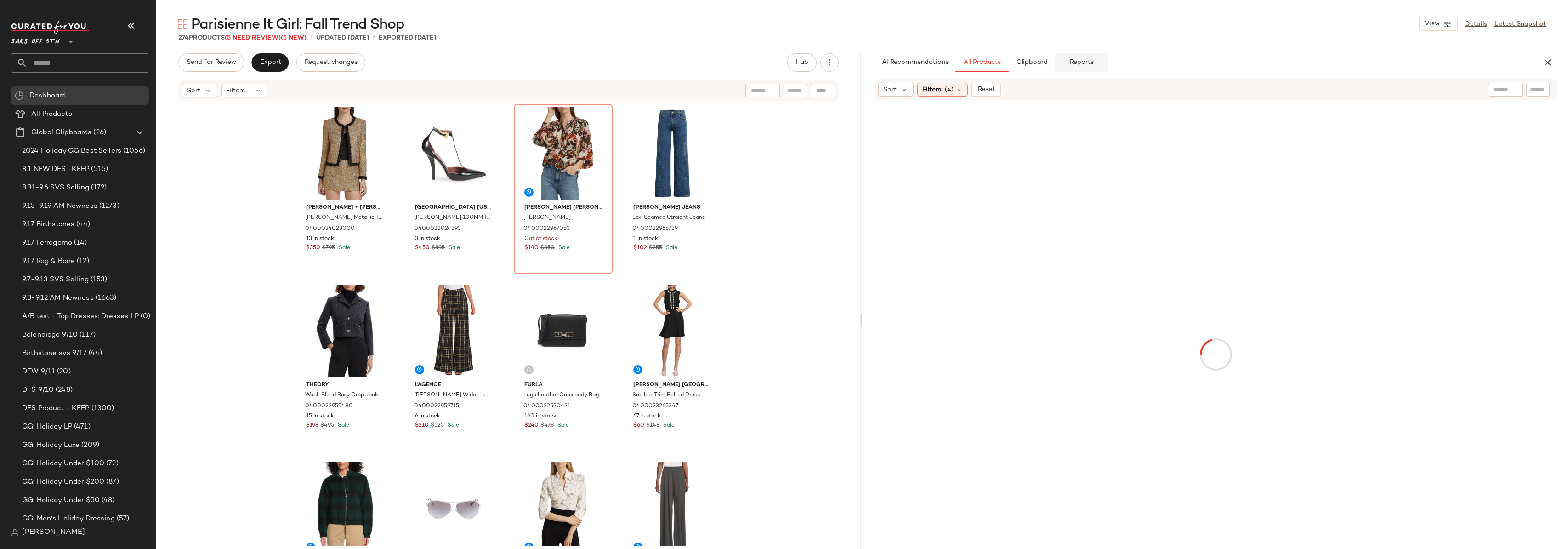
click at [1075, 60] on span "Reports" at bounding box center [1081, 62] width 24 height 8
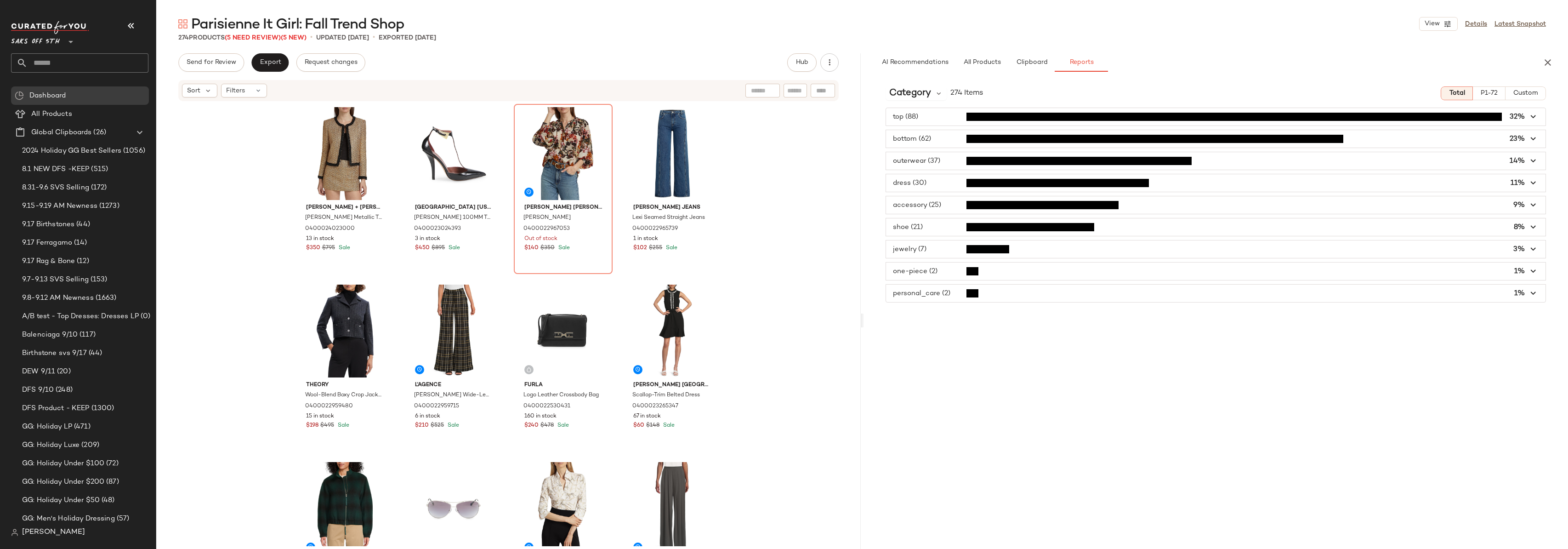
click at [1457, 91] on span "P1-72" at bounding box center [1488, 93] width 17 height 8
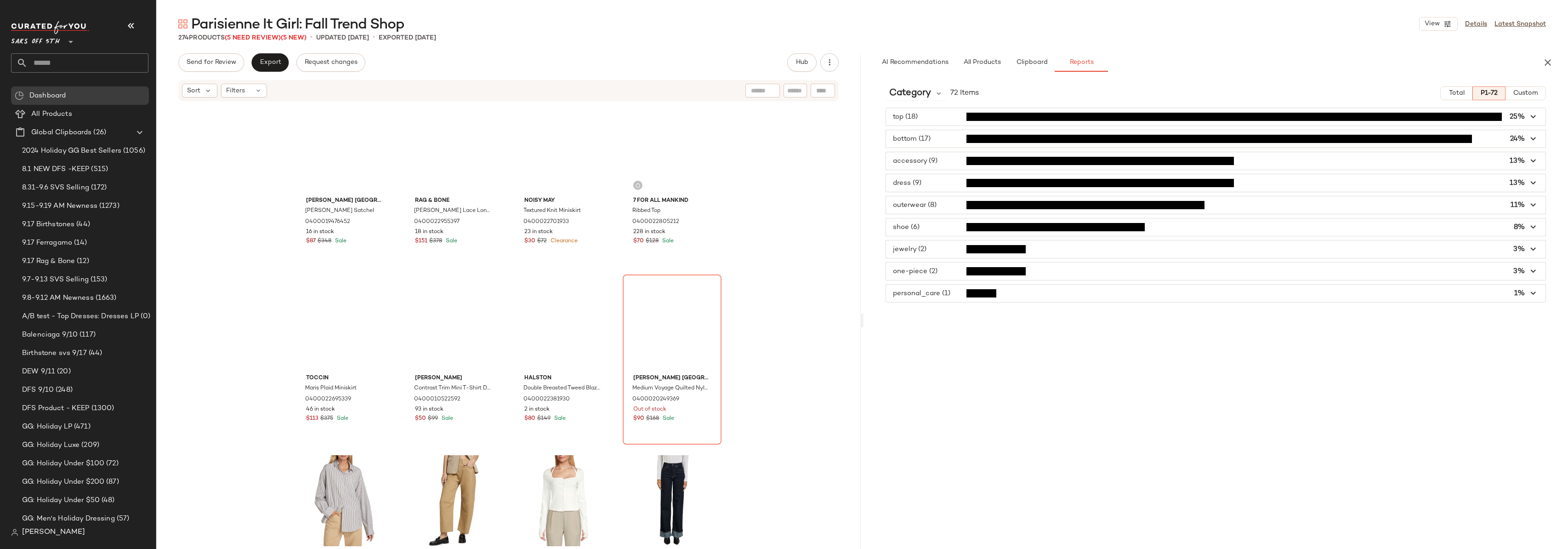
scroll to position [4616, 0]
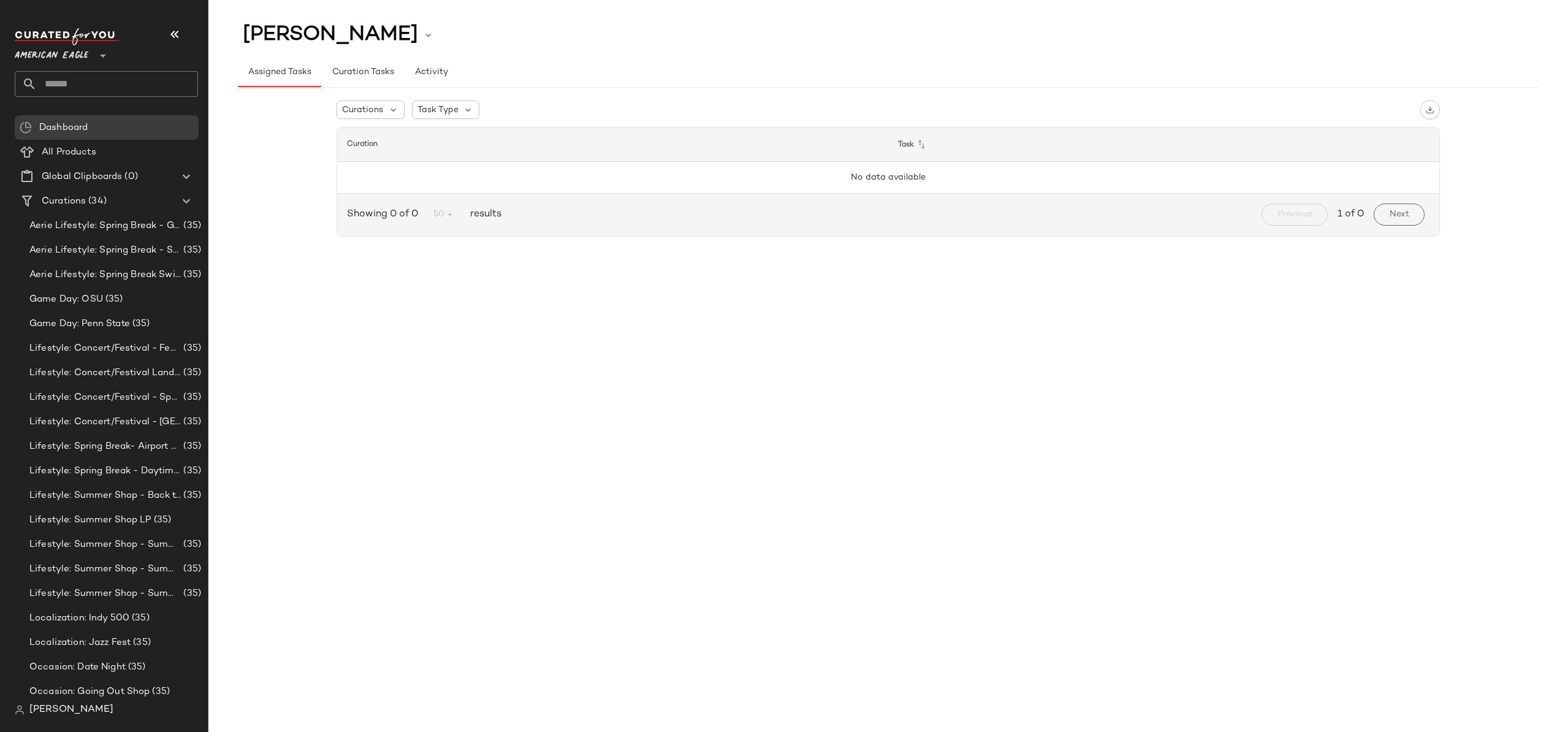
click at [84, 57] on span "American Eagle" at bounding box center [51, 53] width 74 height 22
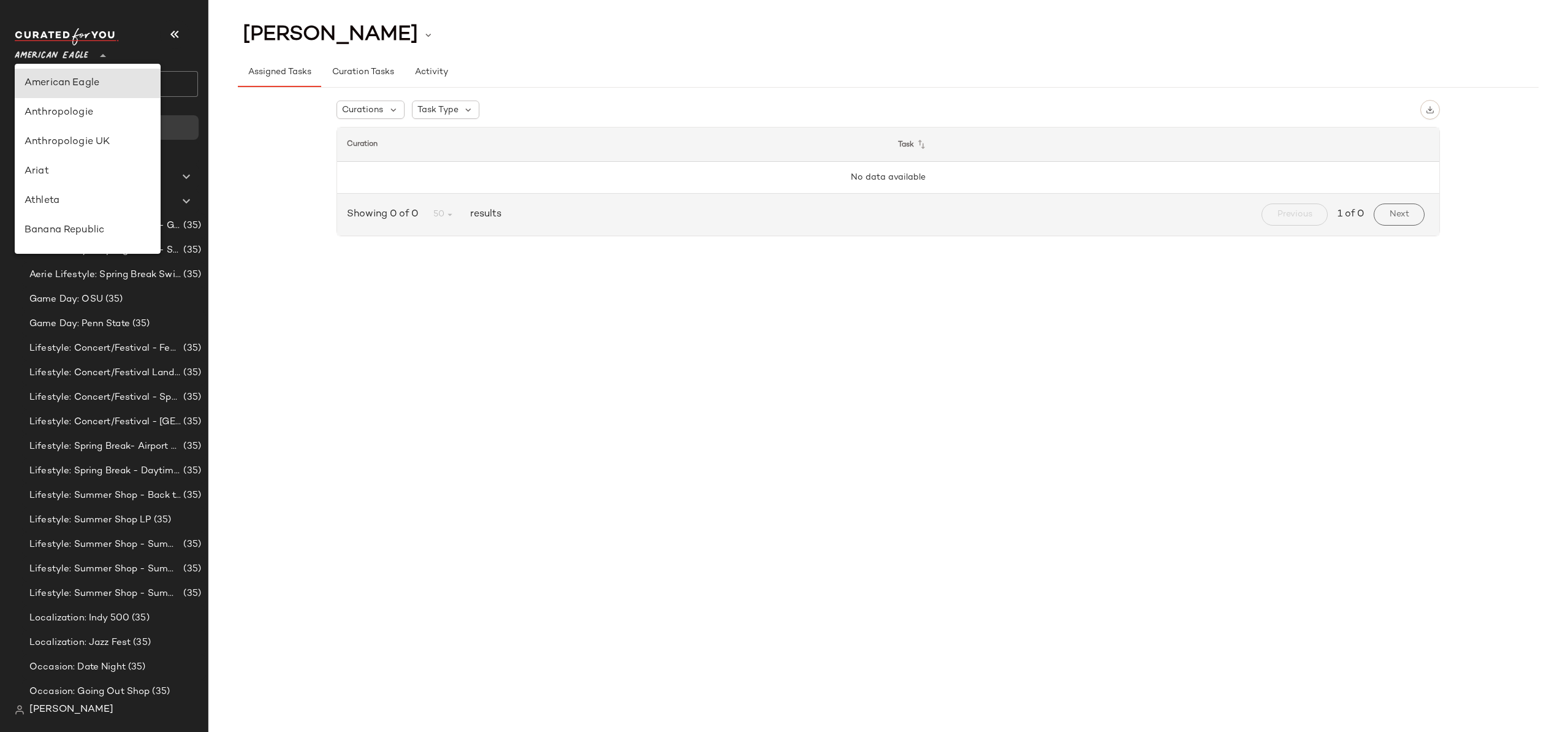
type input "**"
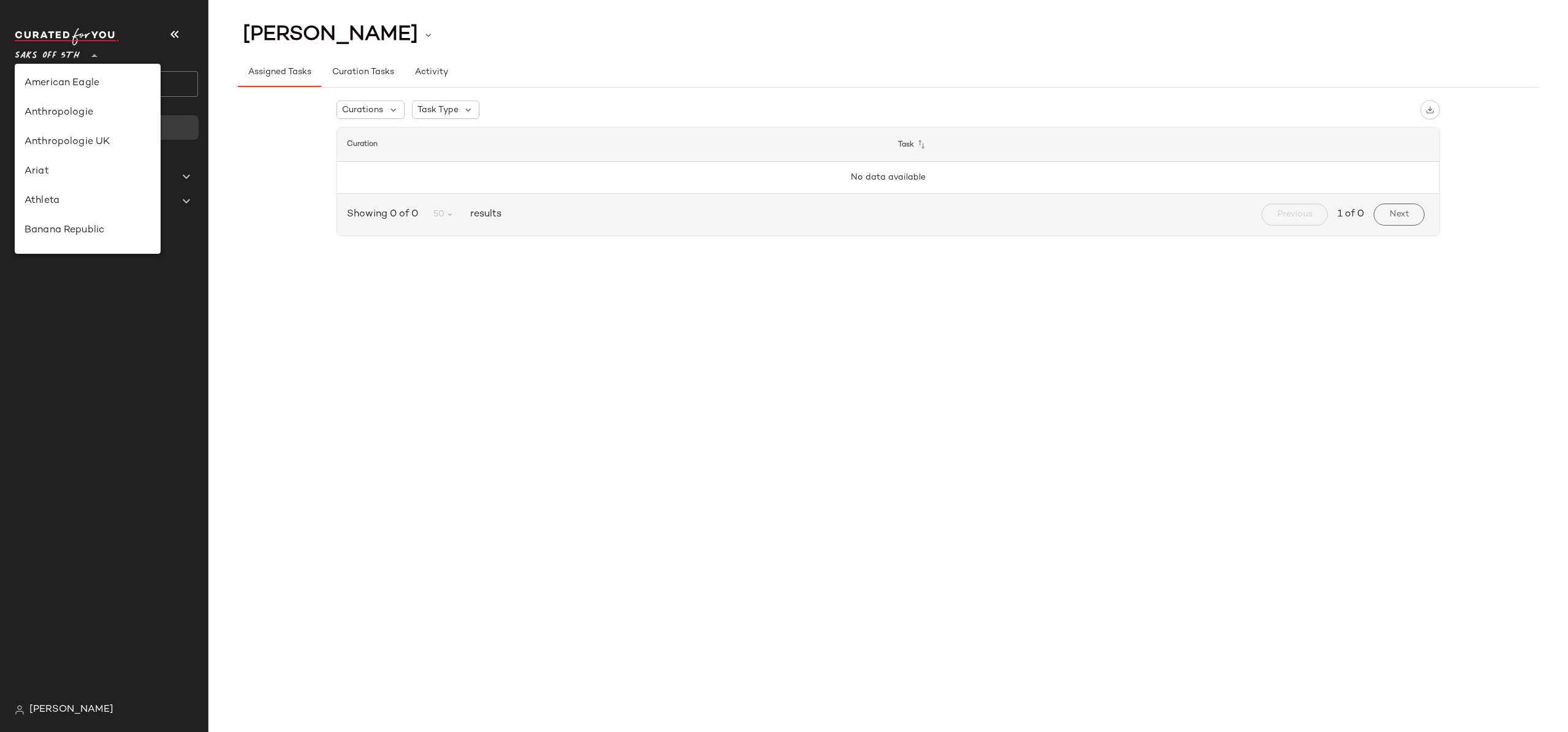
scroll to position [572, 0]
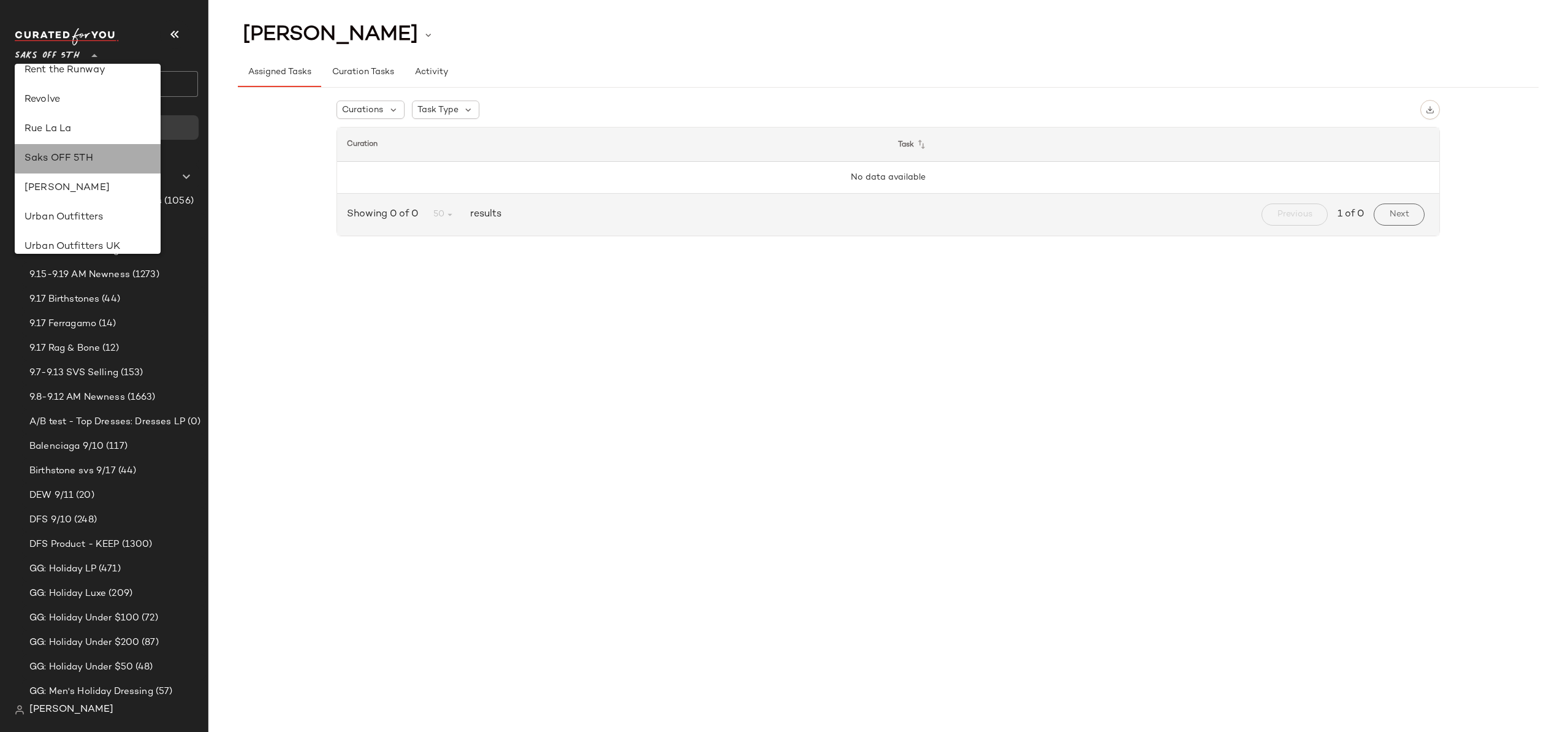
click at [76, 159] on div "Saks OFF 5TH" at bounding box center [88, 159] width 127 height 15
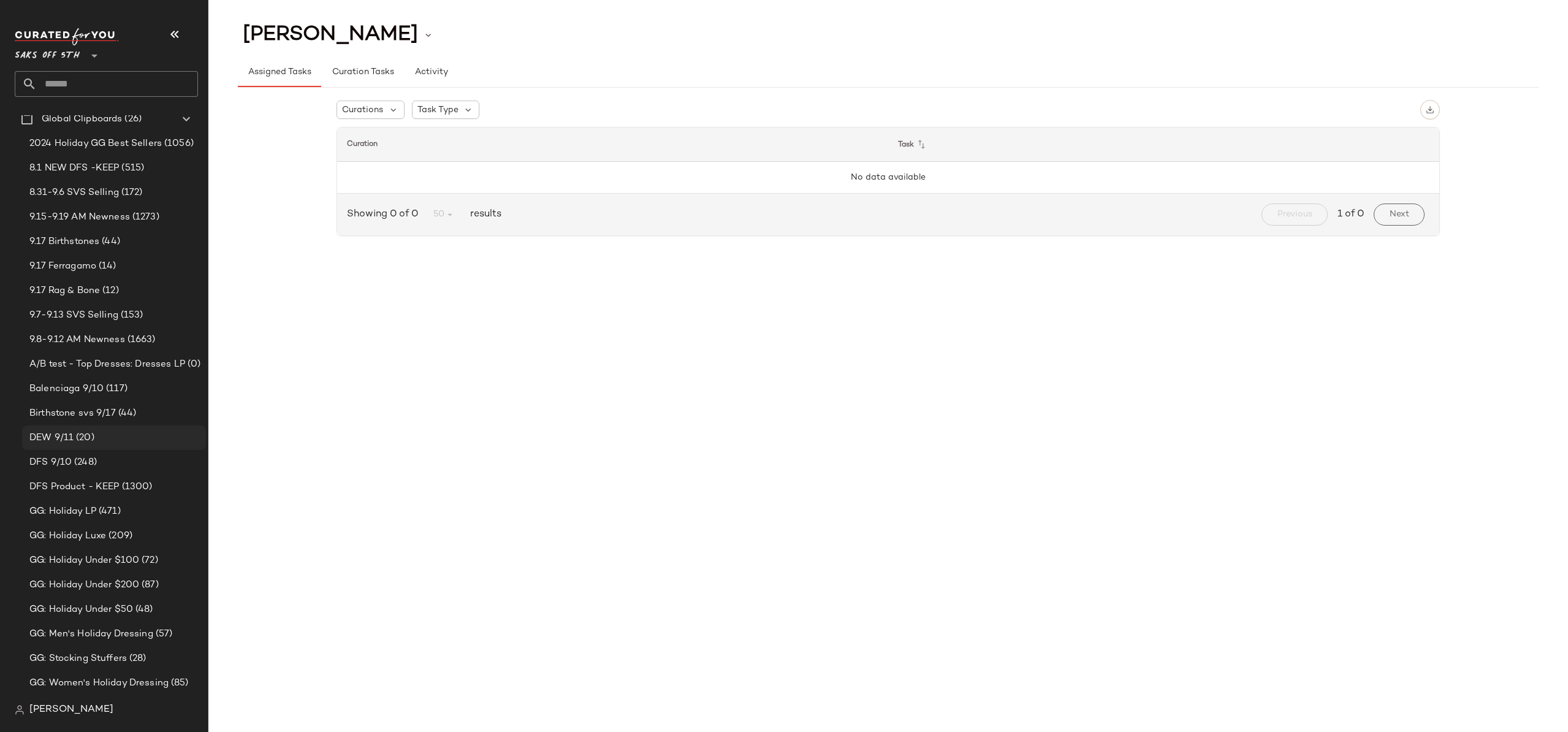
scroll to position [36, 0]
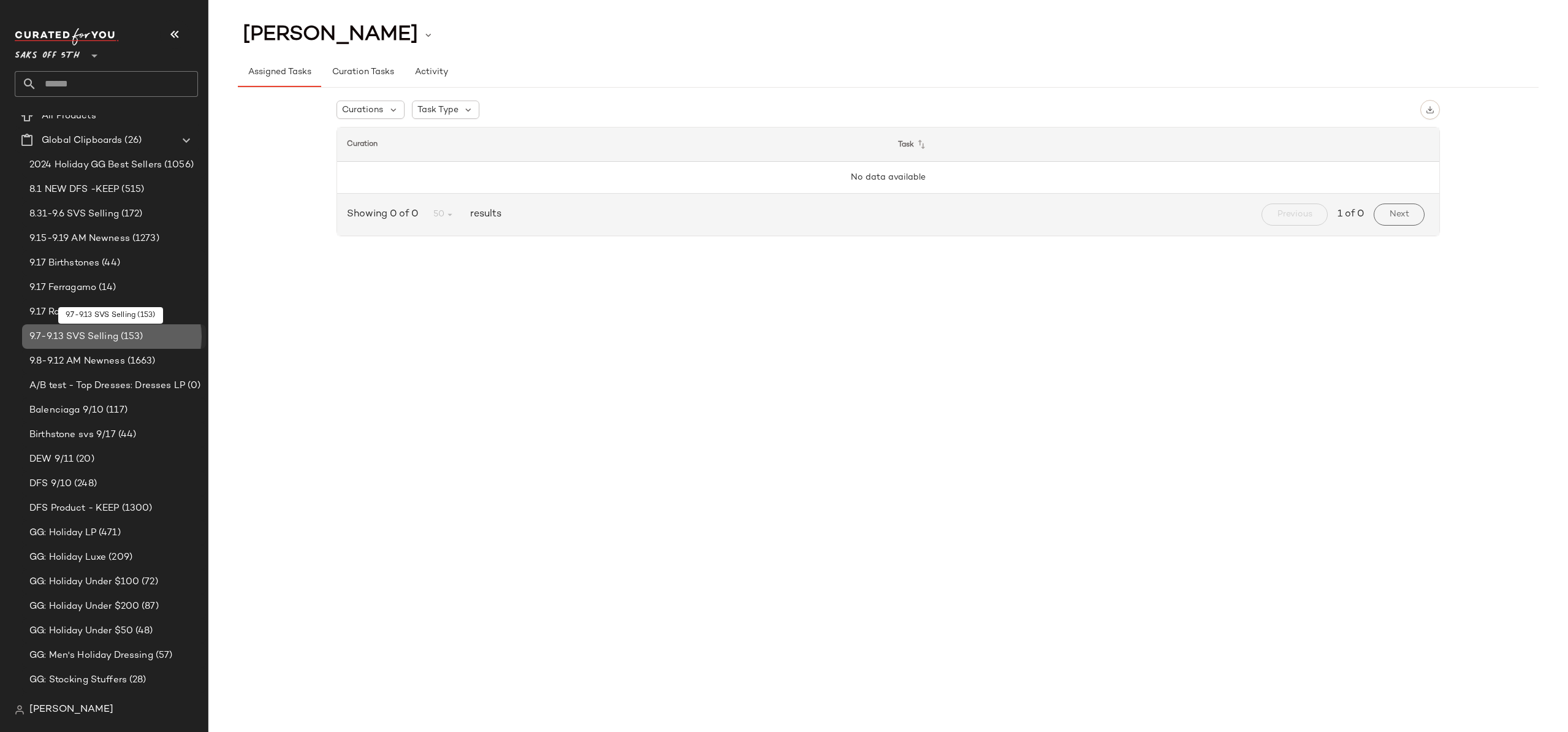
click at [109, 332] on span "9.7-9.13 SVS Selling" at bounding box center [74, 336] width 88 height 14
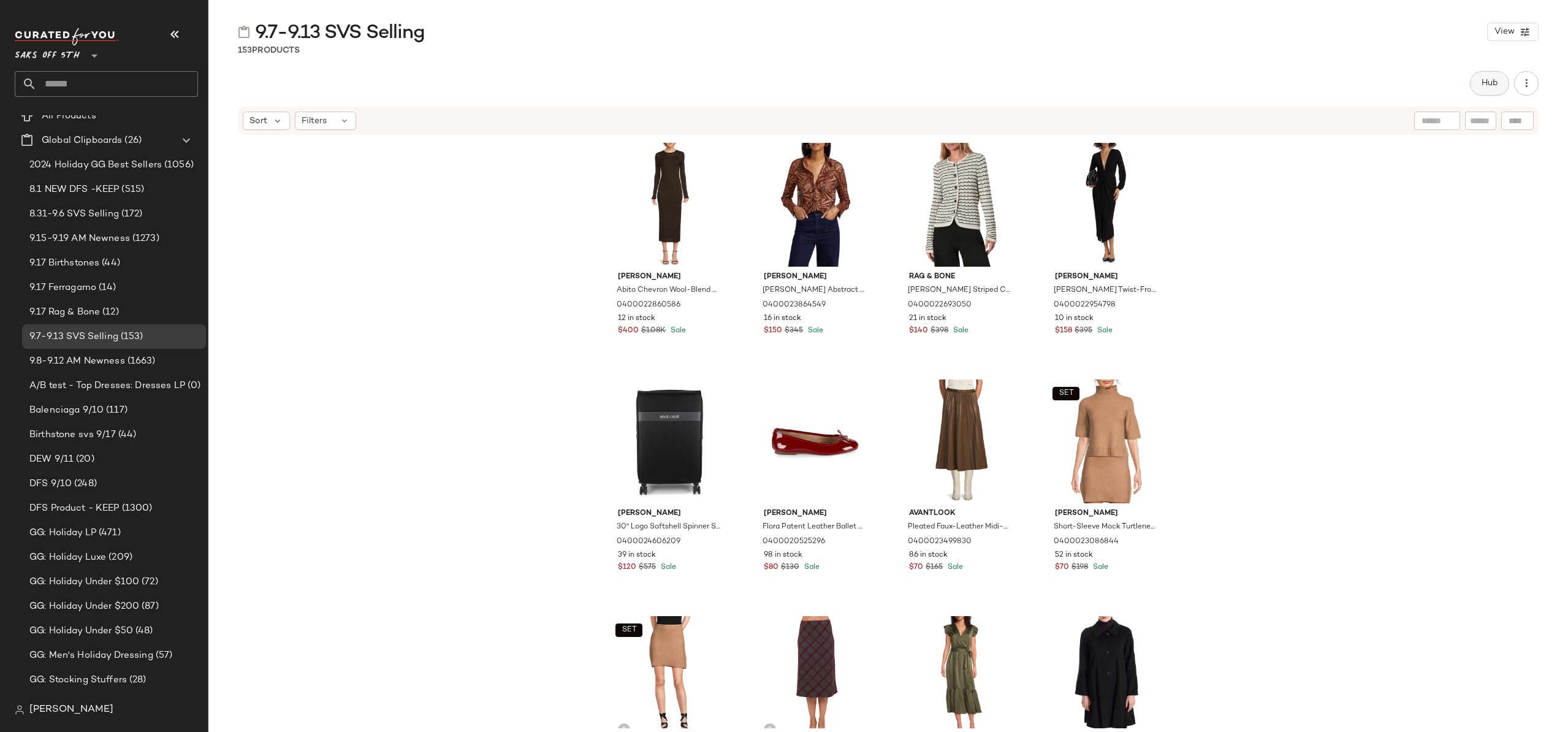
click at [1494, 85] on span "Hub" at bounding box center [1489, 83] width 17 height 10
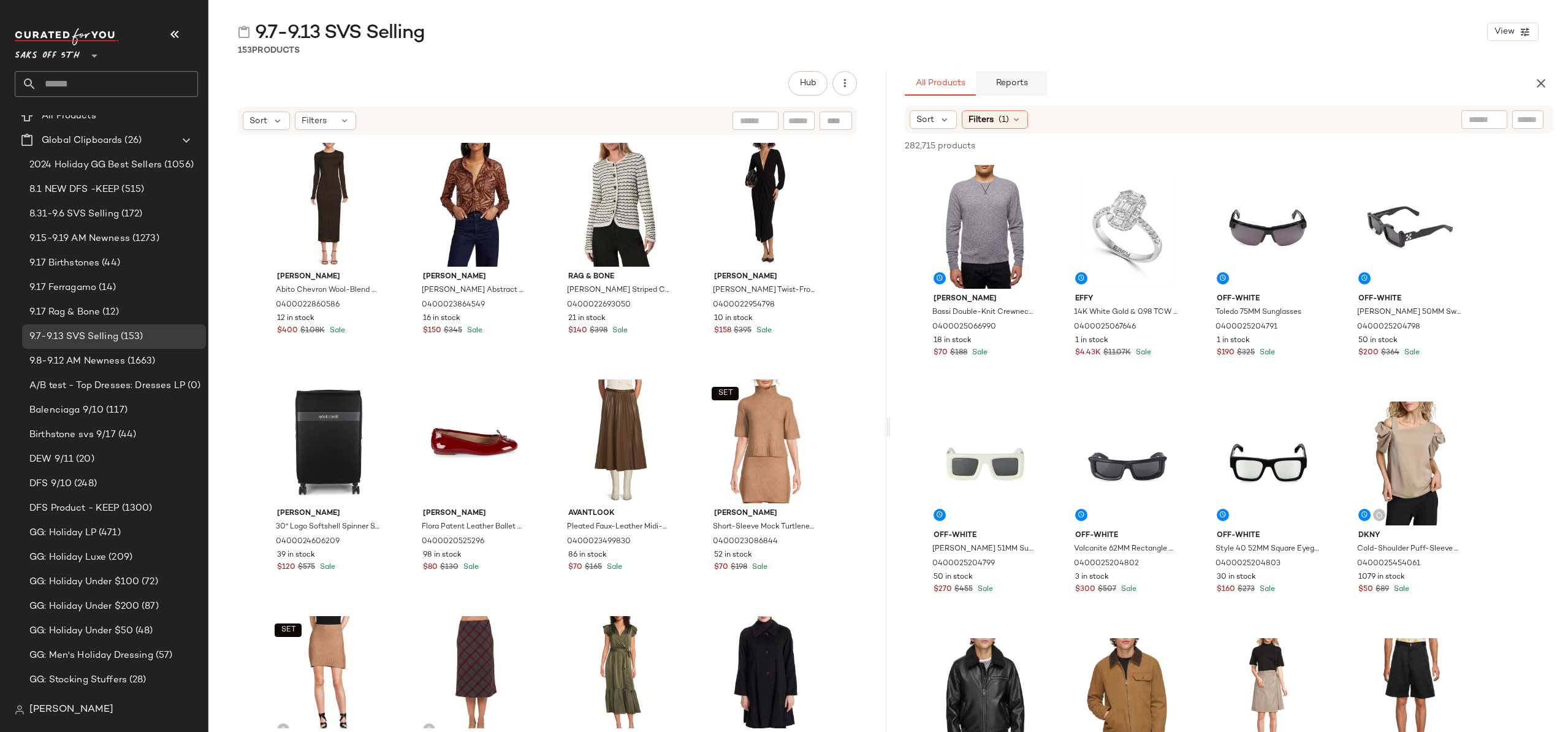
click at [1021, 81] on span "Reports" at bounding box center [1010, 83] width 33 height 10
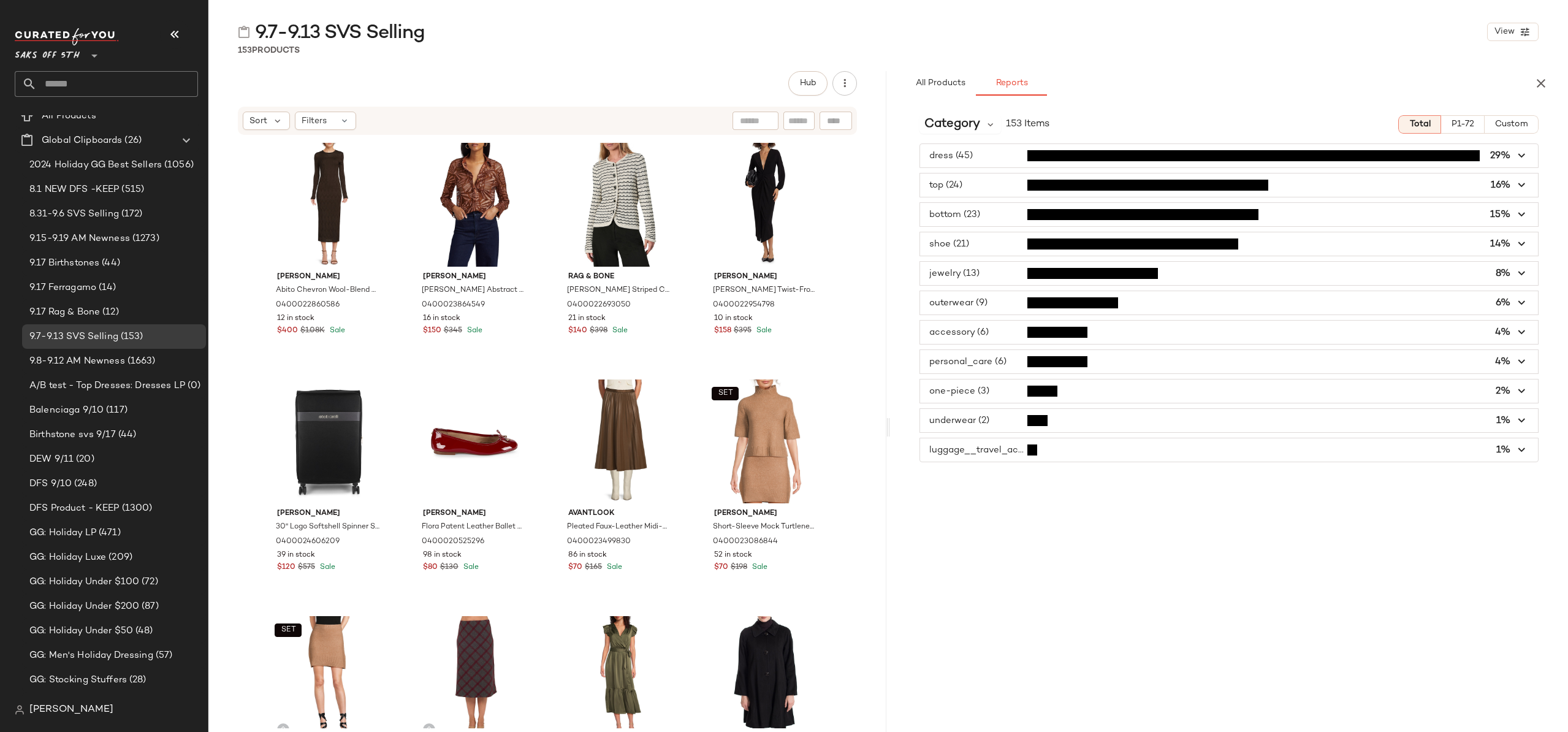
click at [985, 156] on span "button" at bounding box center [1229, 156] width 618 height 23
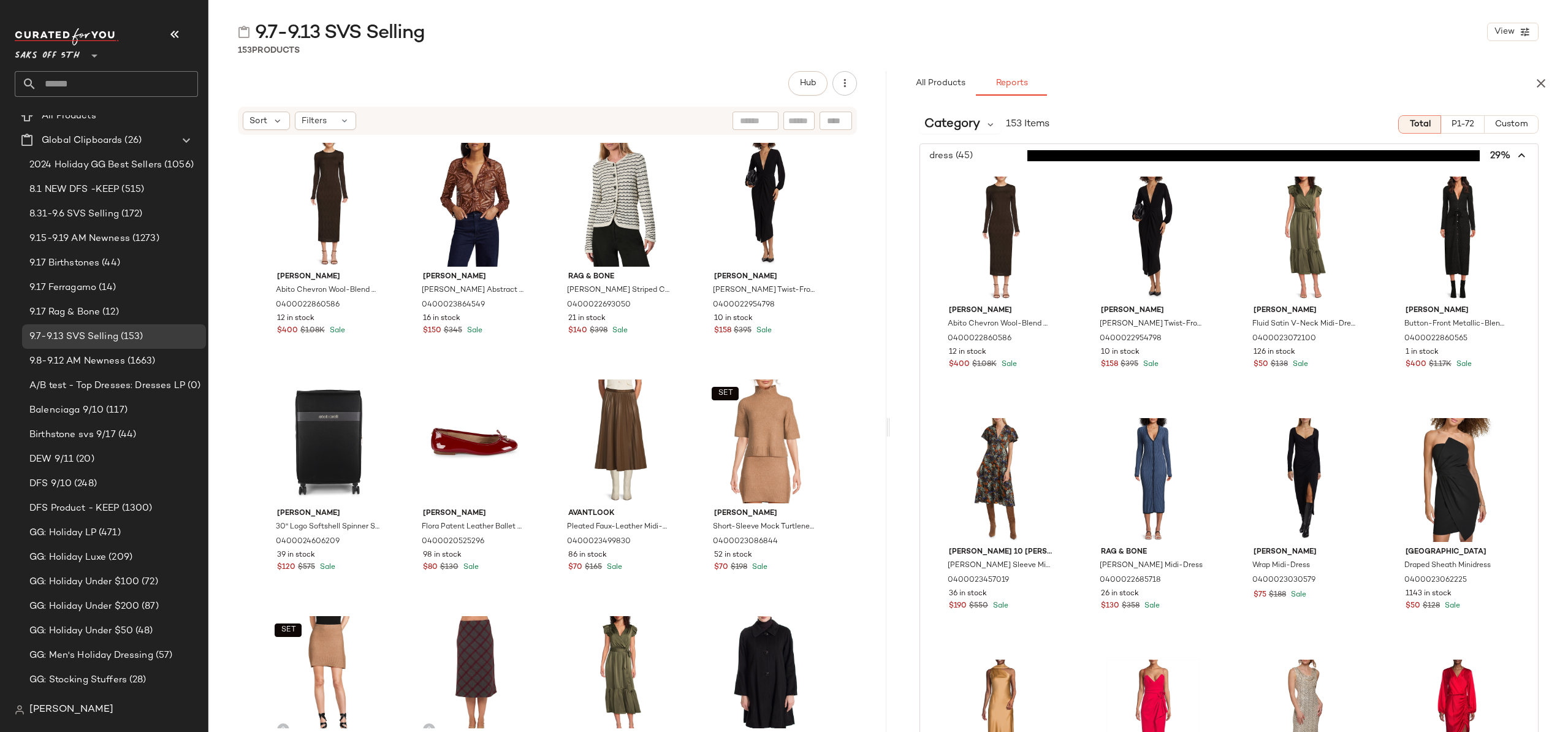
click at [985, 156] on span "button" at bounding box center [1229, 156] width 618 height 23
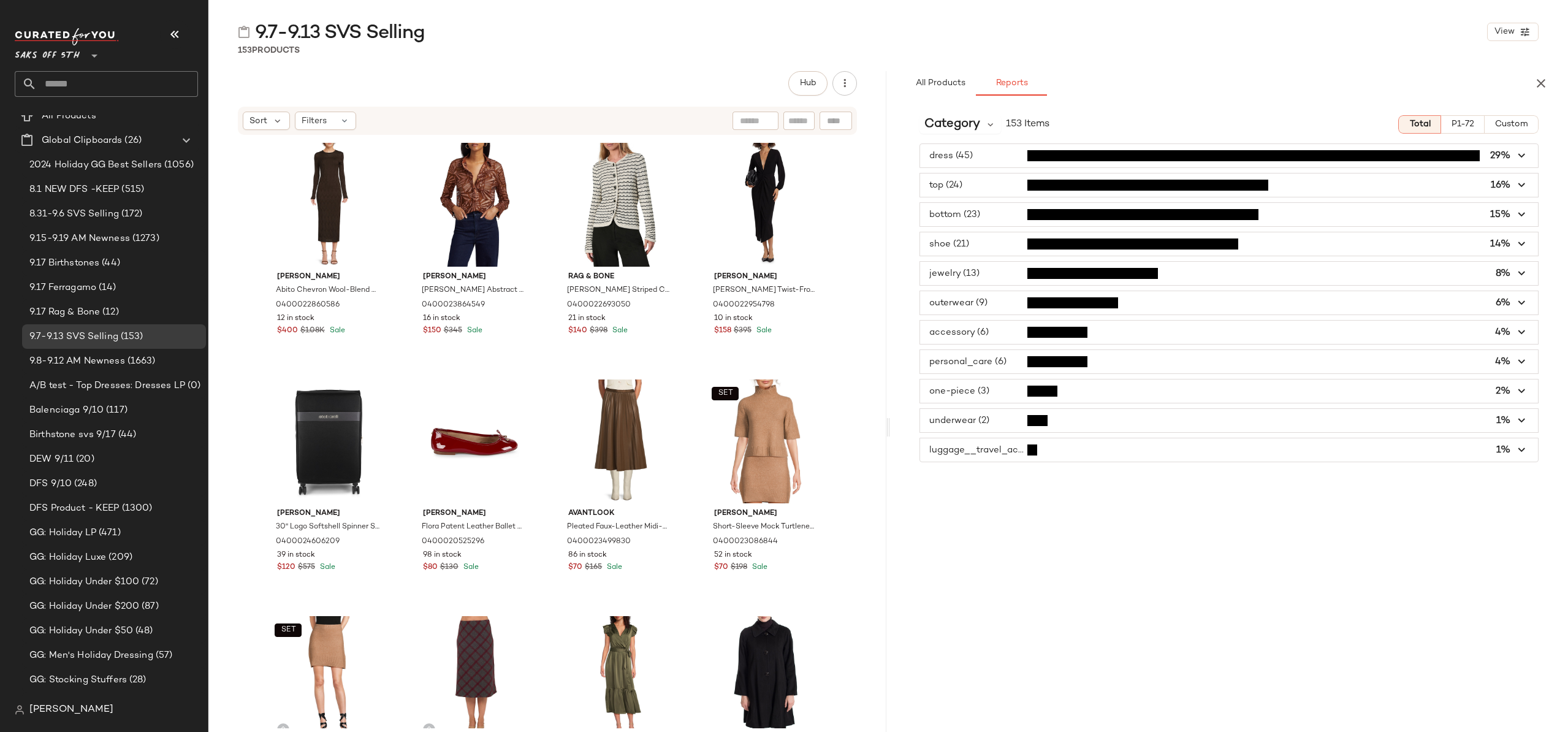
click at [980, 245] on span "button" at bounding box center [1229, 243] width 618 height 23
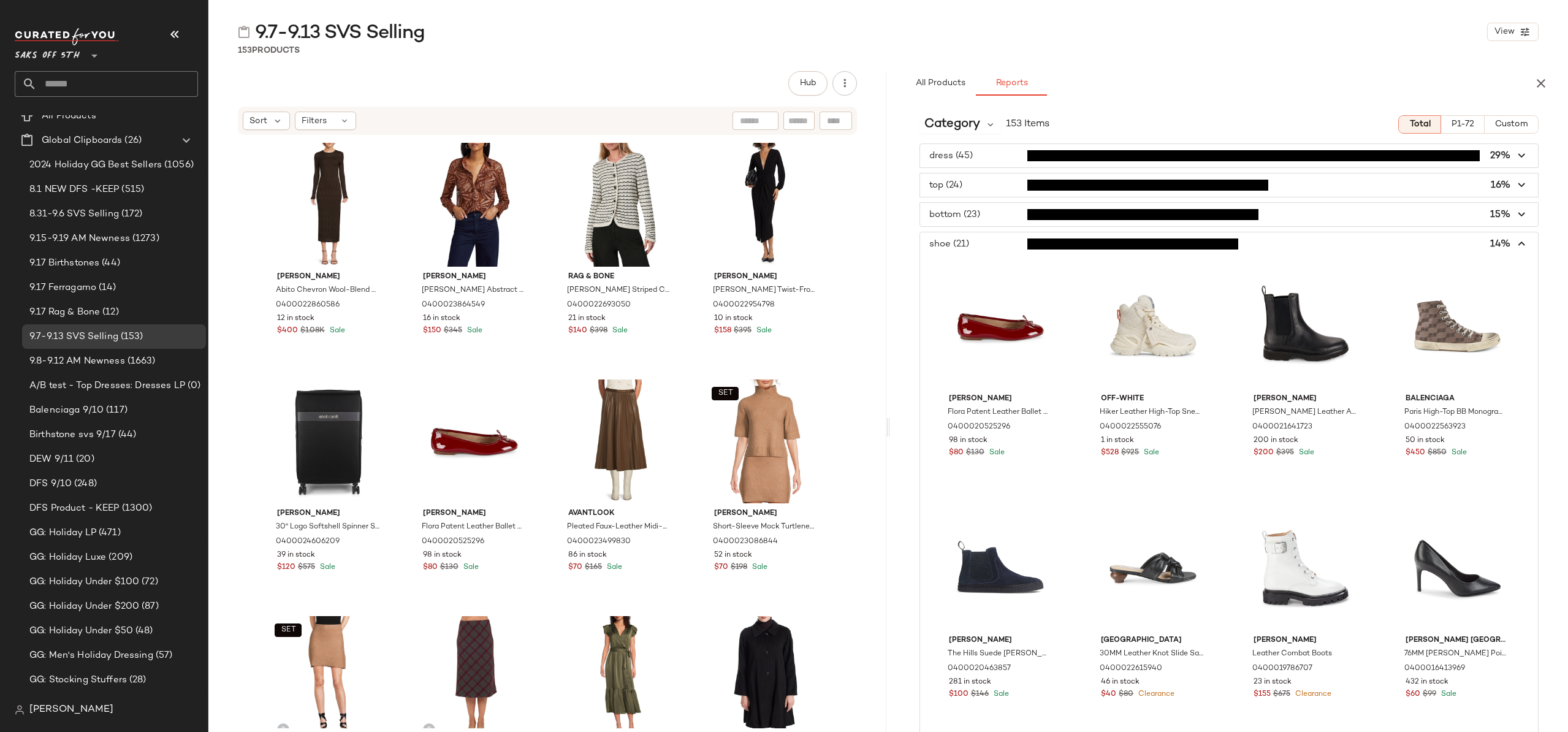
click at [1519, 236] on span "button" at bounding box center [1229, 243] width 618 height 23
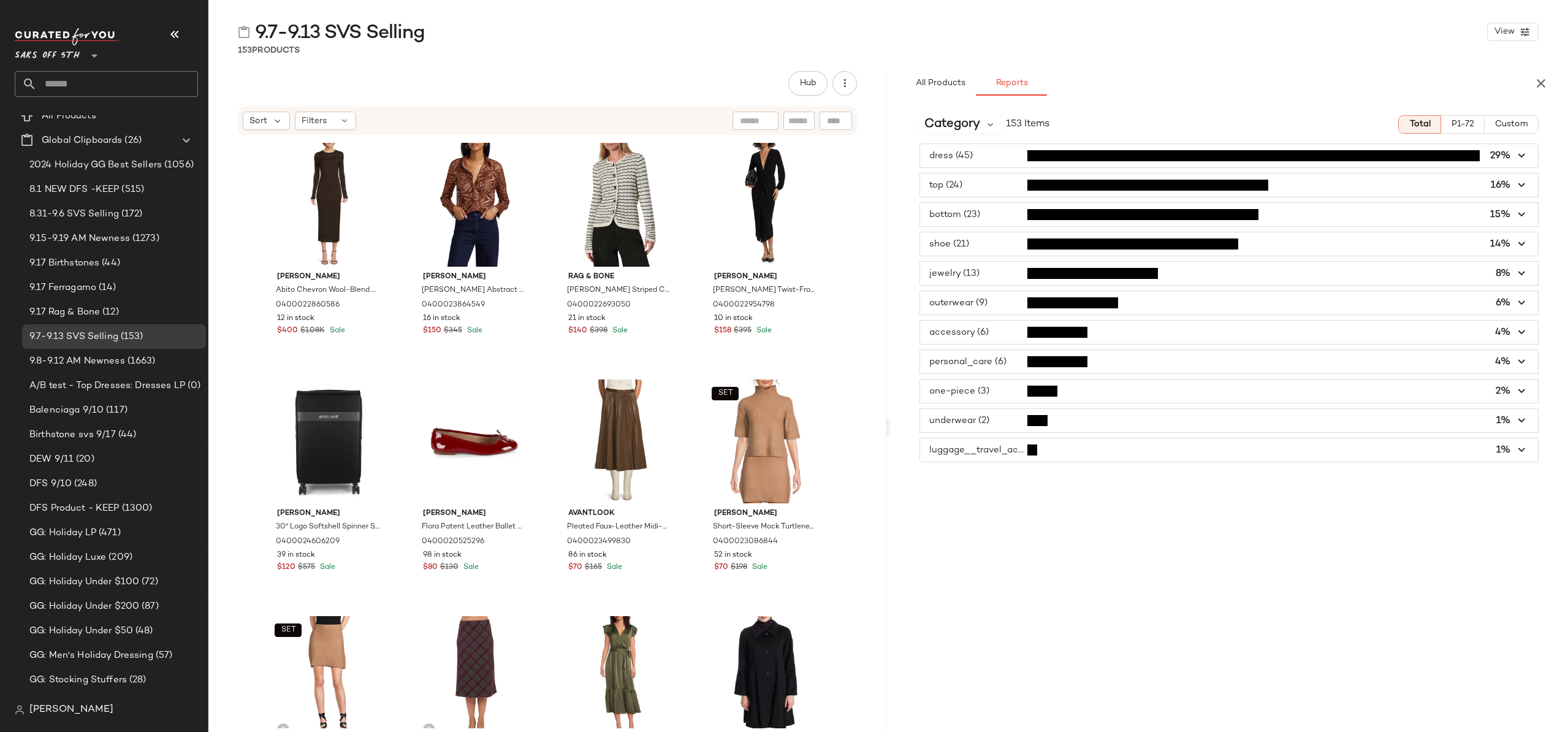
click at [971, 187] on span "button" at bounding box center [1229, 184] width 618 height 23
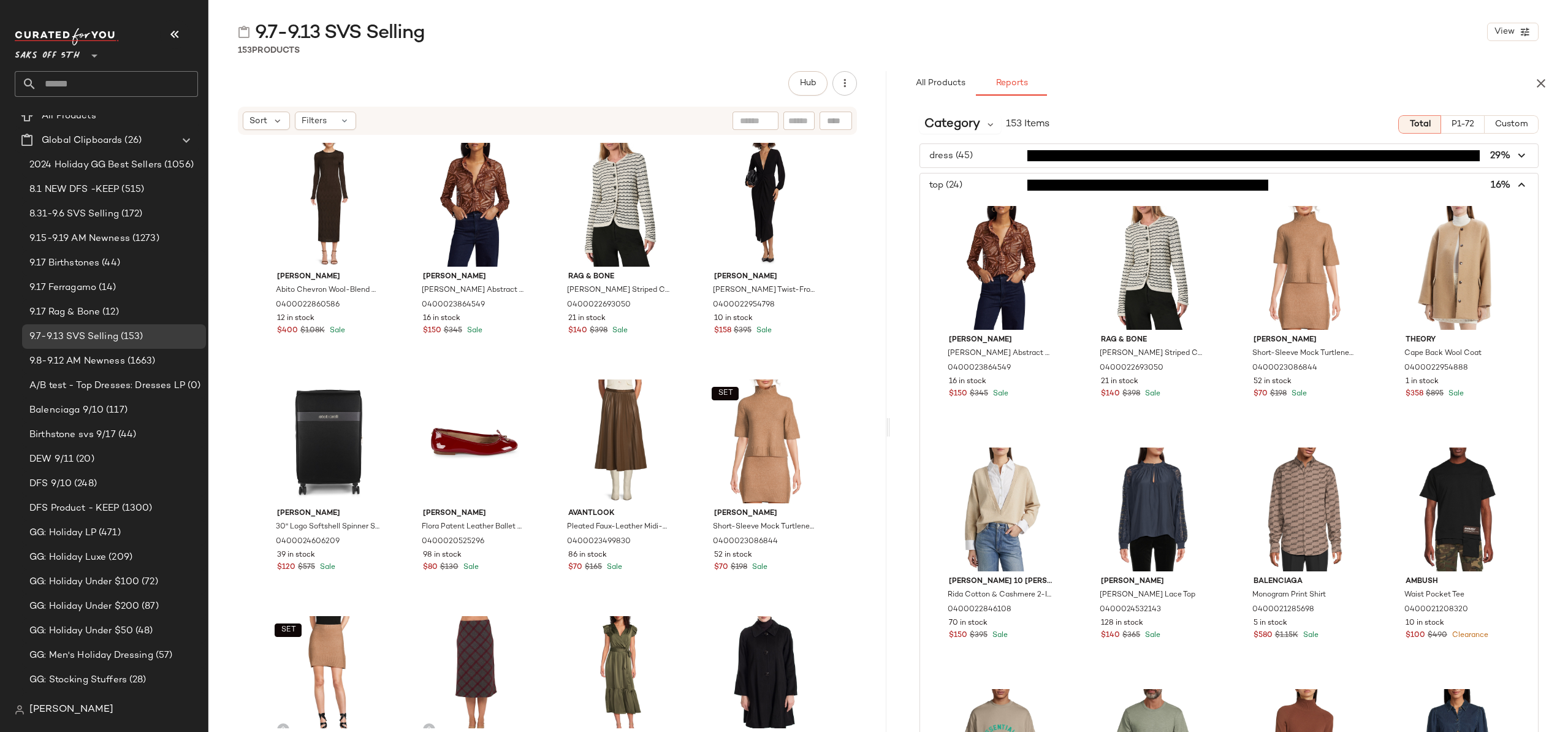
click at [1024, 123] on span "153 Items" at bounding box center [1027, 125] width 44 height 15
click at [981, 123] on div "Category" at bounding box center [960, 125] width 82 height 19
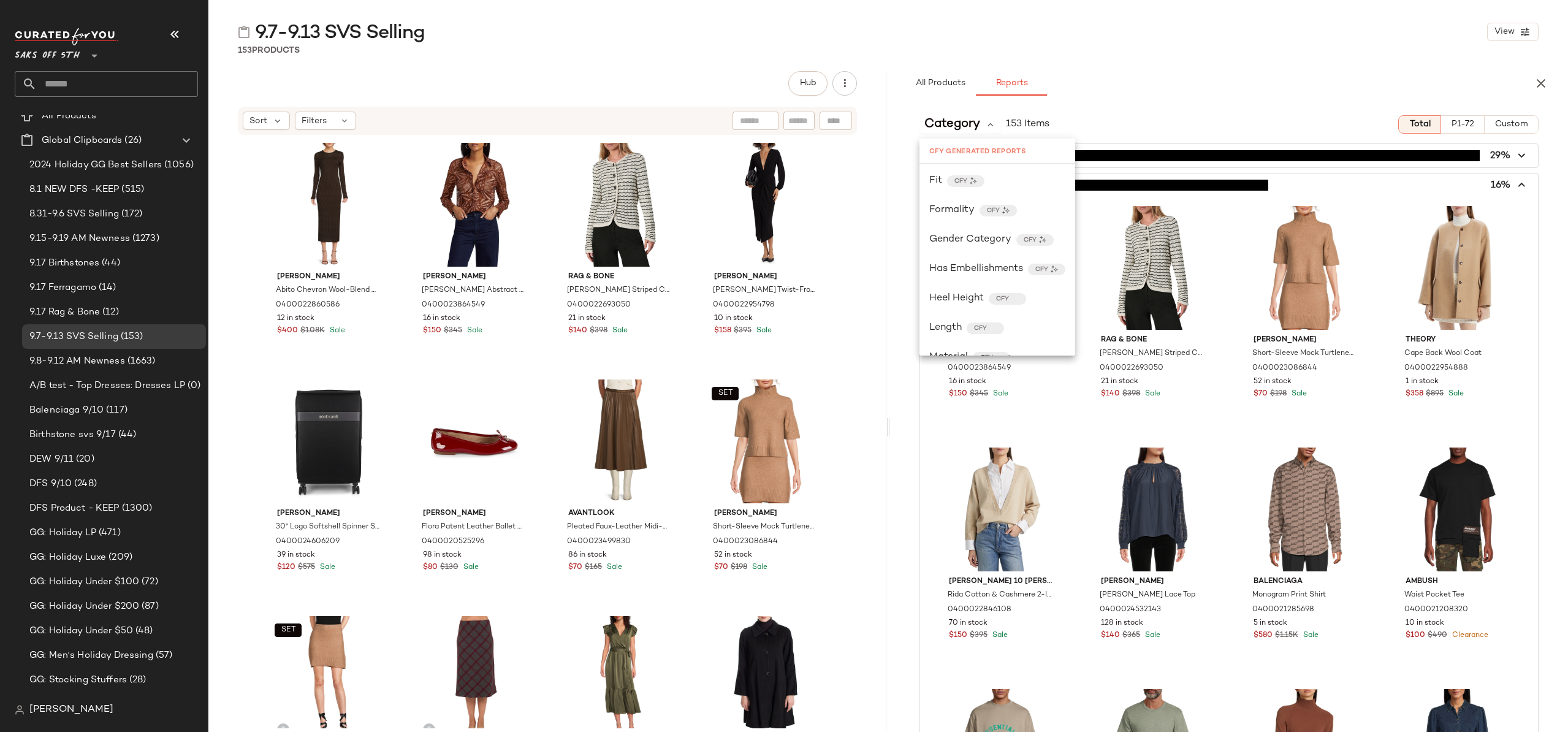
scroll to position [203, 0]
click at [973, 219] on span "Gender Category" at bounding box center [970, 218] width 82 height 15
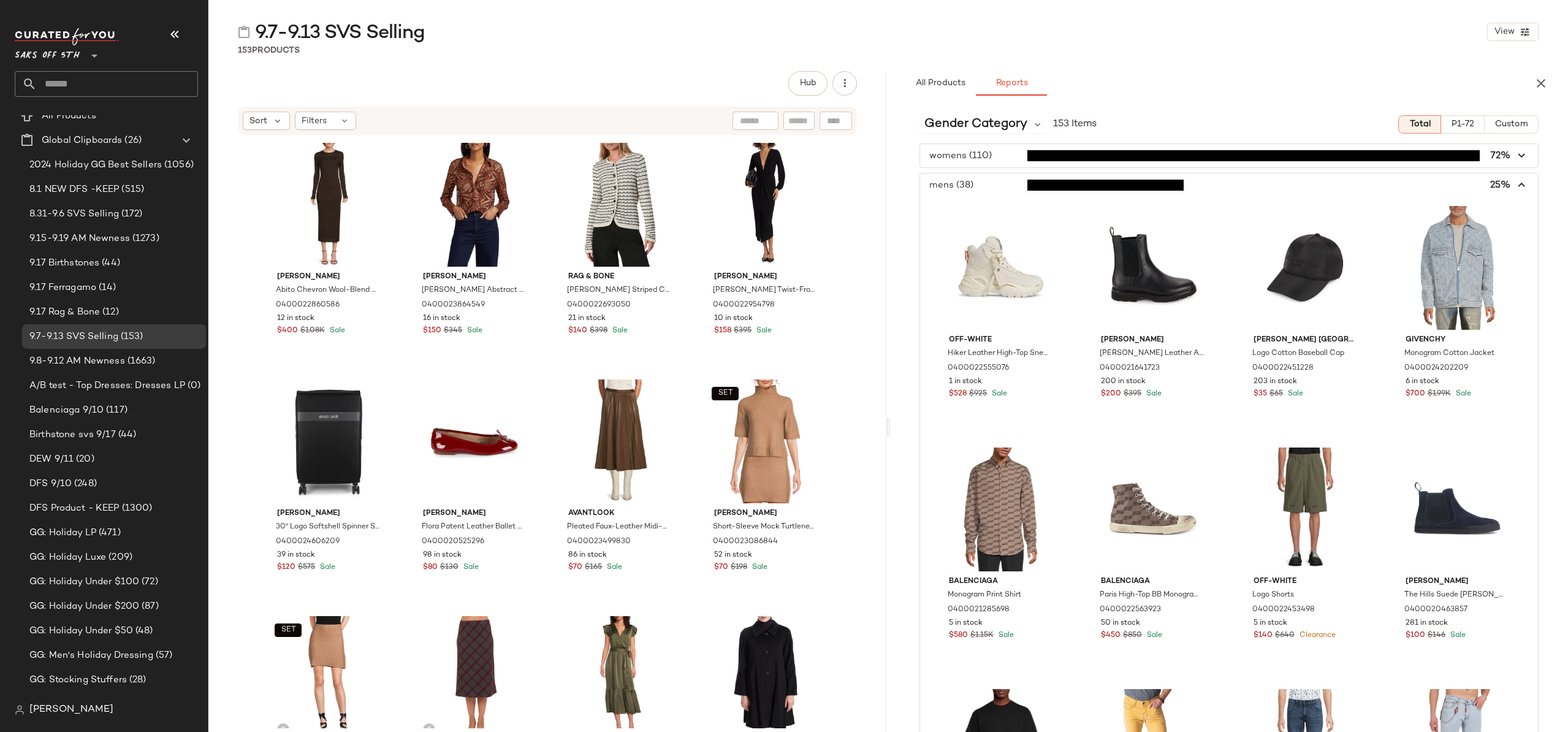
click at [1517, 184] on icon "button" at bounding box center [1521, 185] width 14 height 14
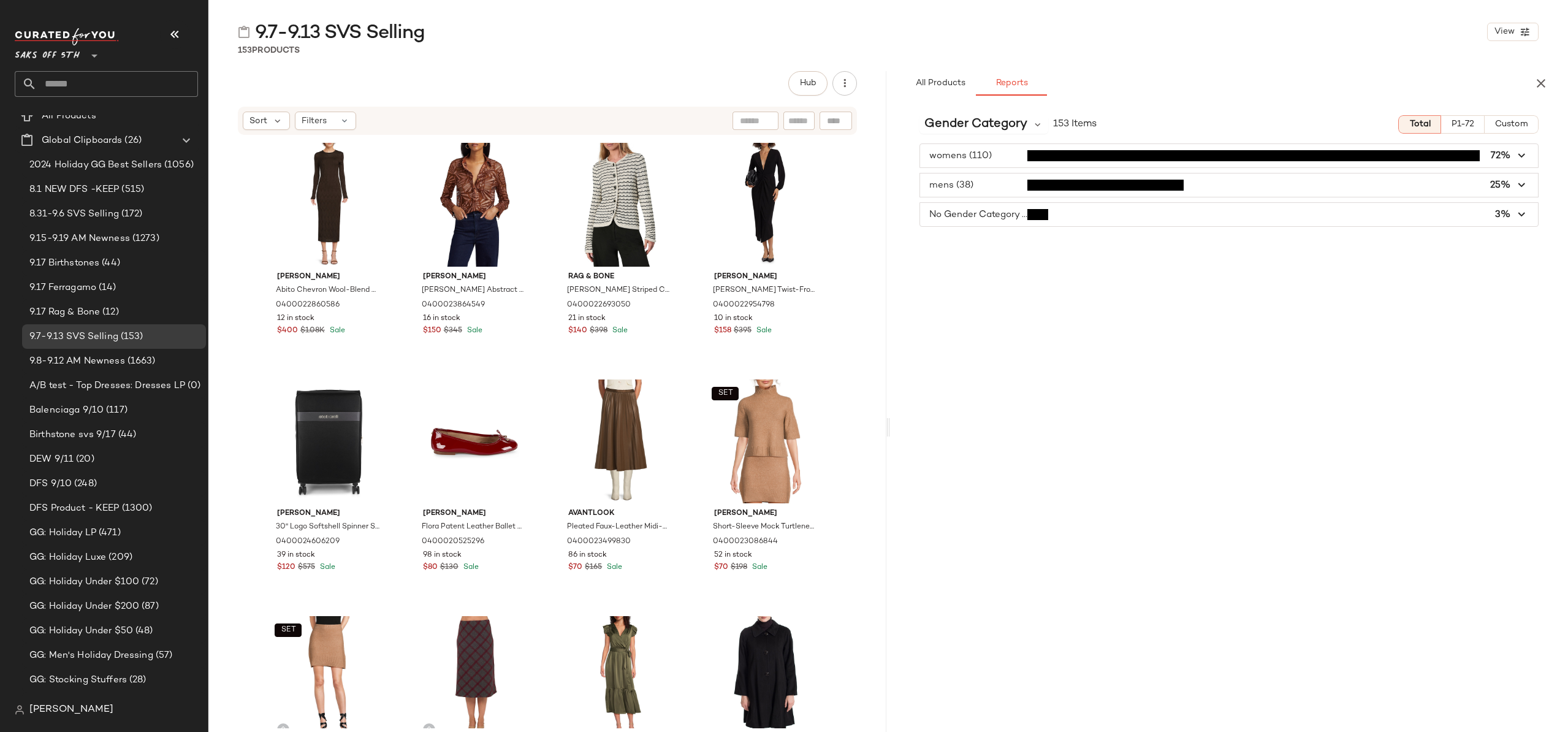
click at [1007, 157] on span "button" at bounding box center [1229, 156] width 618 height 23
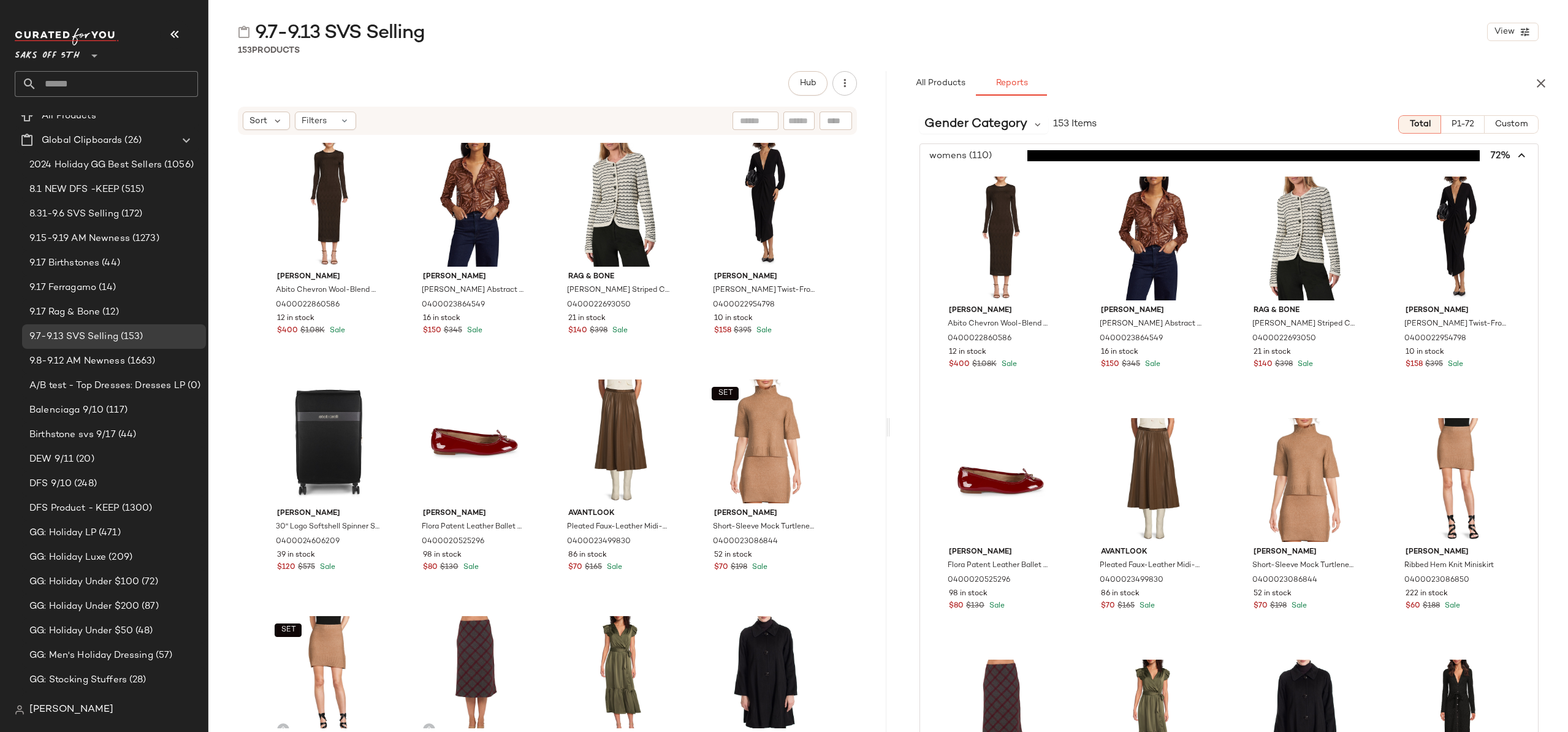
click at [999, 156] on span "button" at bounding box center [1229, 156] width 618 height 23
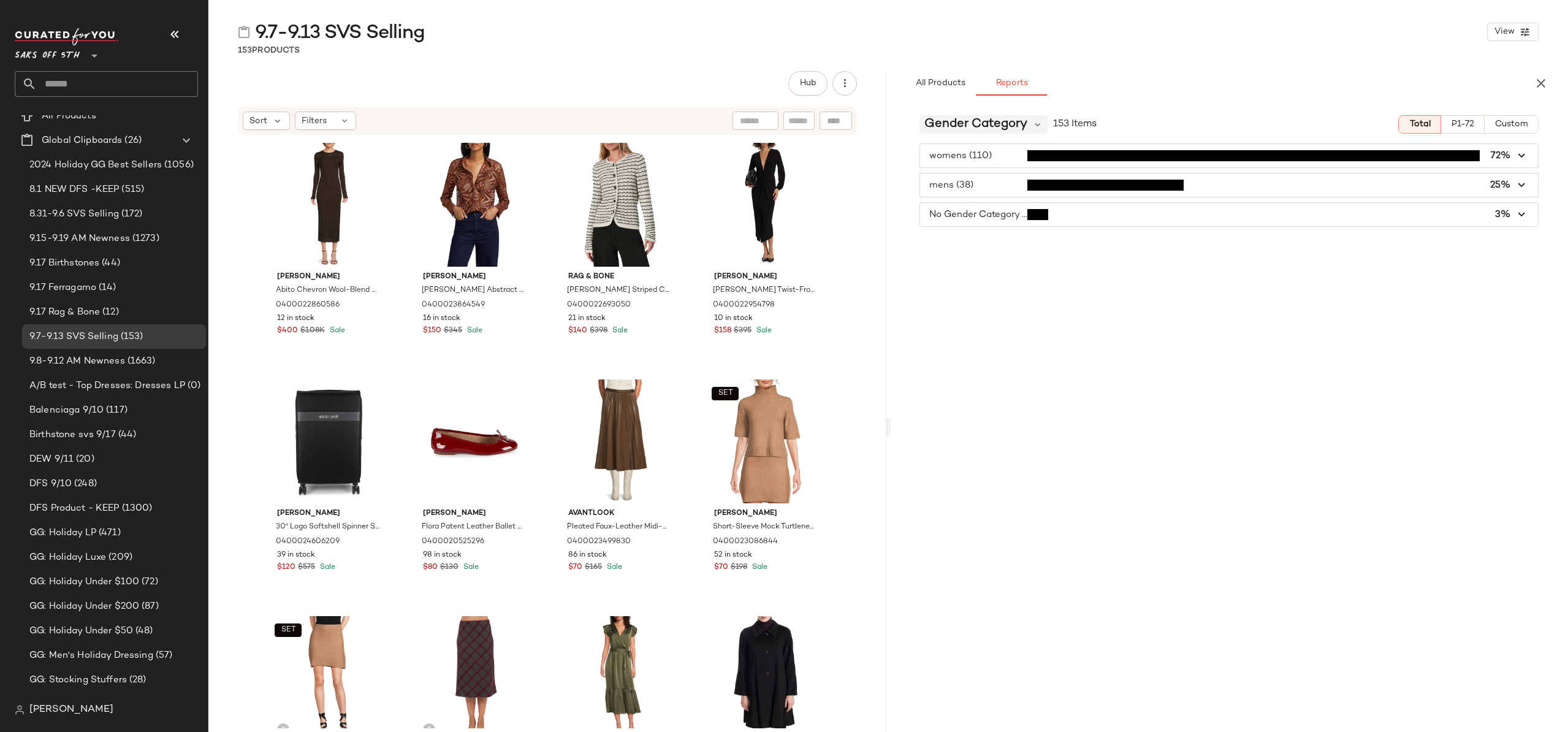
click at [982, 126] on span "Gender Category" at bounding box center [976, 125] width 103 height 19
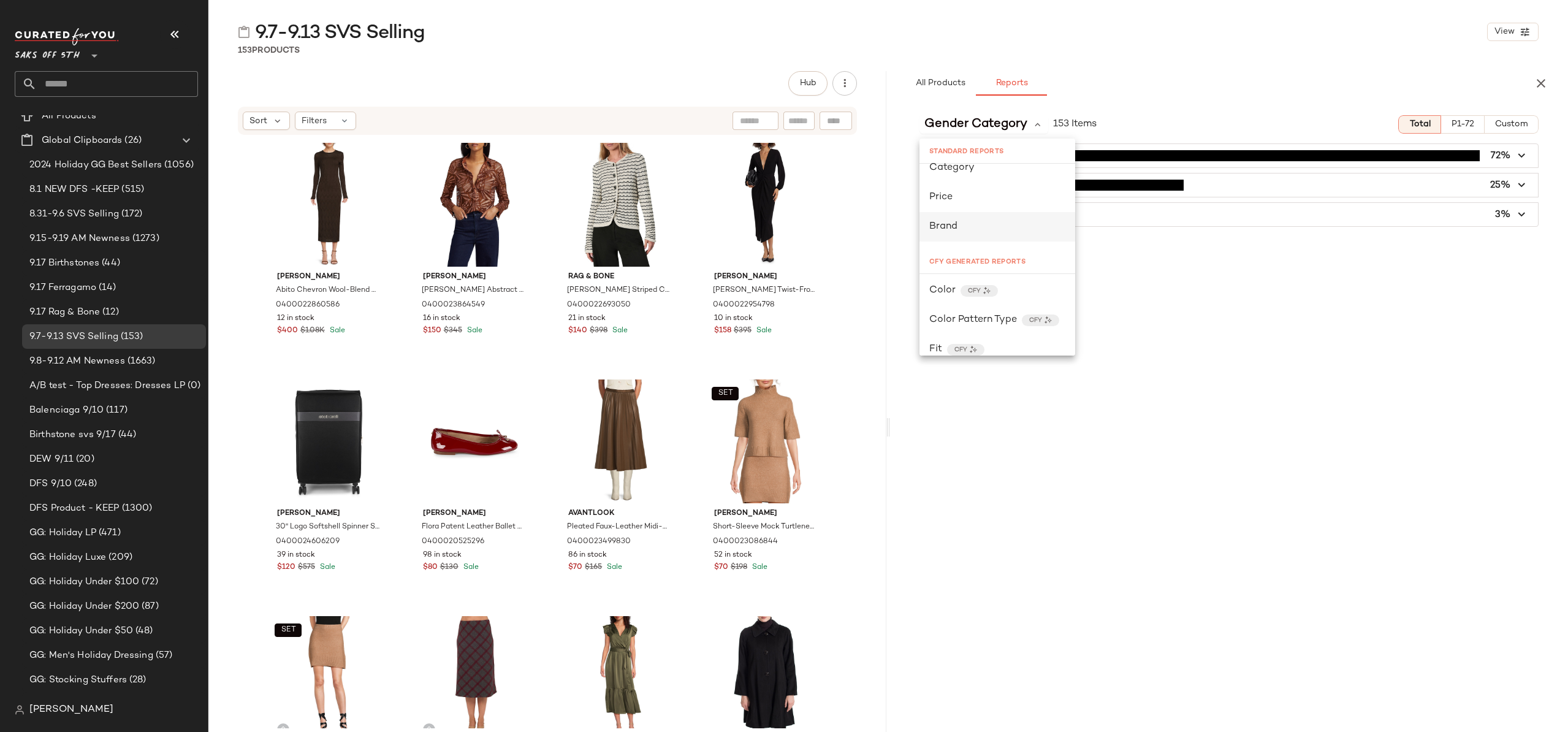
scroll to position [0, 0]
click at [994, 227] on div "Brand" at bounding box center [996, 239] width 155 height 30
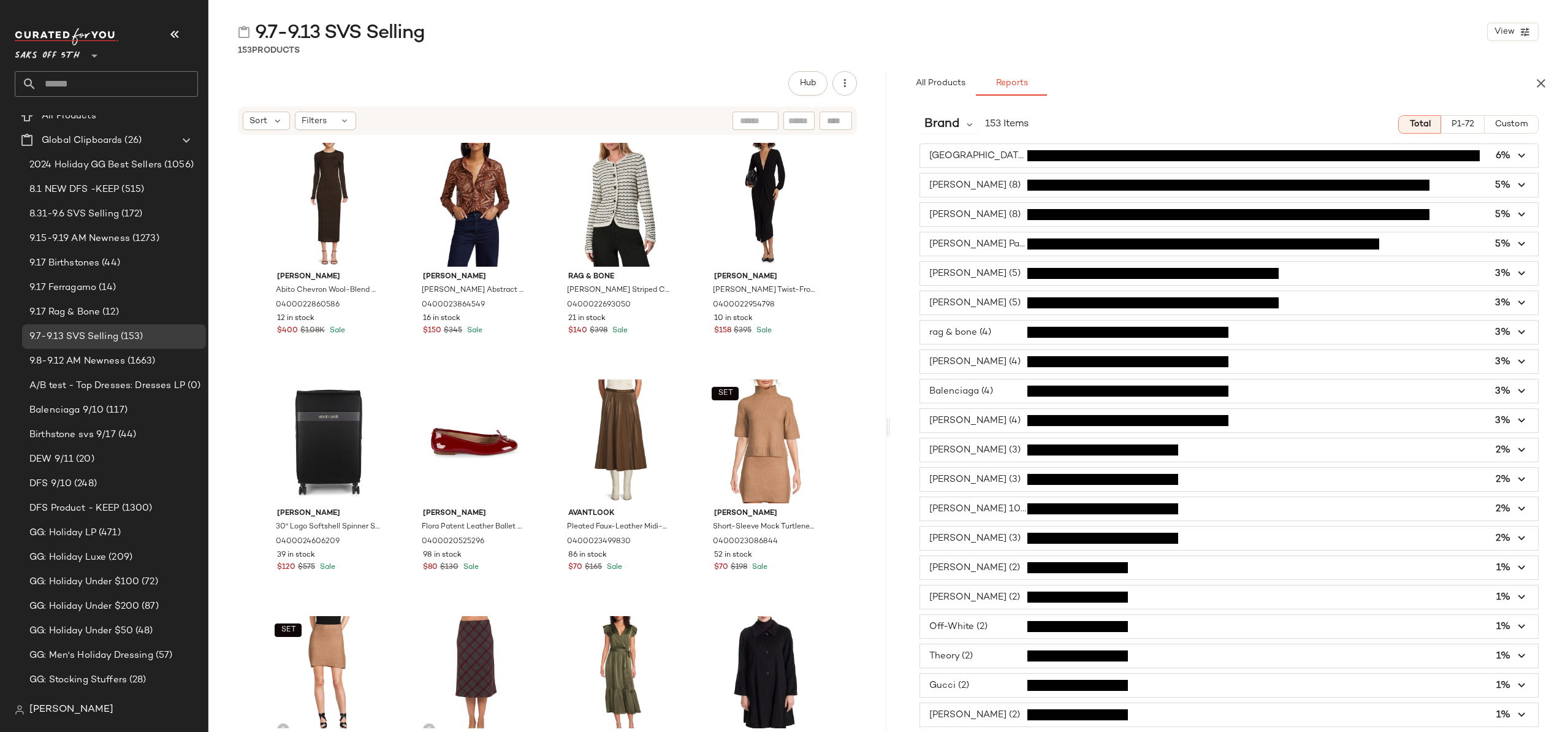
click at [979, 218] on span "button" at bounding box center [1229, 214] width 618 height 23
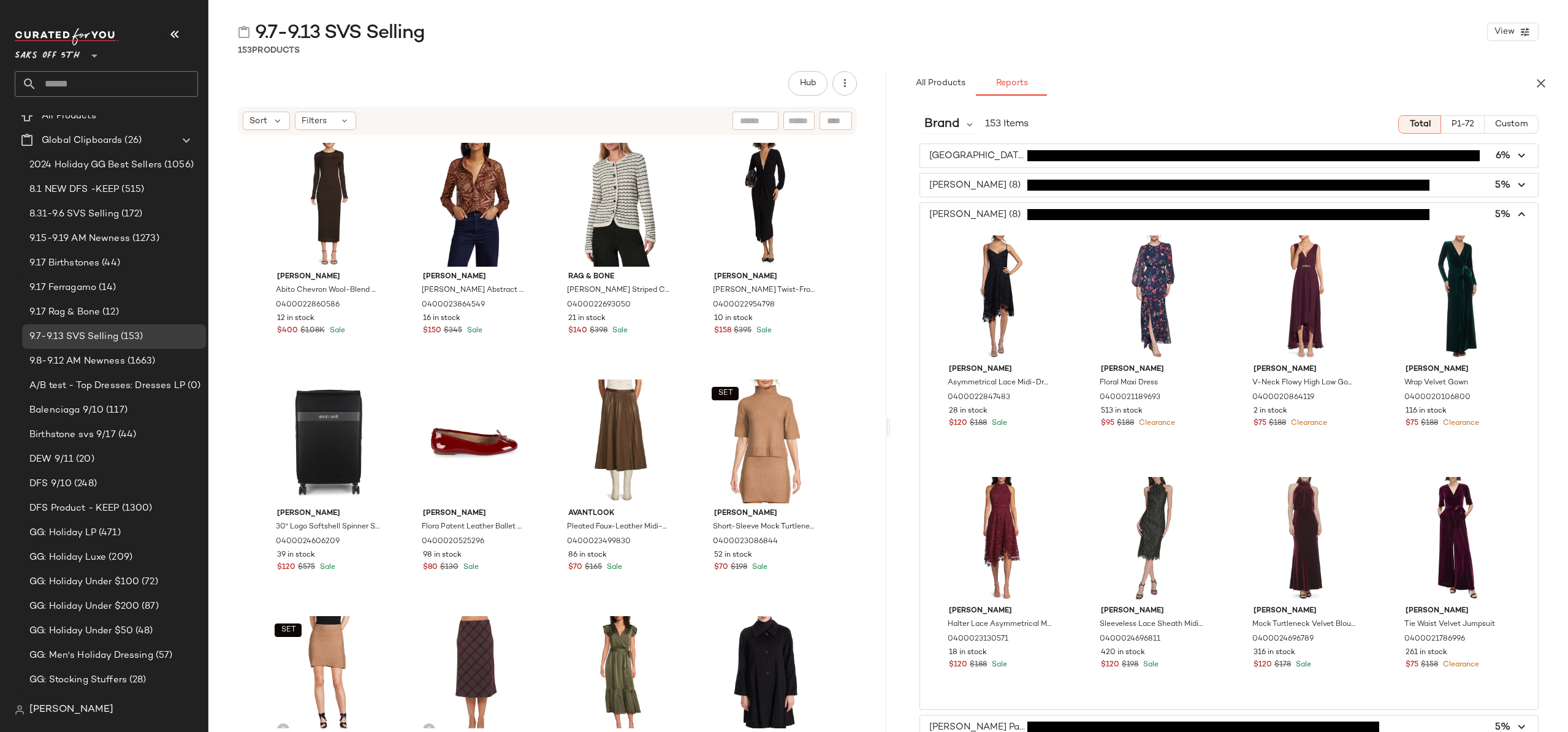
click at [980, 217] on span "button" at bounding box center [1229, 214] width 618 height 23
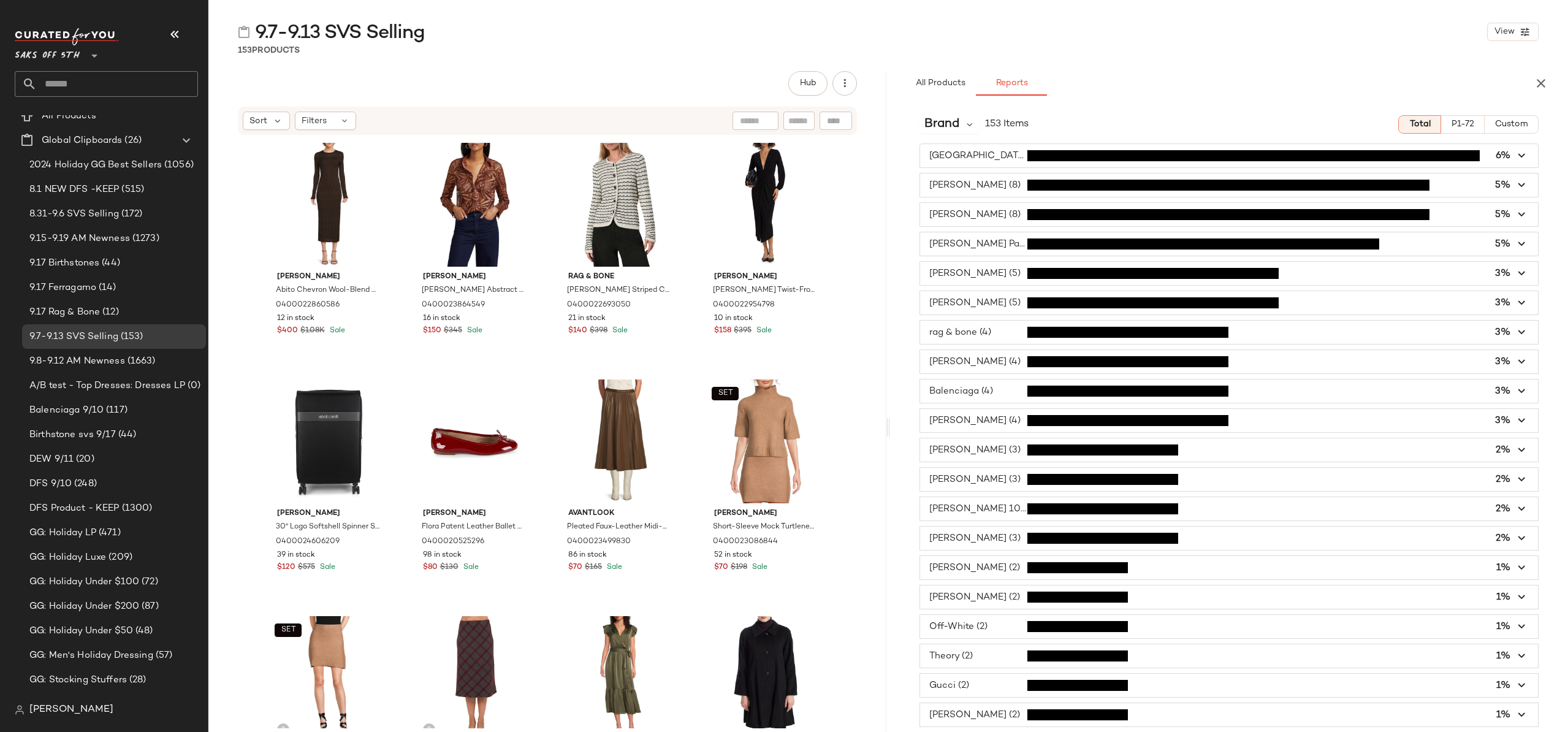
click at [989, 187] on span "button" at bounding box center [1229, 184] width 618 height 23
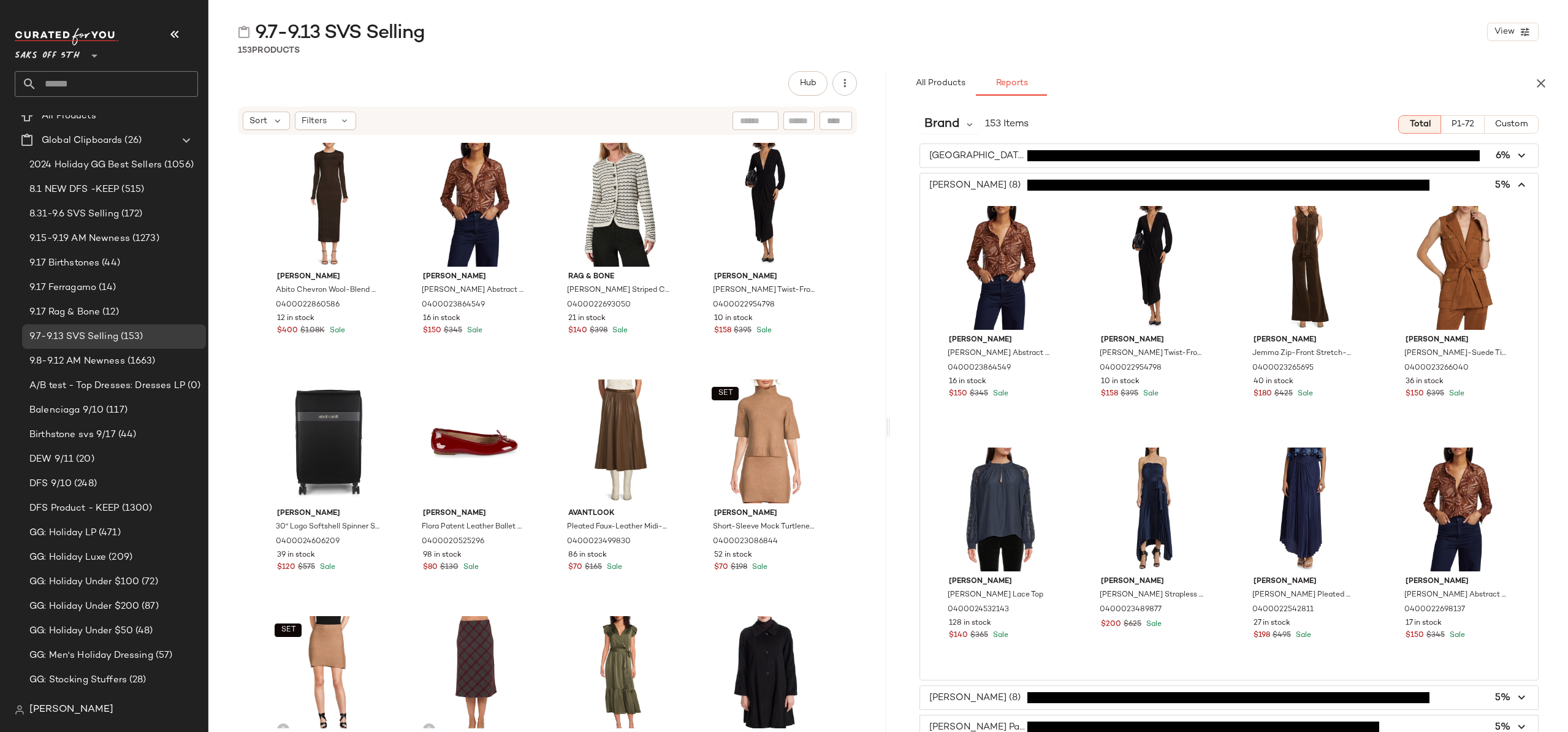
click at [426, 75] on div "Hub" at bounding box center [547, 83] width 619 height 24
